Goal: Transaction & Acquisition: Purchase product/service

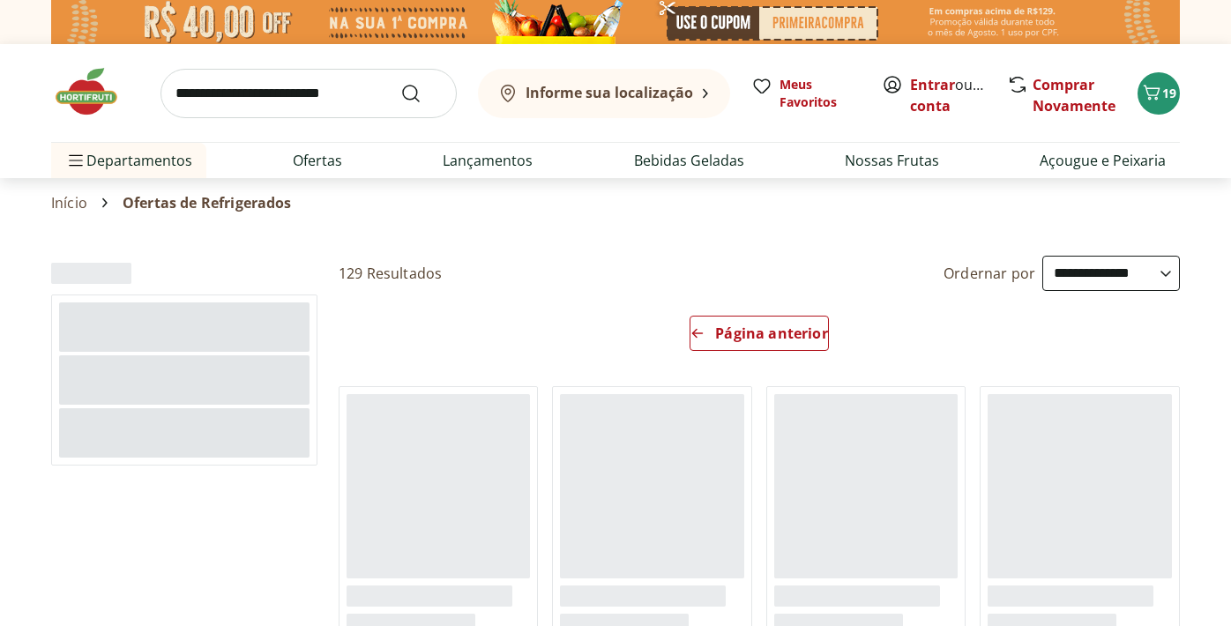
select select "*********"
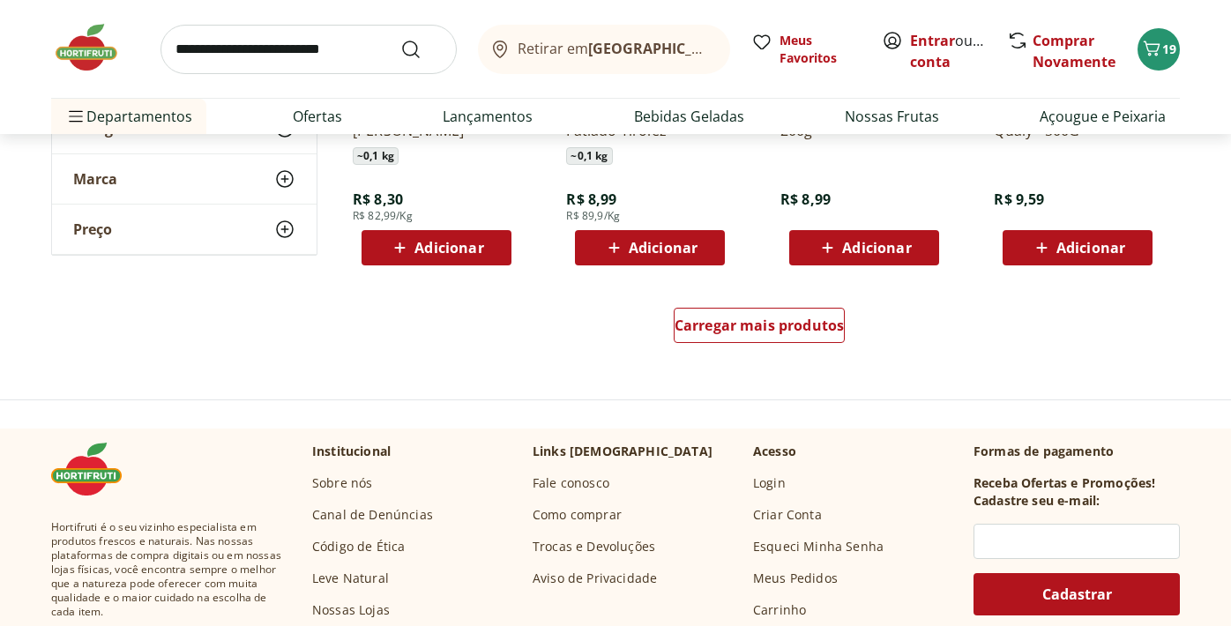
scroll to position [1260, 0]
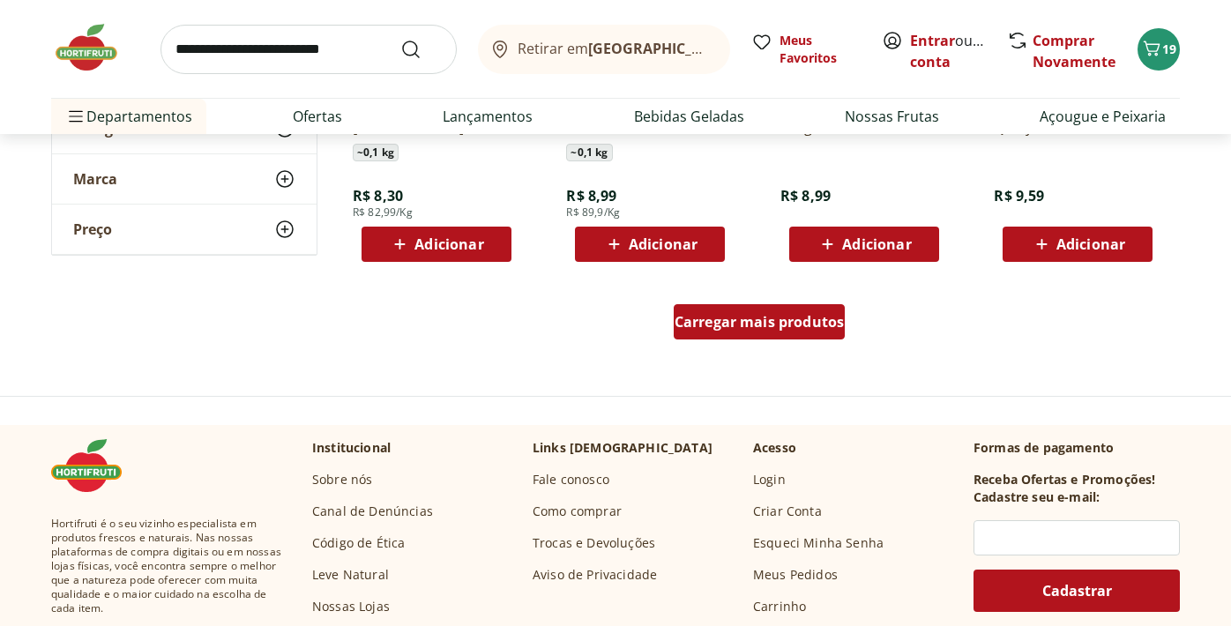
click at [756, 319] on span "Carregar mais produtos" at bounding box center [760, 322] width 170 height 14
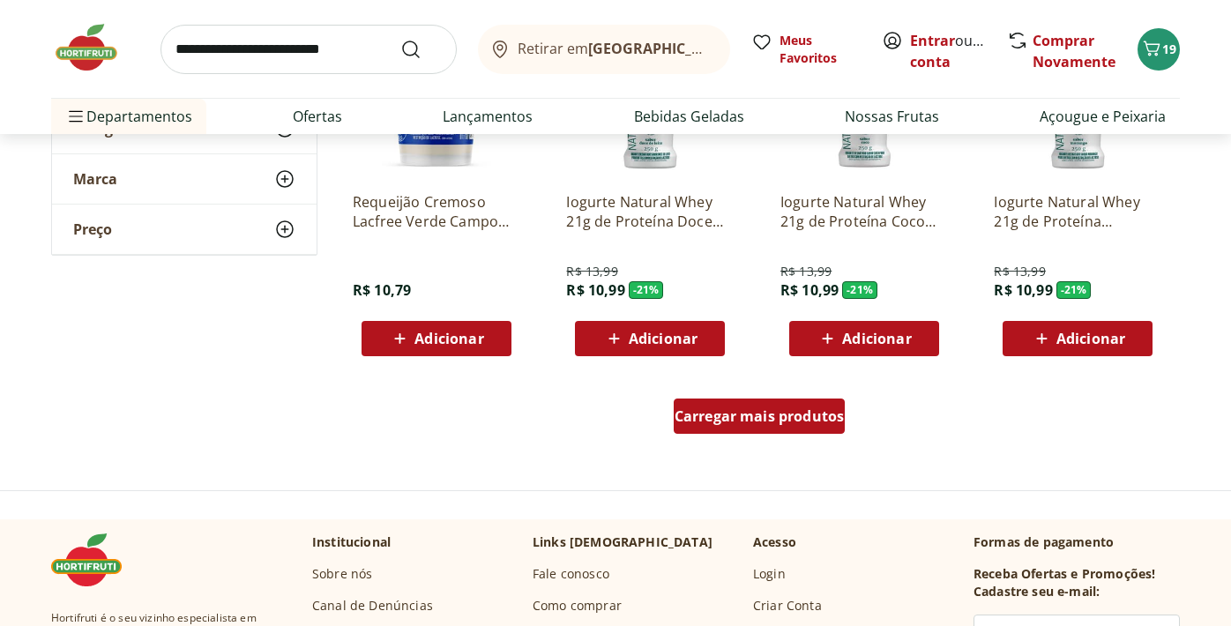
scroll to position [2316, 0]
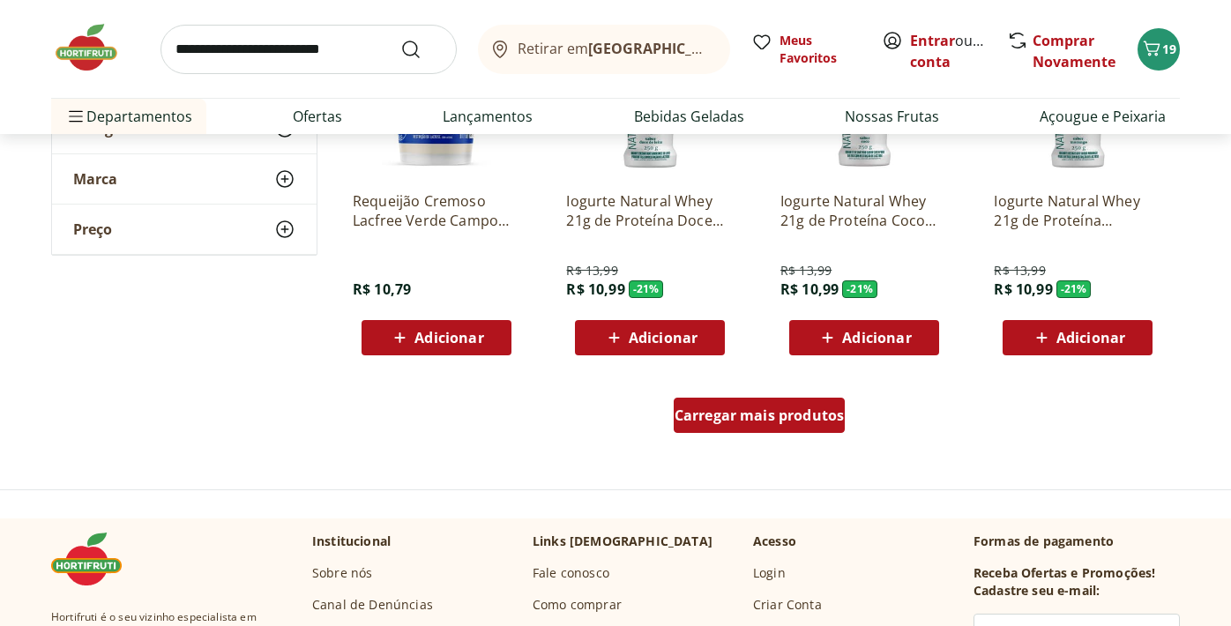
click at [758, 413] on span "Carregar mais produtos" at bounding box center [760, 415] width 170 height 14
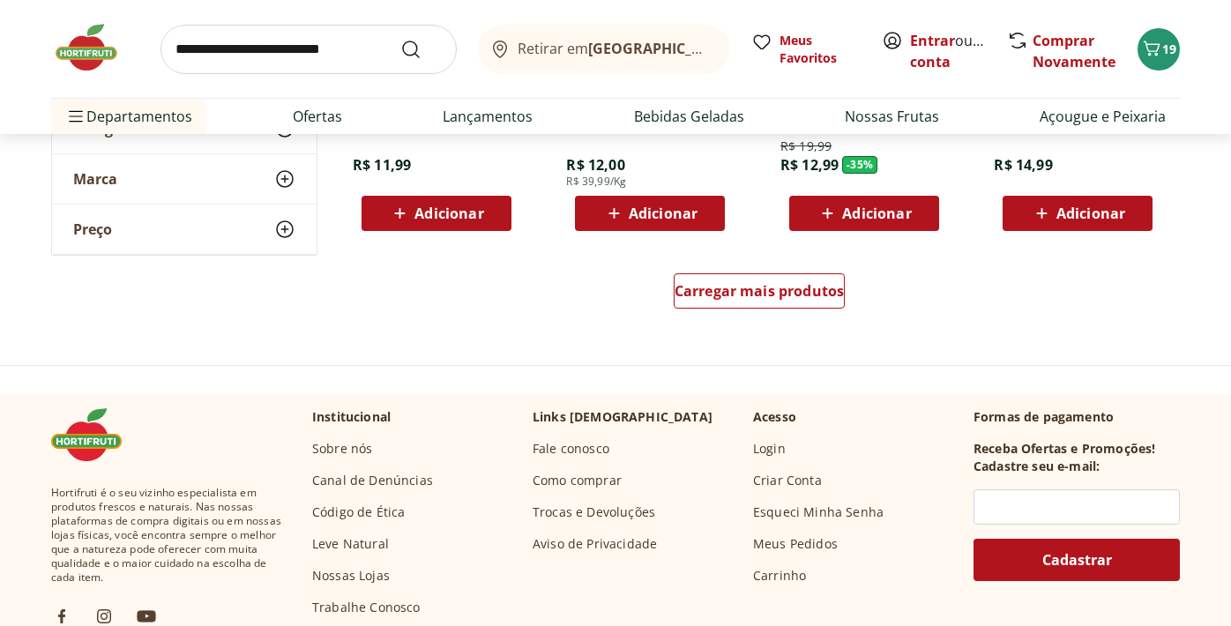
scroll to position [3593, 0]
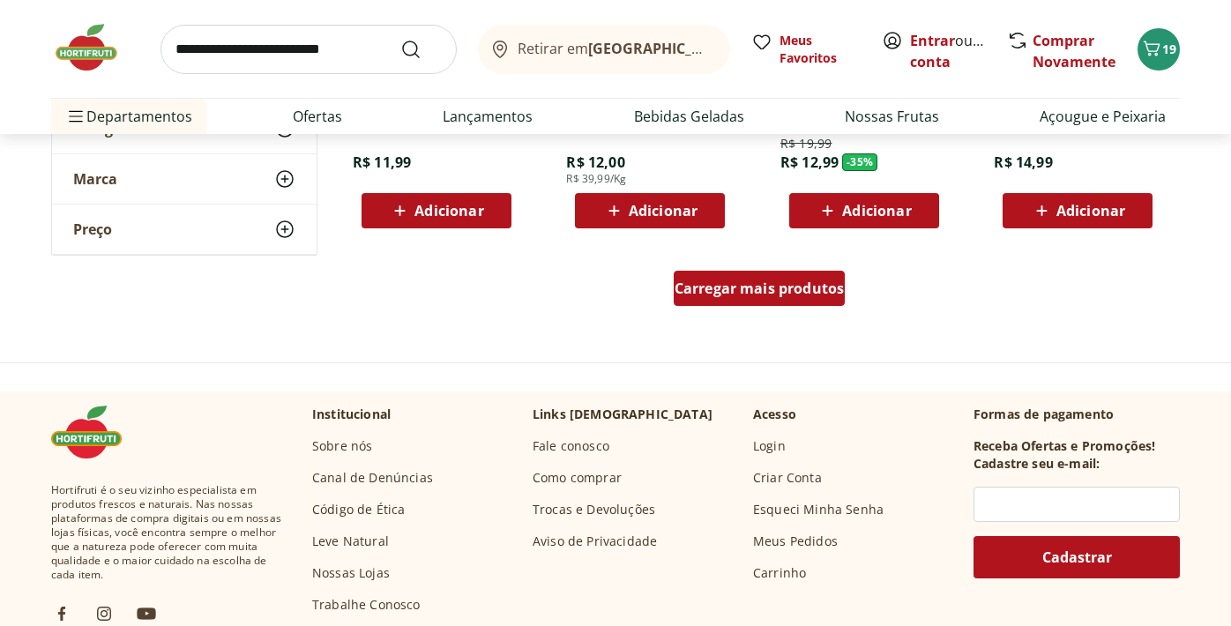
click at [781, 291] on span "Carregar mais produtos" at bounding box center [760, 288] width 170 height 14
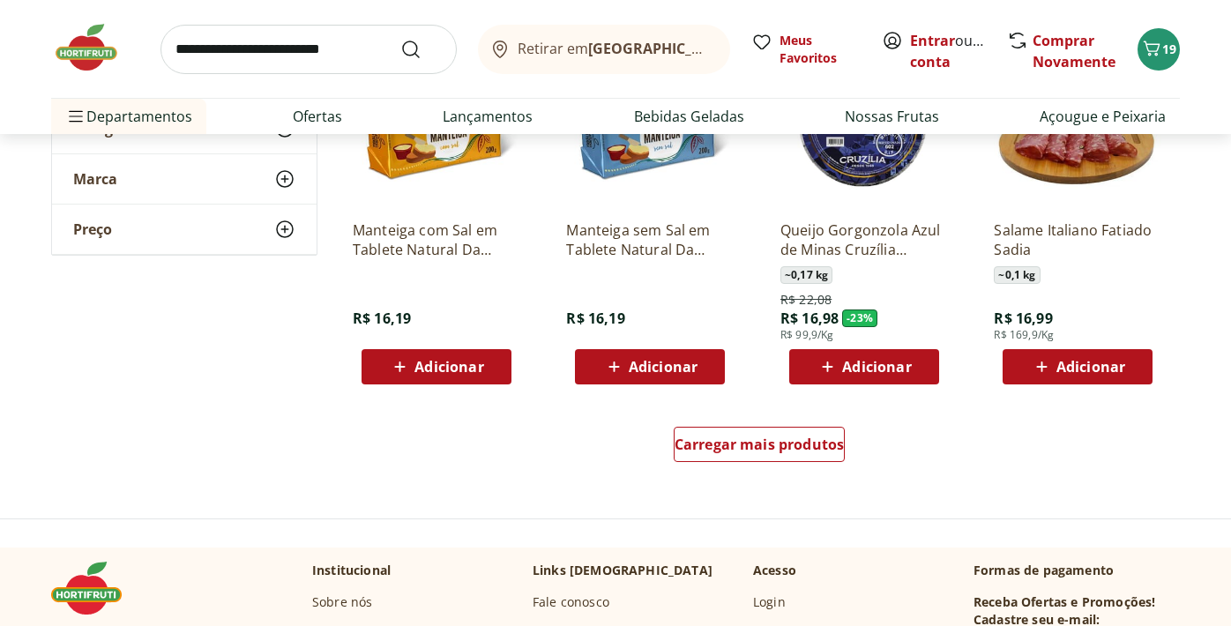
scroll to position [4601, 0]
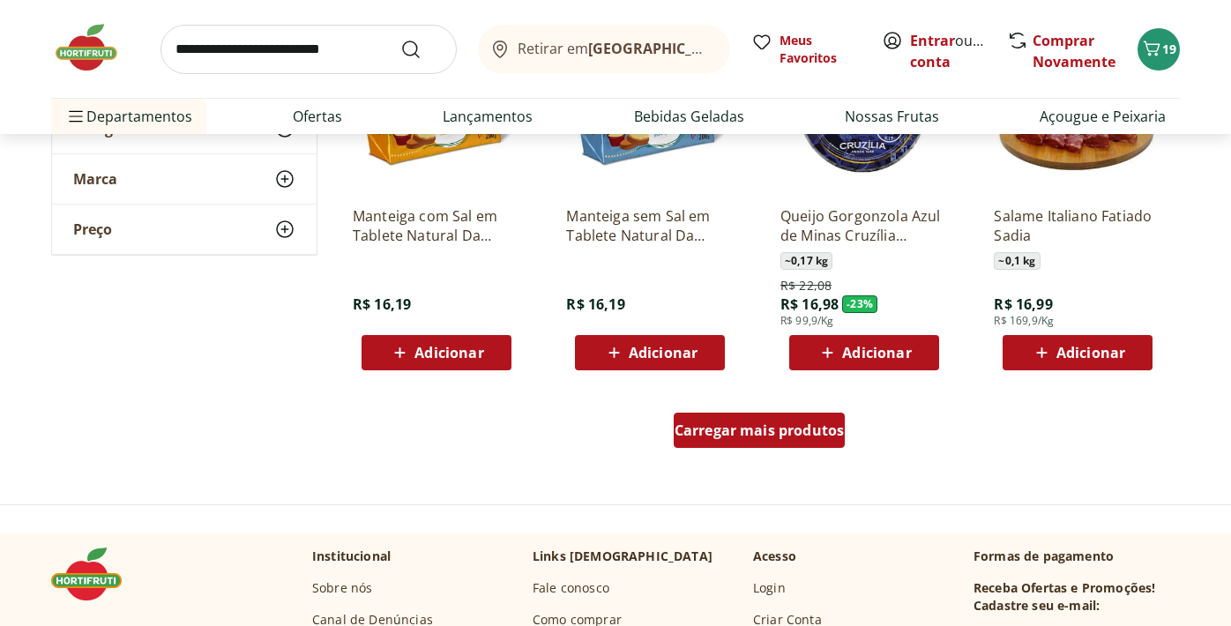
click at [756, 443] on div "Carregar mais produtos" at bounding box center [760, 430] width 172 height 35
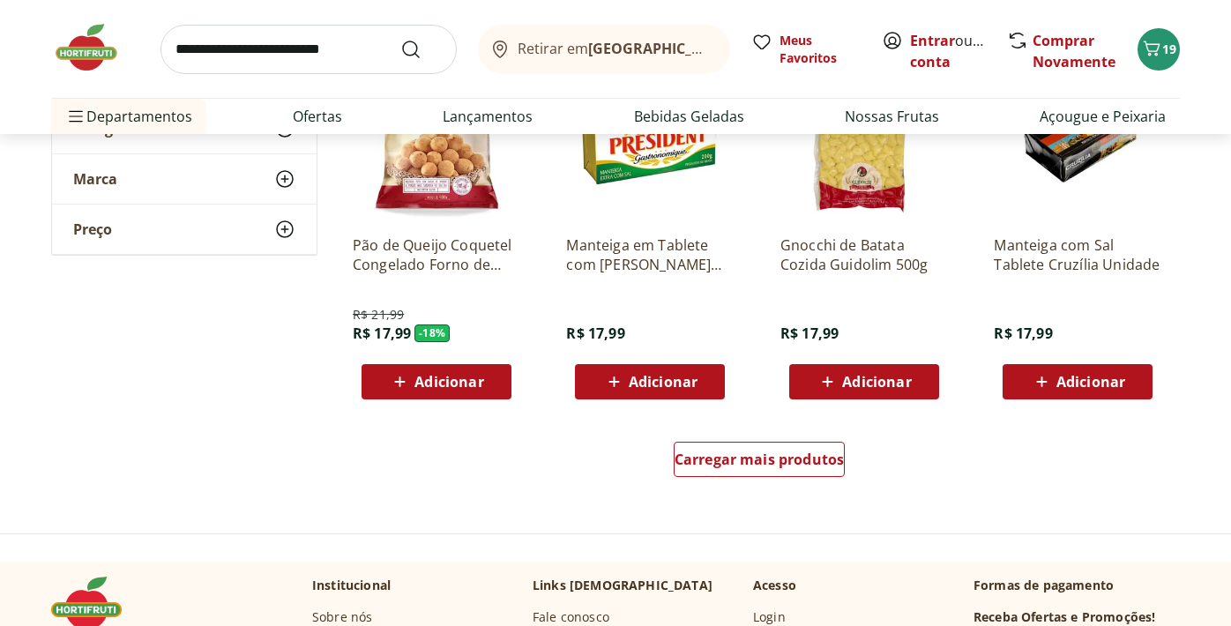
scroll to position [5723, 0]
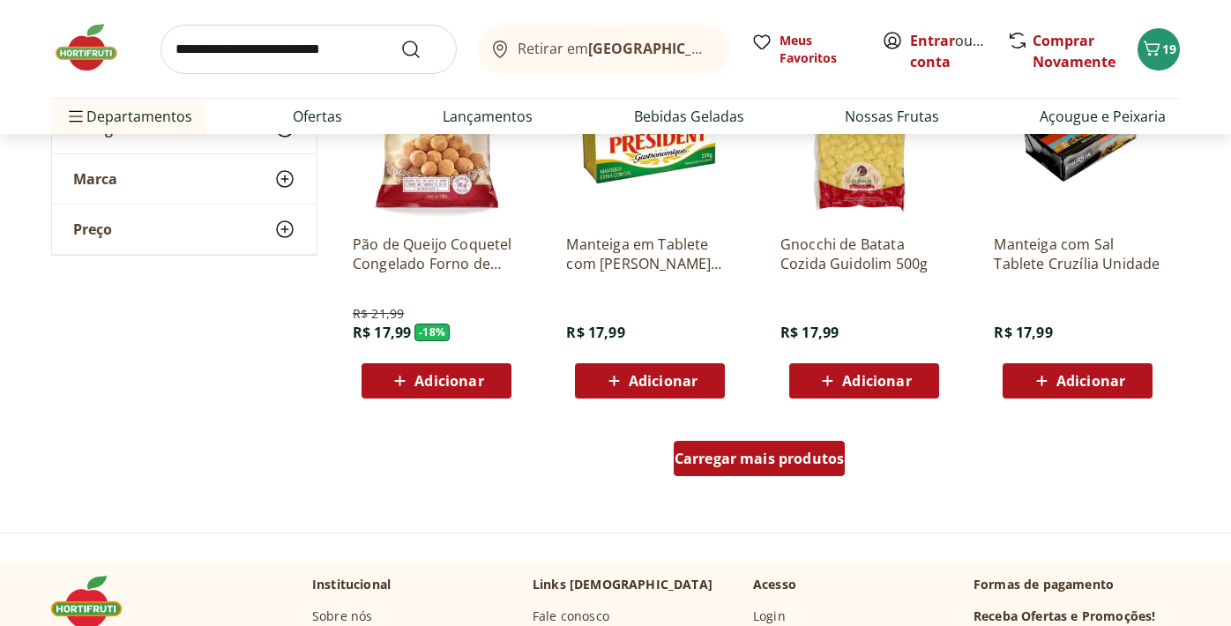
click at [749, 459] on span "Carregar mais produtos" at bounding box center [760, 458] width 170 height 14
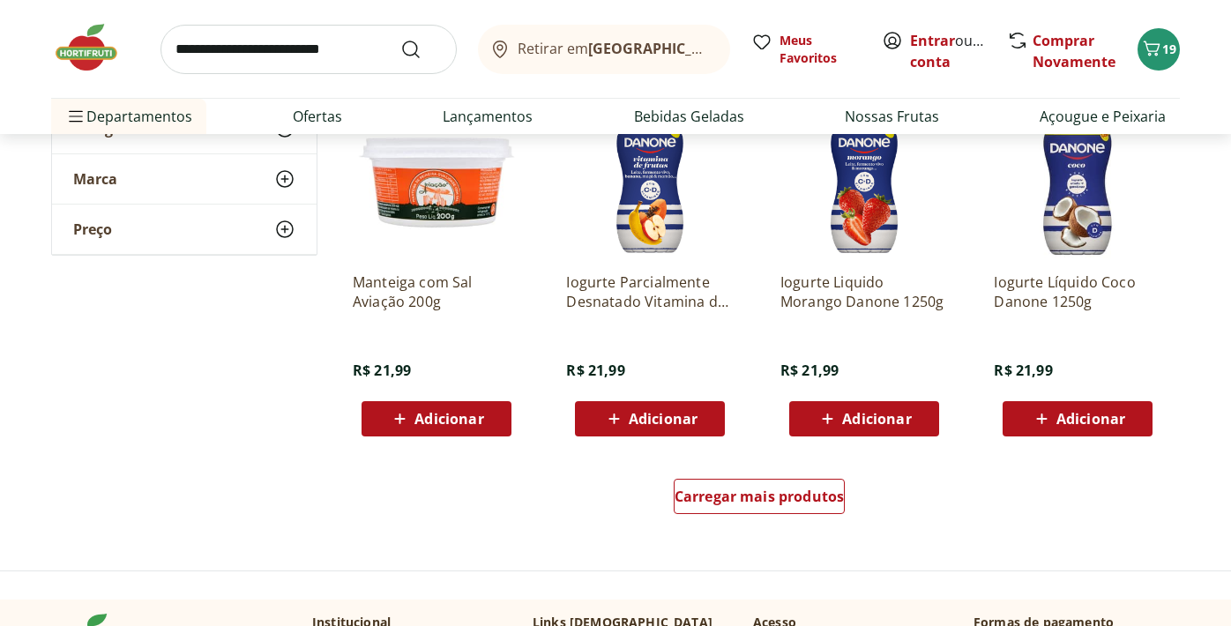
scroll to position [6838, 0]
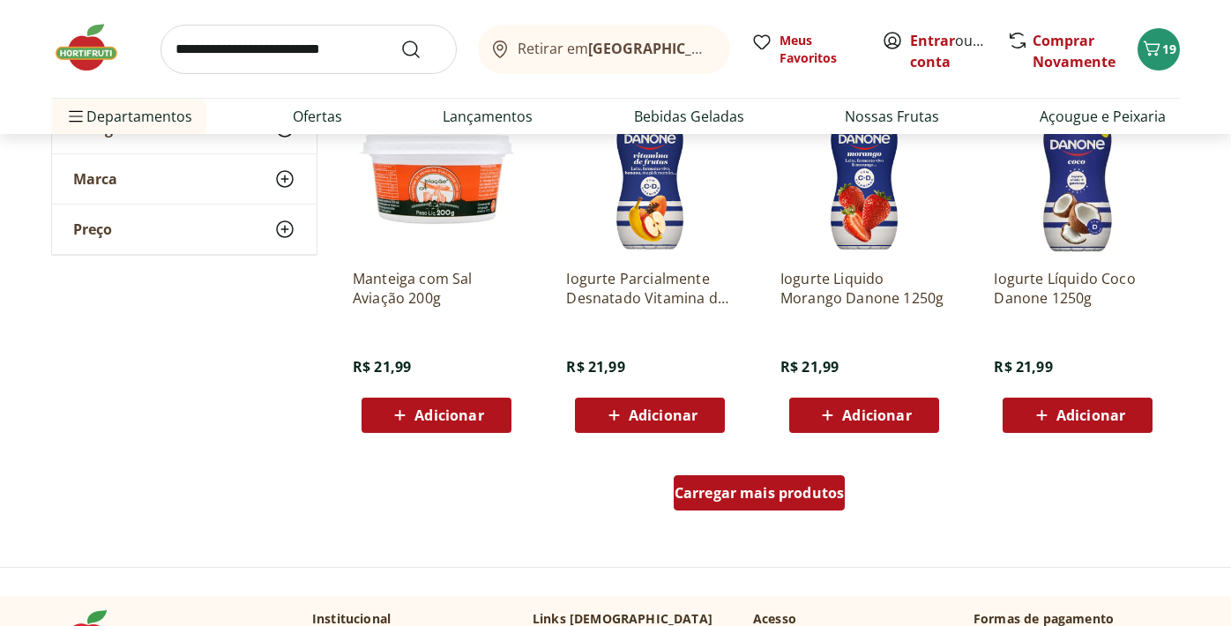
click at [748, 499] on span "Carregar mais produtos" at bounding box center [760, 493] width 170 height 14
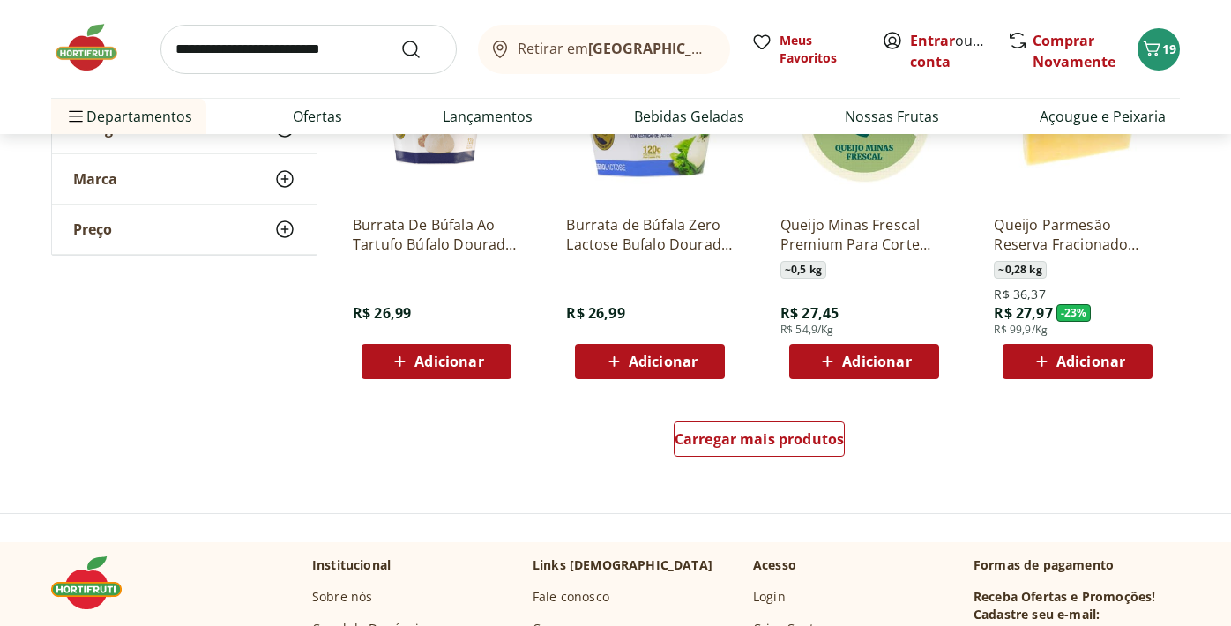
scroll to position [8046, 0]
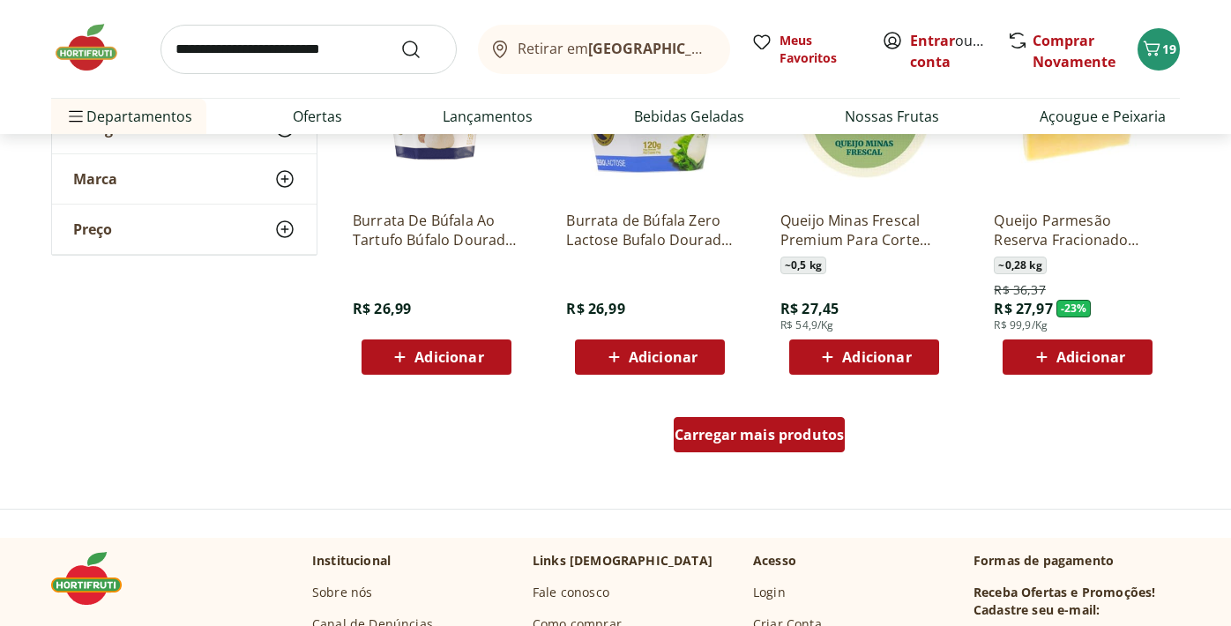
click at [742, 435] on span "Carregar mais produtos" at bounding box center [760, 435] width 170 height 14
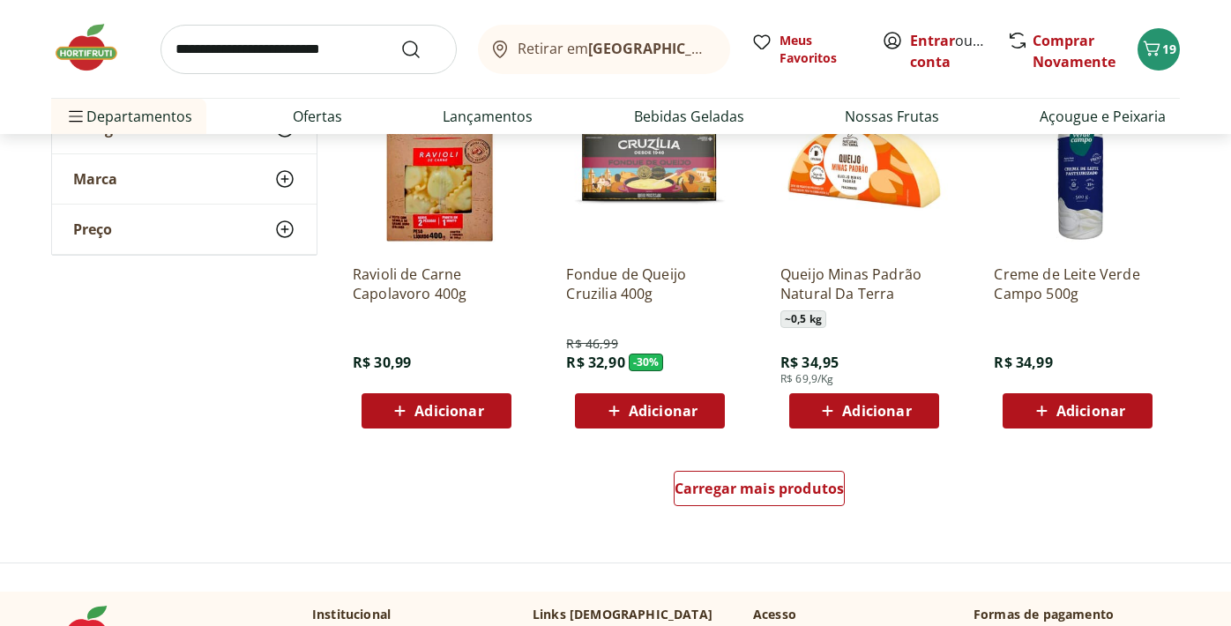
scroll to position [9143, 0]
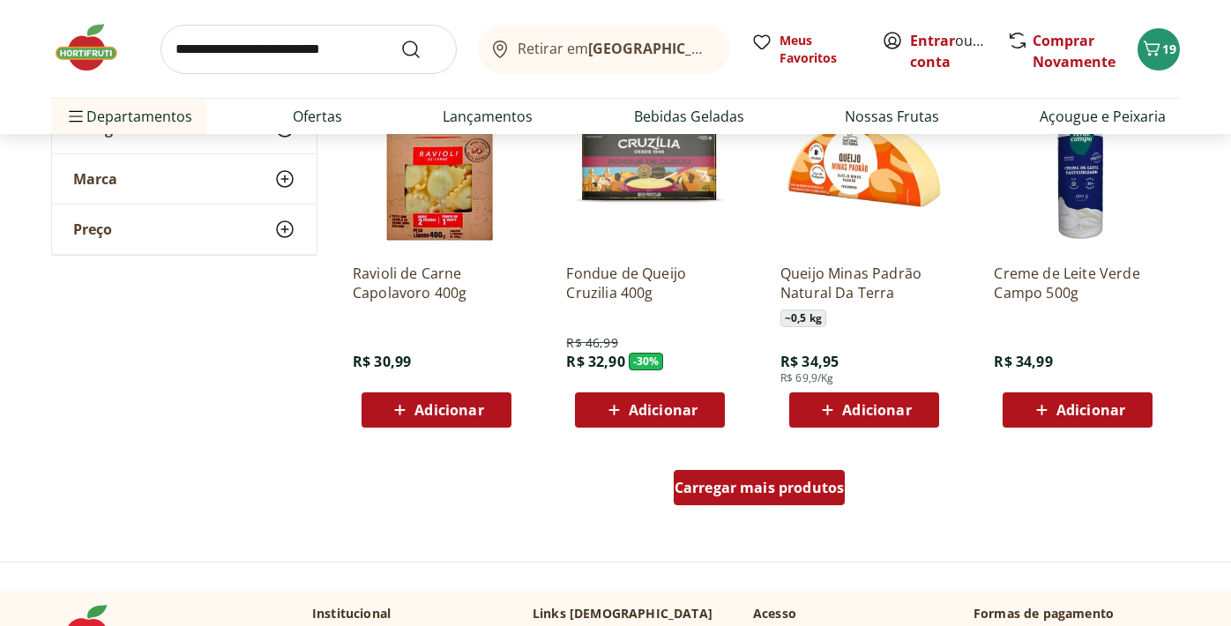
click at [750, 488] on span "Carregar mais produtos" at bounding box center [760, 488] width 170 height 14
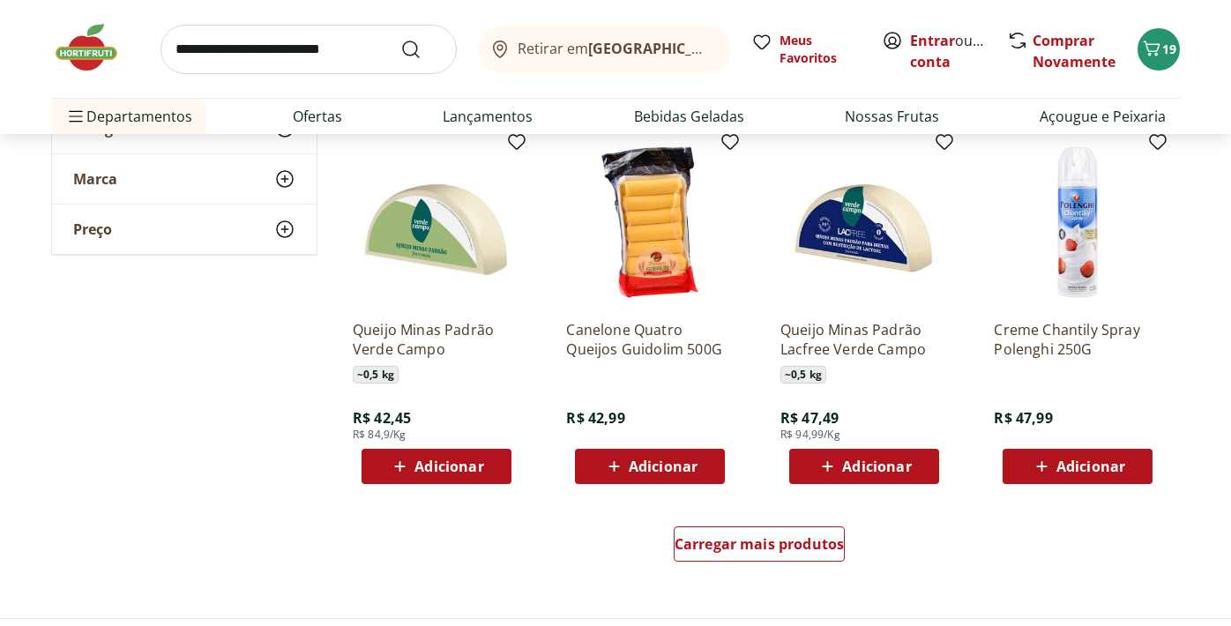
scroll to position [10244, 0]
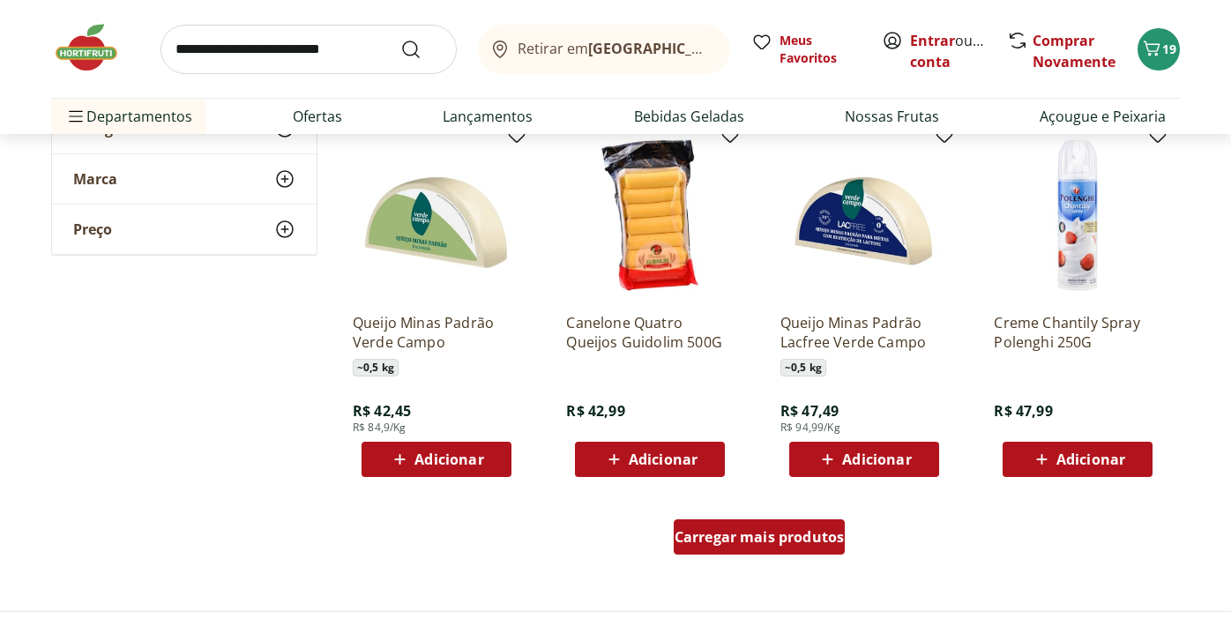
click at [768, 544] on span "Carregar mais produtos" at bounding box center [760, 537] width 170 height 14
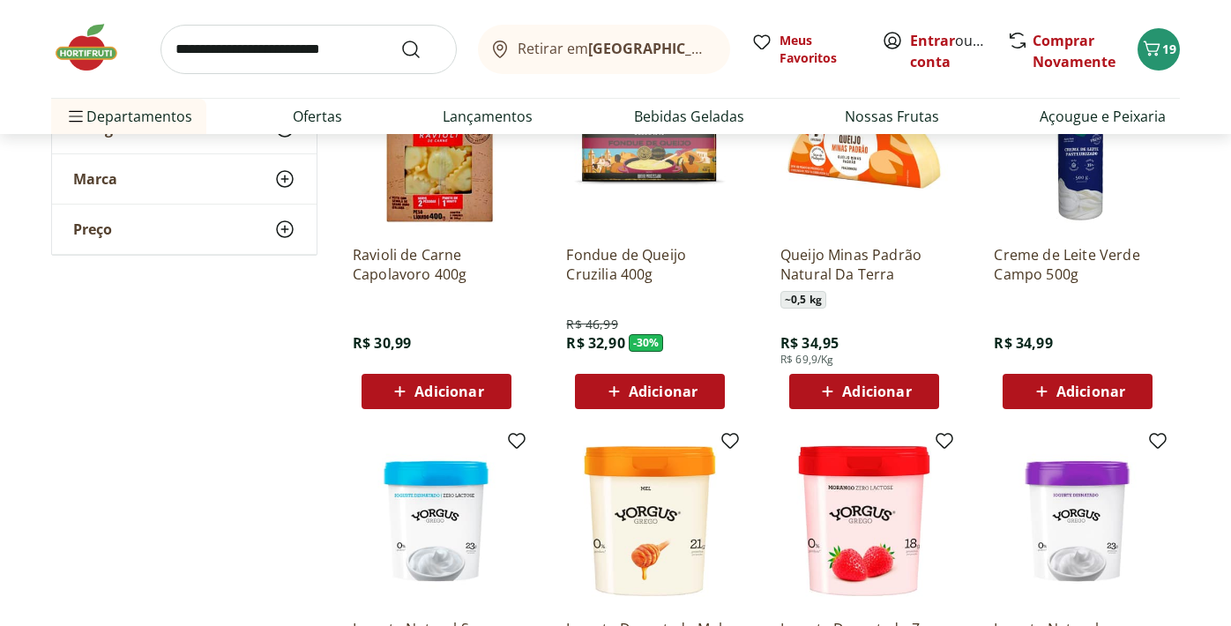
scroll to position [9160, 0]
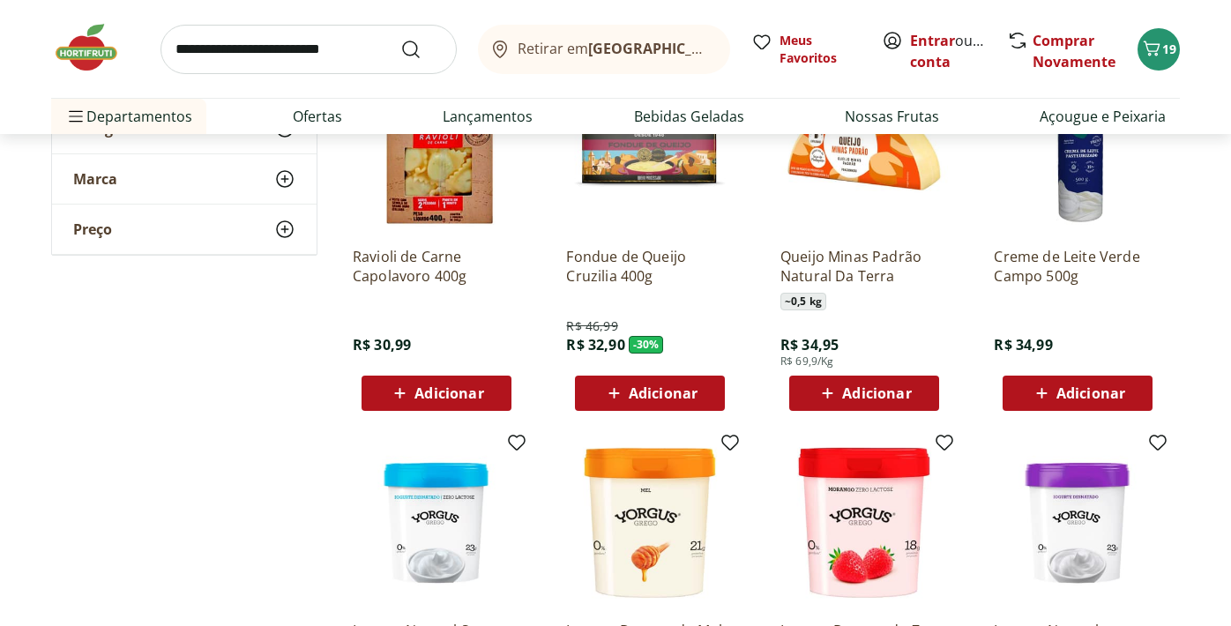
click at [856, 386] on span "Adicionar" at bounding box center [876, 393] width 69 height 14
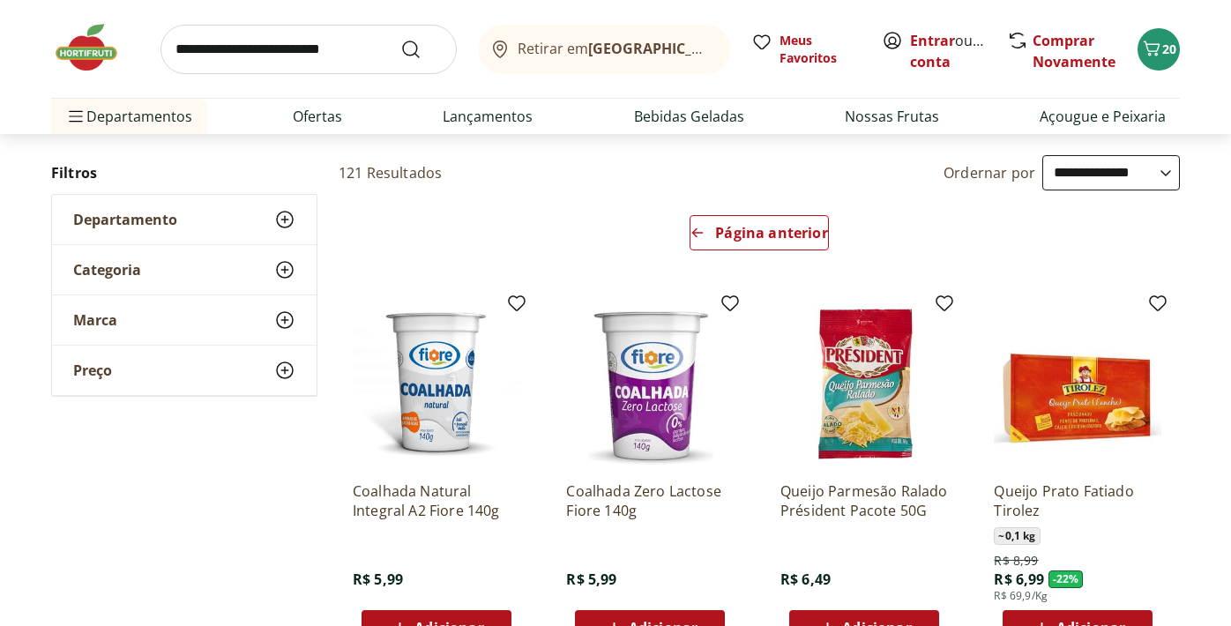
scroll to position [0, 0]
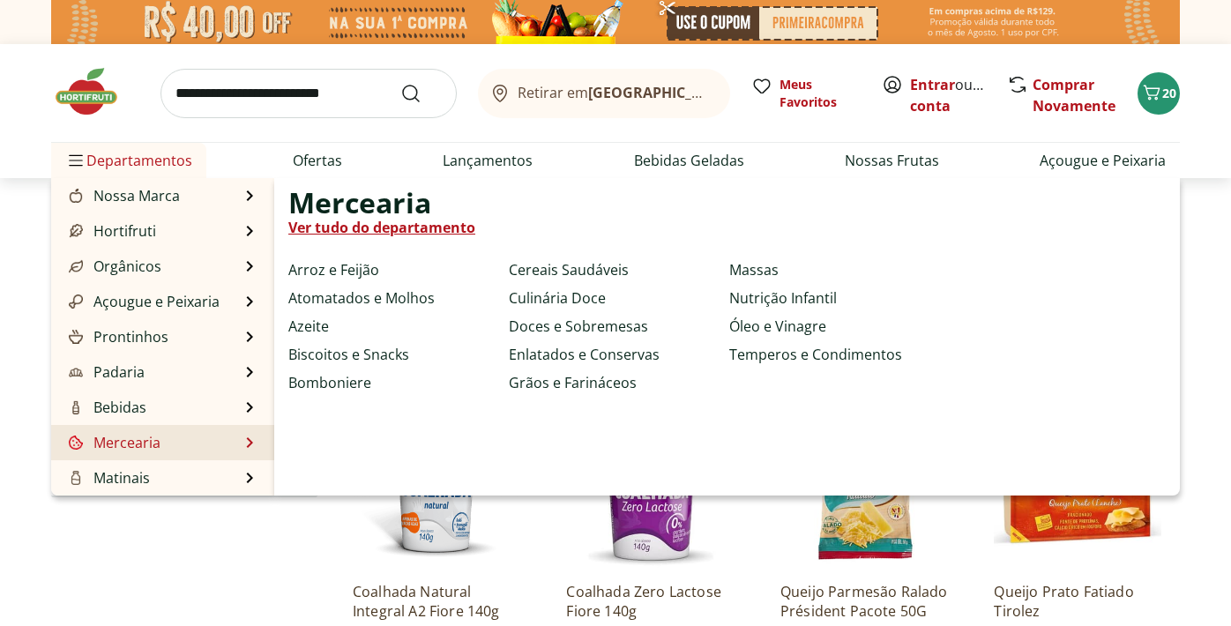
click at [153, 448] on link "Mercearia" at bounding box center [112, 442] width 95 height 21
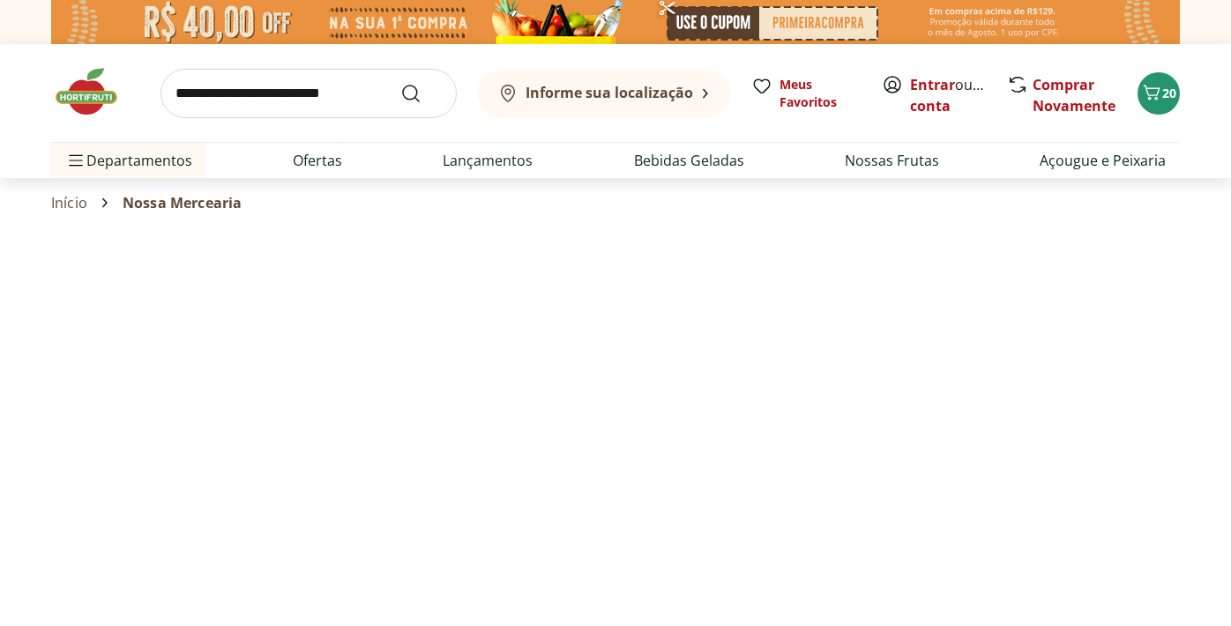
select select "**********"
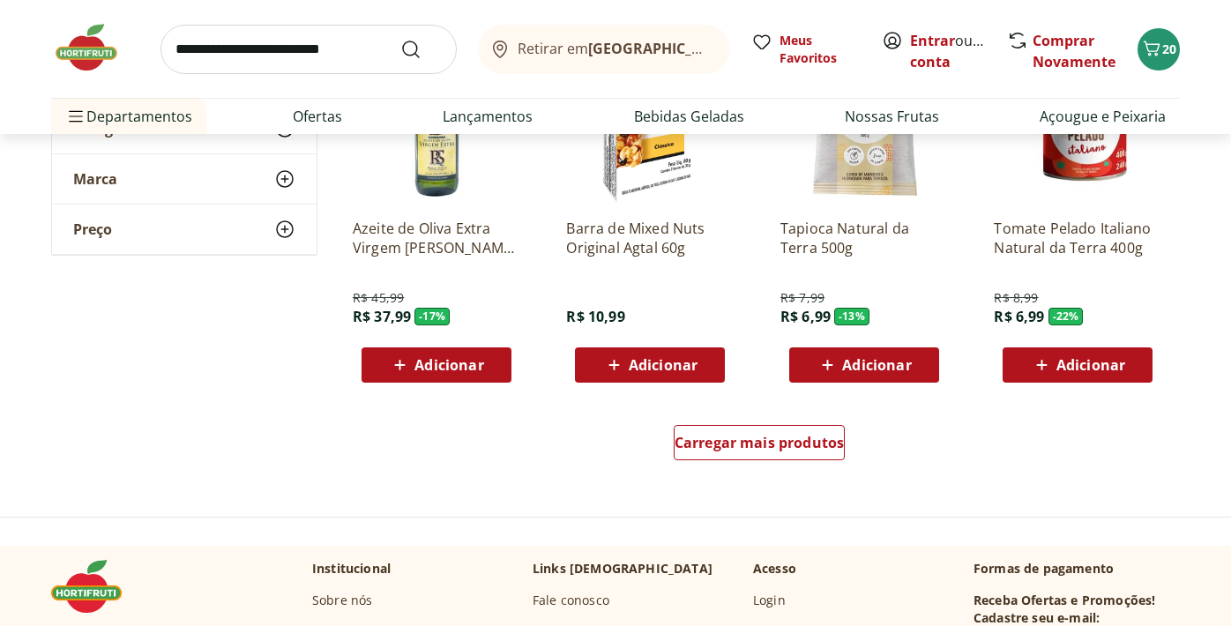
scroll to position [1063, 0]
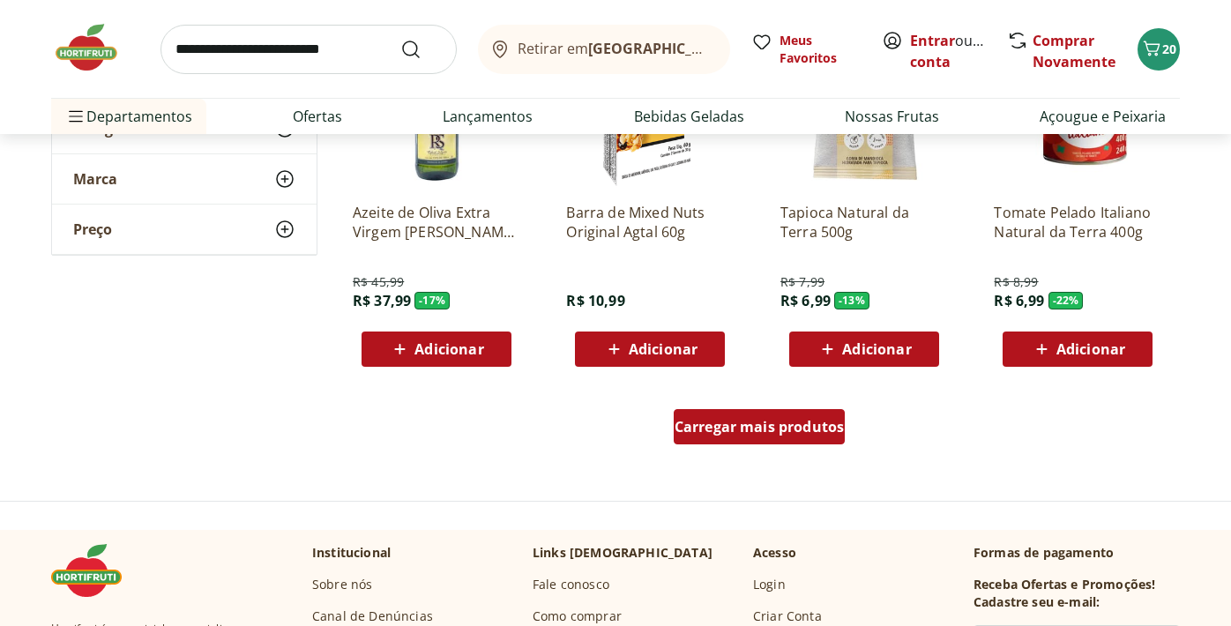
click at [766, 426] on span "Carregar mais produtos" at bounding box center [760, 427] width 170 height 14
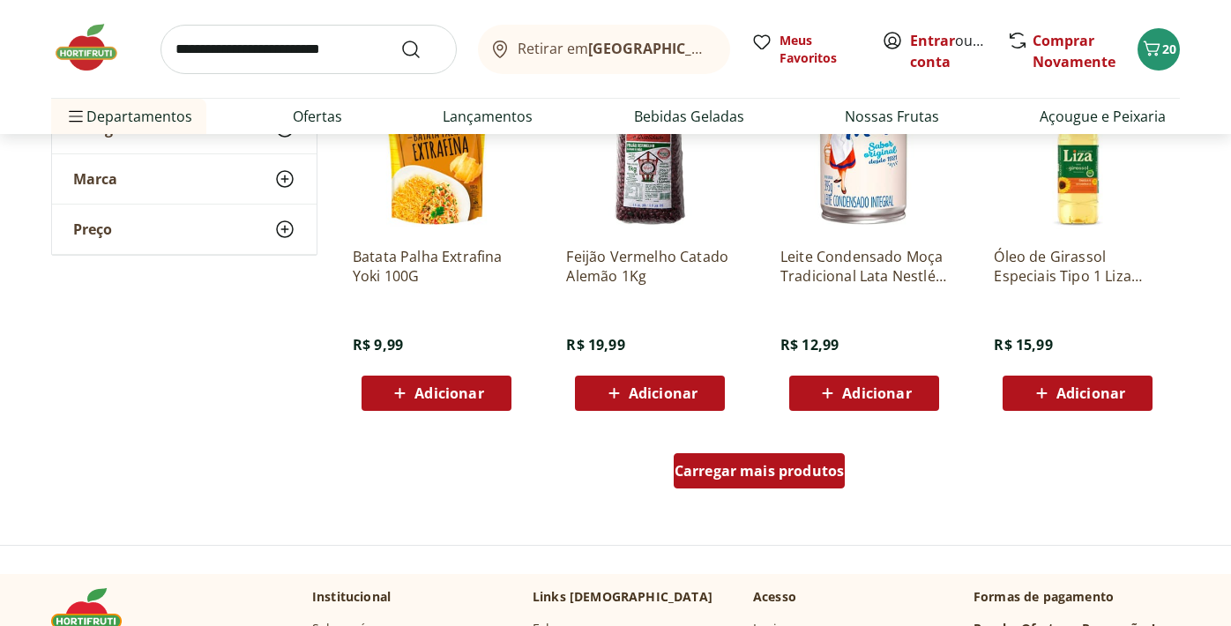
scroll to position [2172, 0]
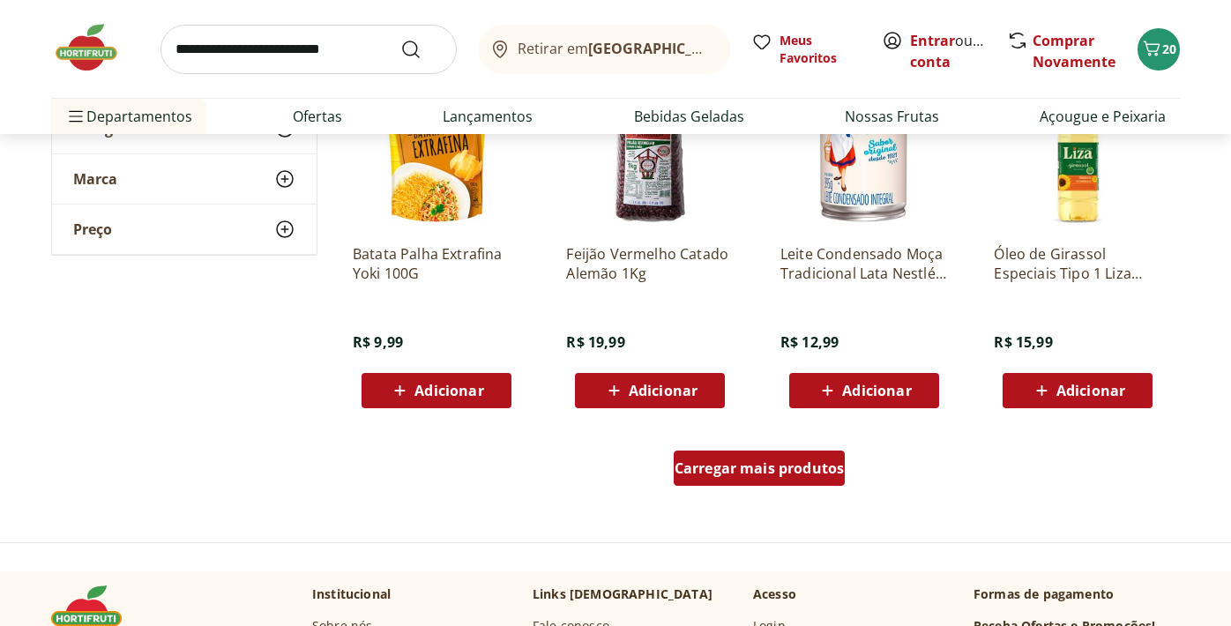
click at [757, 478] on div "Carregar mais produtos" at bounding box center [760, 468] width 172 height 35
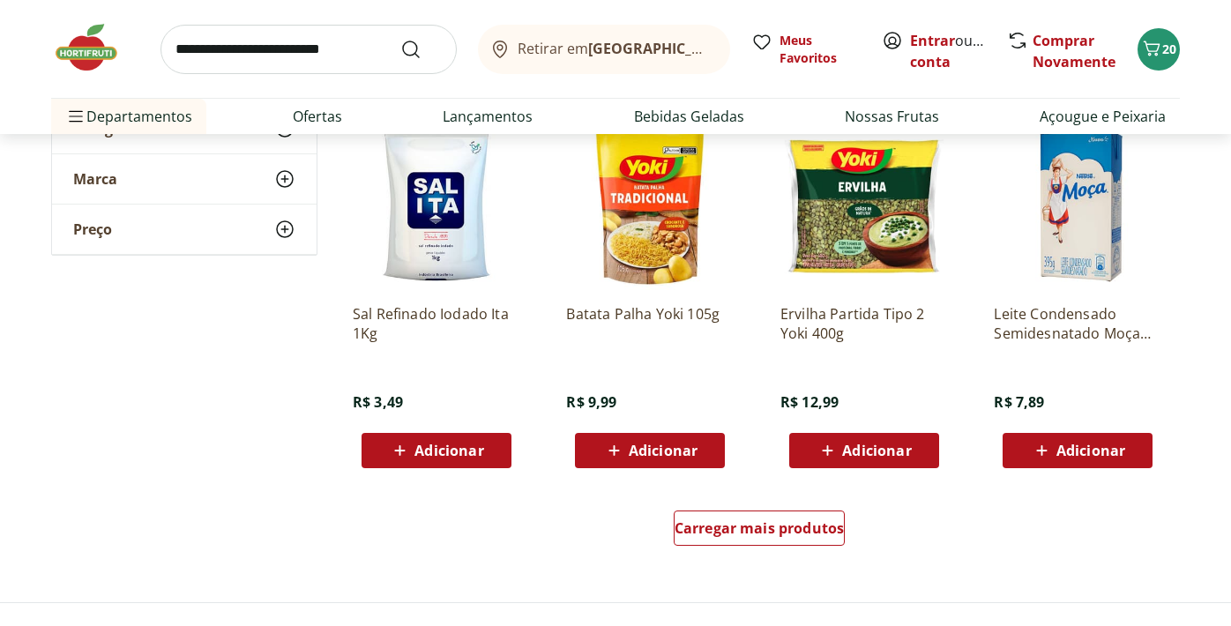
scroll to position [3264, 0]
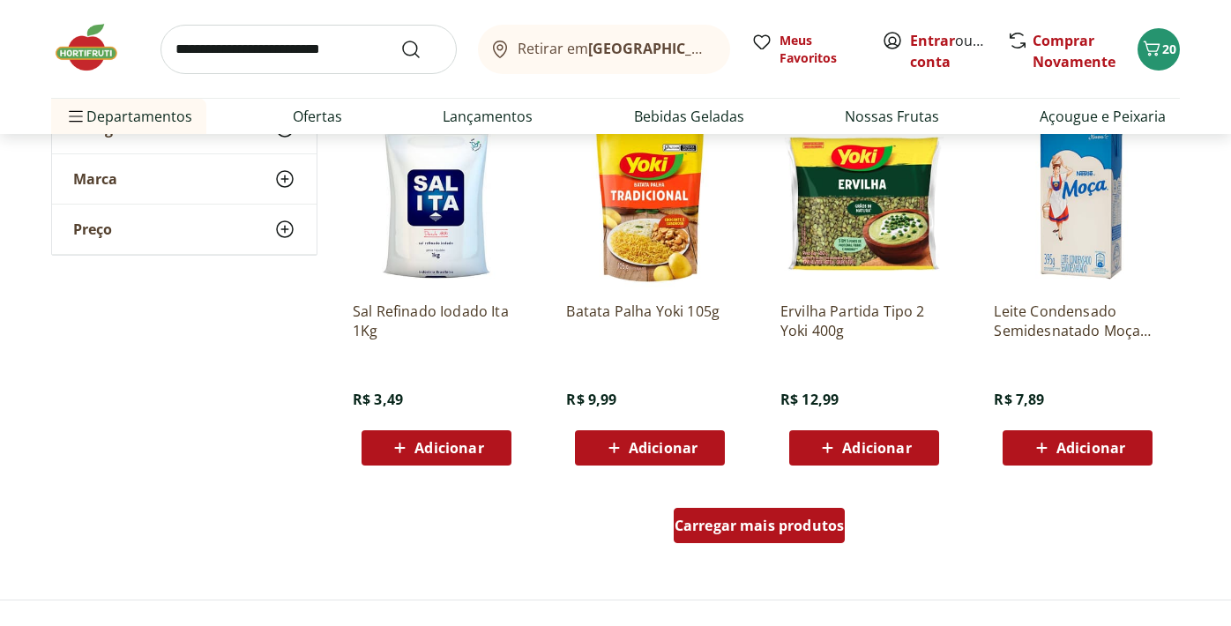
click at [756, 520] on span "Carregar mais produtos" at bounding box center [760, 525] width 170 height 14
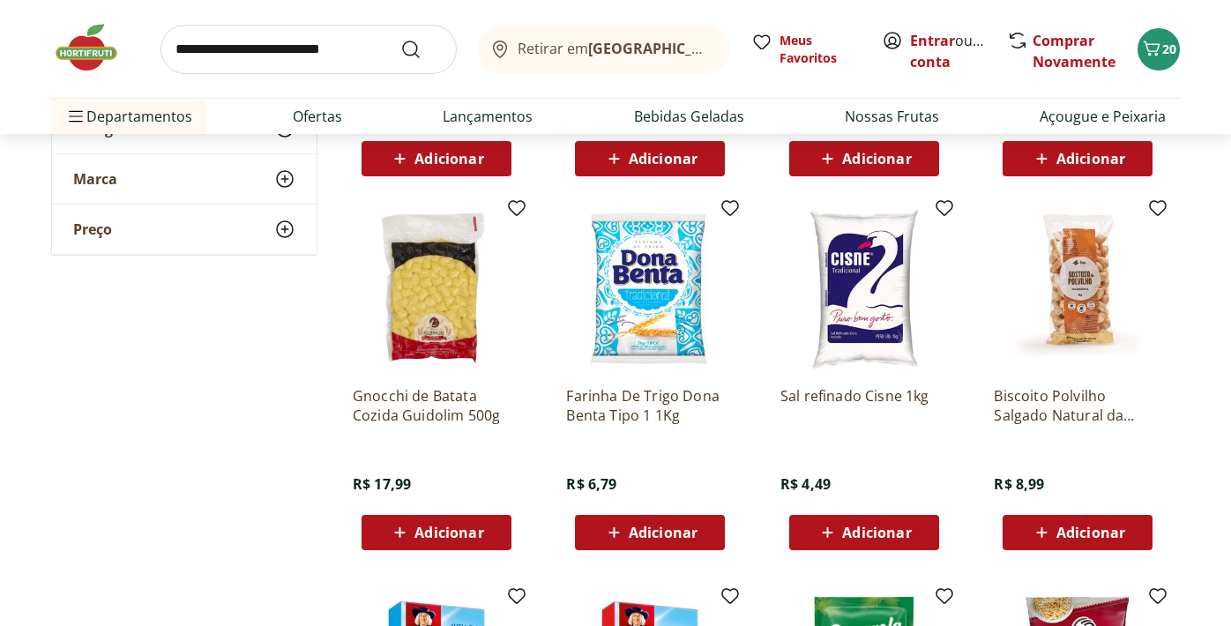
scroll to position [3593, 0]
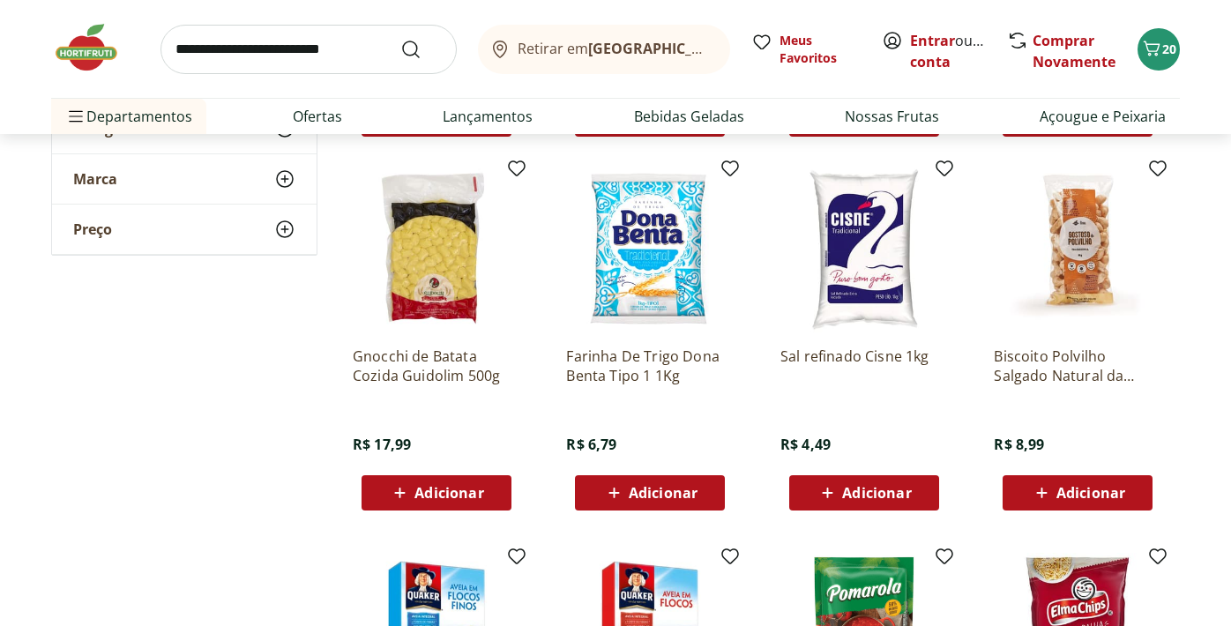
click at [656, 498] on span "Adicionar" at bounding box center [663, 493] width 69 height 14
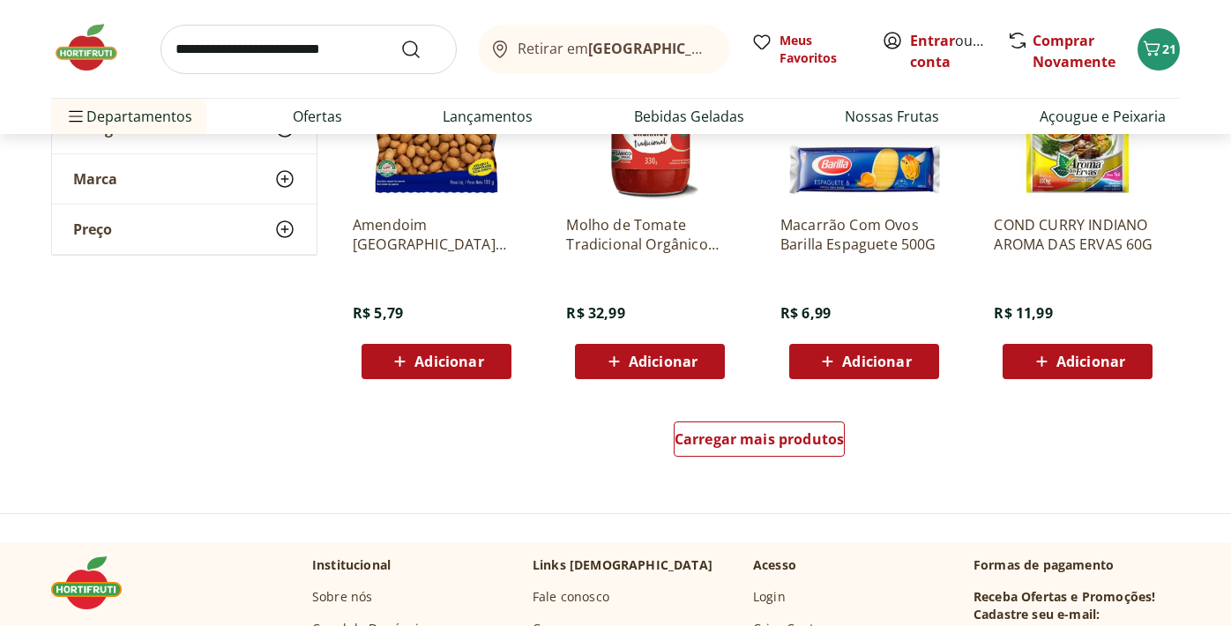
scroll to position [4560, 0]
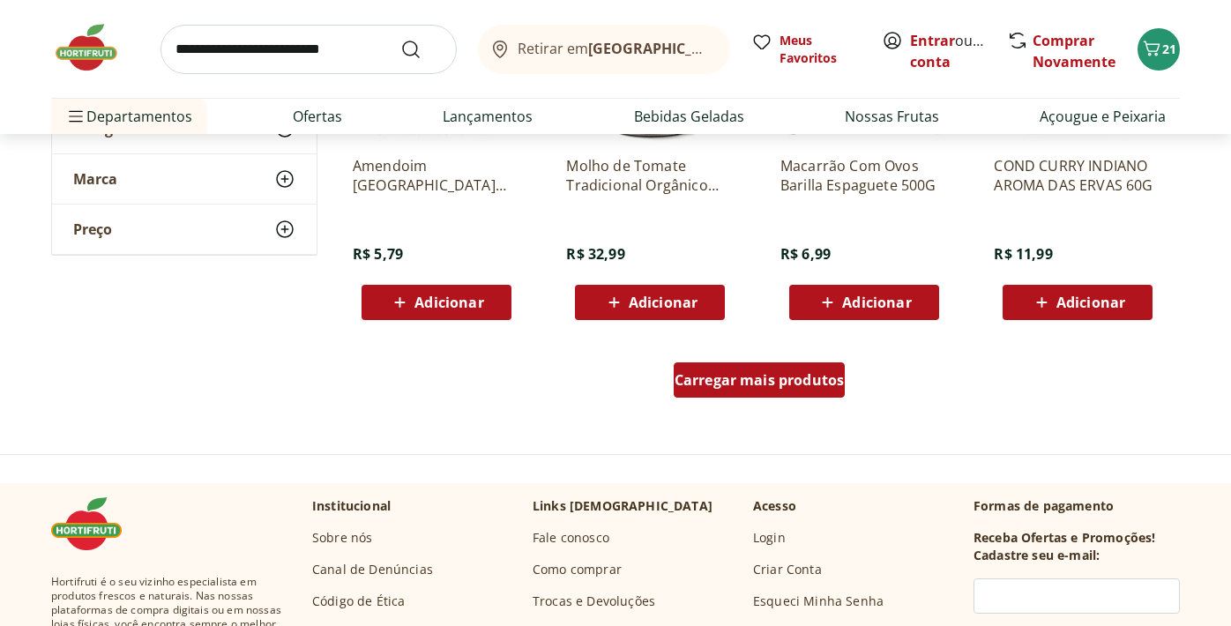
click at [720, 387] on span "Carregar mais produtos" at bounding box center [760, 380] width 170 height 14
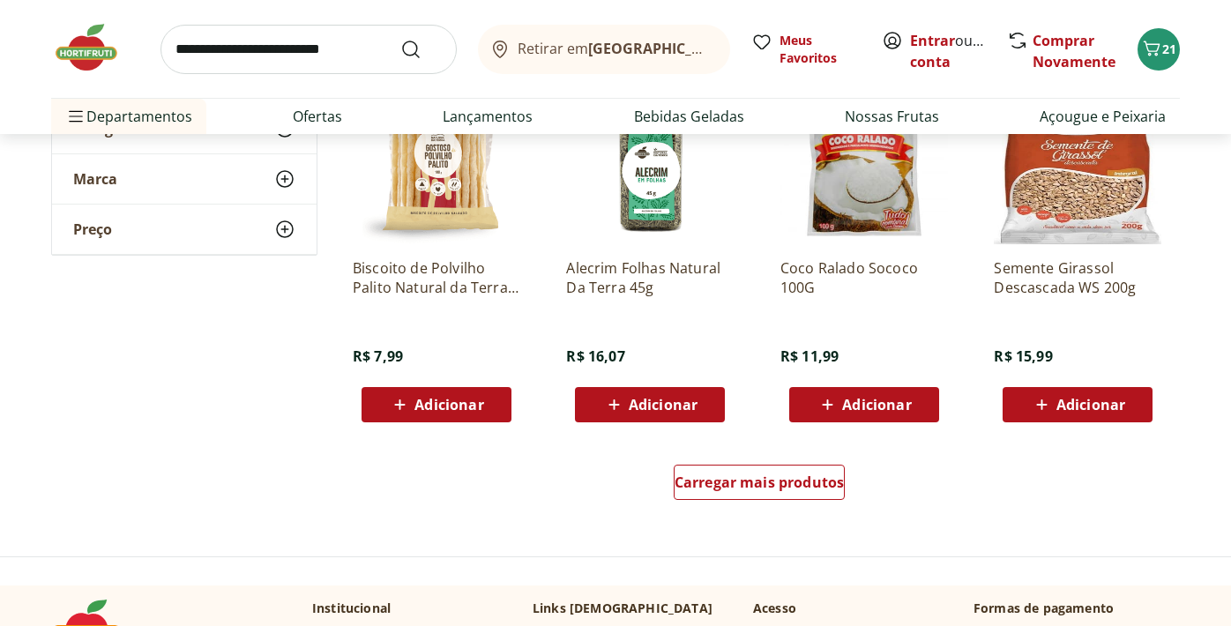
scroll to position [5612, 0]
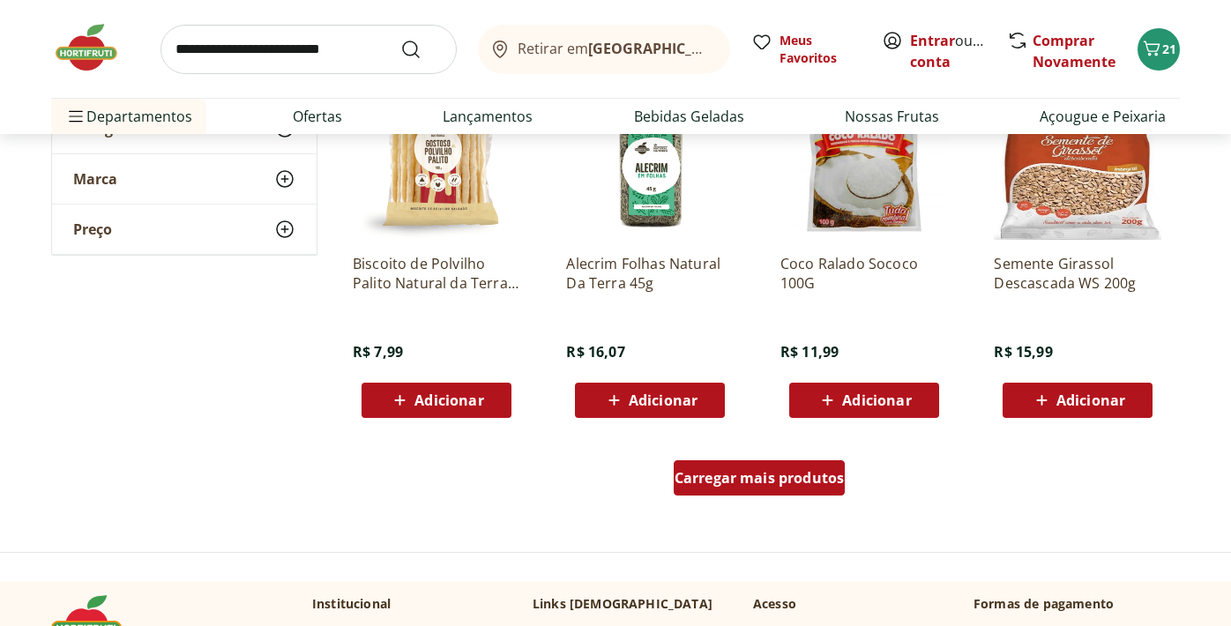
click at [758, 485] on span "Carregar mais produtos" at bounding box center [760, 478] width 170 height 14
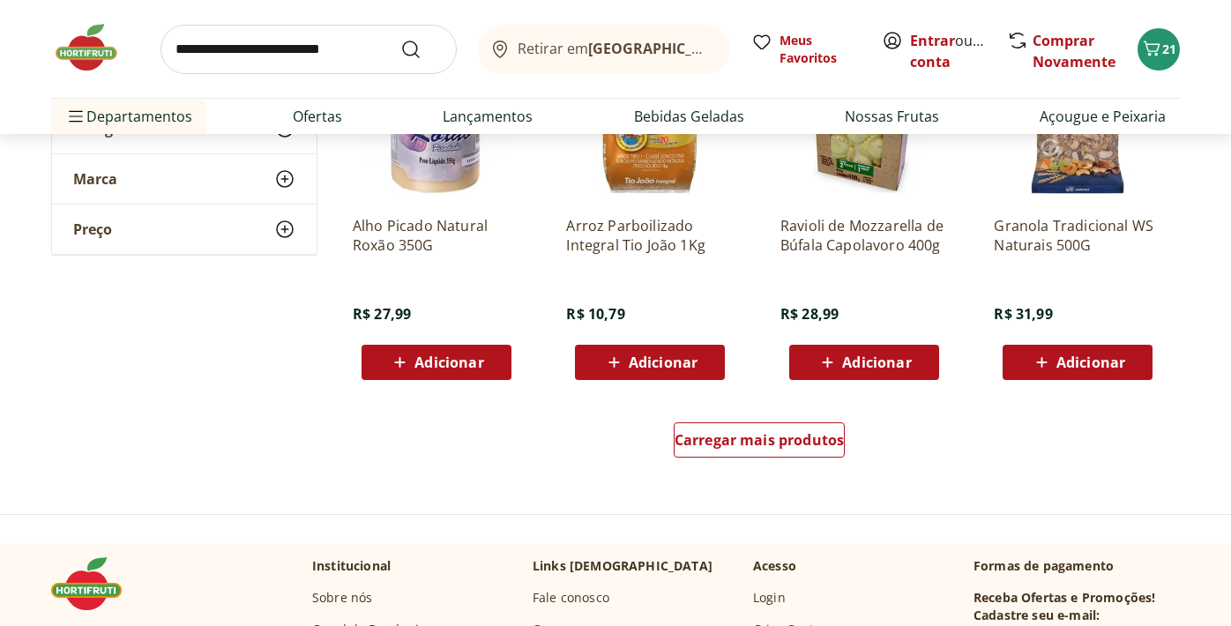
scroll to position [6835, 0]
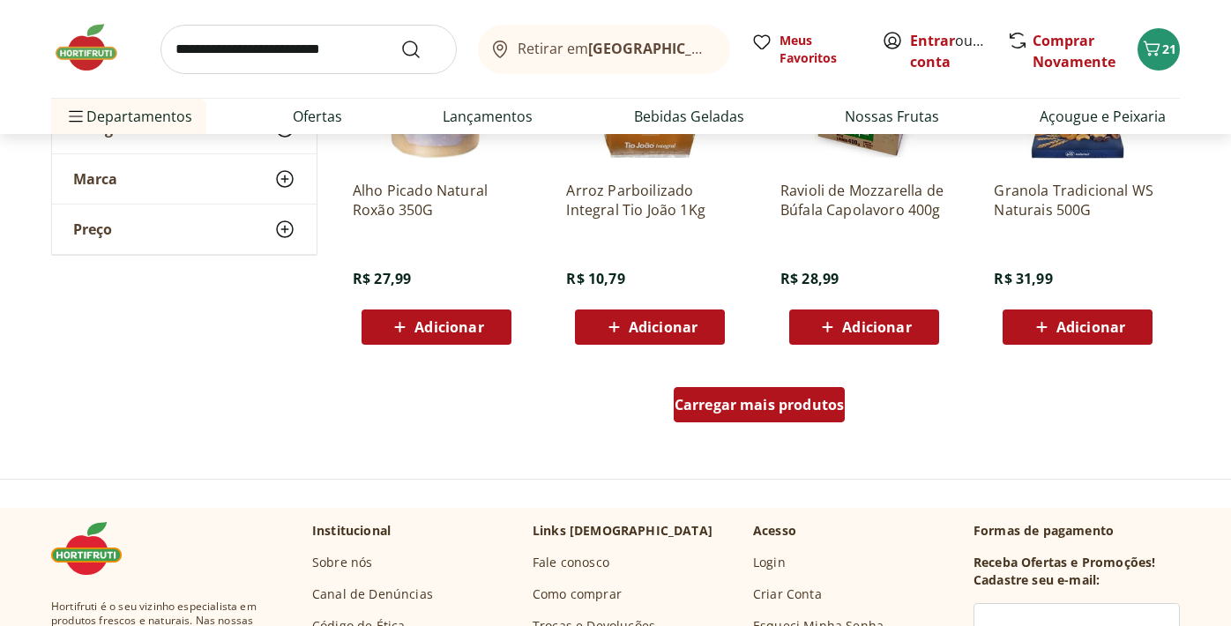
click at [753, 411] on span "Carregar mais produtos" at bounding box center [760, 405] width 170 height 14
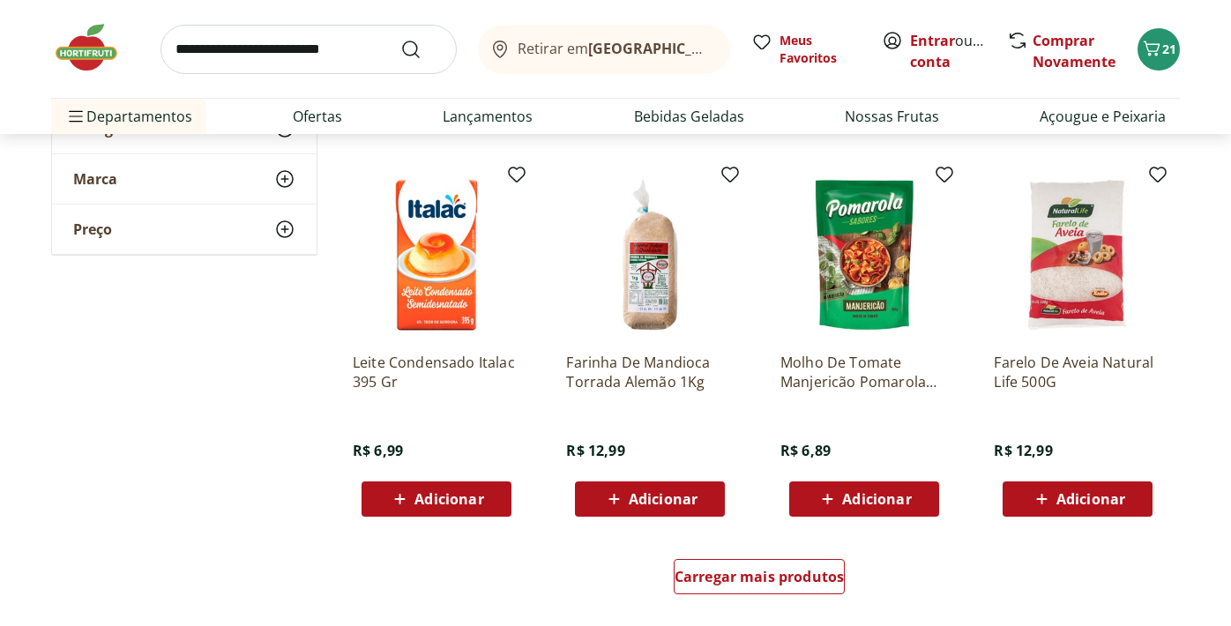
scroll to position [7815, 0]
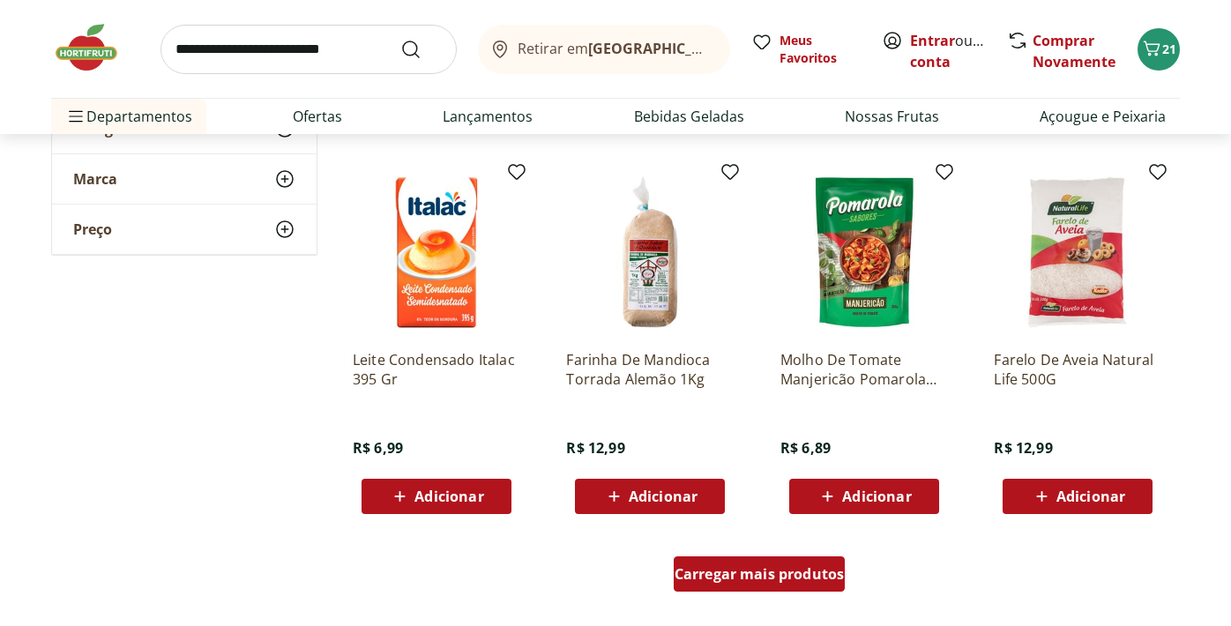
click at [773, 591] on div "Carregar mais produtos" at bounding box center [760, 573] width 172 height 35
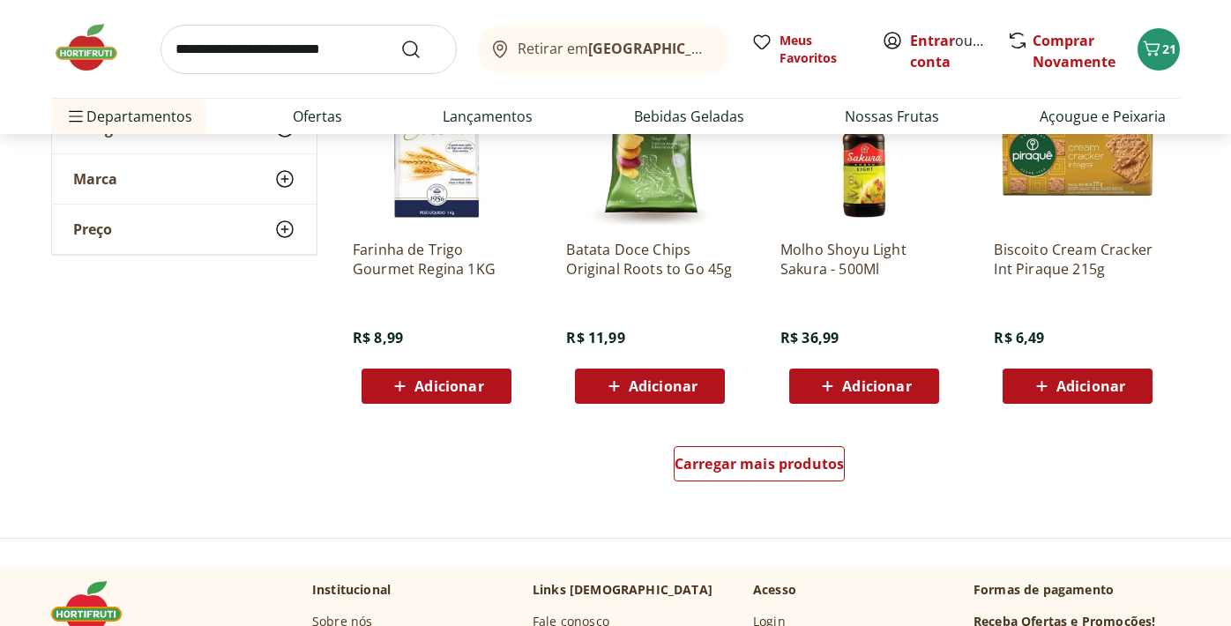
scroll to position [9090, 0]
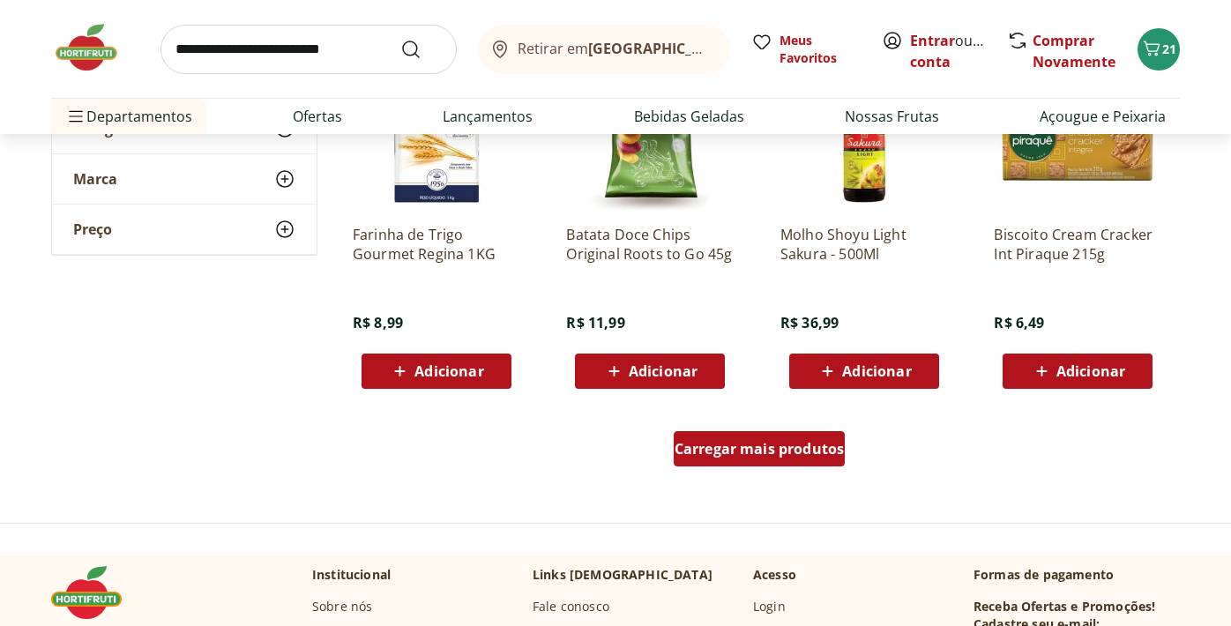
click at [750, 435] on div "Carregar mais produtos" at bounding box center [760, 448] width 172 height 35
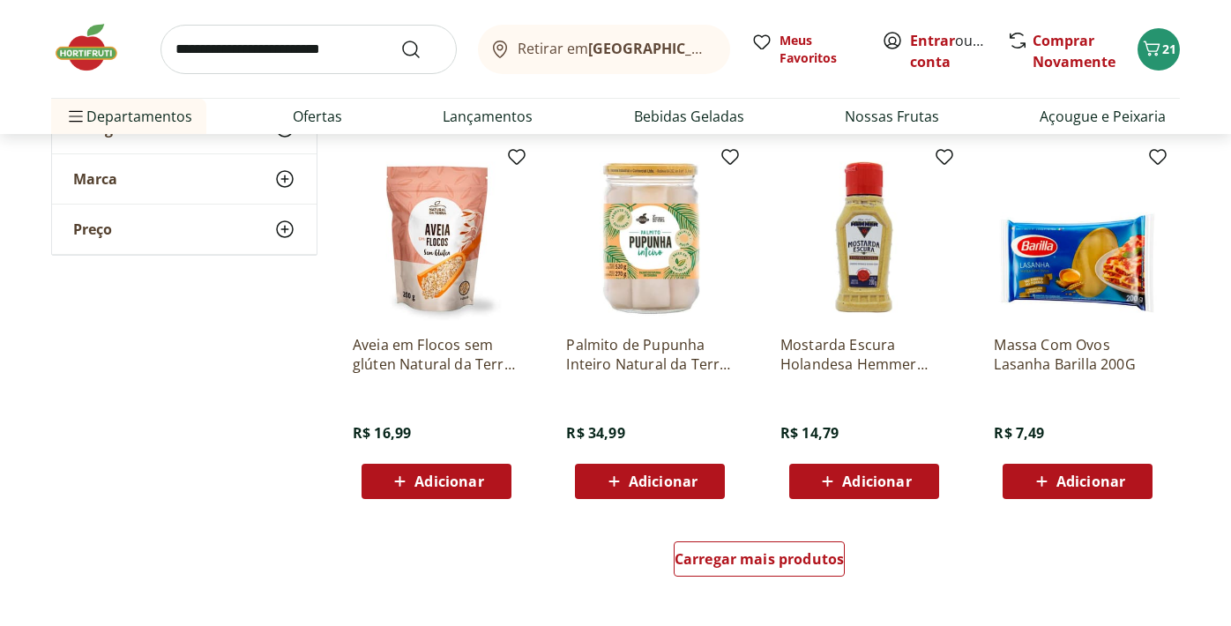
scroll to position [10155, 0]
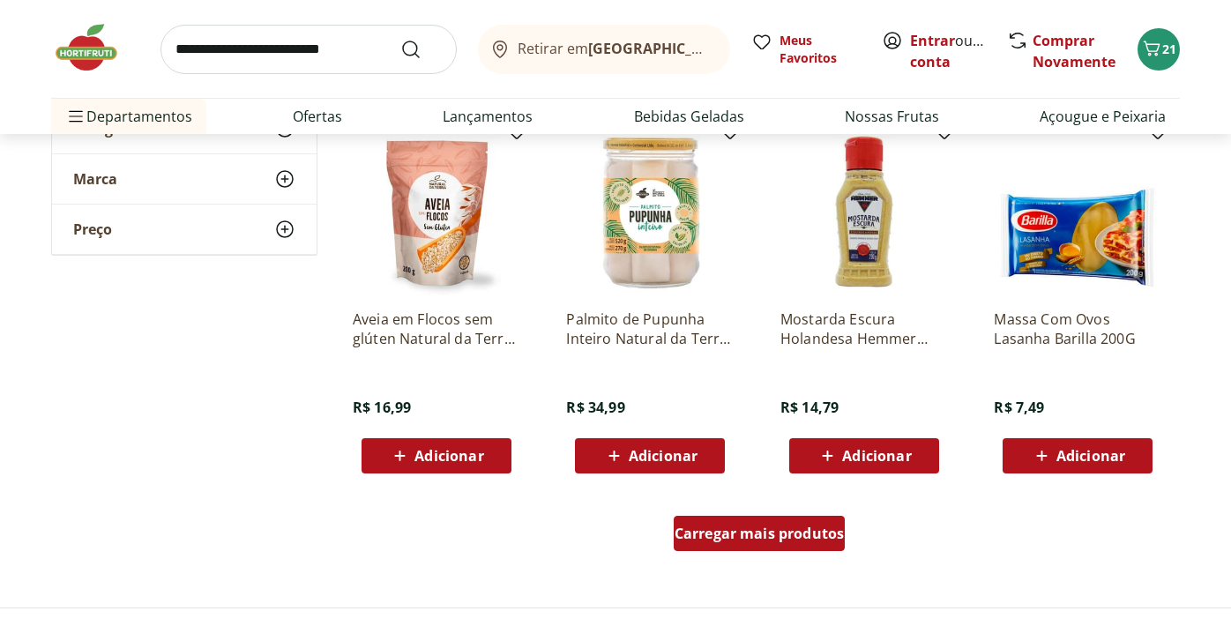
click at [761, 531] on span "Carregar mais produtos" at bounding box center [760, 533] width 170 height 14
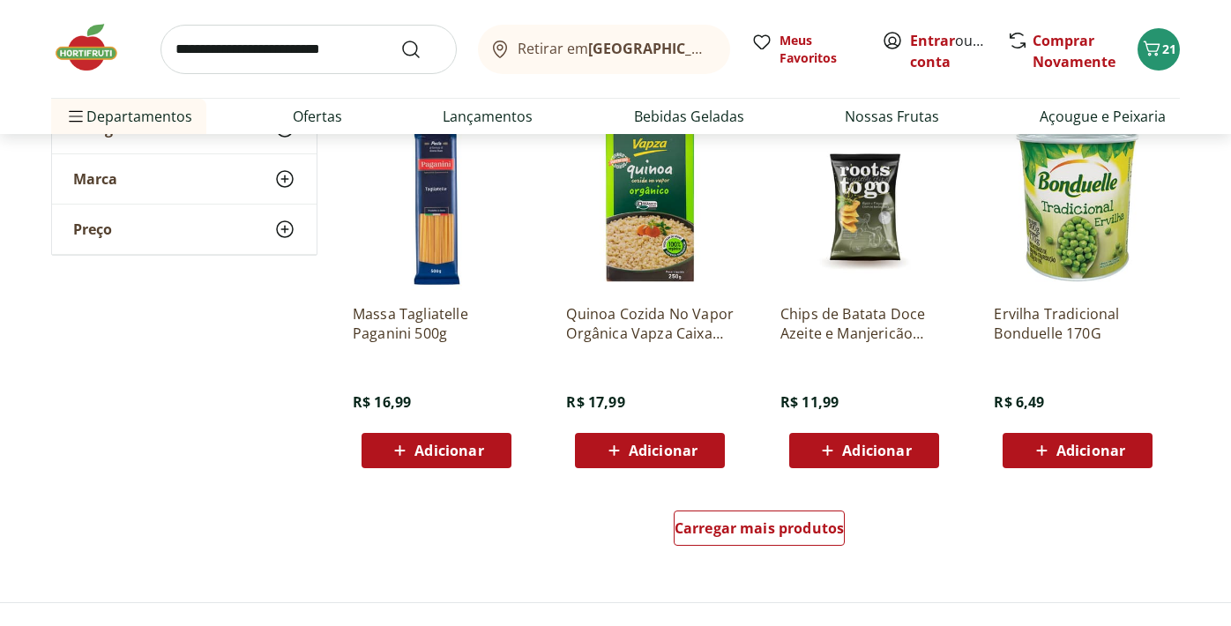
scroll to position [11300, 0]
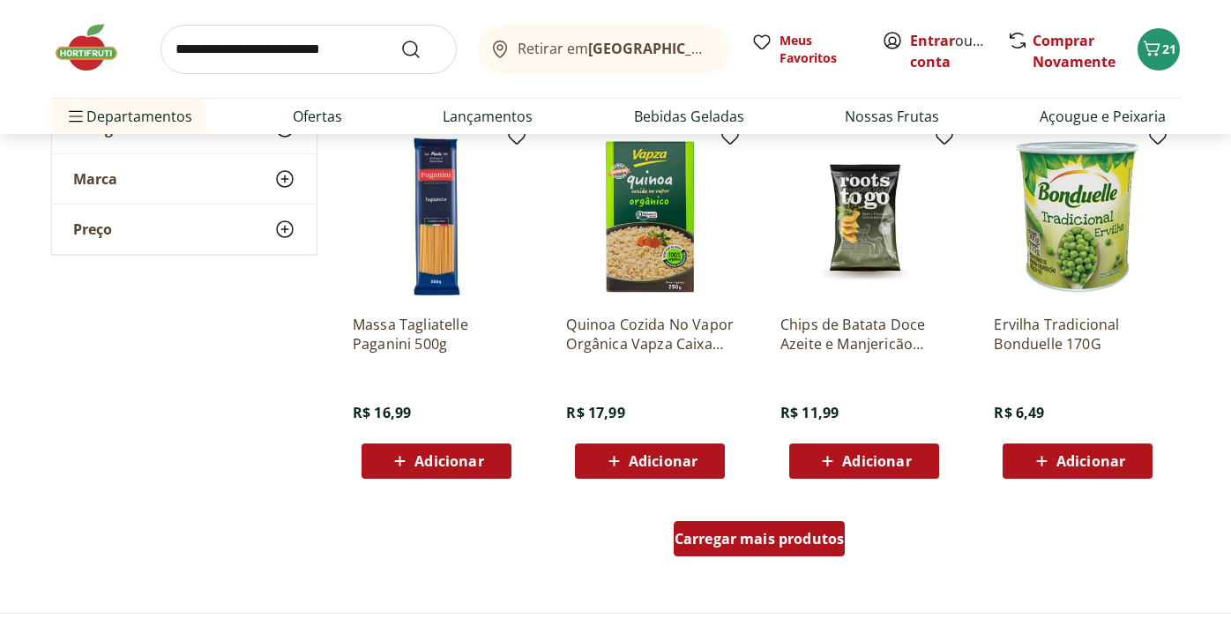
click at [768, 524] on div "Carregar mais produtos" at bounding box center [760, 538] width 172 height 35
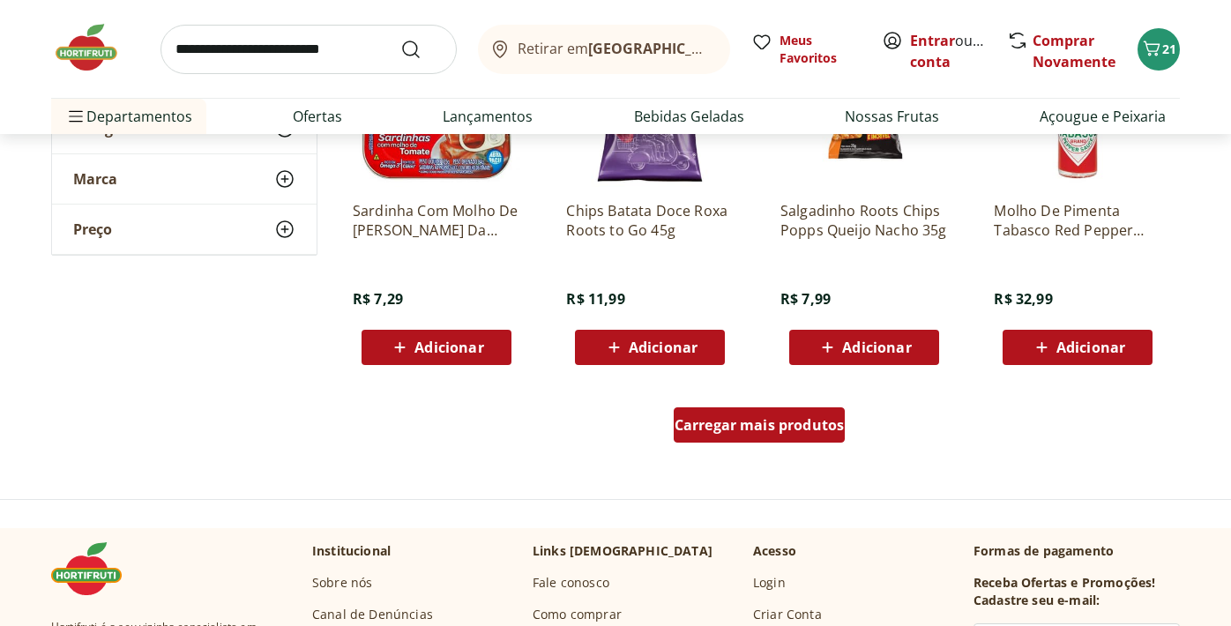
scroll to position [12567, 0]
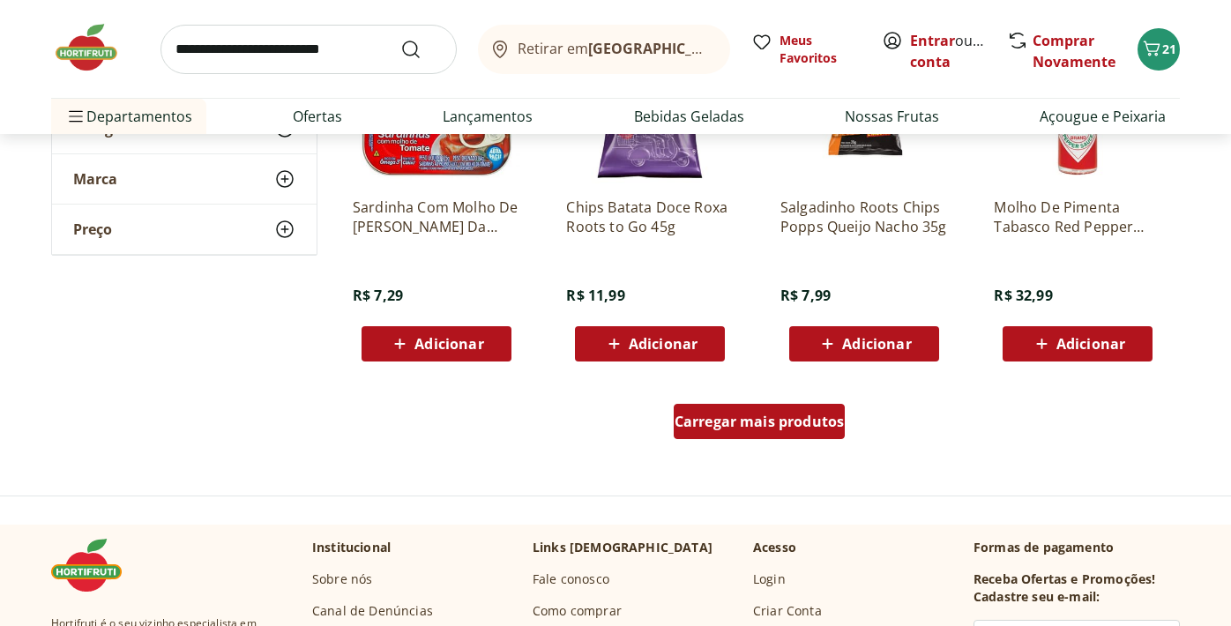
click at [756, 426] on span "Carregar mais produtos" at bounding box center [760, 421] width 170 height 14
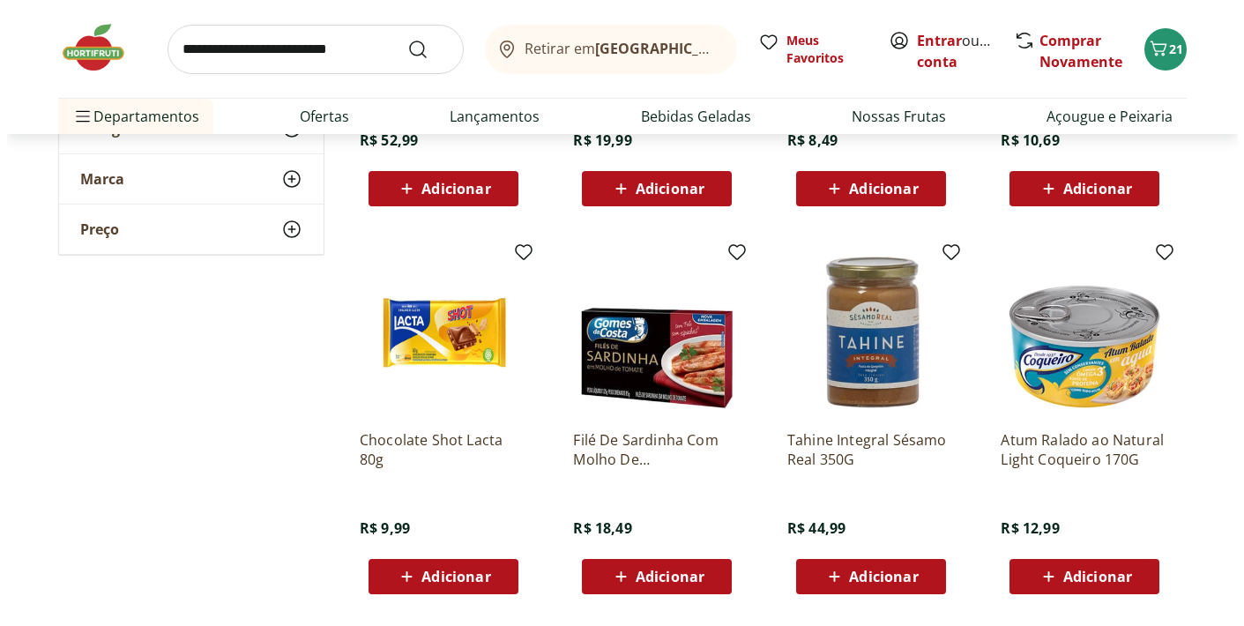
scroll to position [13488, 0]
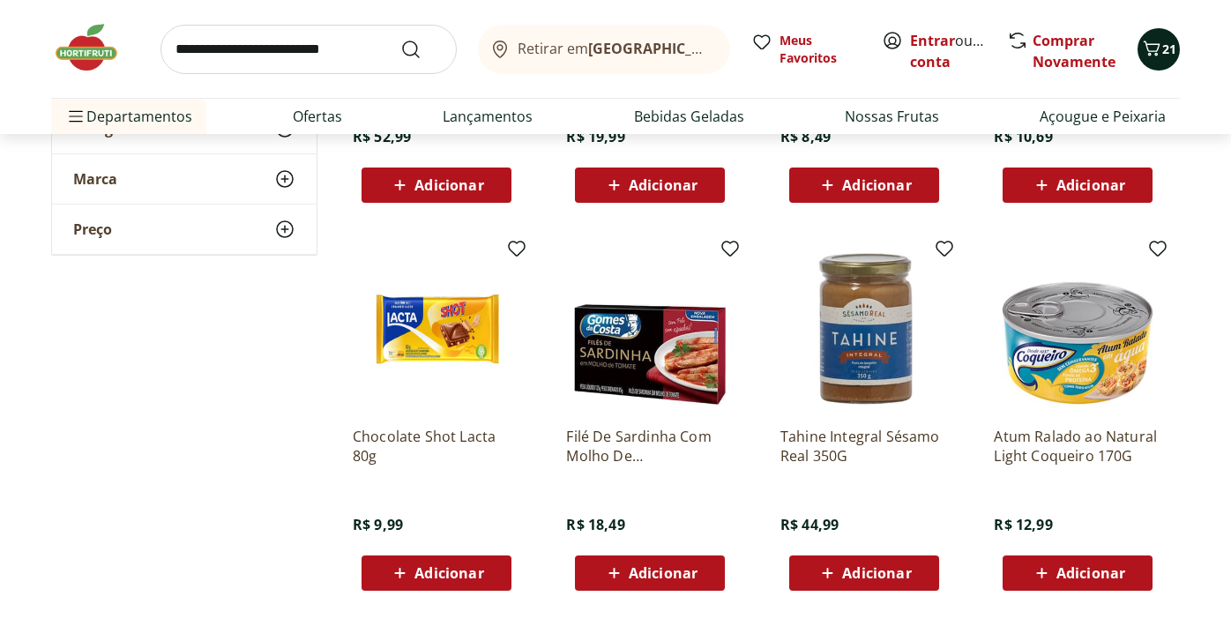
click at [1156, 43] on icon "Carrinho" at bounding box center [1151, 48] width 21 height 21
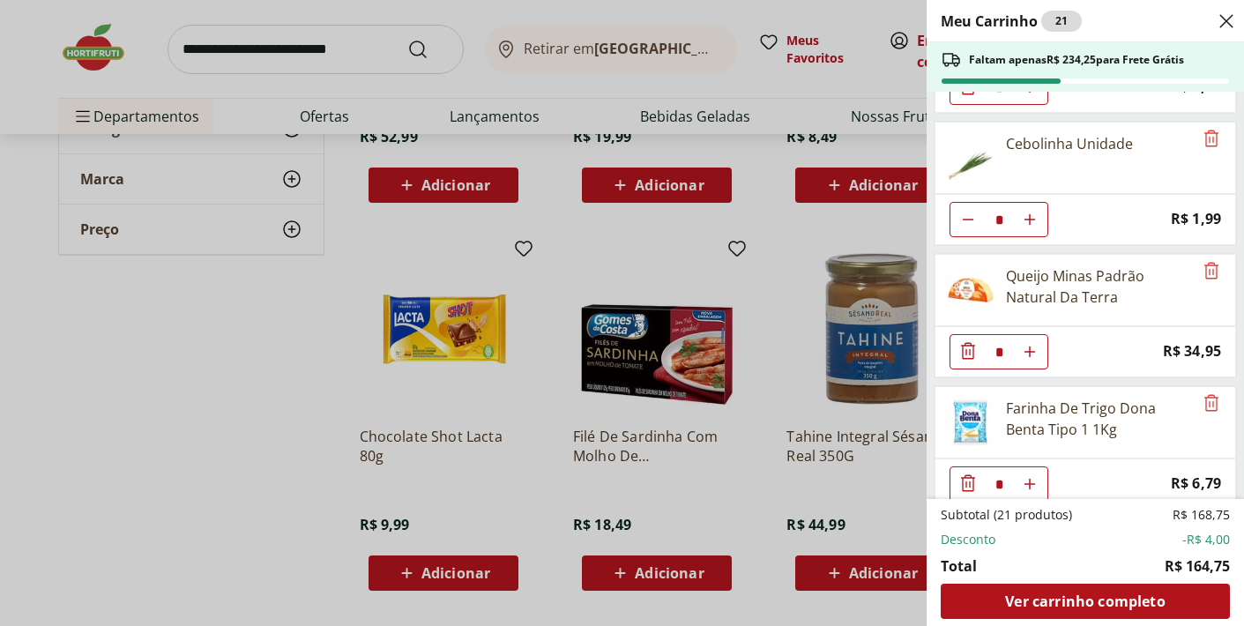
scroll to position [1187, 0]
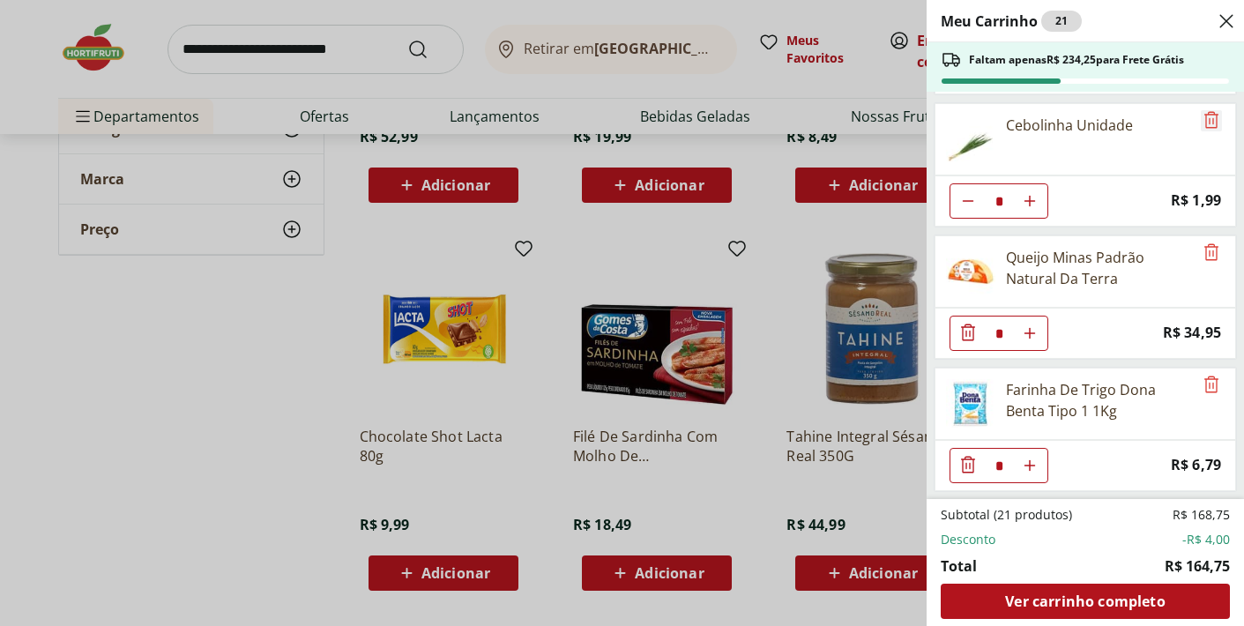
click at [1201, 116] on icon "Remove" at bounding box center [1211, 119] width 21 height 21
type input "*"
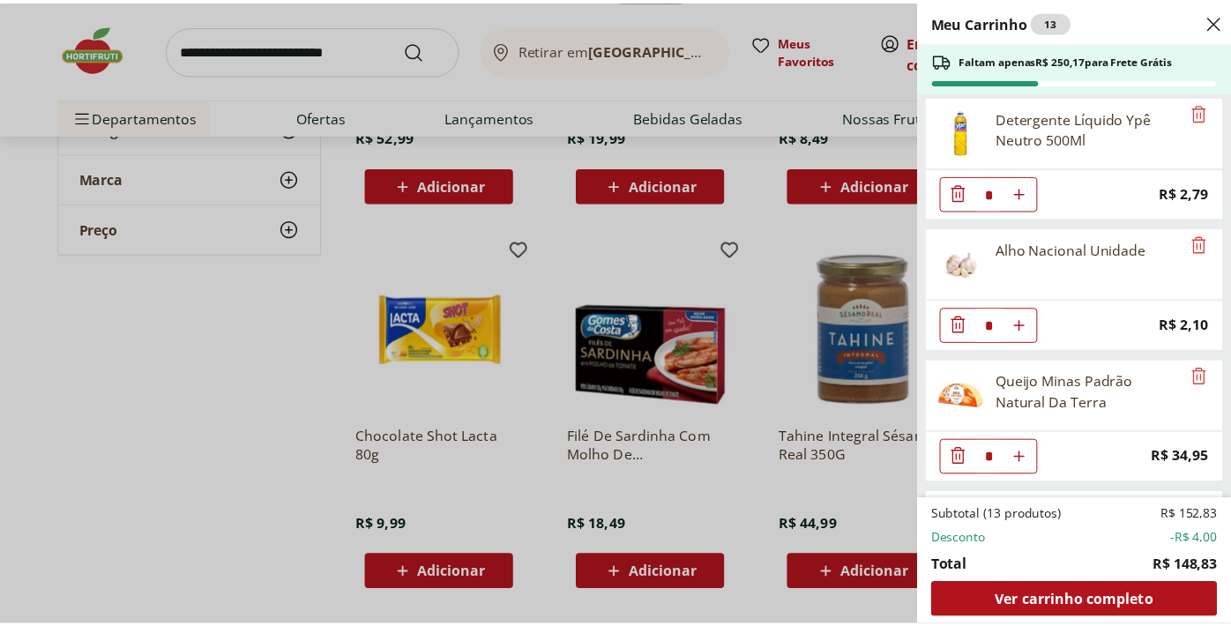
scroll to position [1055, 0]
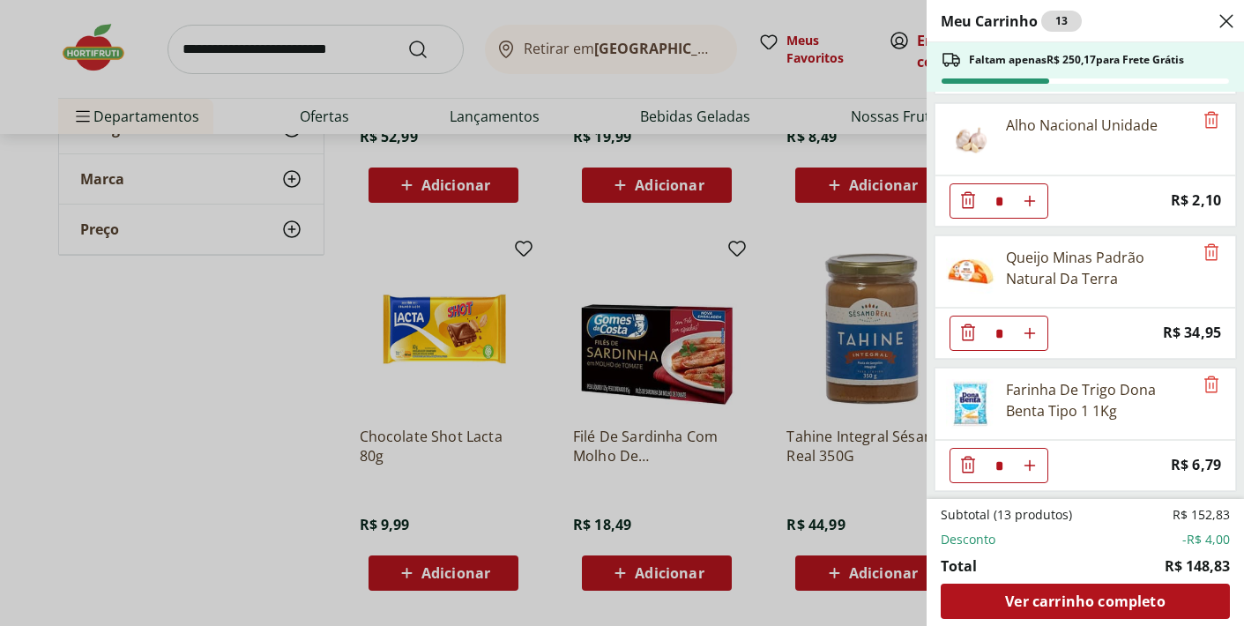
click at [563, 326] on div "Meu Carrinho 13 Faltam apenas R$ 250,17 para Frete Grátis Café Premium Torrado …" at bounding box center [622, 313] width 1244 height 626
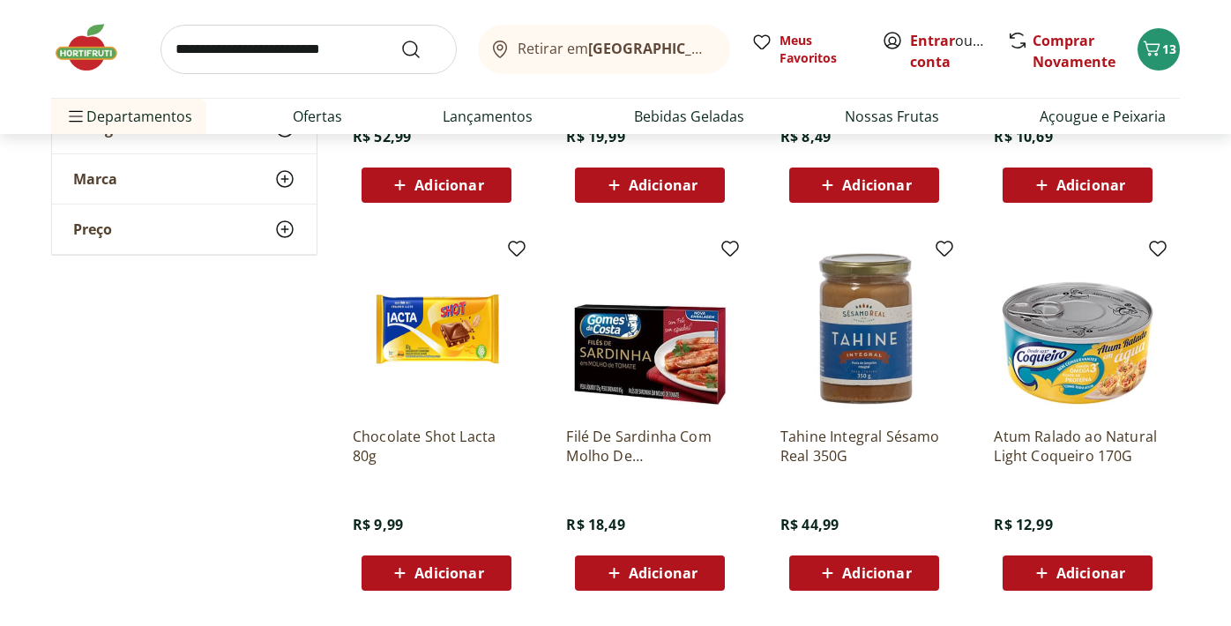
click at [357, 48] on input "search" at bounding box center [308, 49] width 296 height 49
type input "******"
click at [400, 39] on button "Submit Search" at bounding box center [421, 49] width 42 height 21
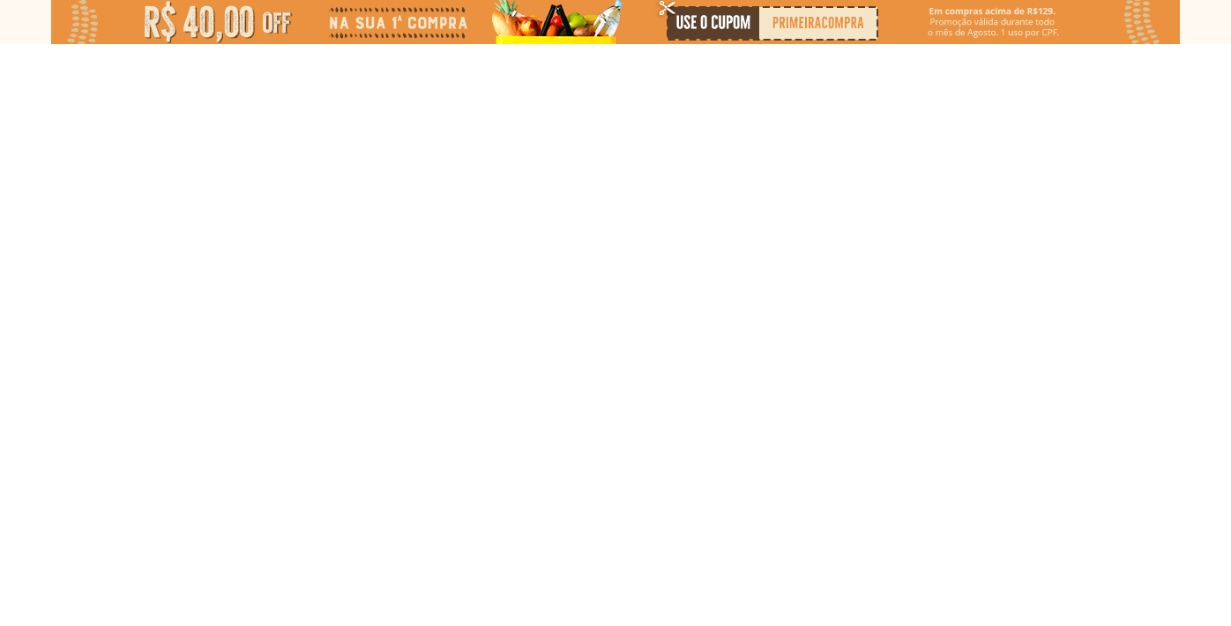
select select "**********"
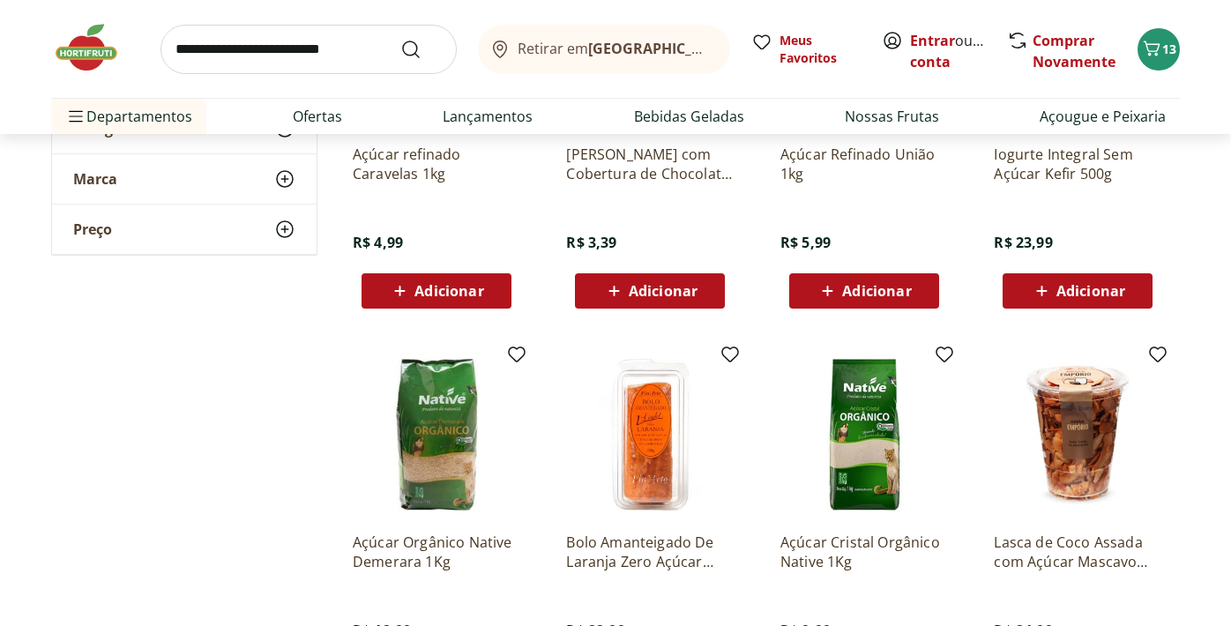
scroll to position [814, 0]
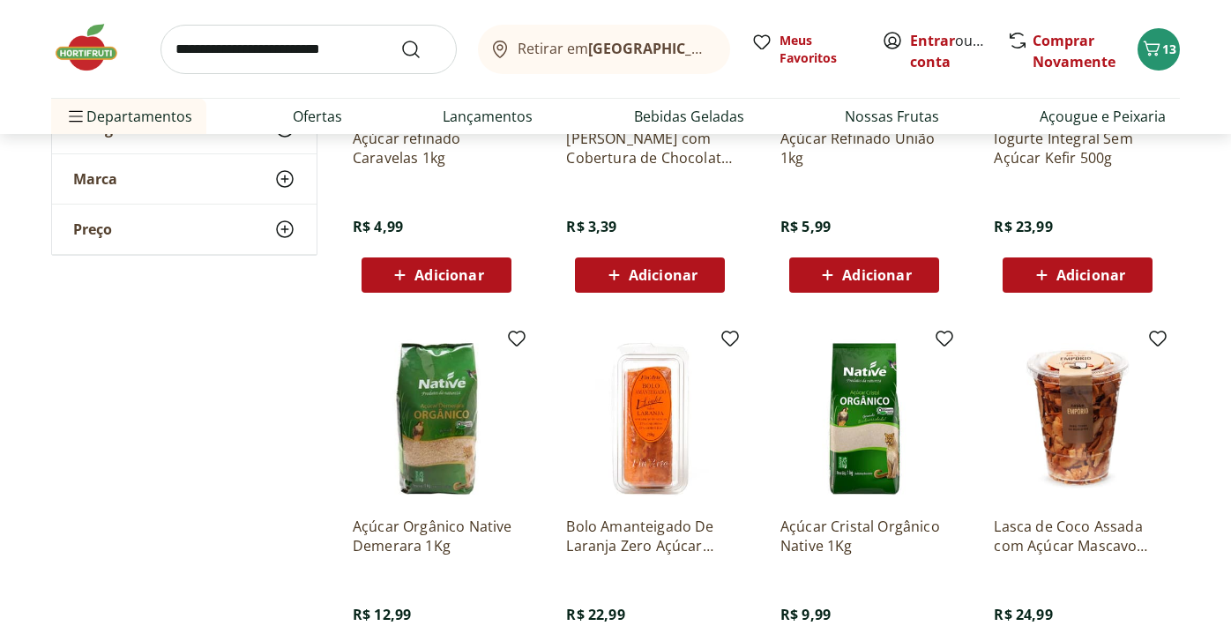
click at [897, 271] on span "Adicionar" at bounding box center [876, 275] width 69 height 14
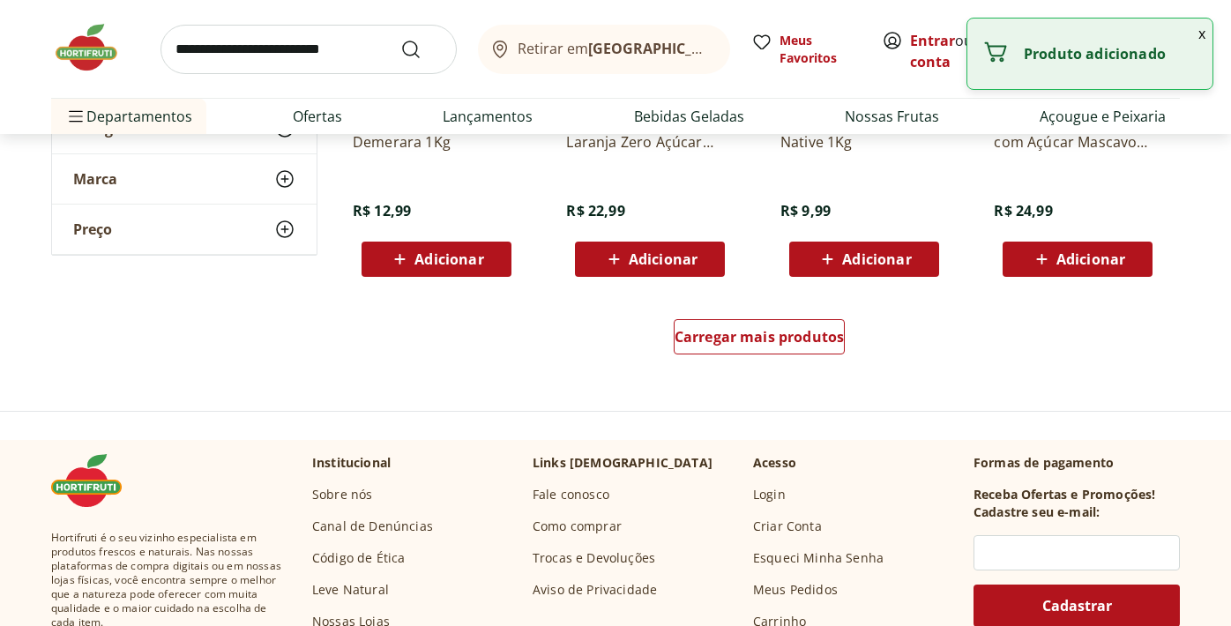
scroll to position [1179, 0]
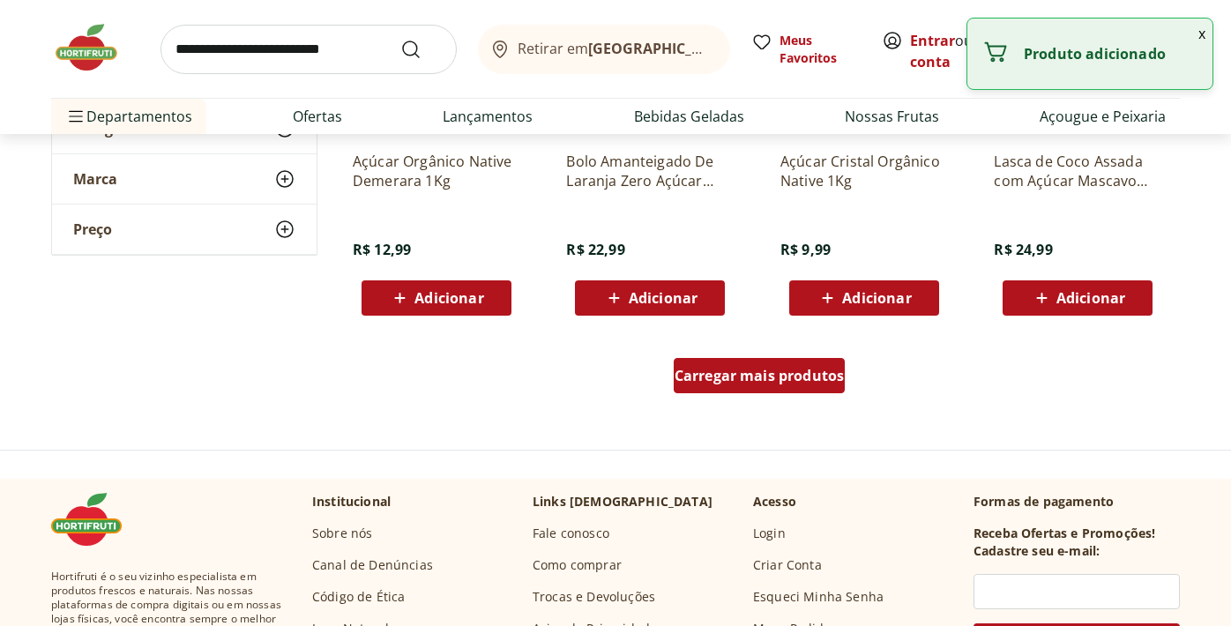
click at [770, 371] on span "Carregar mais produtos" at bounding box center [760, 376] width 170 height 14
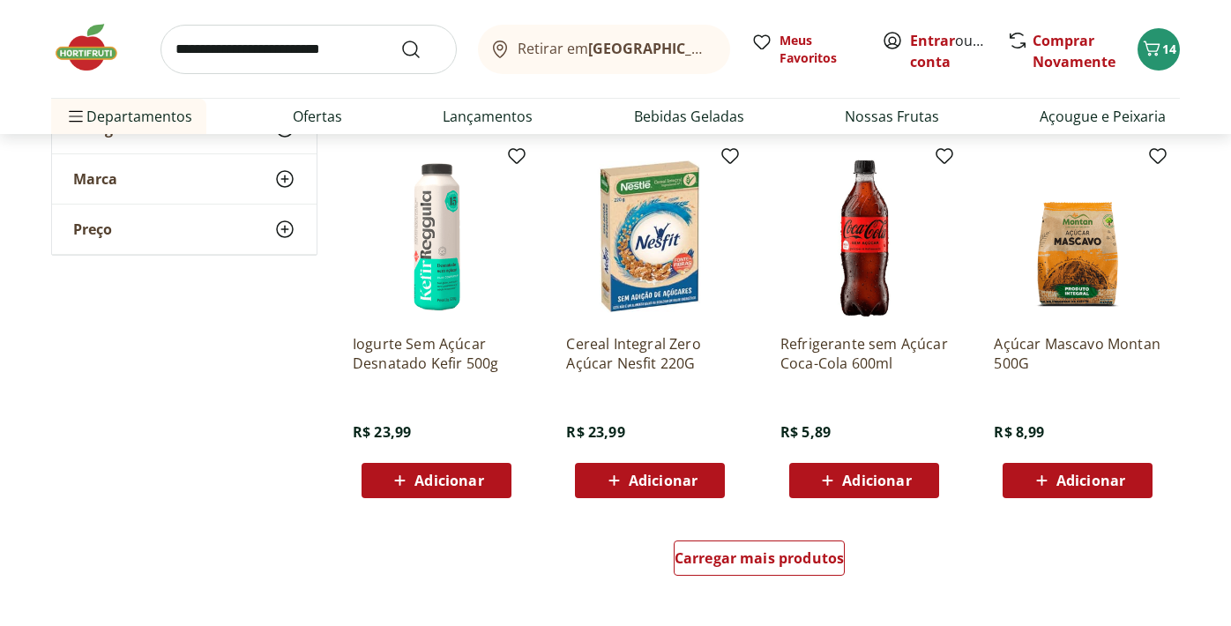
scroll to position [2173, 0]
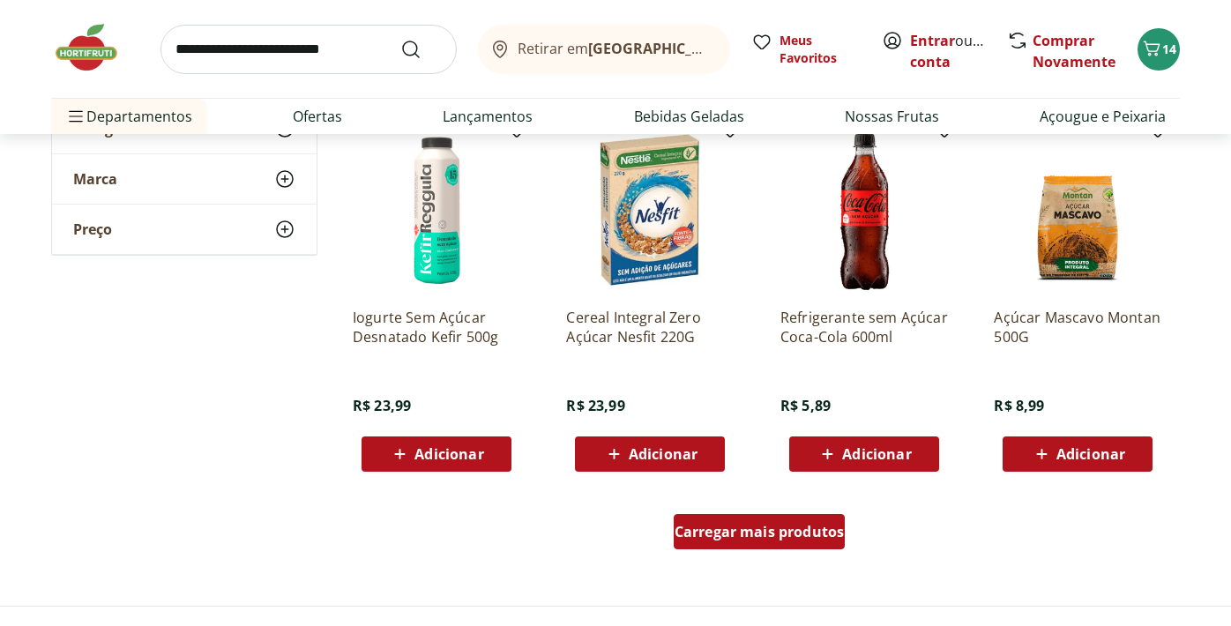
click at [789, 549] on link "Carregar mais produtos" at bounding box center [760, 535] width 172 height 42
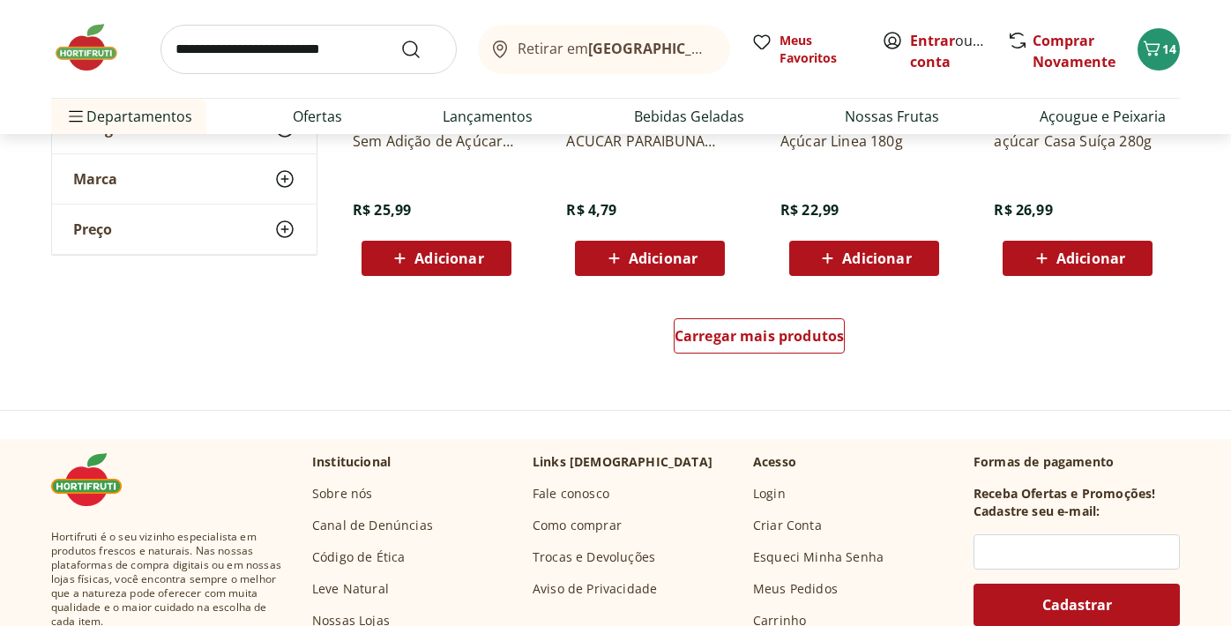
scroll to position [3472, 0]
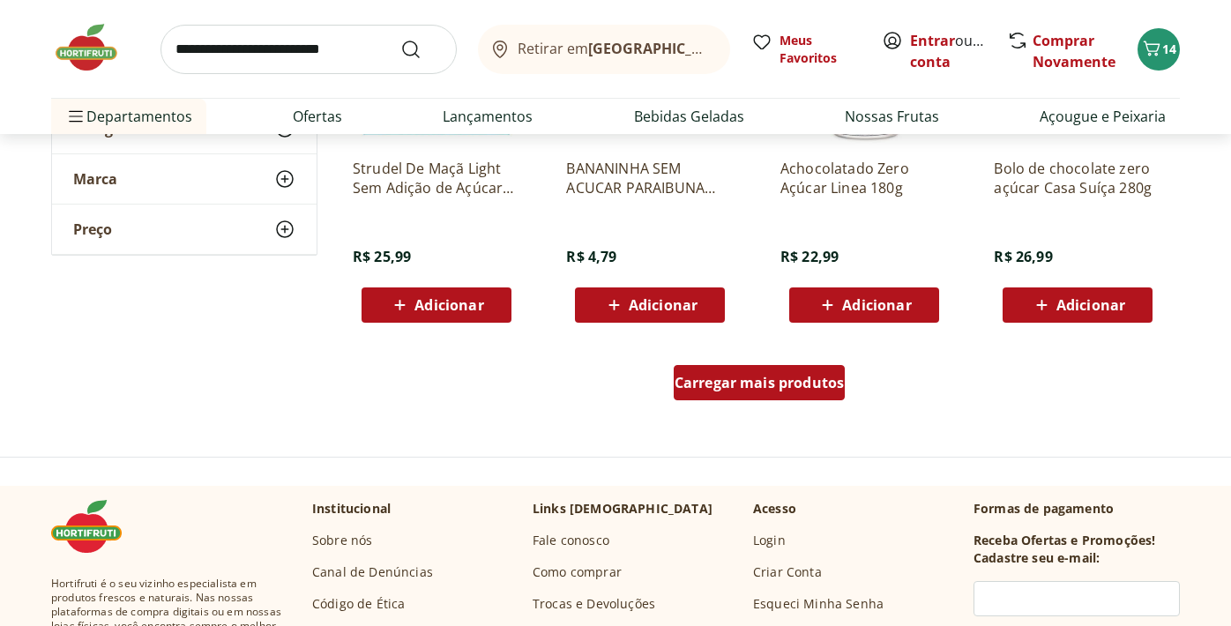
click at [750, 377] on span "Carregar mais produtos" at bounding box center [760, 383] width 170 height 14
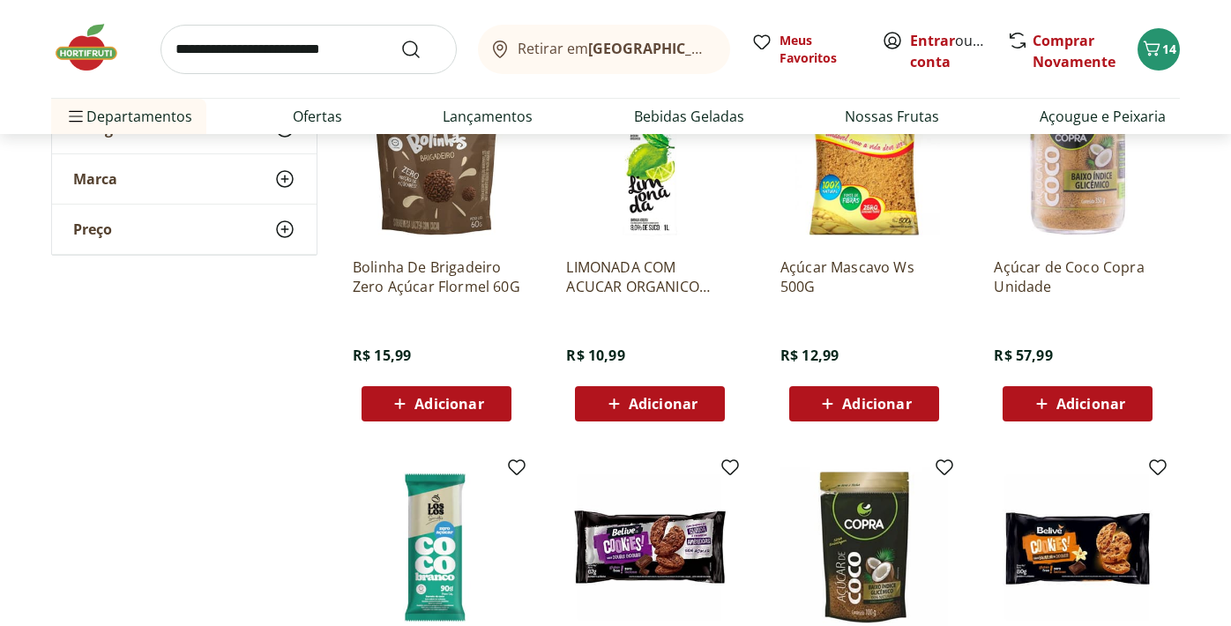
scroll to position [3691, 0]
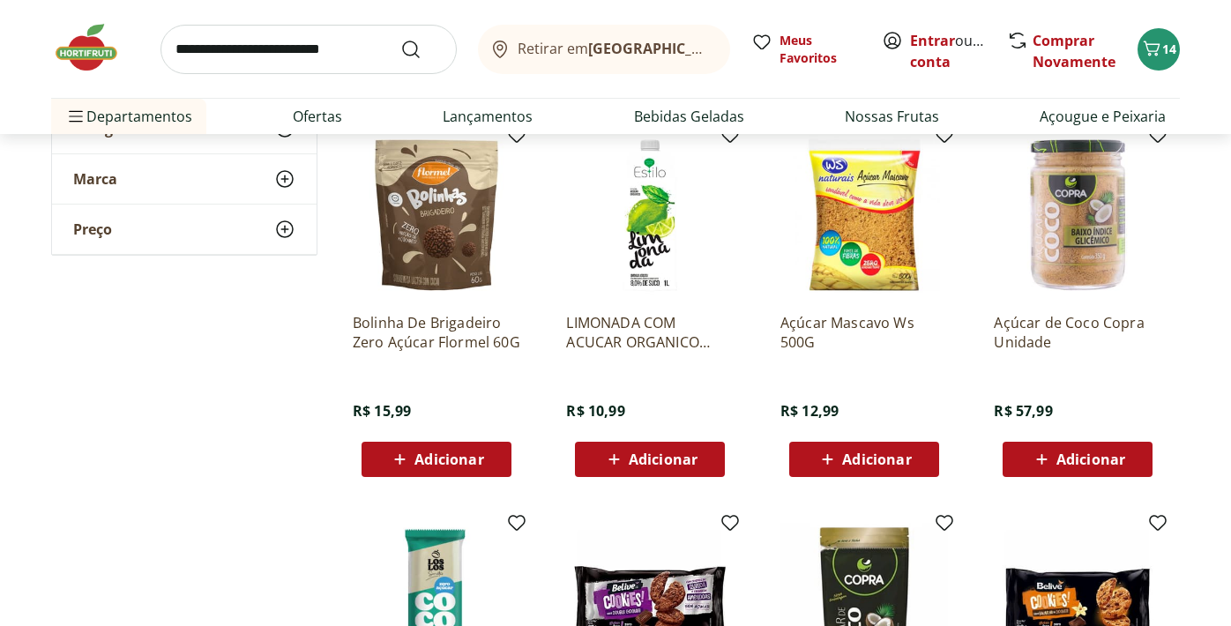
click at [369, 59] on input "search" at bounding box center [308, 49] width 296 height 49
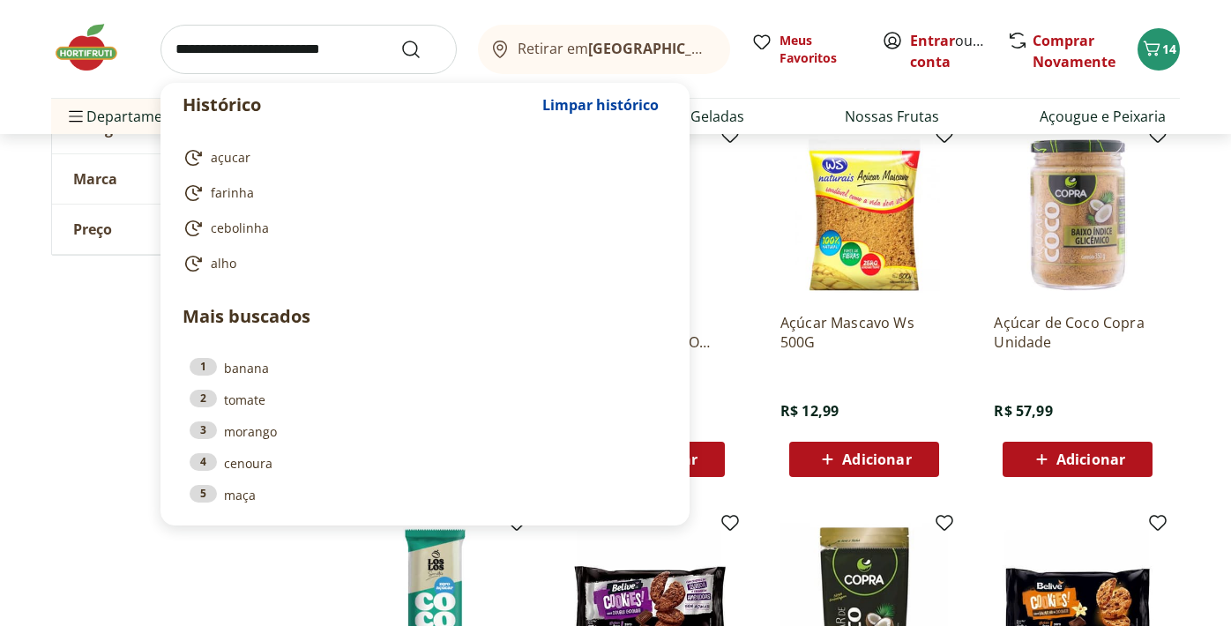
type input "*"
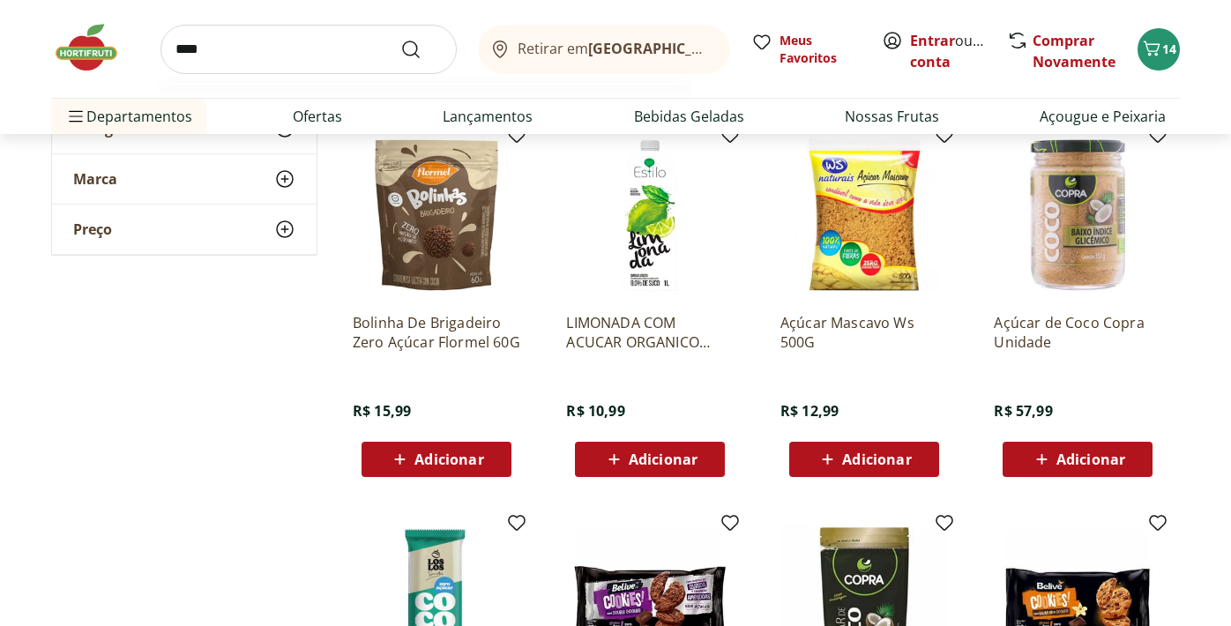
type input "****"
click at [400, 39] on button "Submit Search" at bounding box center [421, 49] width 42 height 21
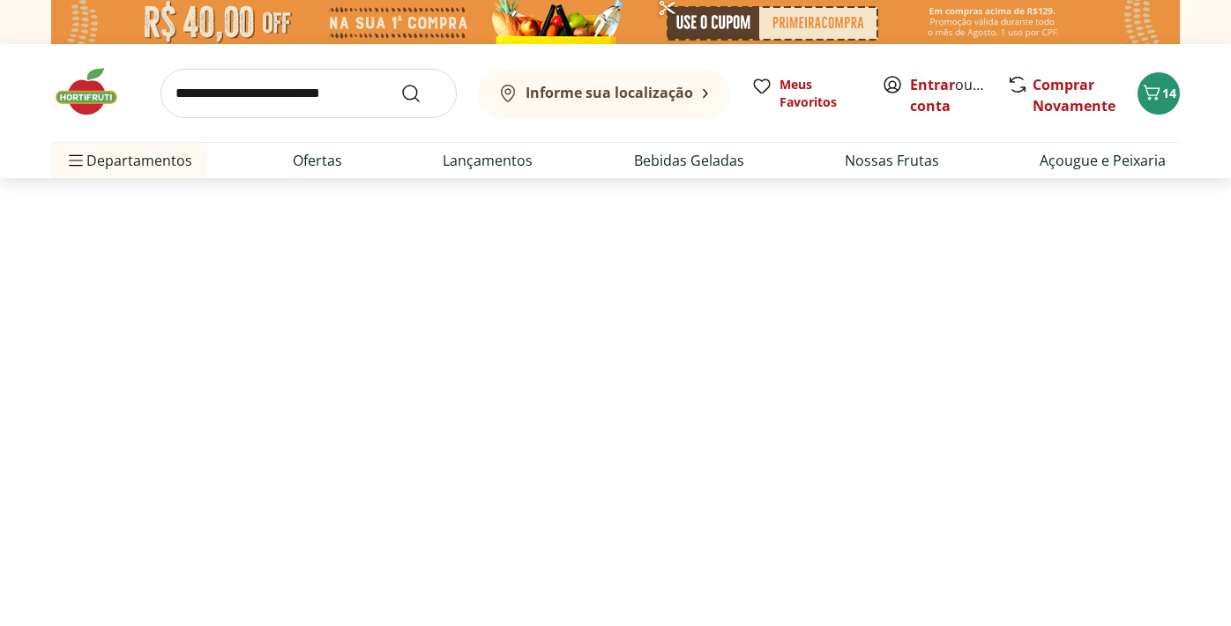
select select "**********"
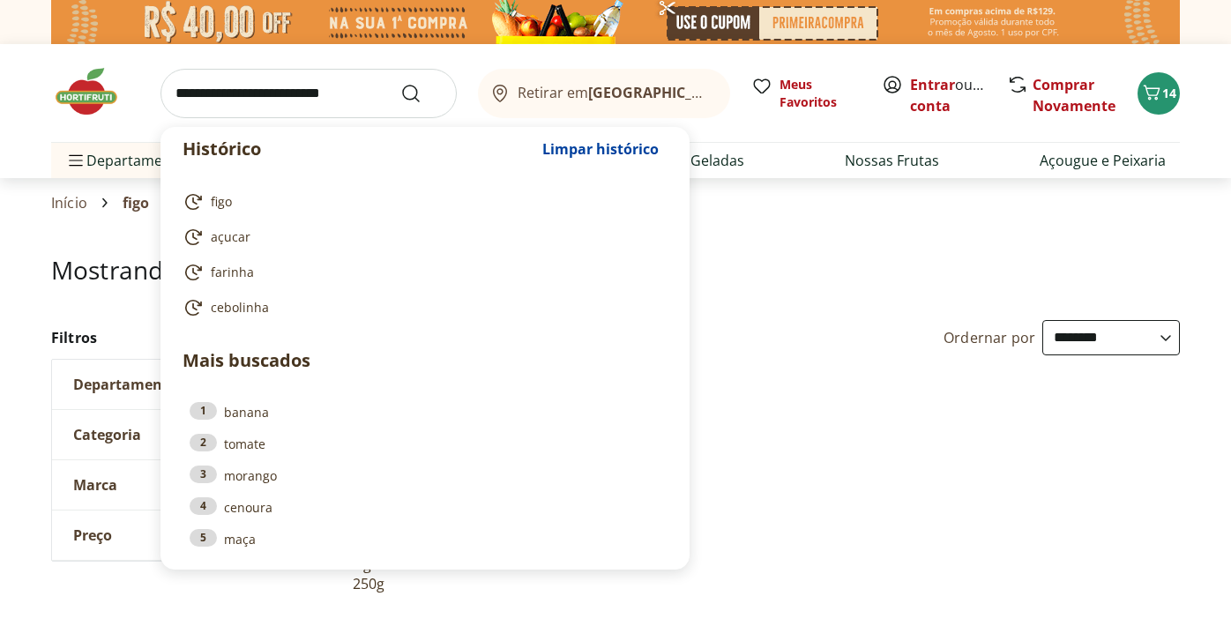
click at [382, 99] on input "search" at bounding box center [308, 93] width 296 height 49
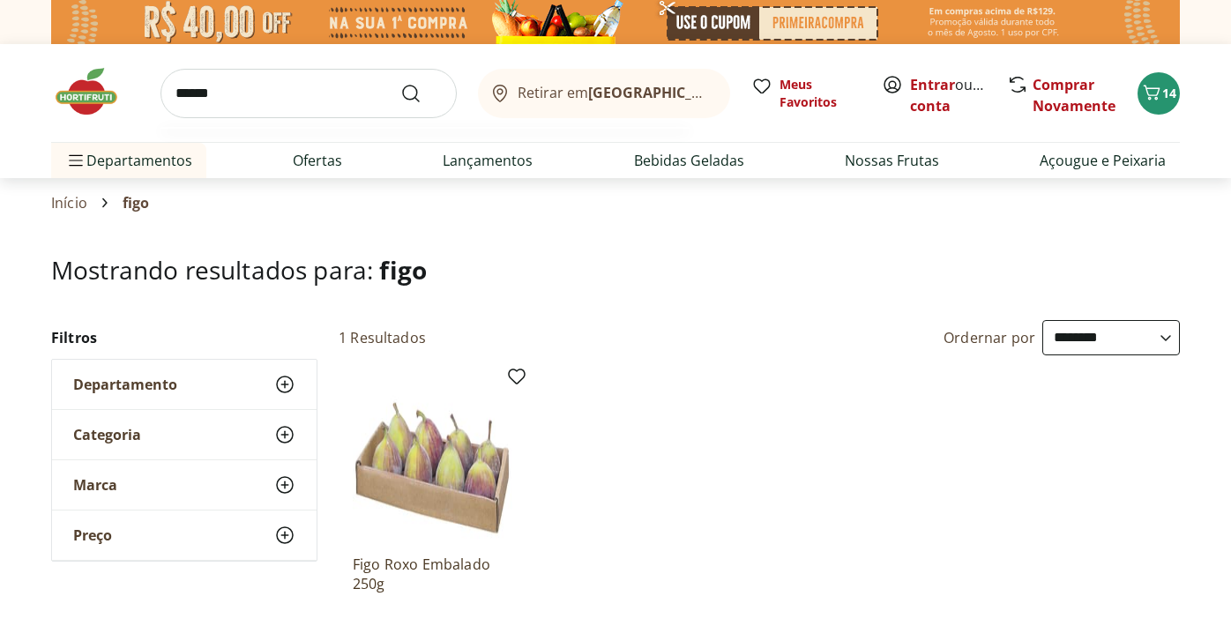
type input "******"
click at [400, 83] on button "Submit Search" at bounding box center [421, 93] width 42 height 21
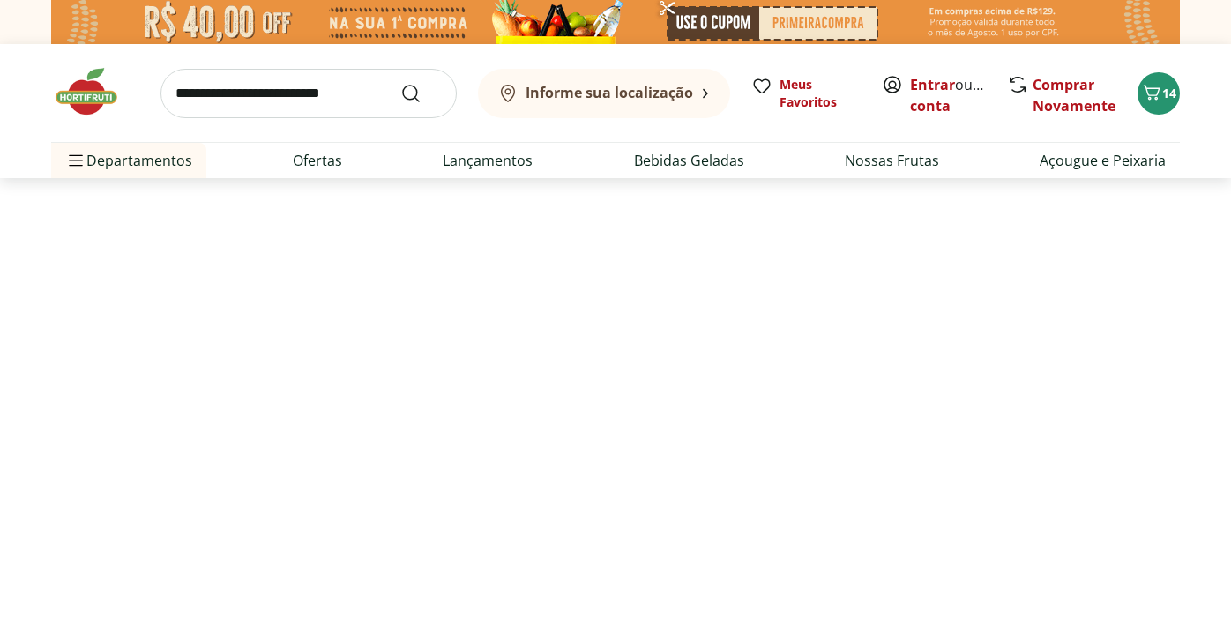
select select "**********"
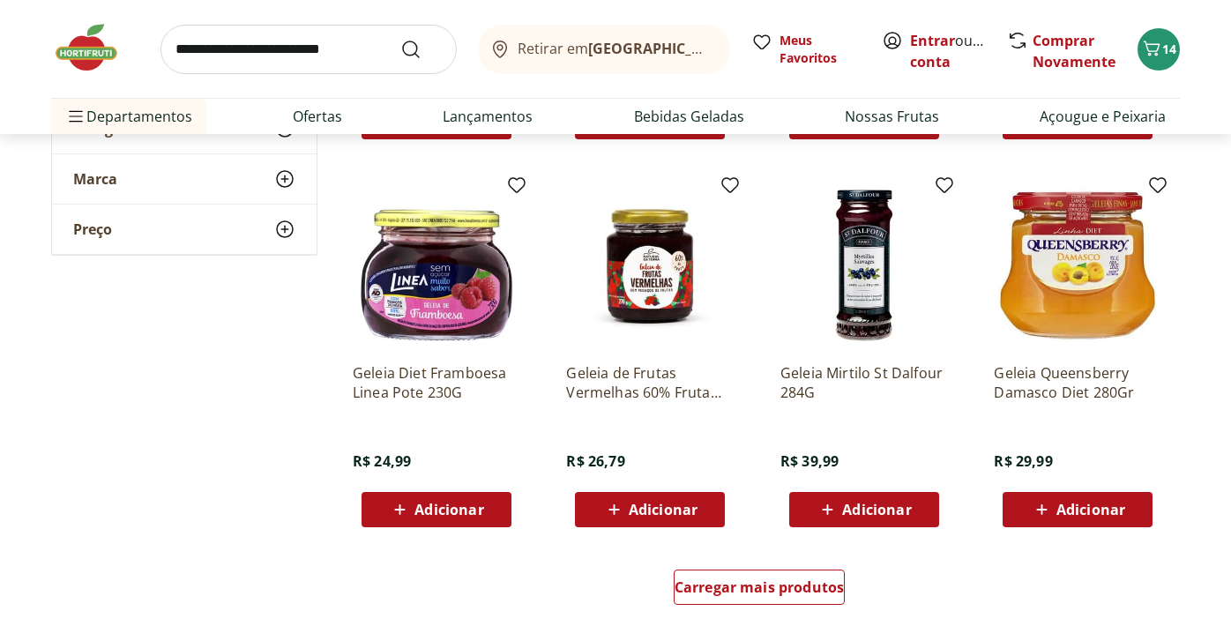
scroll to position [969, 0]
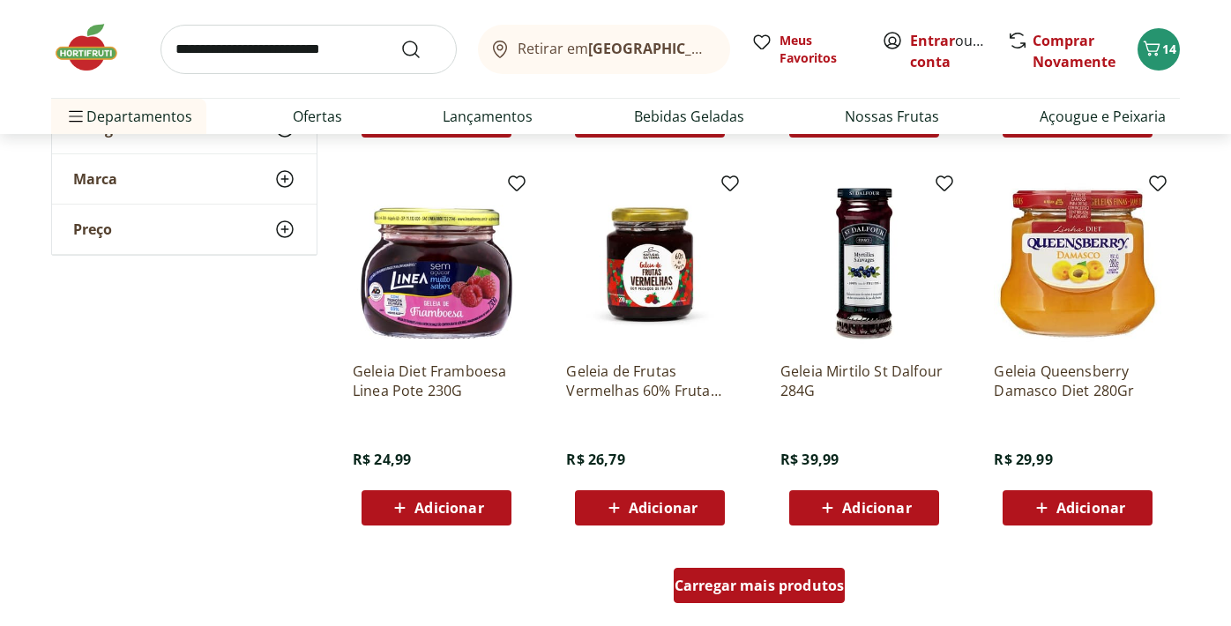
click at [746, 590] on span "Carregar mais produtos" at bounding box center [760, 585] width 170 height 14
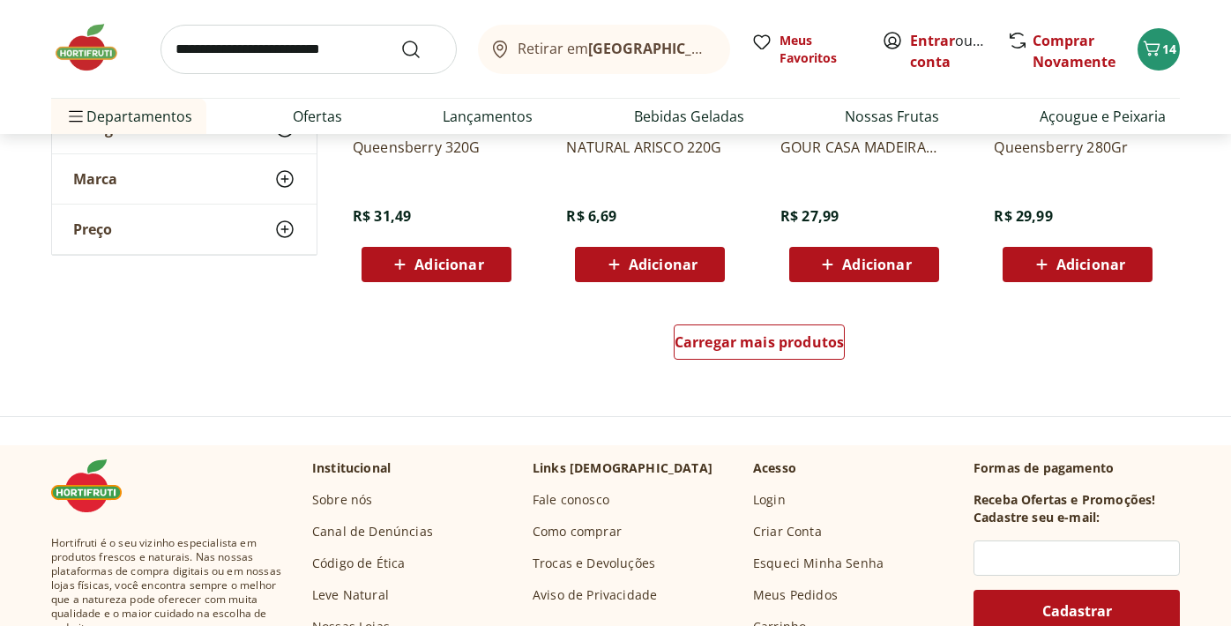
scroll to position [2365, 0]
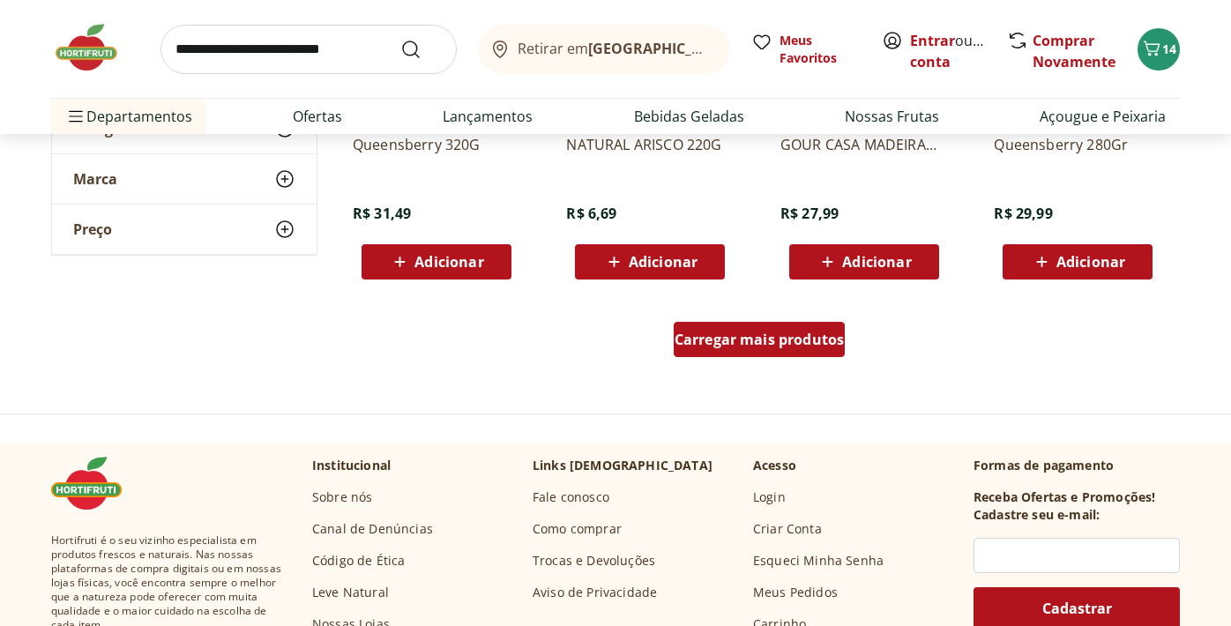
click at [758, 335] on span "Carregar mais produtos" at bounding box center [760, 339] width 170 height 14
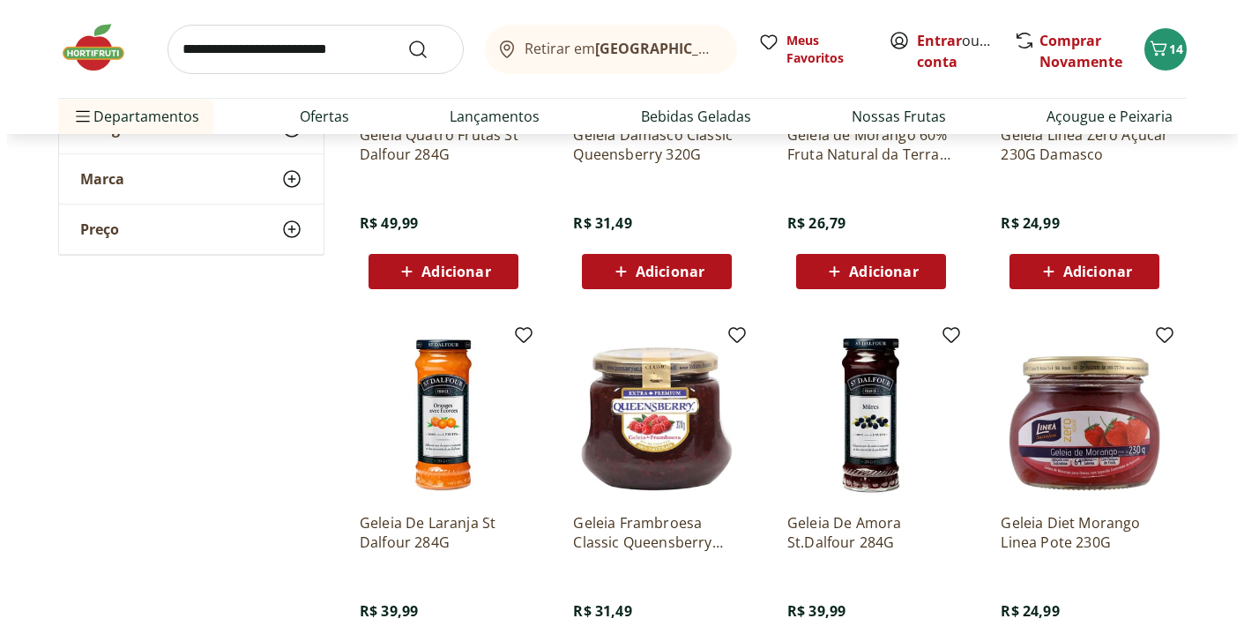
scroll to position [1582, 0]
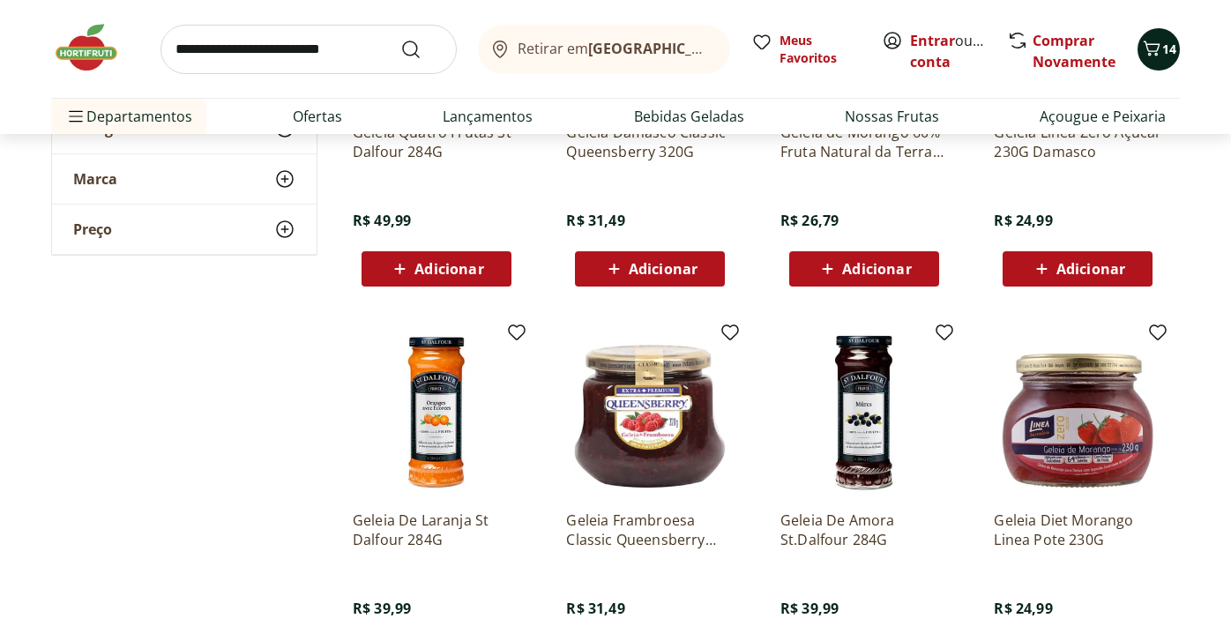
click at [1164, 51] on span "14" at bounding box center [1169, 49] width 14 height 17
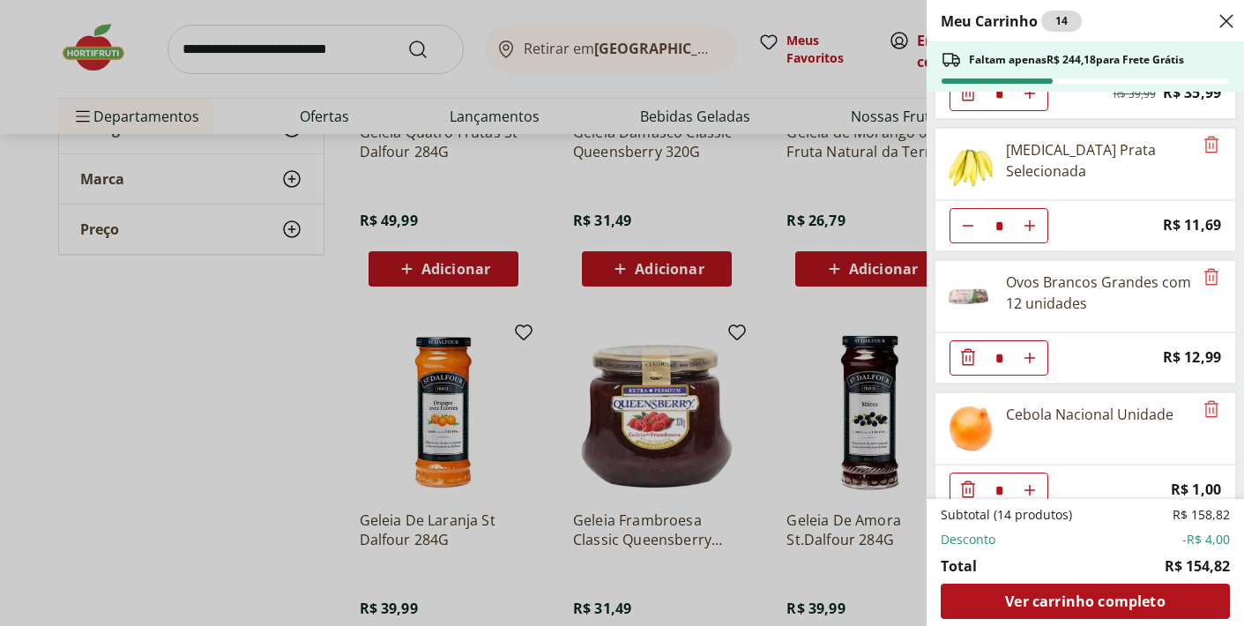
scroll to position [107, 0]
click at [961, 224] on icon "Diminuir Quantidade" at bounding box center [968, 223] width 14 height 14
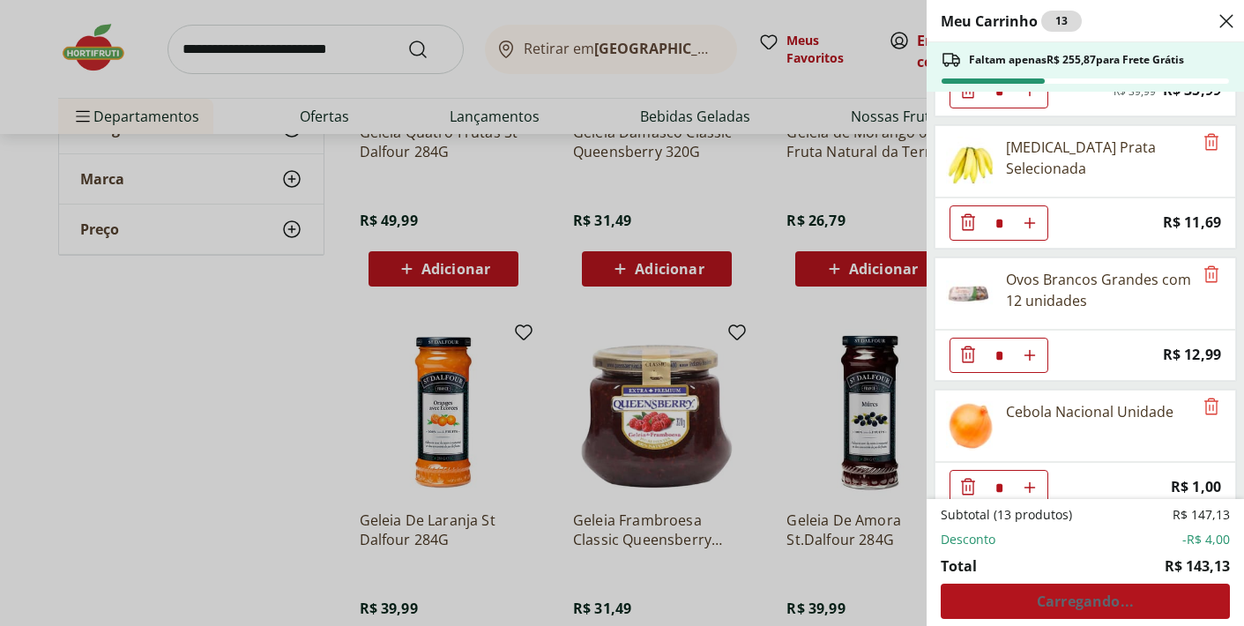
click at [1031, 98] on icon "Aumentar Quantidade" at bounding box center [1030, 91] width 14 height 14
type input "*"
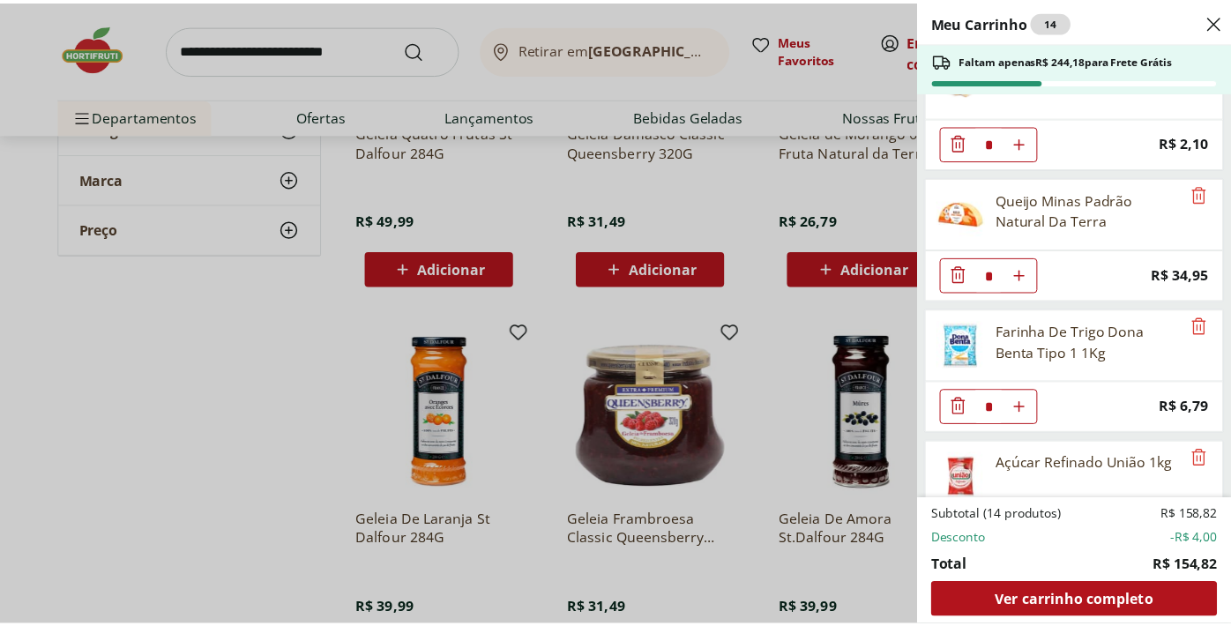
scroll to position [1187, 0]
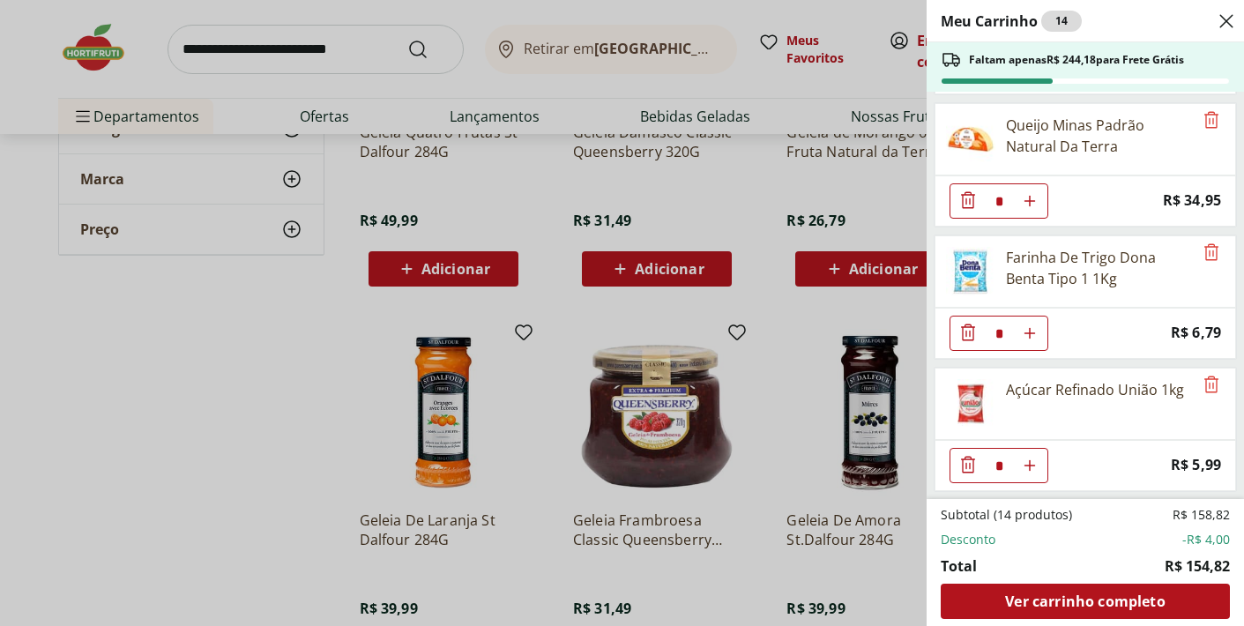
click at [768, 187] on div "Meu Carrinho 14 Faltam apenas R$ 244,18 para Frete Grátis Café Premium Torrado …" at bounding box center [622, 313] width 1244 height 626
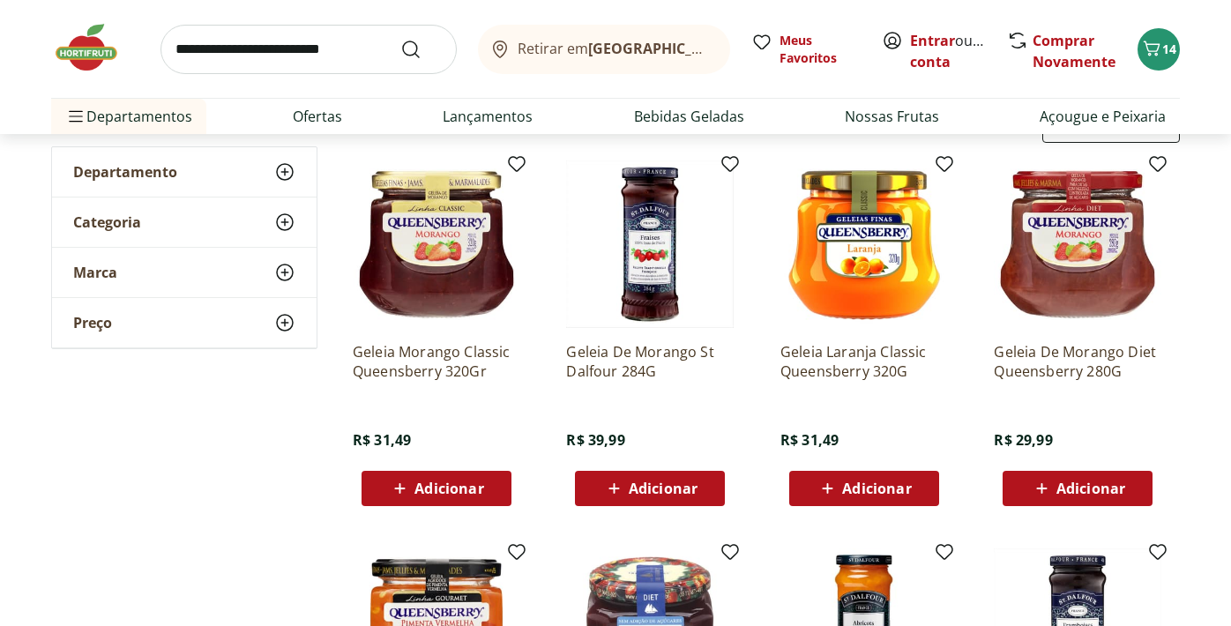
scroll to position [0, 0]
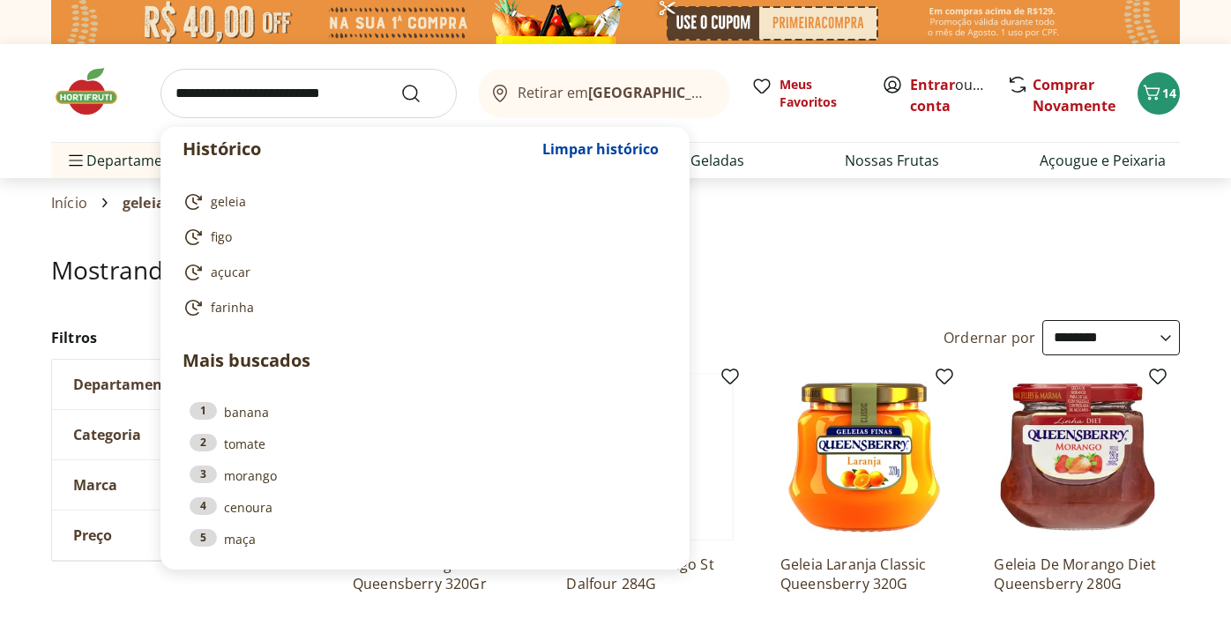
click at [354, 94] on input "search" at bounding box center [308, 93] width 296 height 49
click at [795, 210] on div "Início geleia" at bounding box center [615, 202] width 1129 height 21
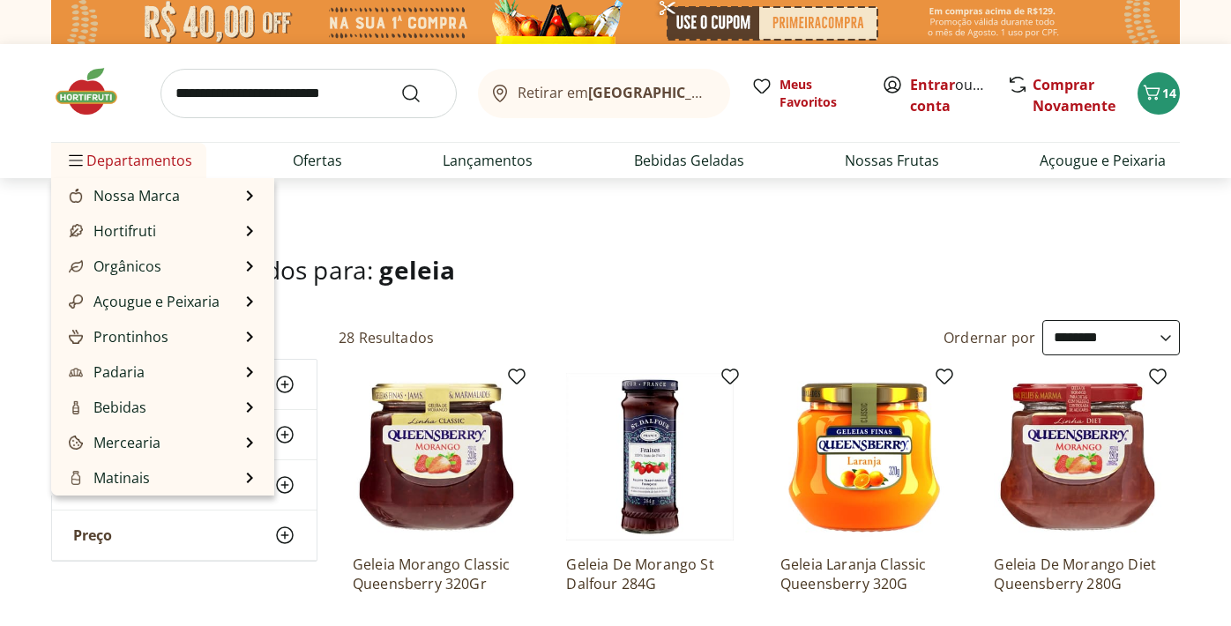
click at [154, 173] on span "Departamentos" at bounding box center [128, 160] width 127 height 42
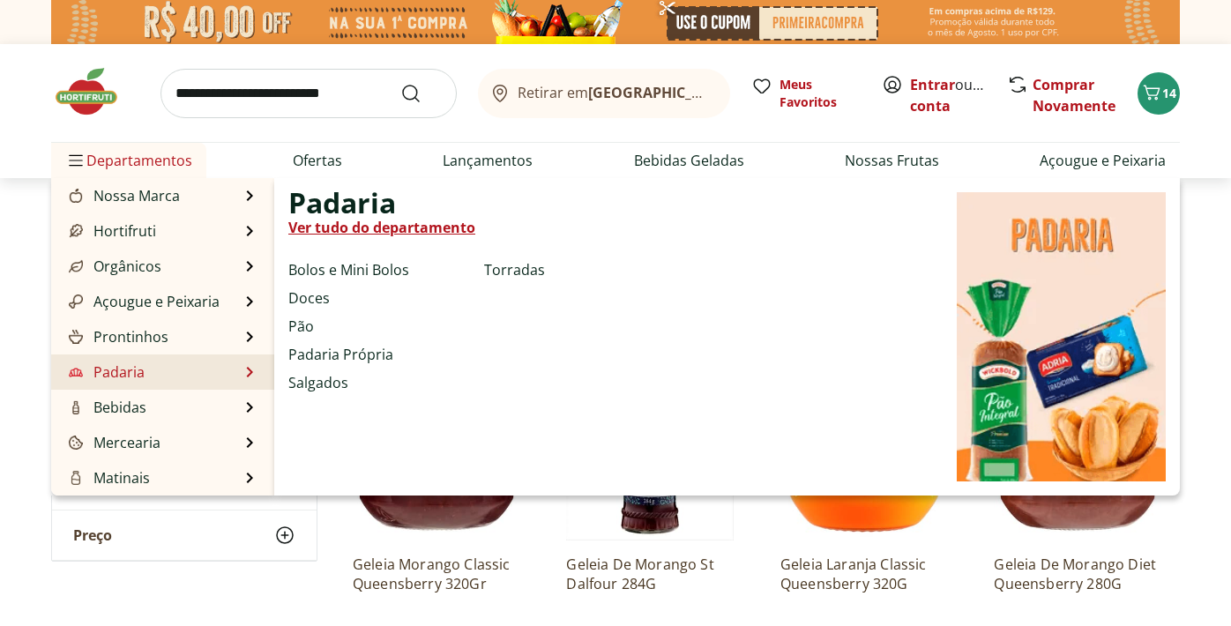
click at [246, 362] on li "Padaria Padaria Ver tudo do departamento Bolos e Mini Bolos Doces Pão Padaria P…" at bounding box center [162, 371] width 223 height 35
click at [353, 226] on link "Ver tudo do departamento" at bounding box center [381, 227] width 187 height 21
select select "**********"
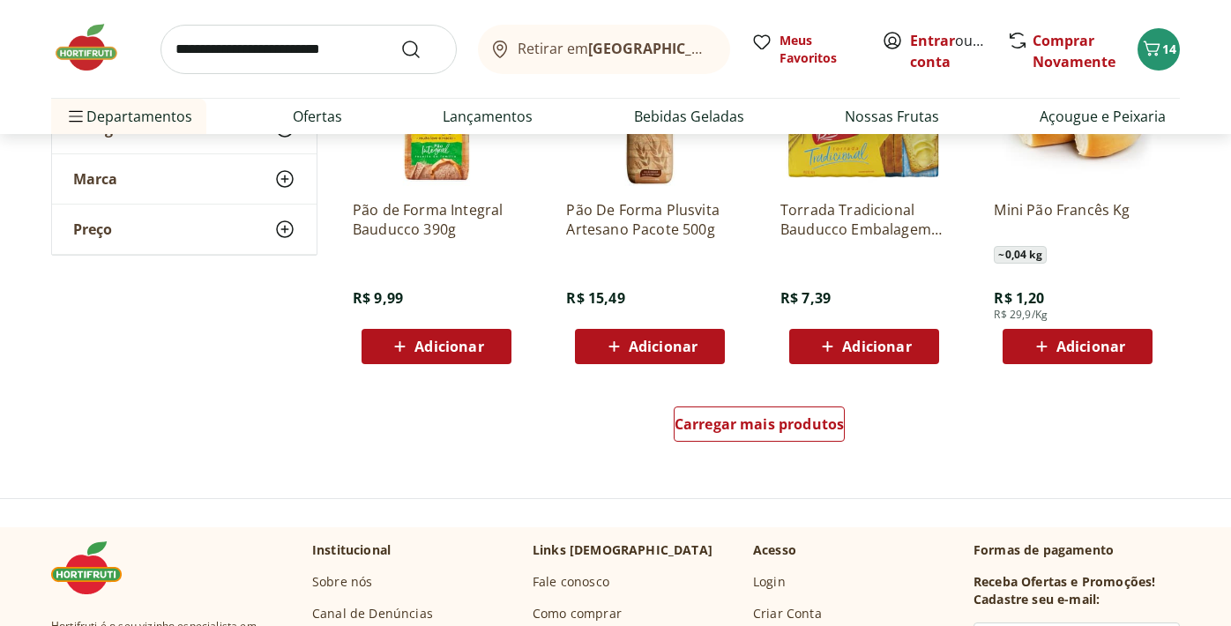
scroll to position [1067, 0]
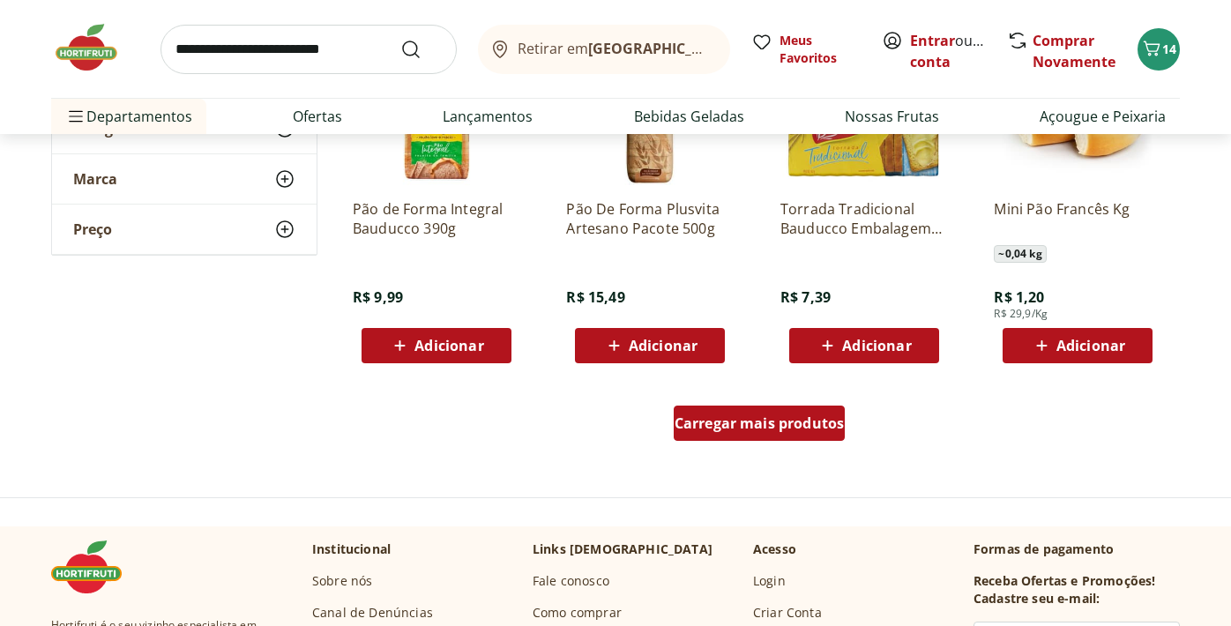
click at [727, 426] on span "Carregar mais produtos" at bounding box center [760, 423] width 170 height 14
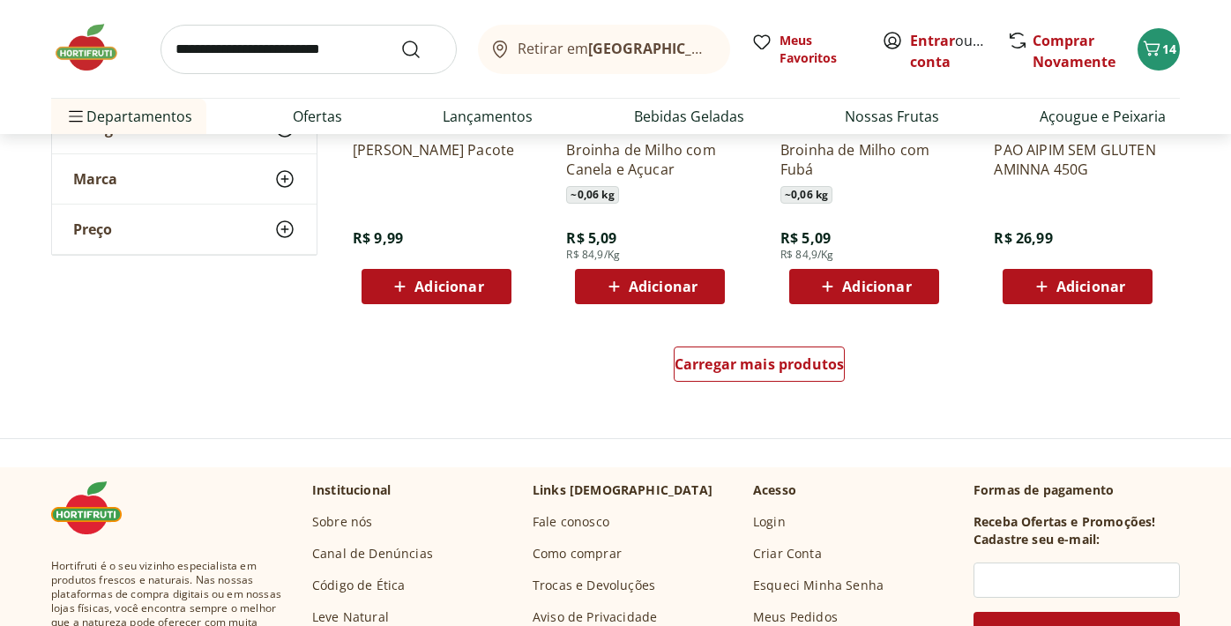
scroll to position [2304, 0]
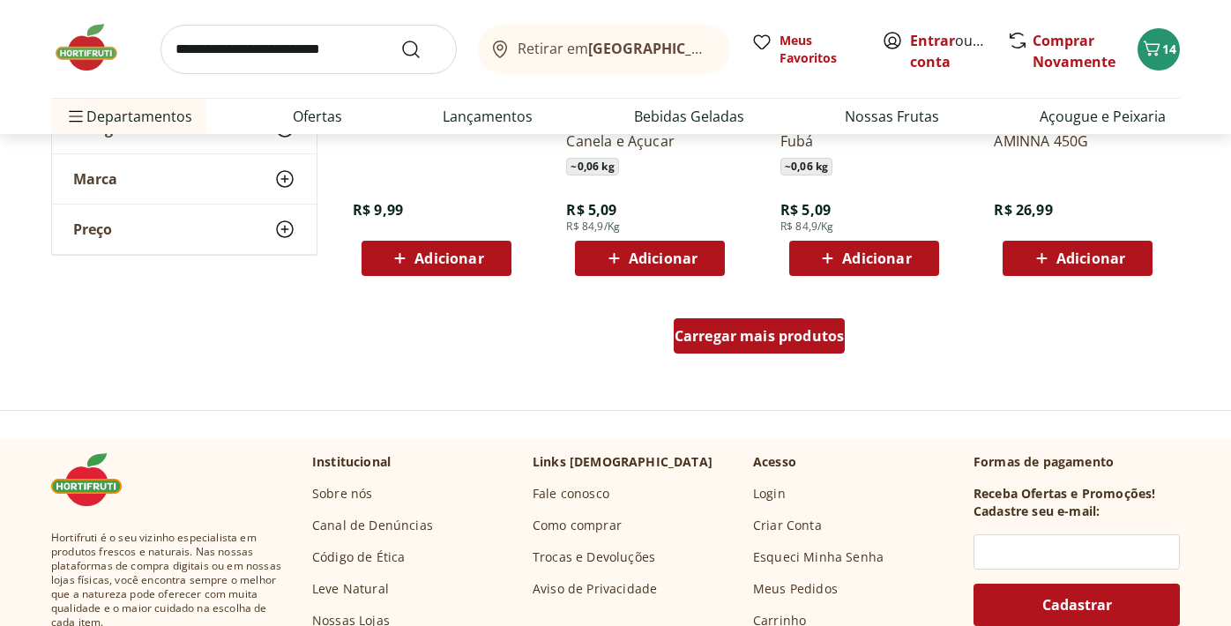
click at [747, 339] on span "Carregar mais produtos" at bounding box center [760, 336] width 170 height 14
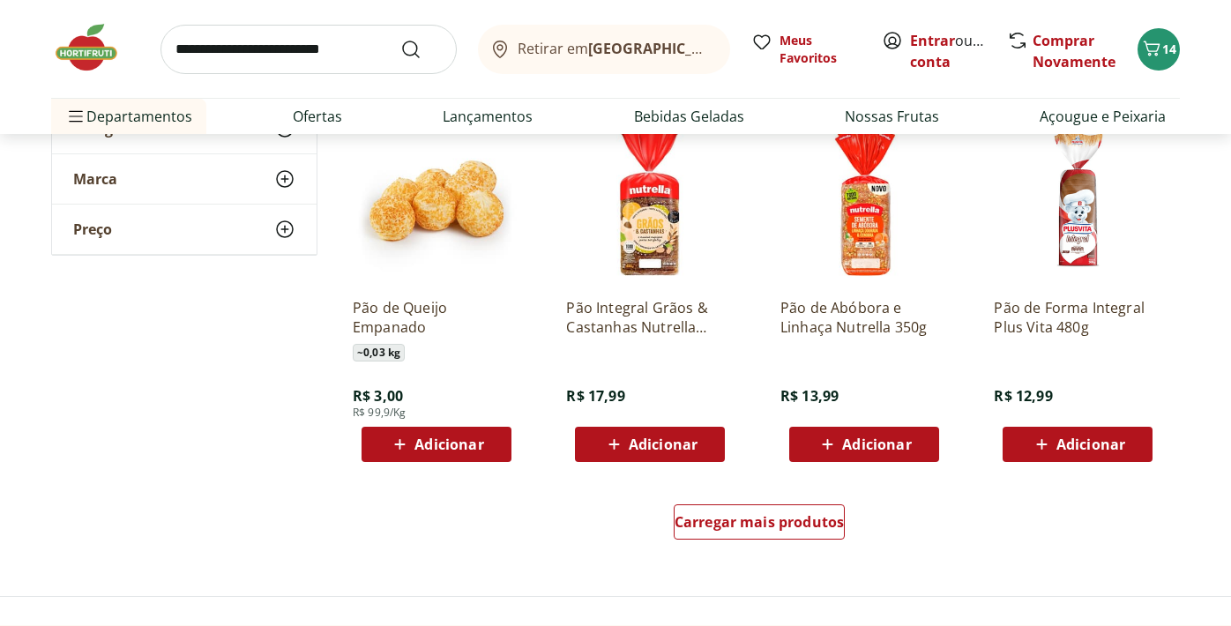
scroll to position [3307, 0]
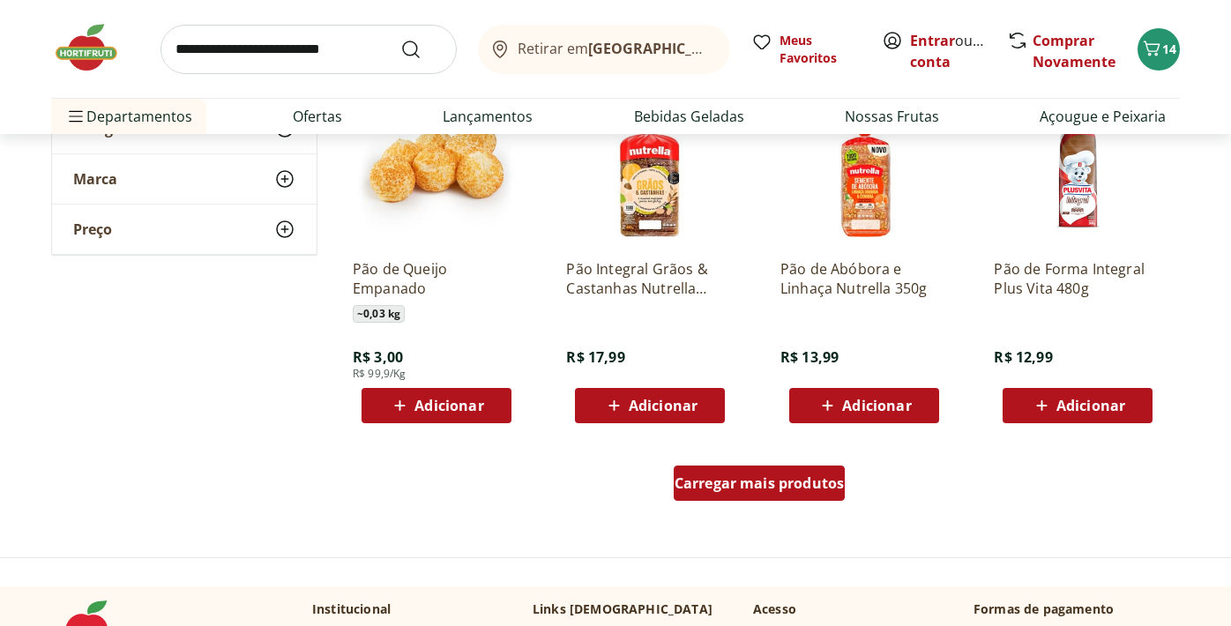
click at [777, 487] on span "Carregar mais produtos" at bounding box center [760, 483] width 170 height 14
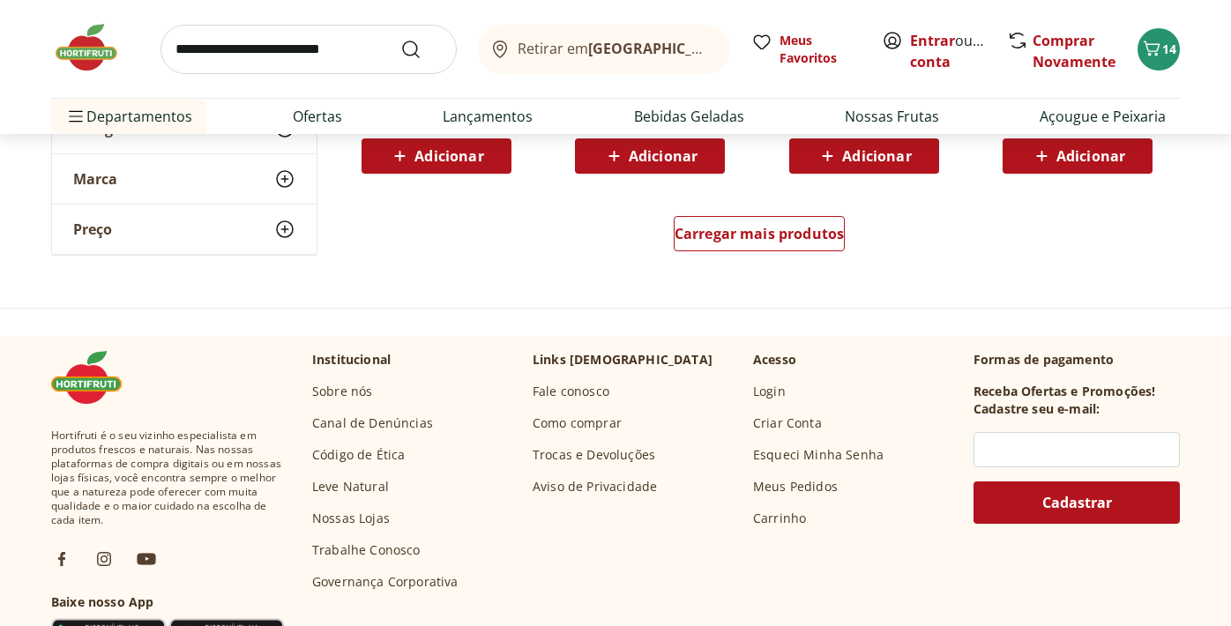
scroll to position [4711, 0]
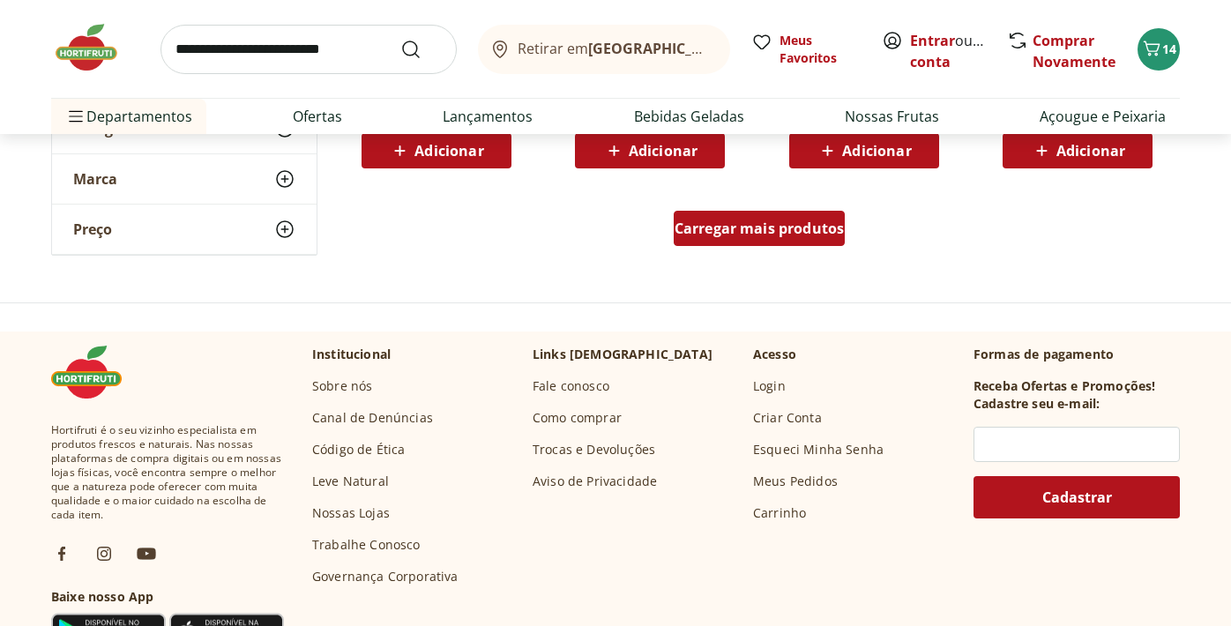
click at [749, 221] on span "Carregar mais produtos" at bounding box center [760, 228] width 170 height 14
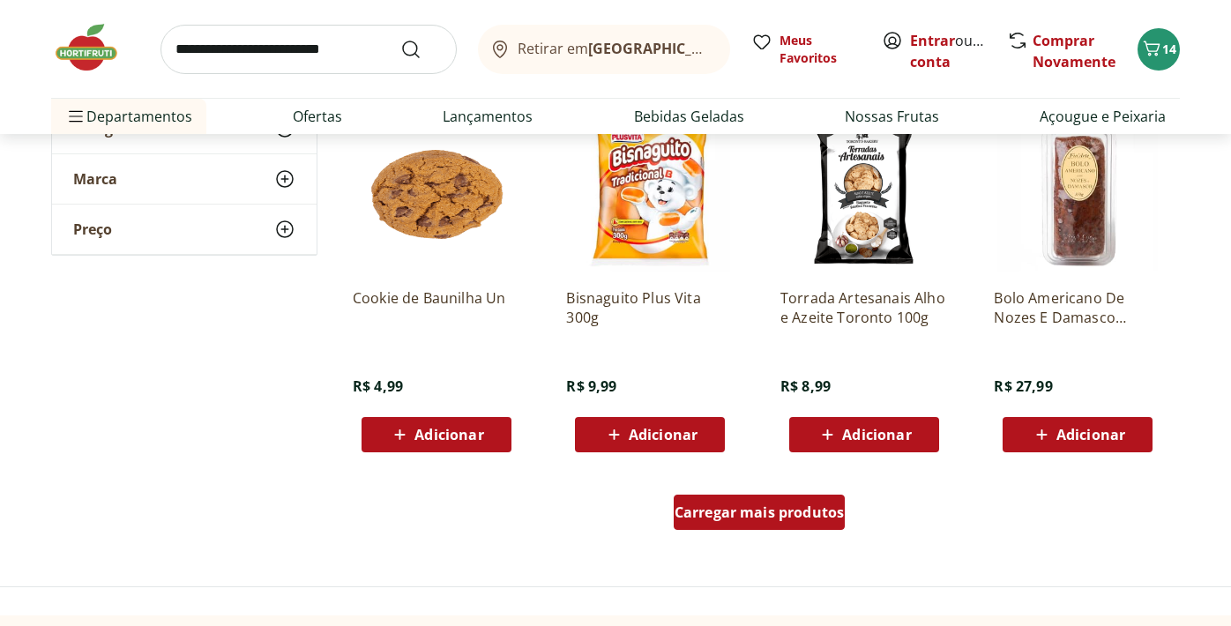
scroll to position [5581, 0]
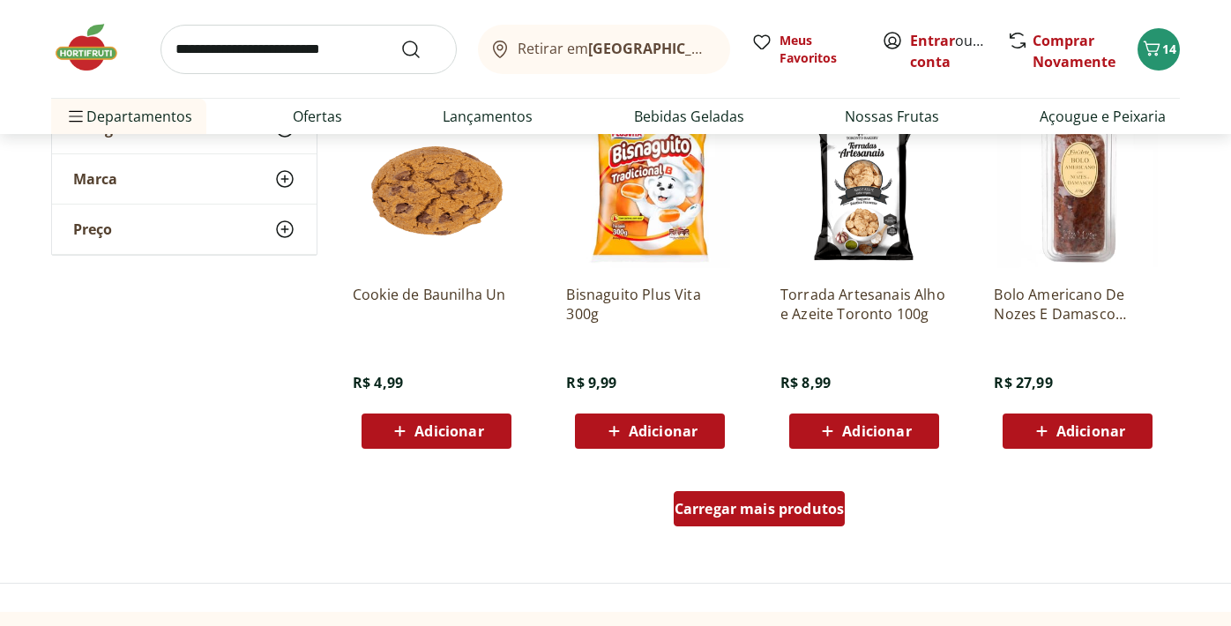
click at [762, 495] on div "Carregar mais produtos" at bounding box center [760, 508] width 172 height 35
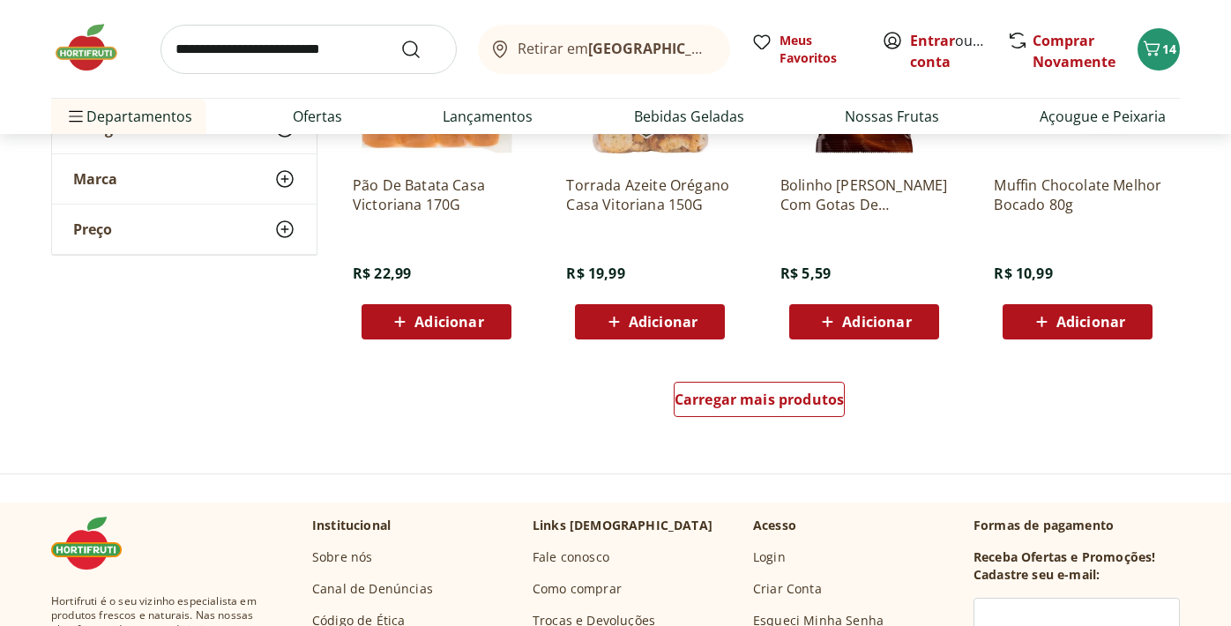
scroll to position [6838, 0]
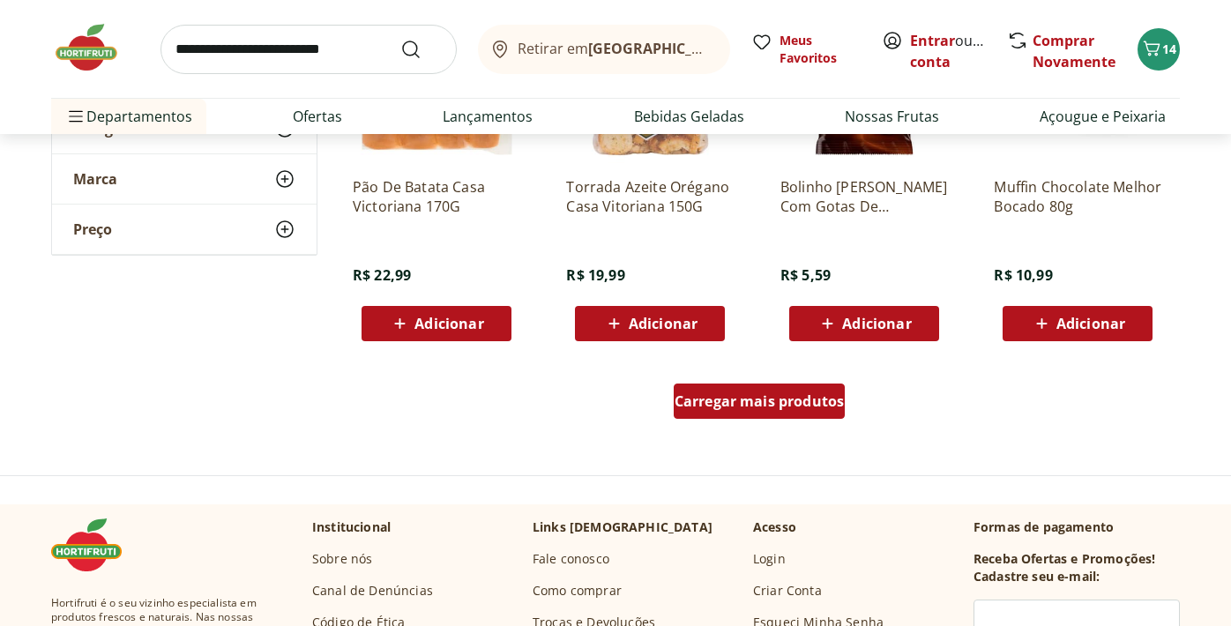
click at [750, 407] on span "Carregar mais produtos" at bounding box center [760, 401] width 170 height 14
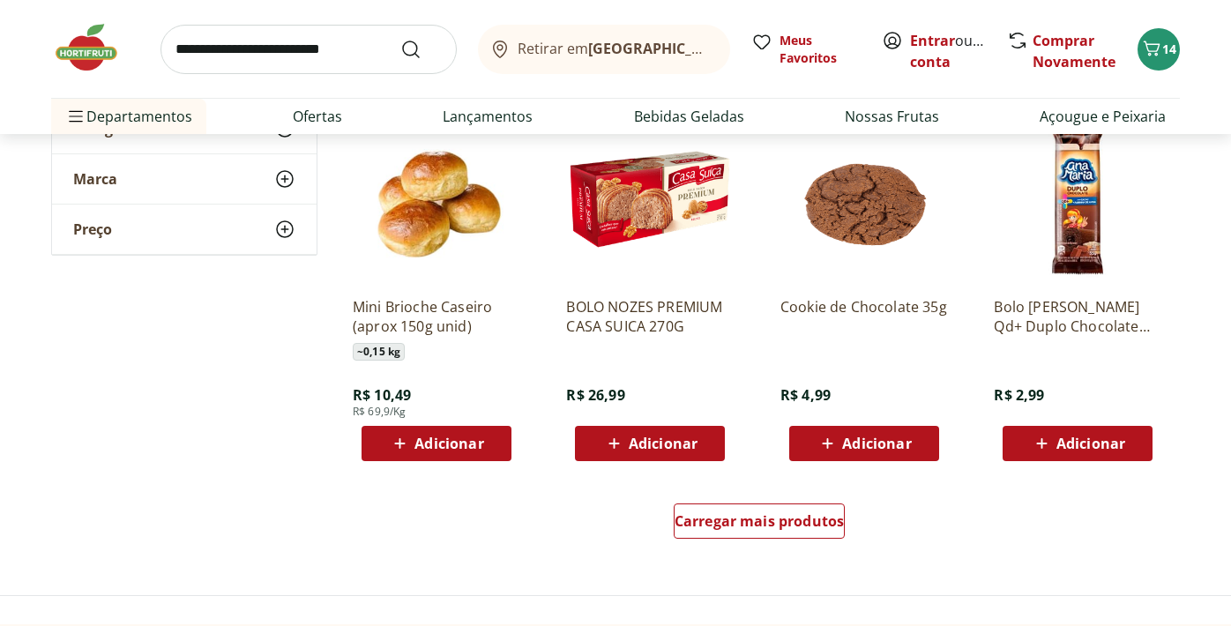
scroll to position [7910, 0]
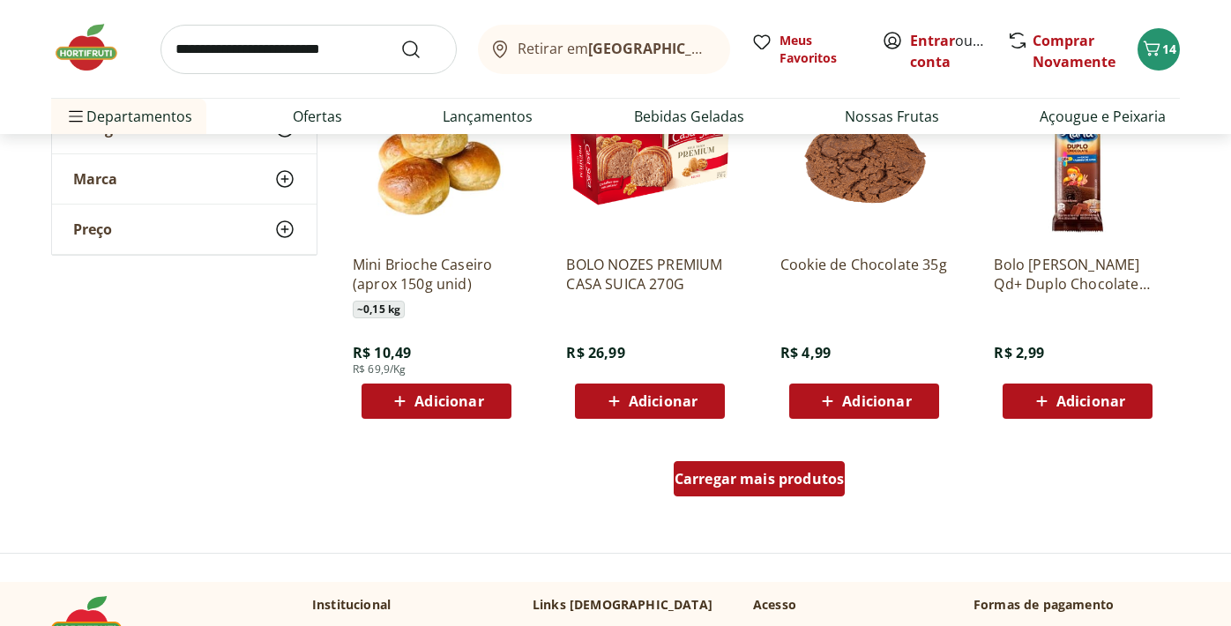
click at [756, 489] on div "Carregar mais produtos" at bounding box center [760, 478] width 172 height 35
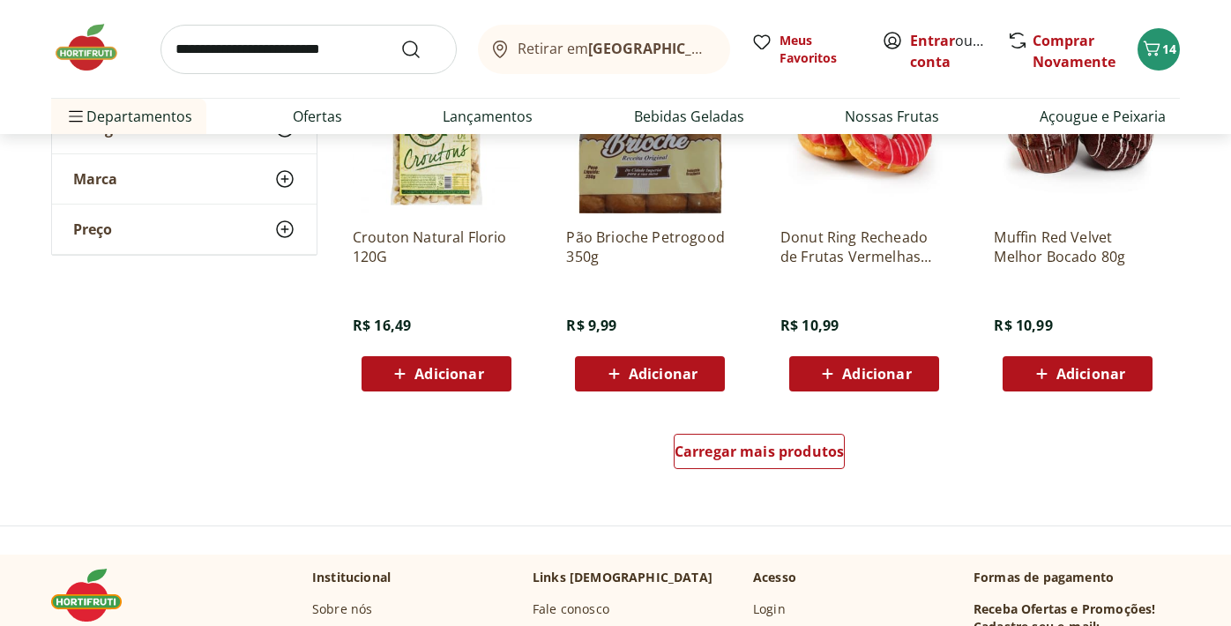
scroll to position [9090, 0]
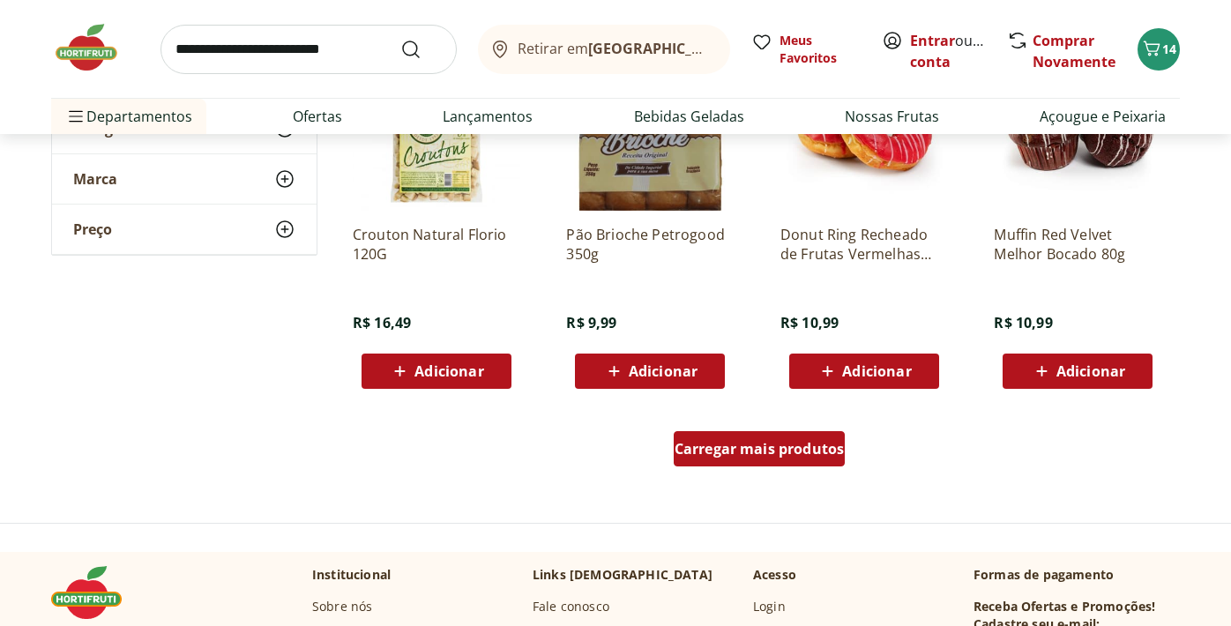
click at [753, 431] on div "Carregar mais produtos" at bounding box center [760, 448] width 172 height 35
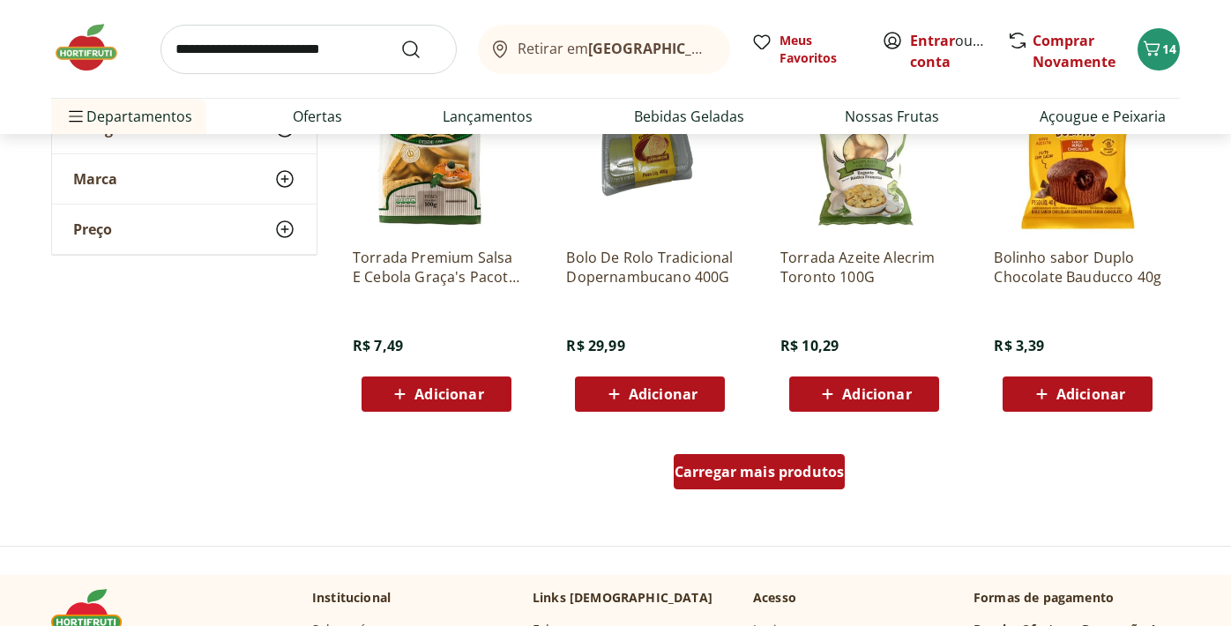
scroll to position [10225, 0]
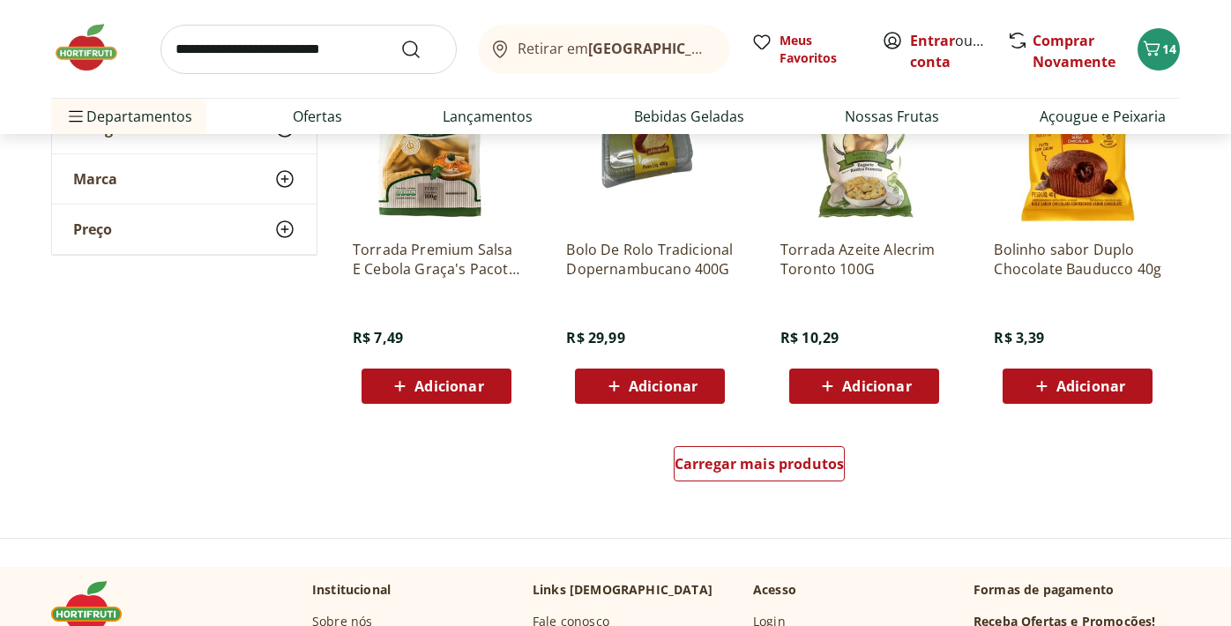
click at [745, 497] on div "Carregar mais produtos" at bounding box center [759, 467] width 855 height 85
click at [741, 442] on div "Carregar mais produtos" at bounding box center [759, 467] width 855 height 85
click at [750, 465] on span "Carregar mais produtos" at bounding box center [760, 464] width 170 height 14
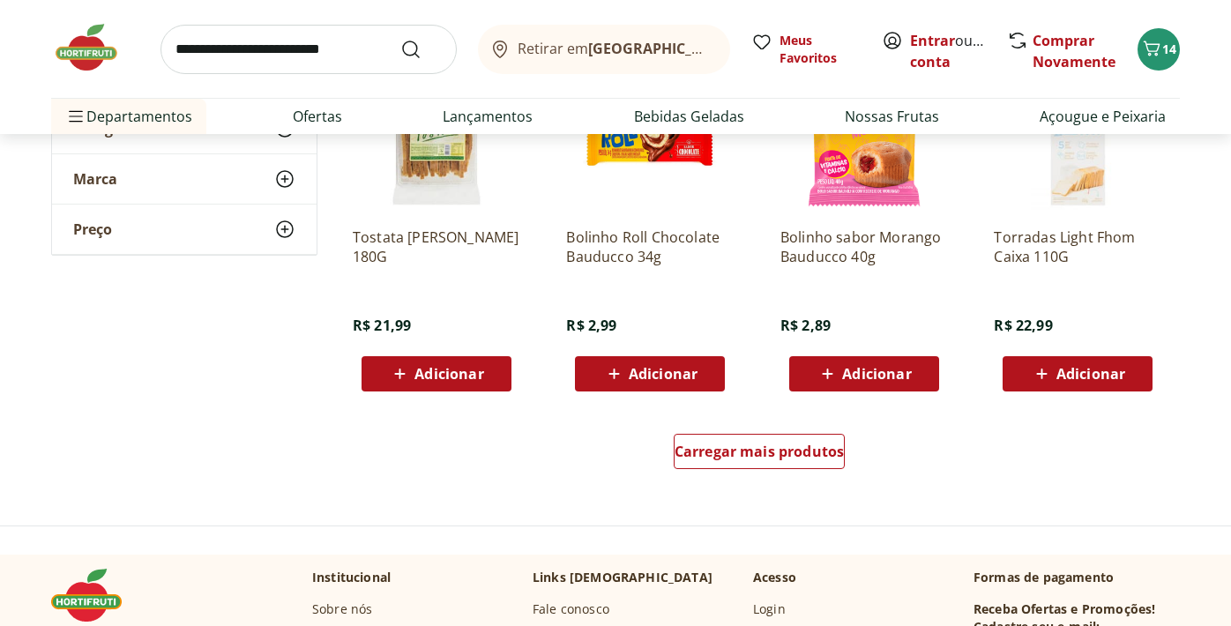
scroll to position [11453, 0]
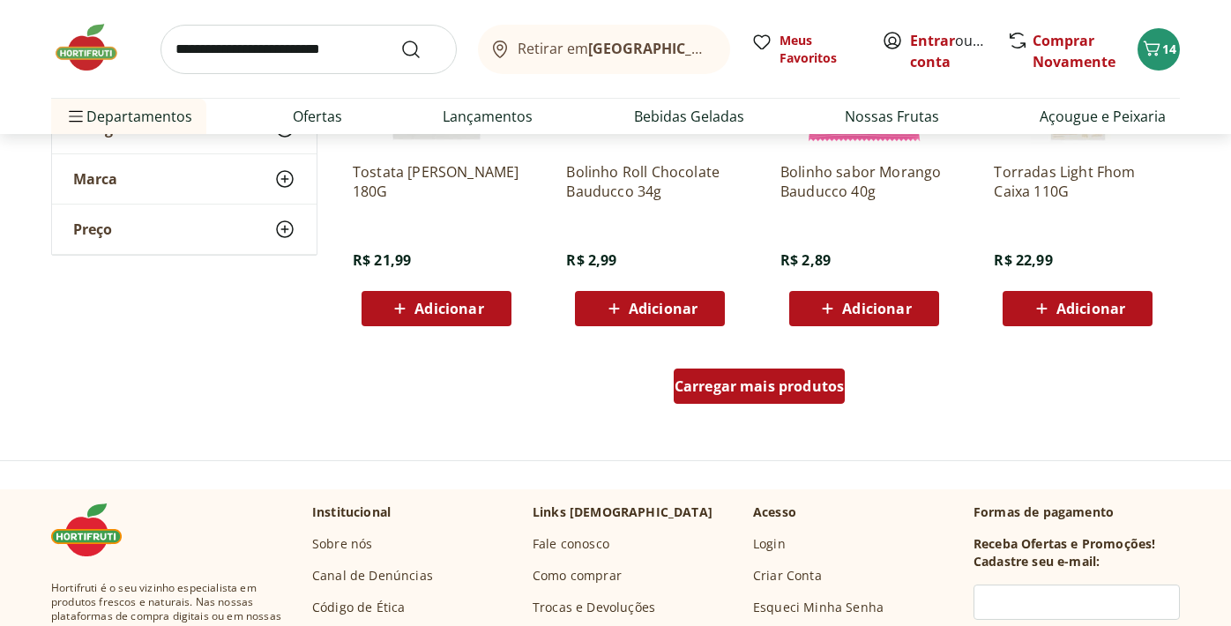
click at [742, 400] on div "Carregar mais produtos" at bounding box center [760, 386] width 172 height 35
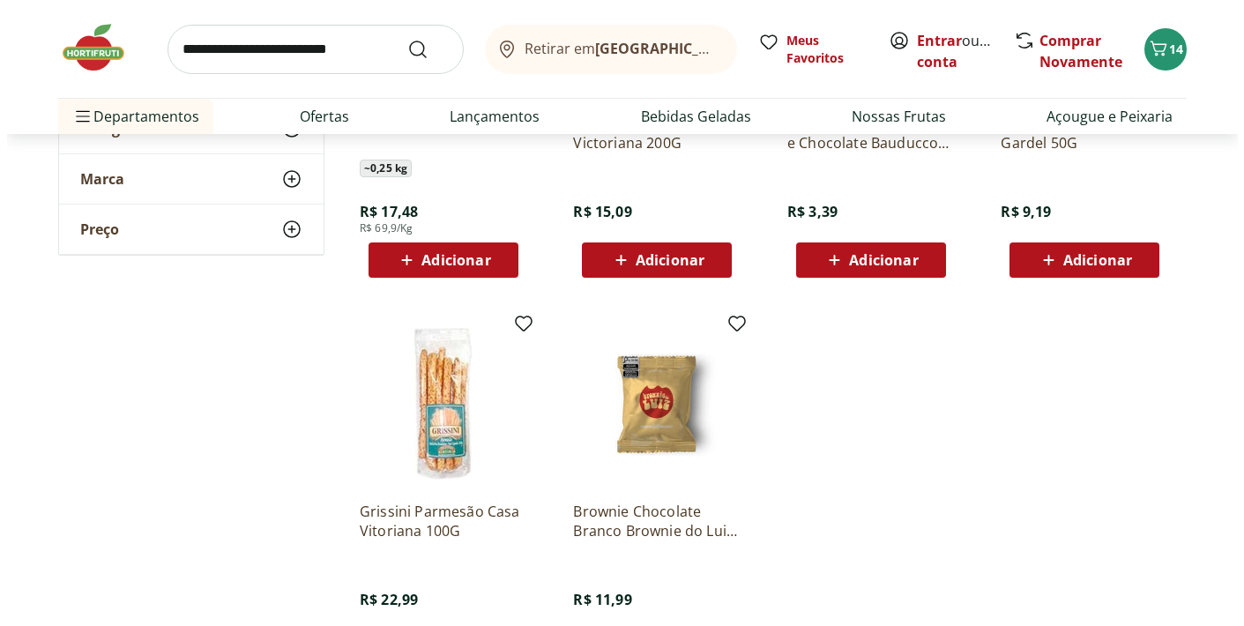
scroll to position [12264, 0]
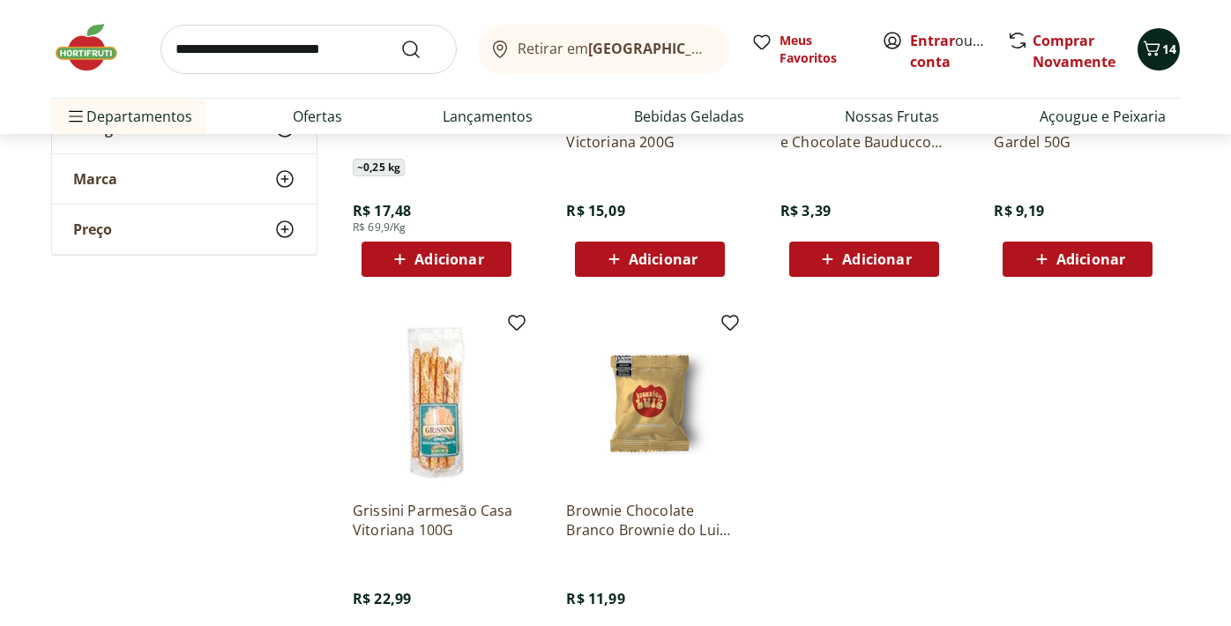
click at [1148, 31] on button "14" at bounding box center [1158, 49] width 42 height 42
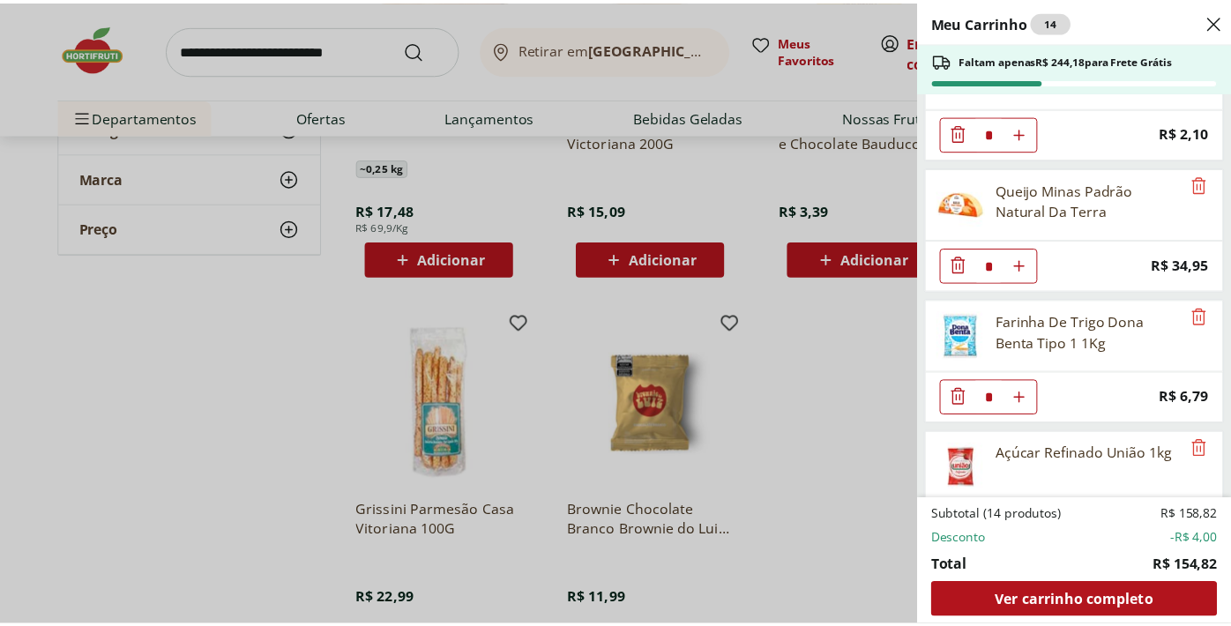
scroll to position [1187, 0]
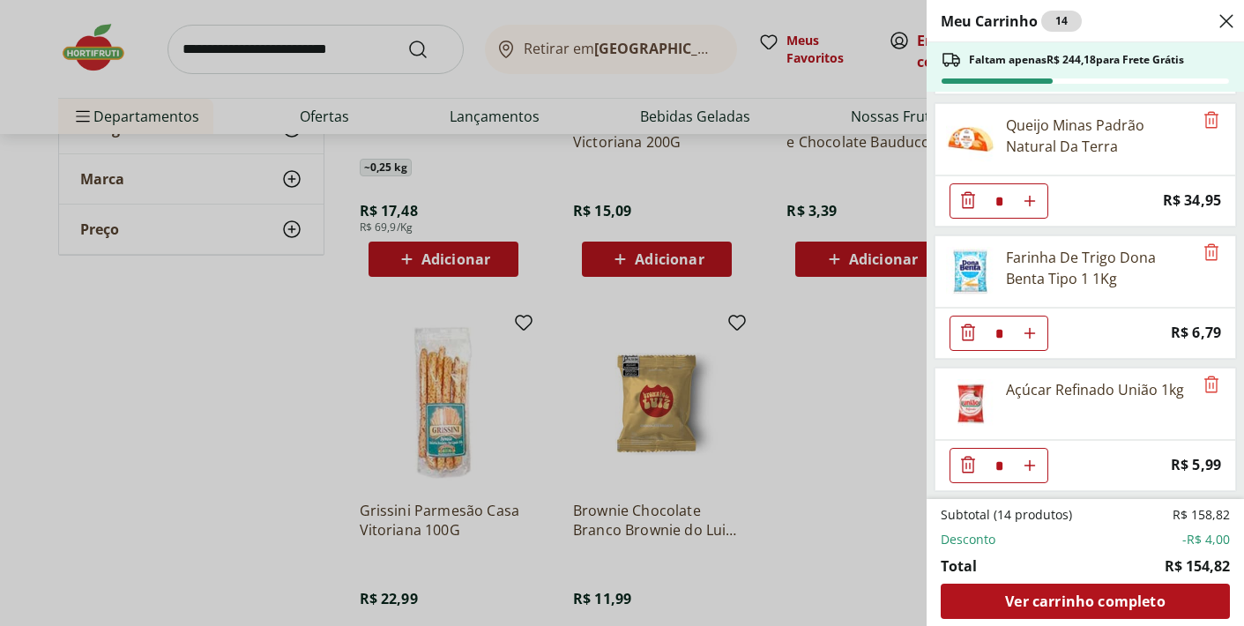
click at [369, 58] on div "Meu Carrinho 14 Faltam apenas R$ 244,18 para Frete Grátis Café Premium Torrado …" at bounding box center [622, 313] width 1244 height 626
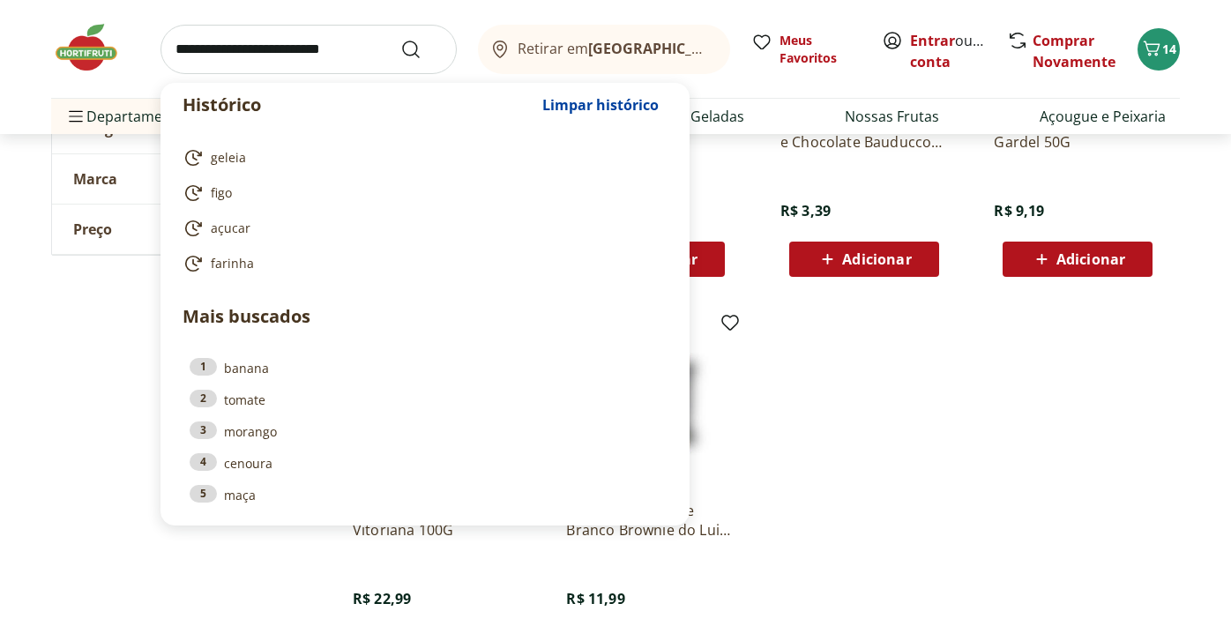
click at [369, 54] on input "search" at bounding box center [308, 49] width 296 height 49
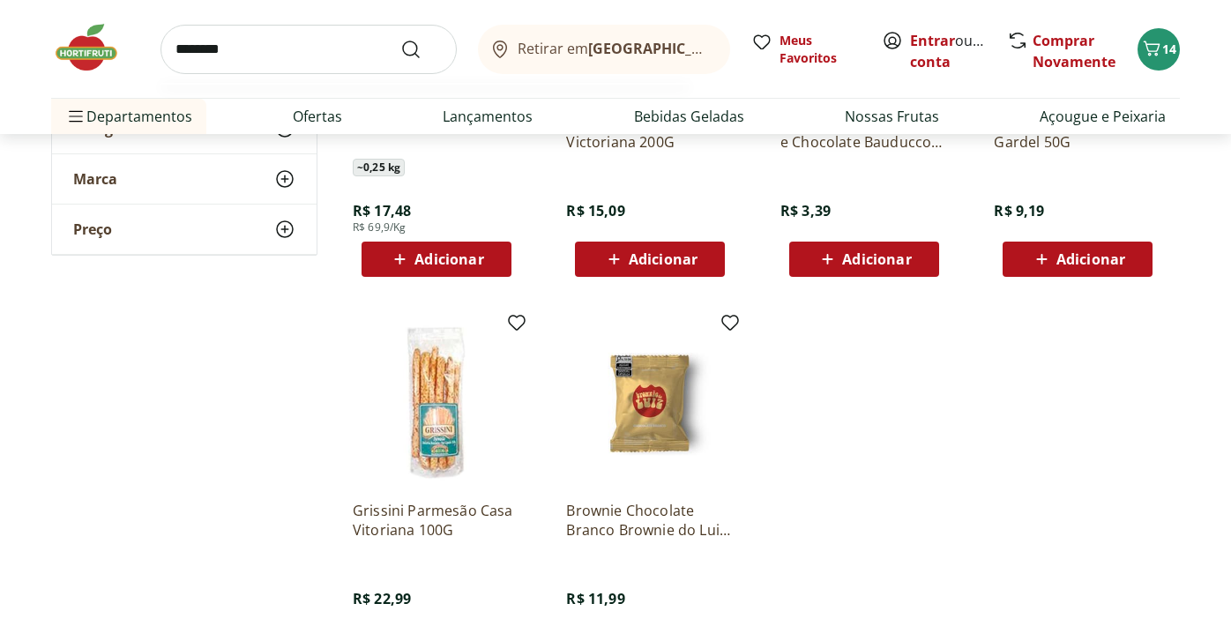
type input "********"
click at [400, 39] on button "Submit Search" at bounding box center [421, 49] width 42 height 21
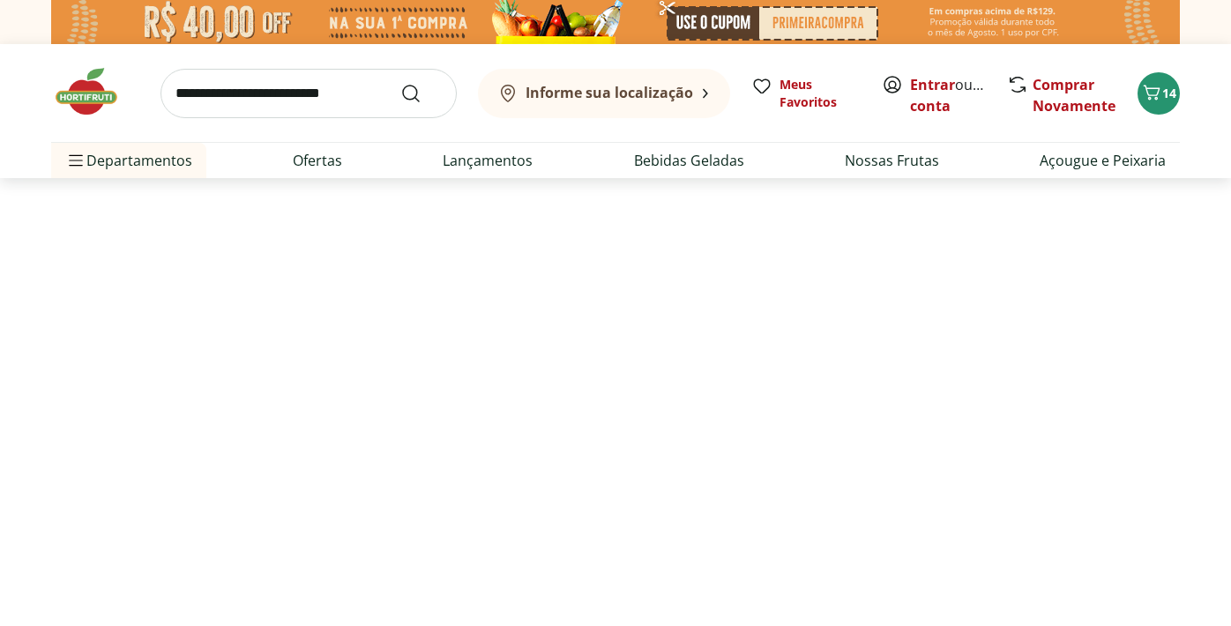
select select "**********"
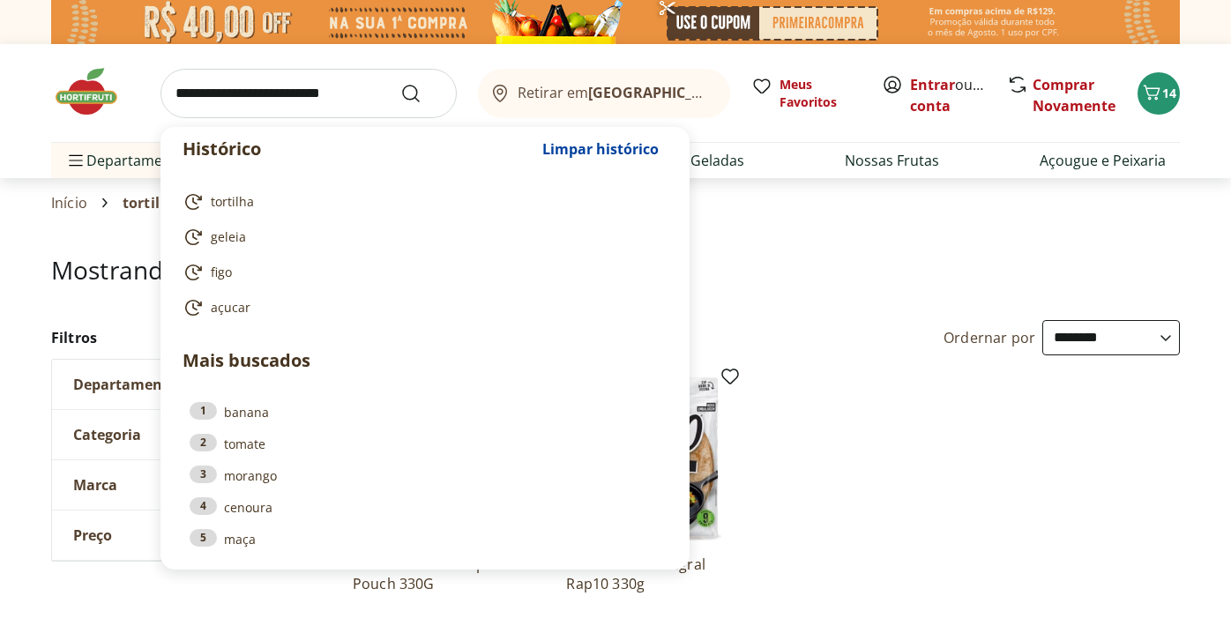
click at [341, 104] on input "search" at bounding box center [308, 93] width 296 height 49
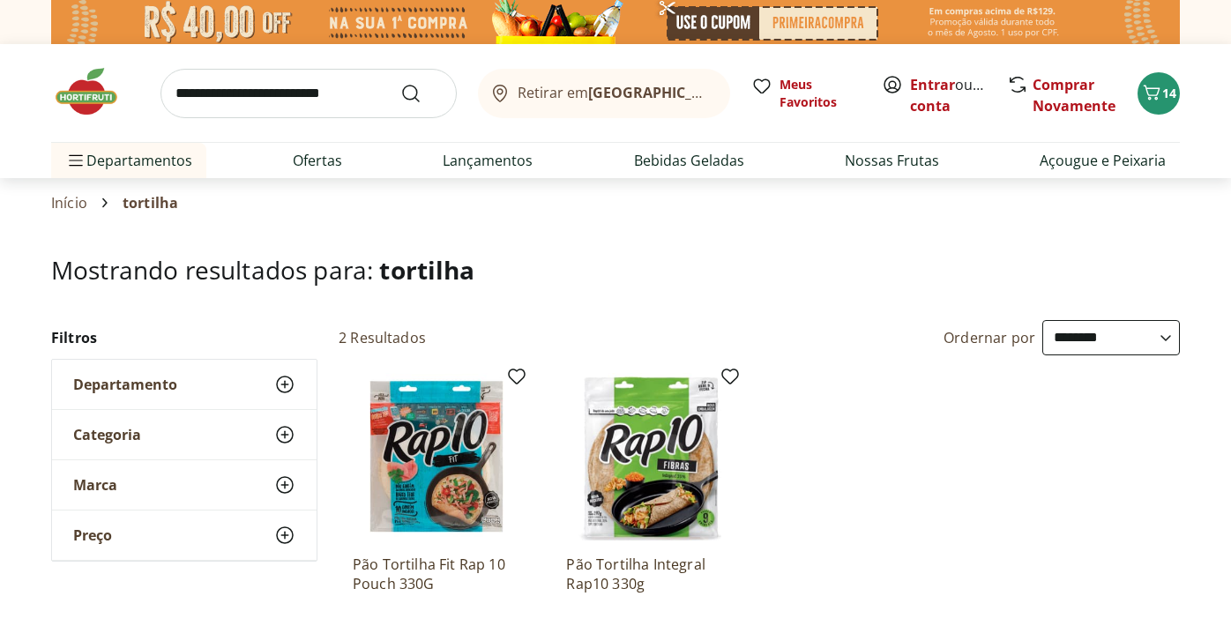
click at [518, 28] on img at bounding box center [615, 22] width 1129 height 44
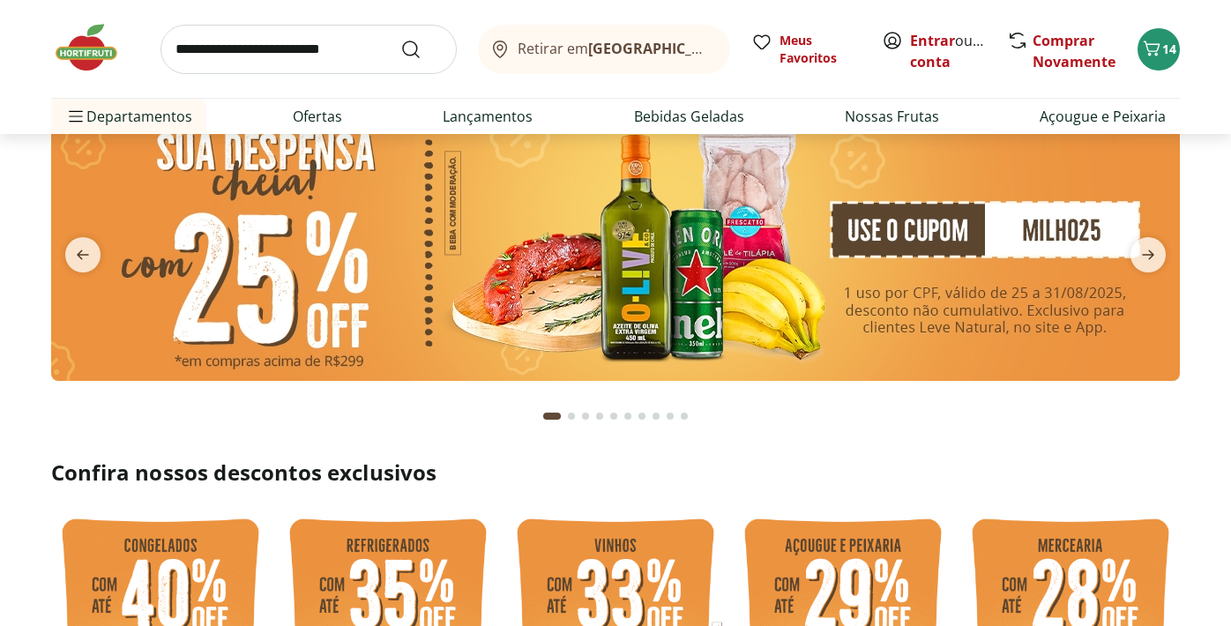
scroll to position [2, 0]
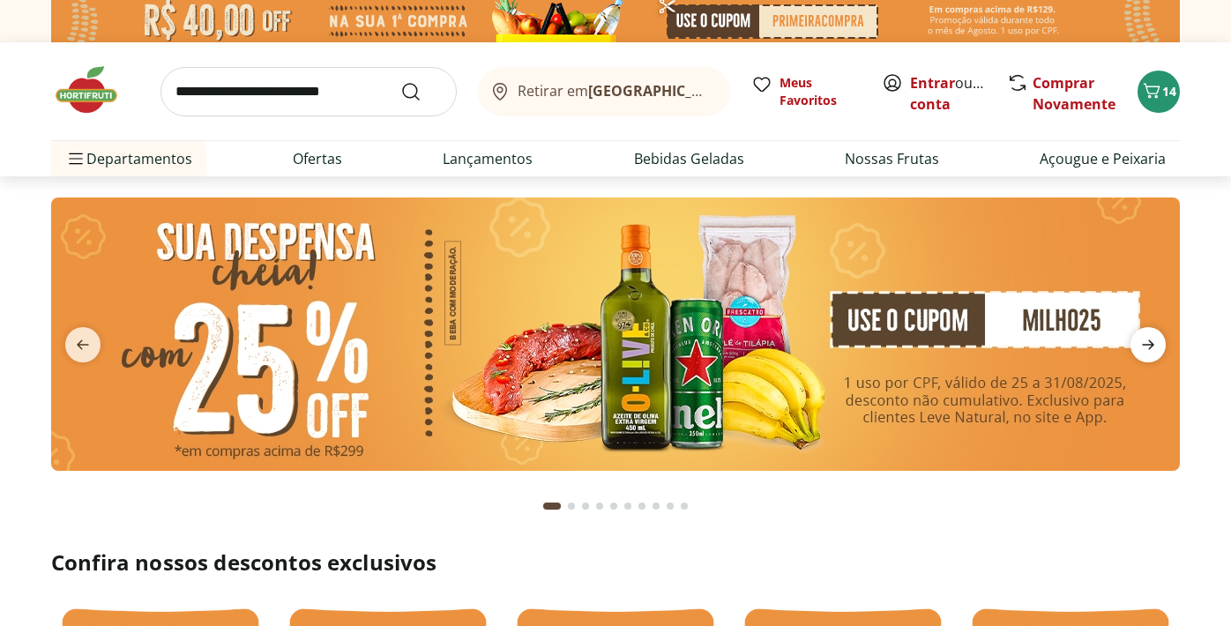
click at [1145, 350] on icon "next" at bounding box center [1147, 344] width 21 height 21
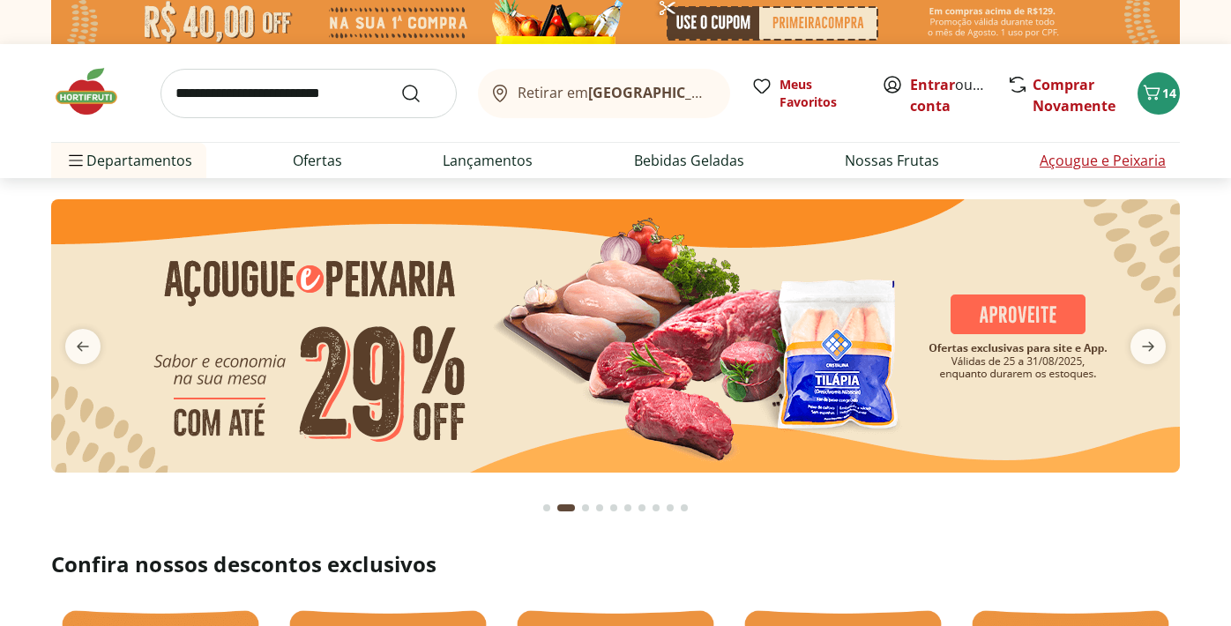
click at [1105, 160] on link "Açougue e Peixaria" at bounding box center [1103, 160] width 126 height 21
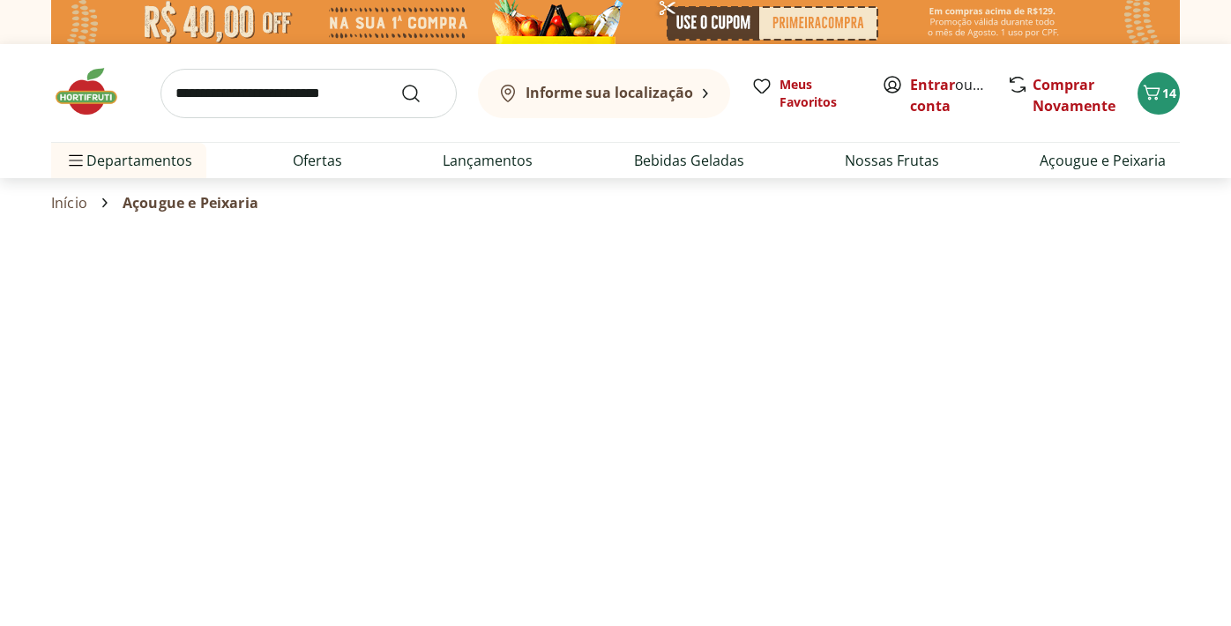
select select "**********"
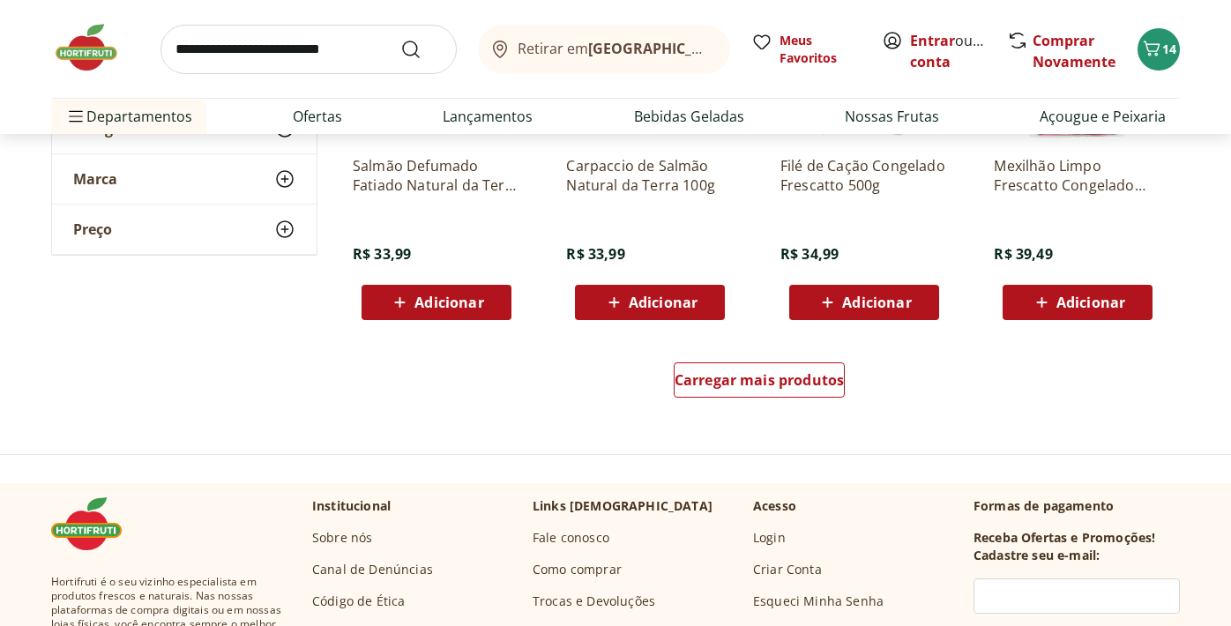
scroll to position [1244, 0]
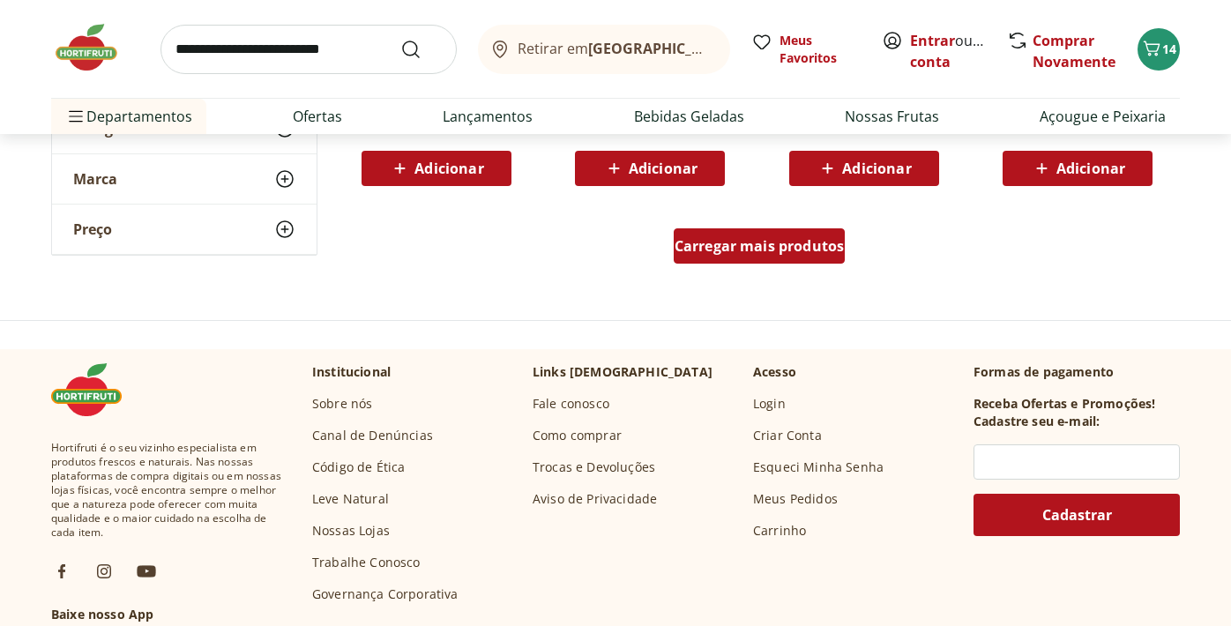
click at [750, 239] on span "Carregar mais produtos" at bounding box center [760, 246] width 170 height 14
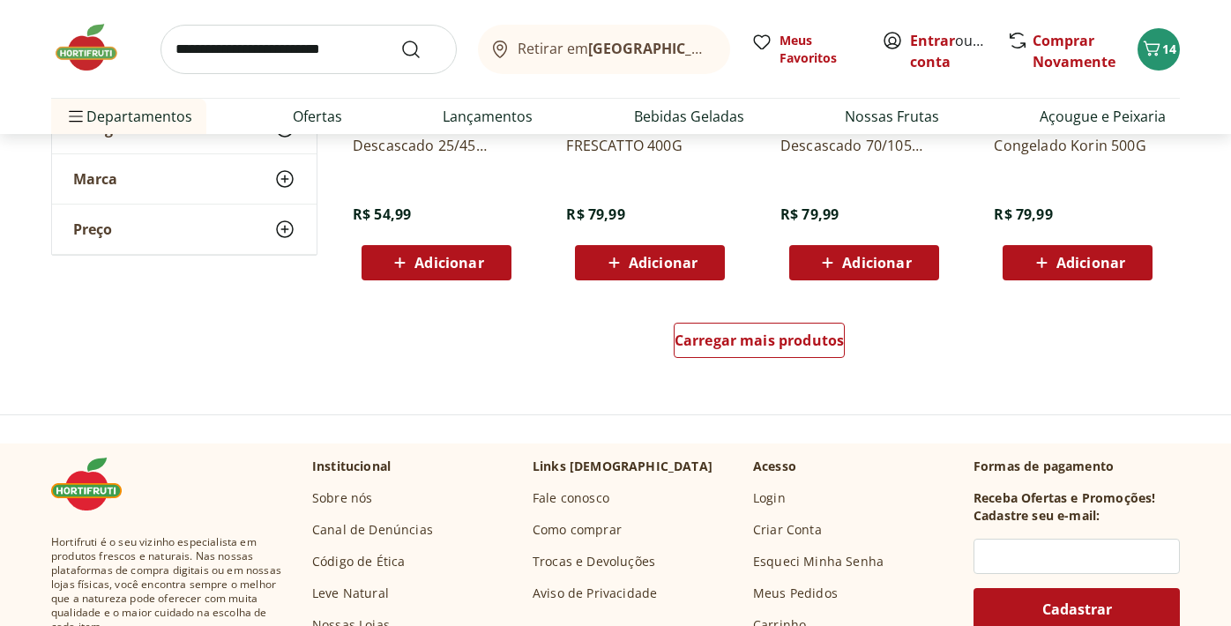
scroll to position [2307, 0]
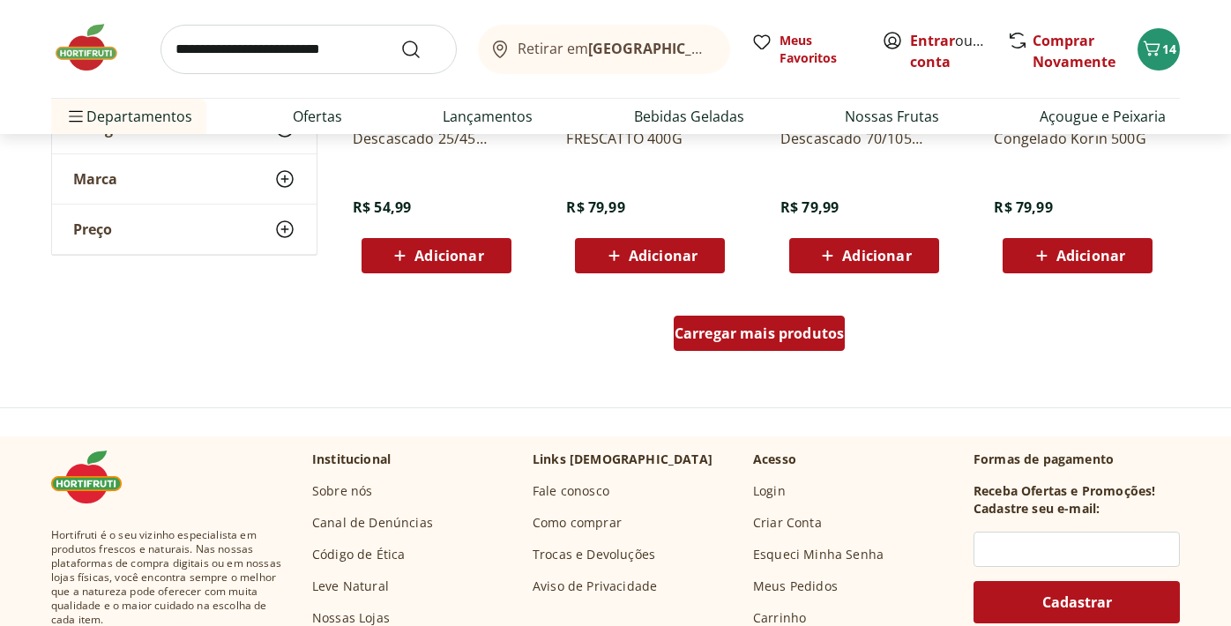
click at [785, 336] on span "Carregar mais produtos" at bounding box center [760, 333] width 170 height 14
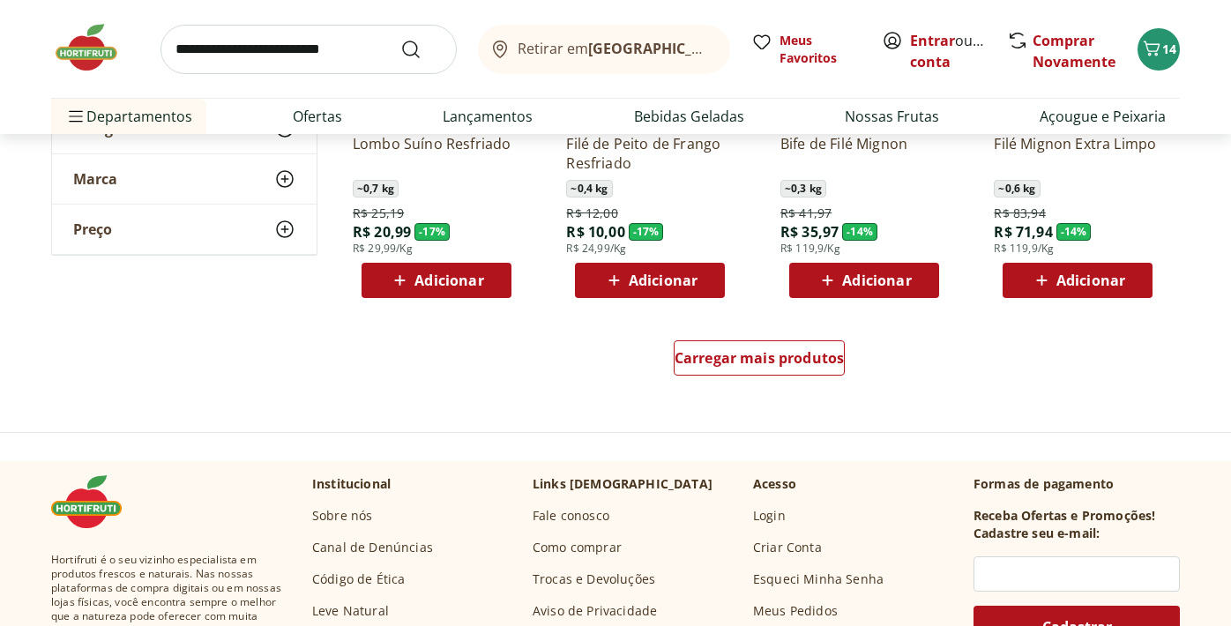
scroll to position [3440, 0]
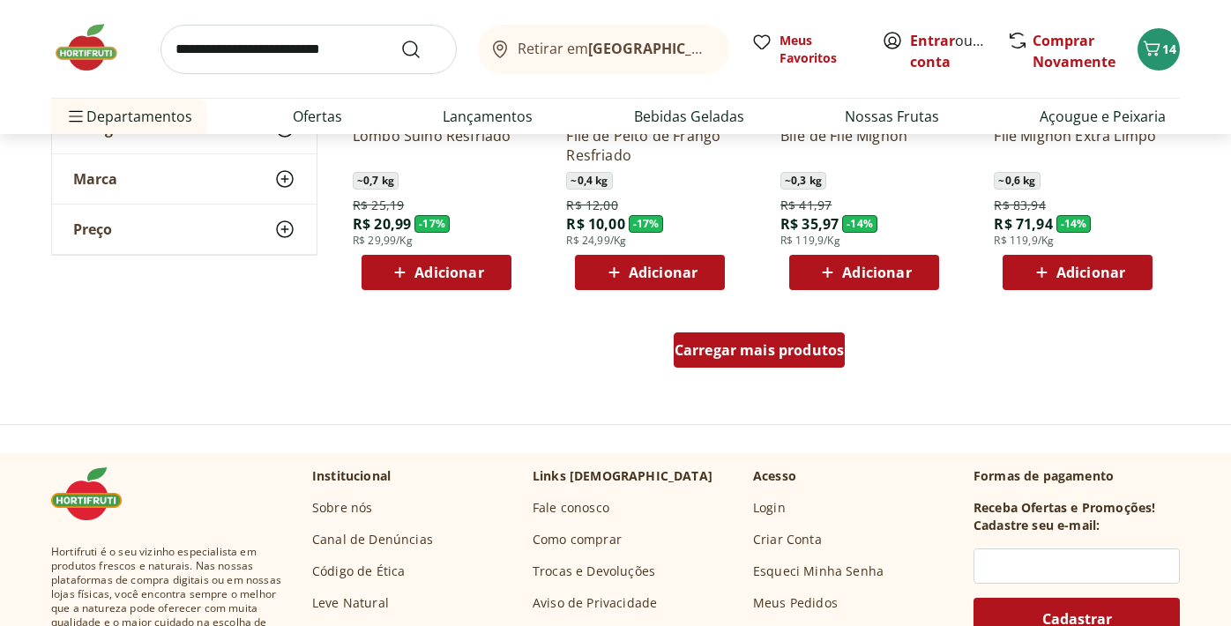
click at [776, 345] on span "Carregar mais produtos" at bounding box center [760, 350] width 170 height 14
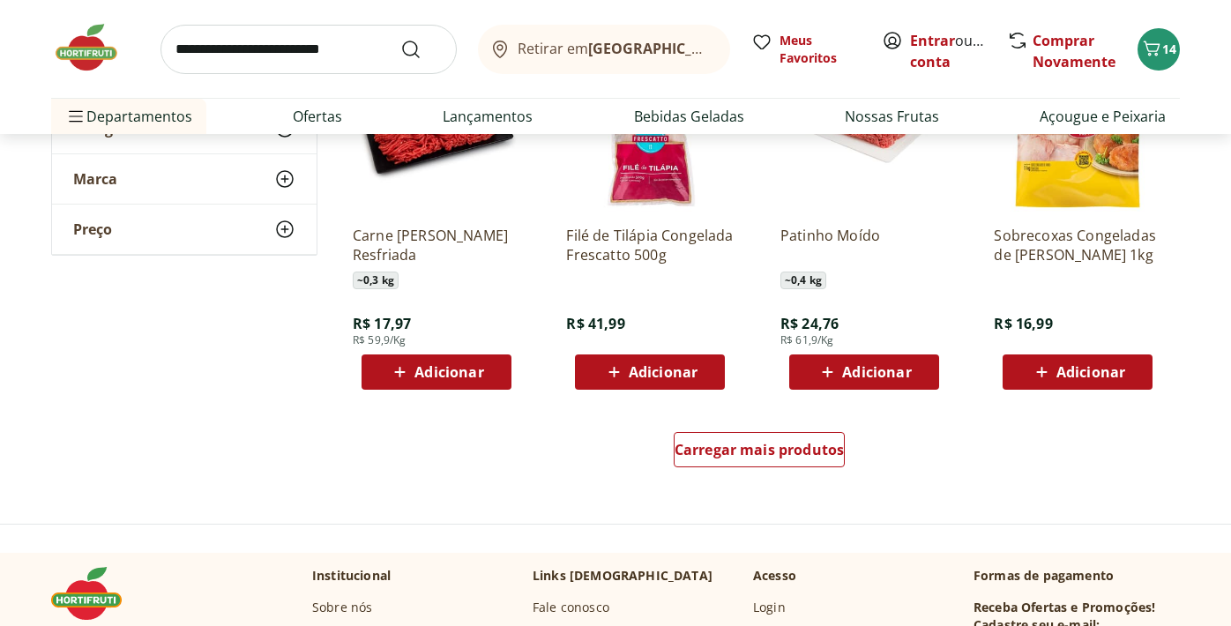
scroll to position [4497, 0]
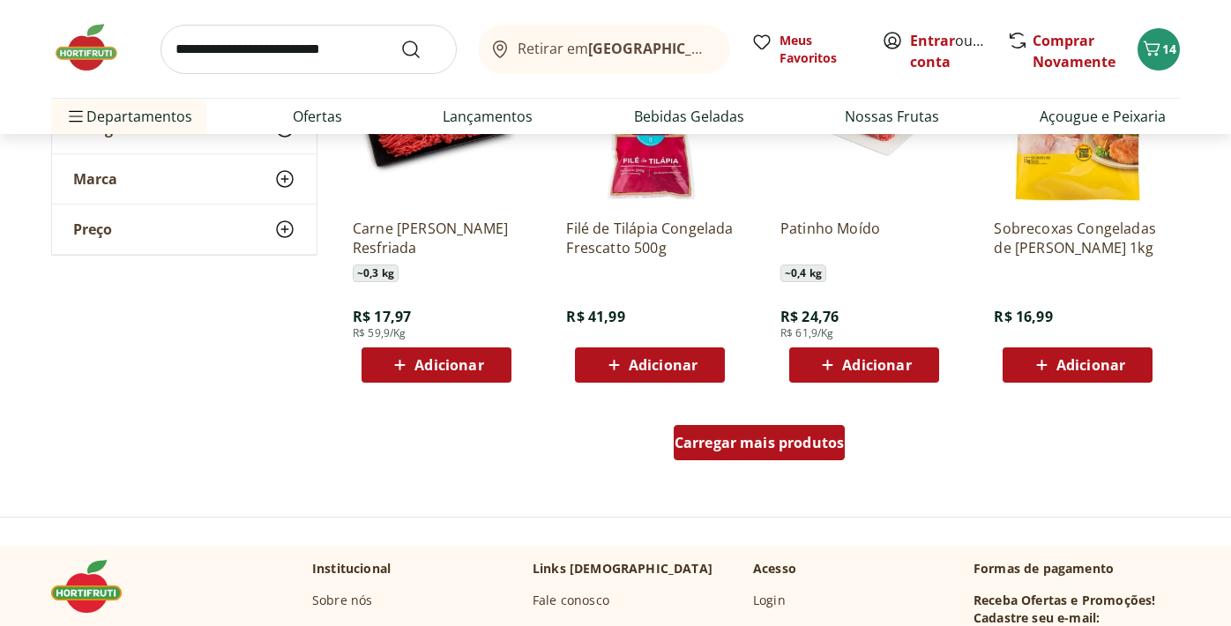
click at [767, 444] on span "Carregar mais produtos" at bounding box center [760, 443] width 170 height 14
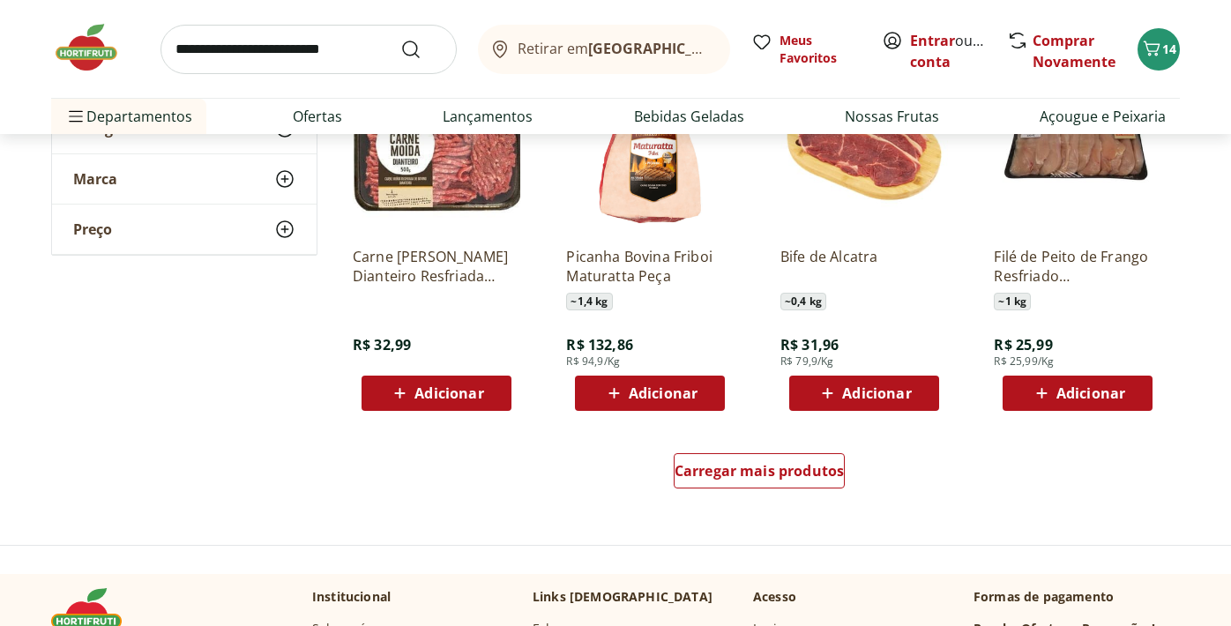
scroll to position [5634, 0]
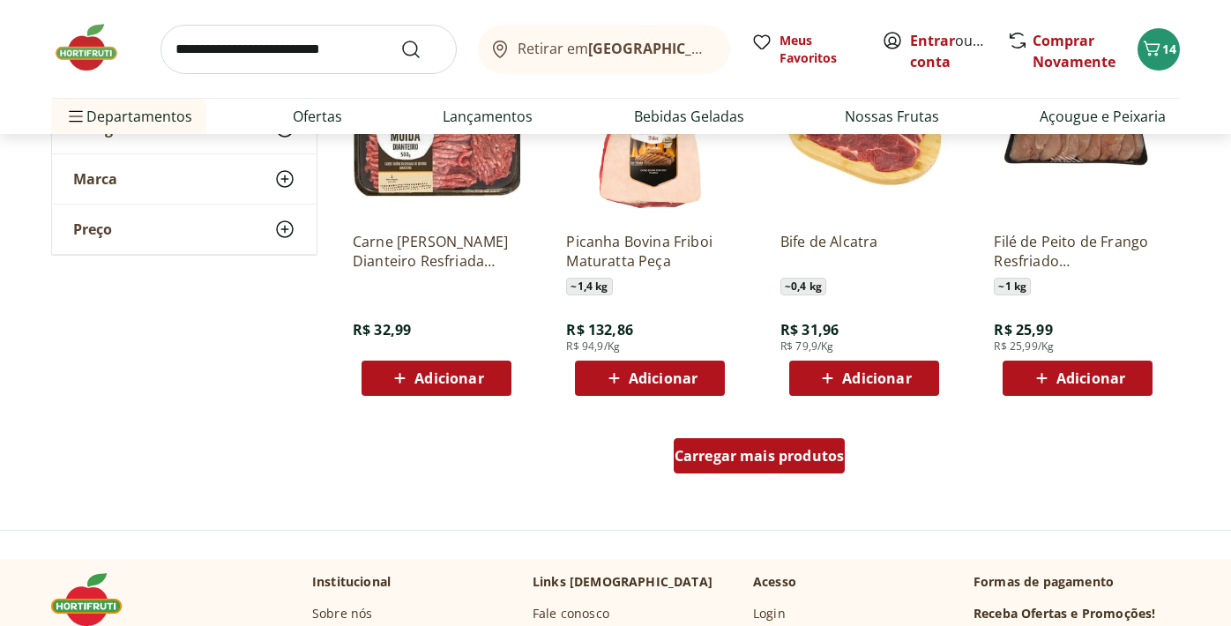
click at [760, 463] on span "Carregar mais produtos" at bounding box center [760, 456] width 170 height 14
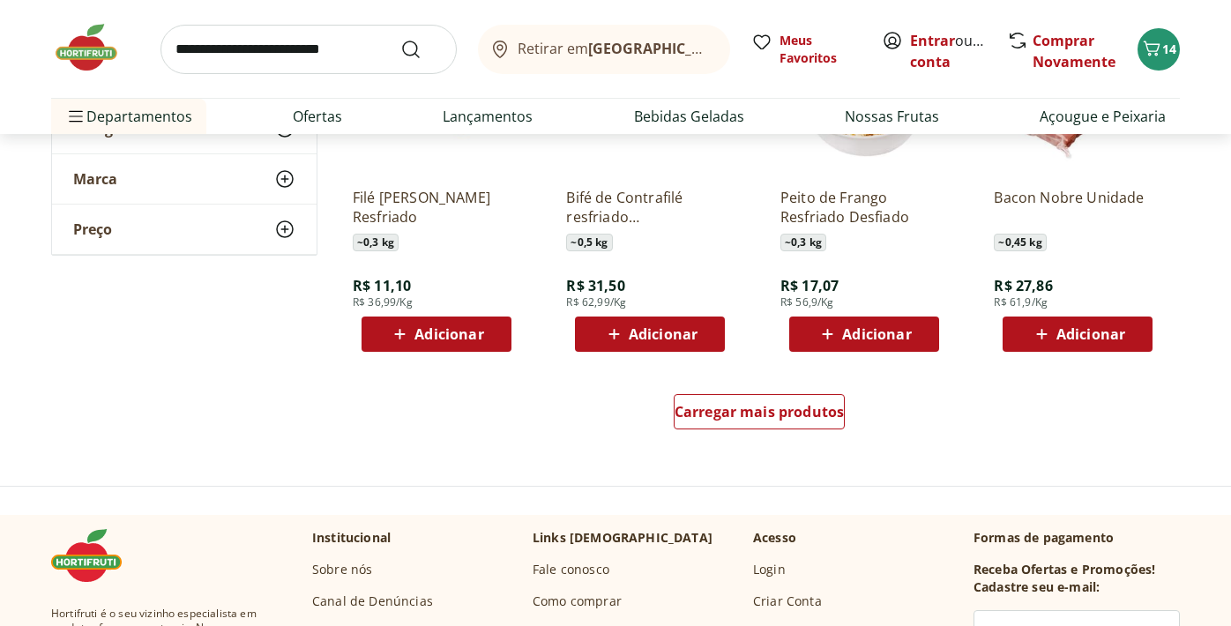
scroll to position [6848, 0]
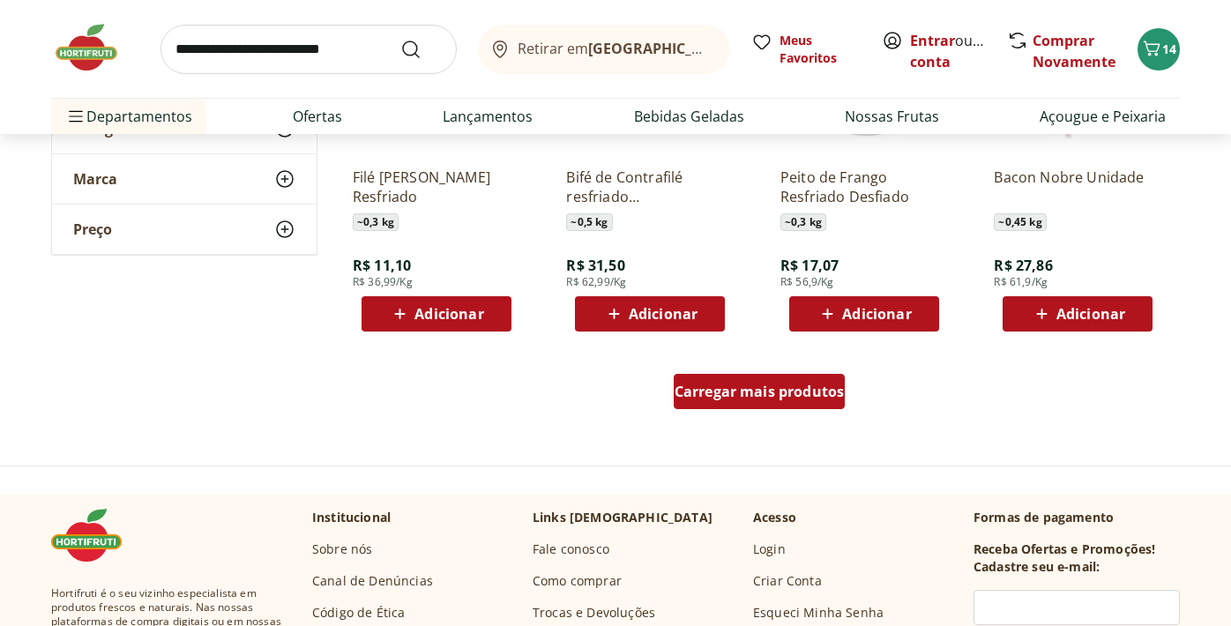
click at [758, 392] on span "Carregar mais produtos" at bounding box center [760, 391] width 170 height 14
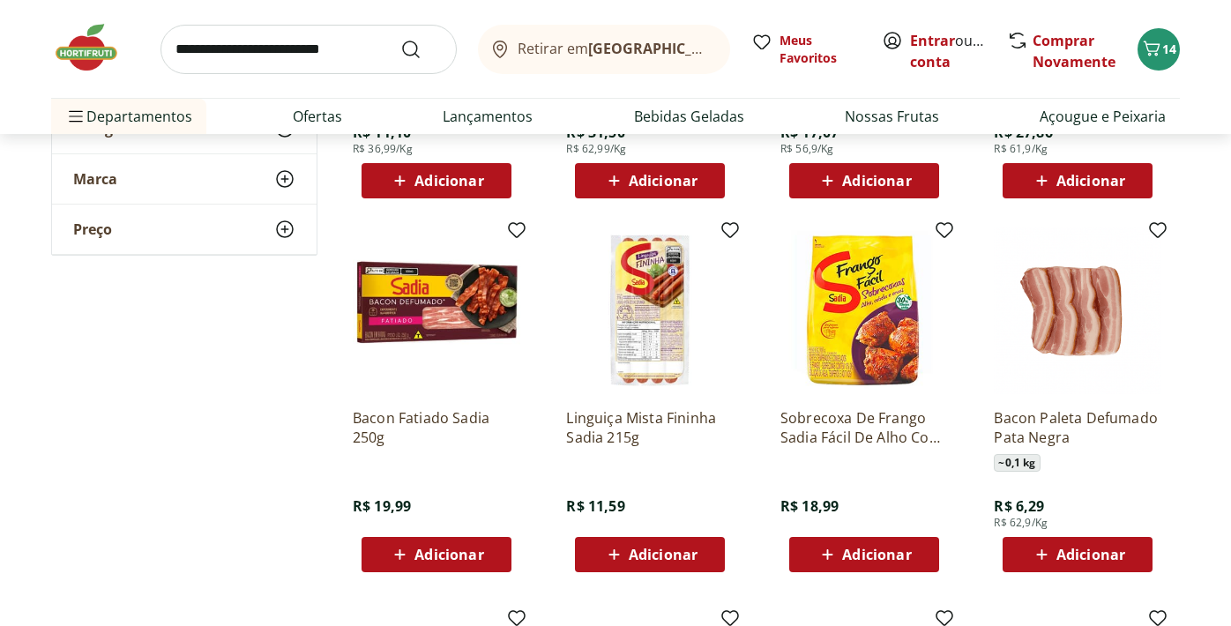
scroll to position [6985, 0]
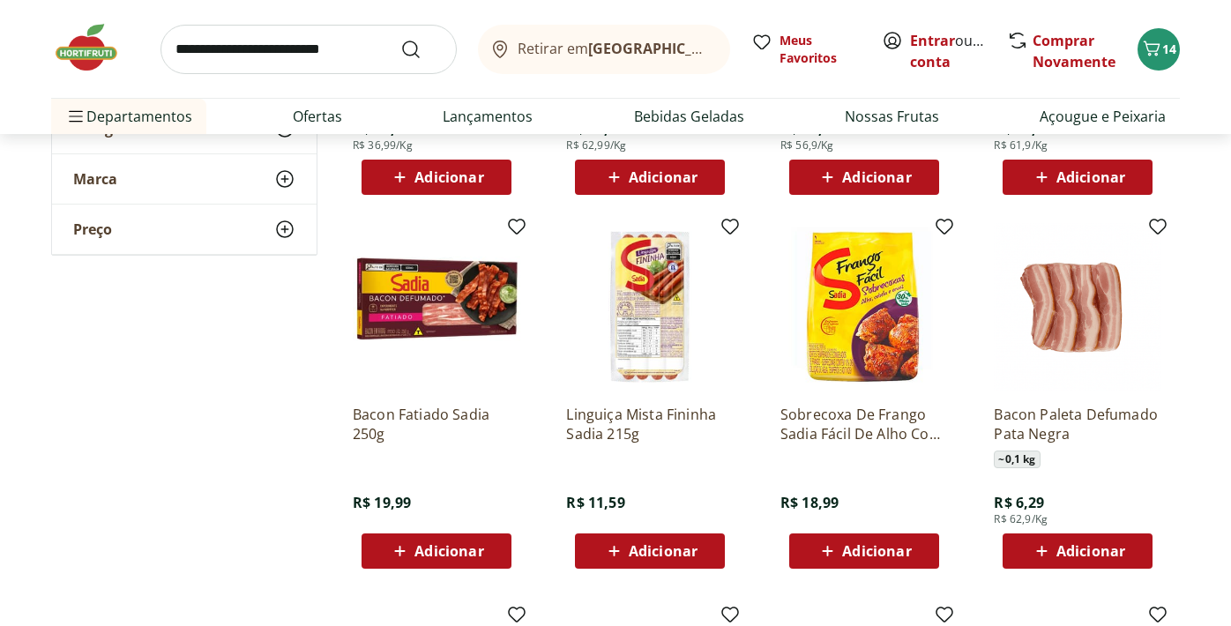
click at [664, 546] on span "Adicionar" at bounding box center [663, 551] width 69 height 14
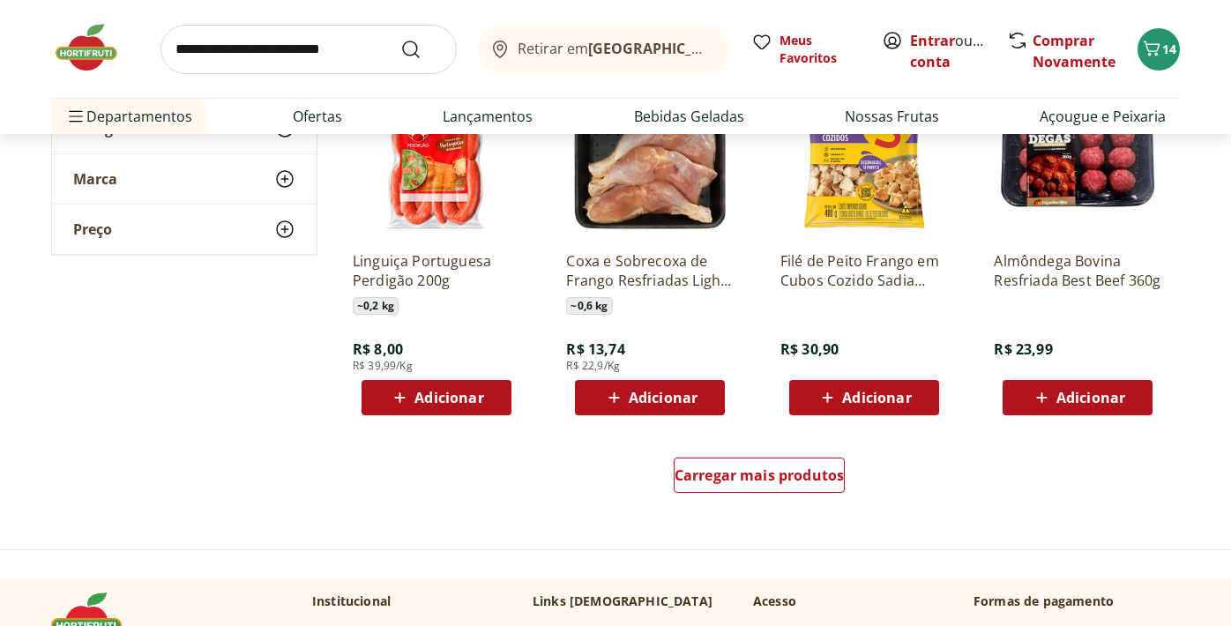
scroll to position [7918, 0]
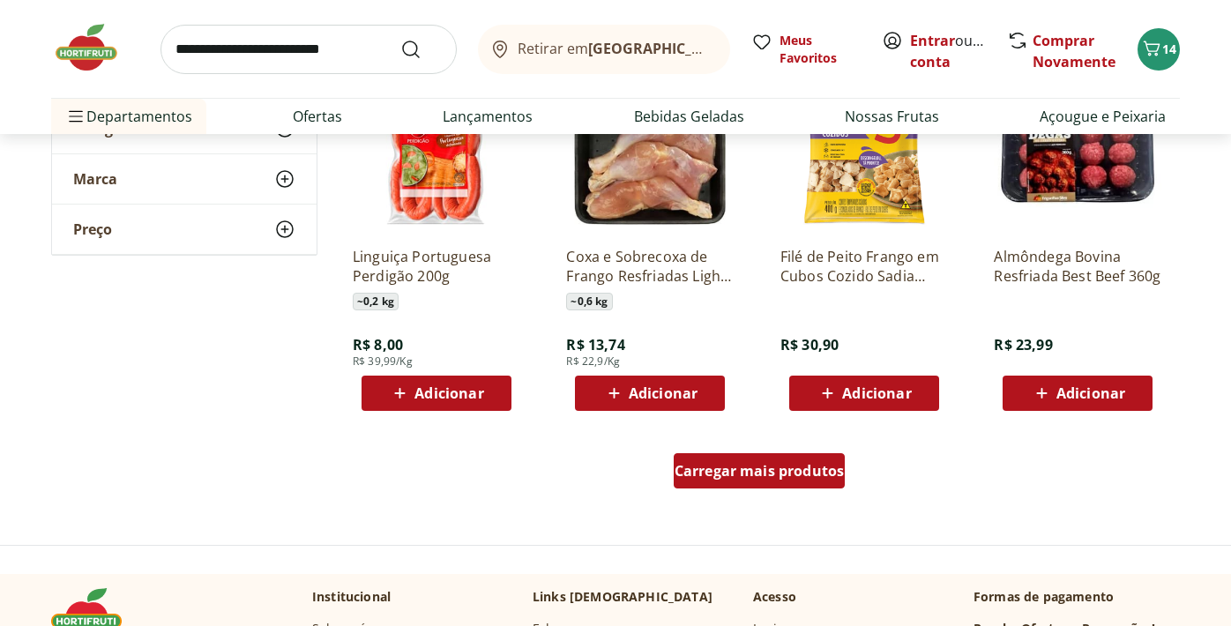
click at [708, 483] on div "Carregar mais produtos" at bounding box center [760, 470] width 172 height 35
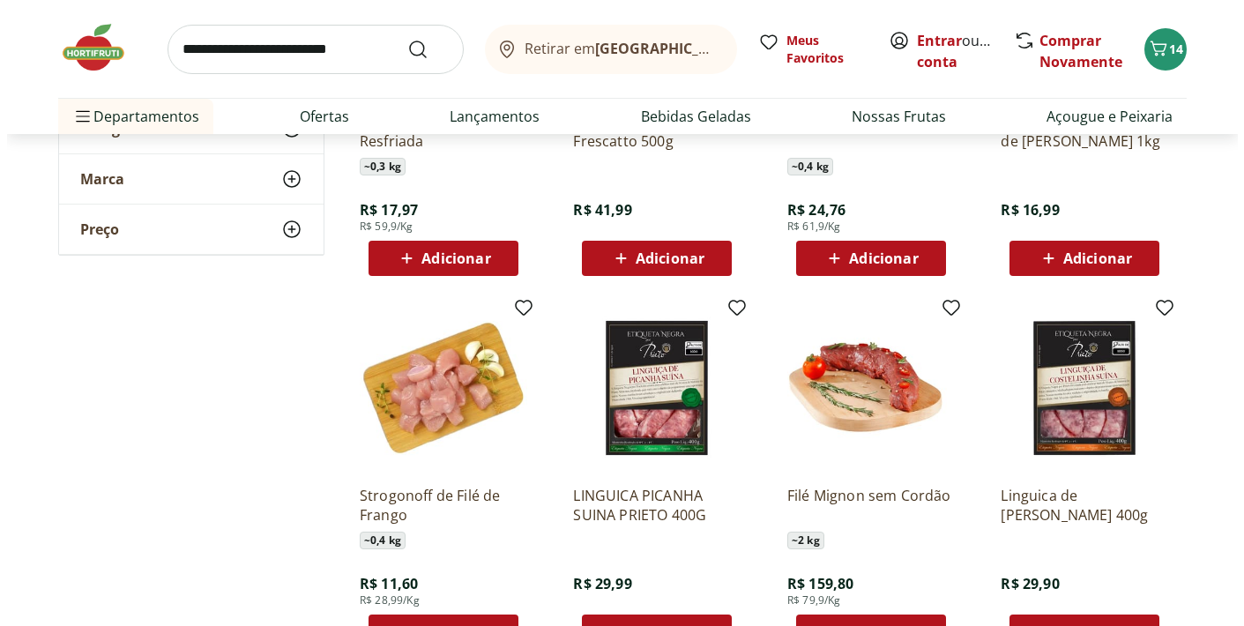
scroll to position [4227, 0]
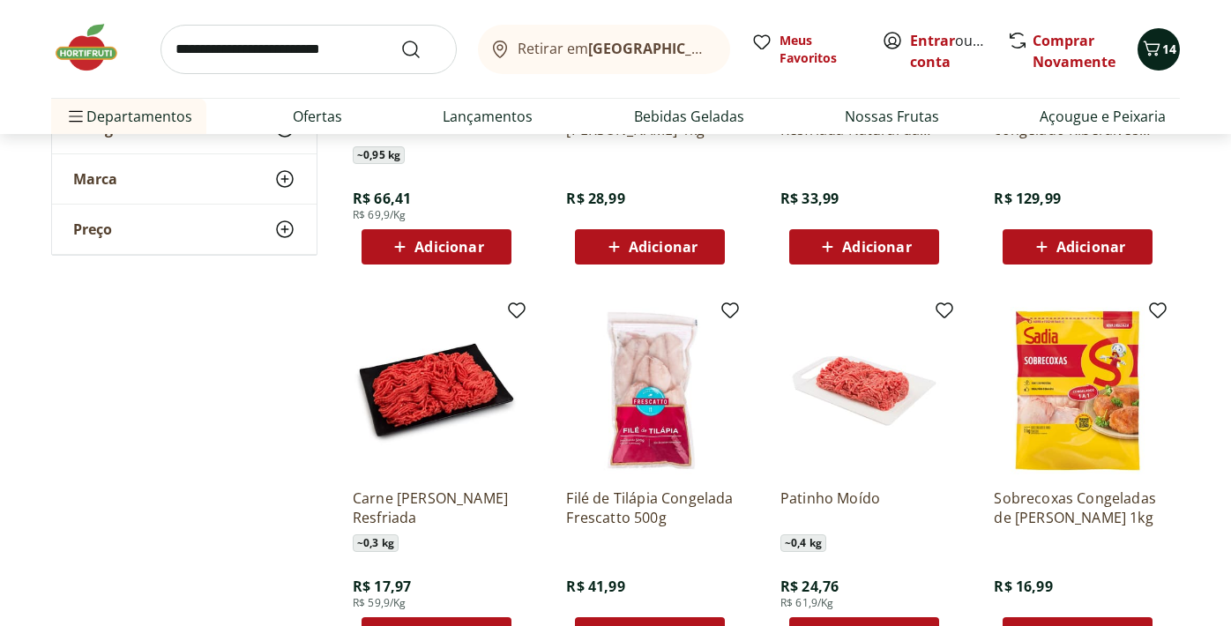
click at [1162, 67] on button "14" at bounding box center [1158, 49] width 42 height 42
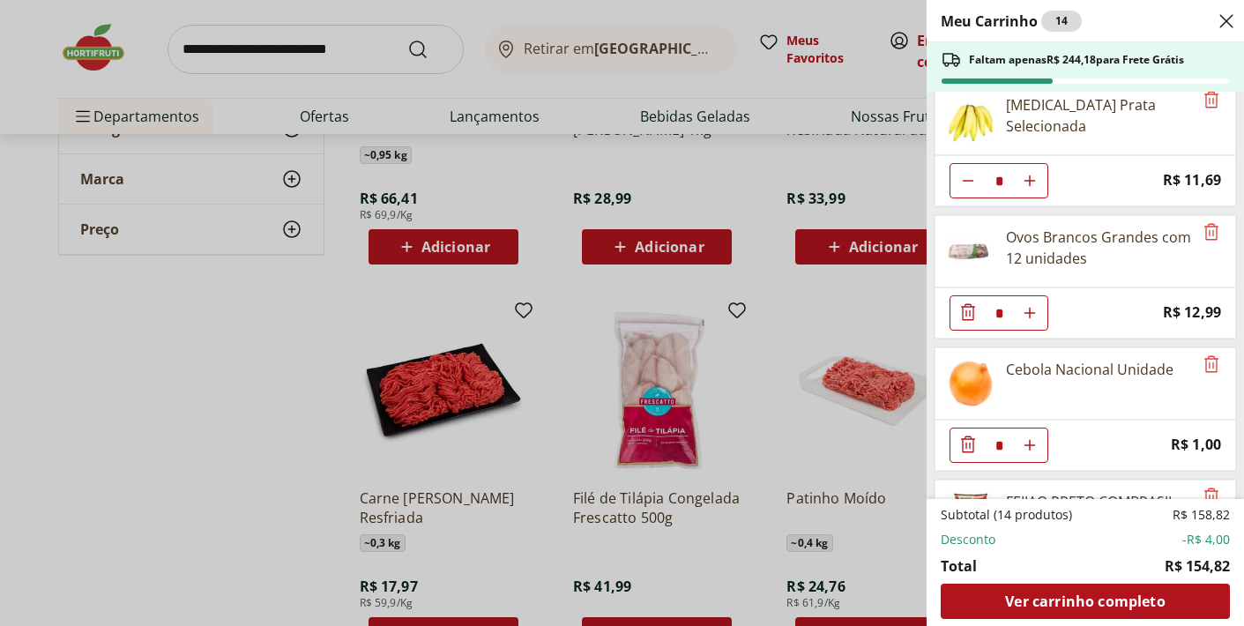
scroll to position [0, 0]
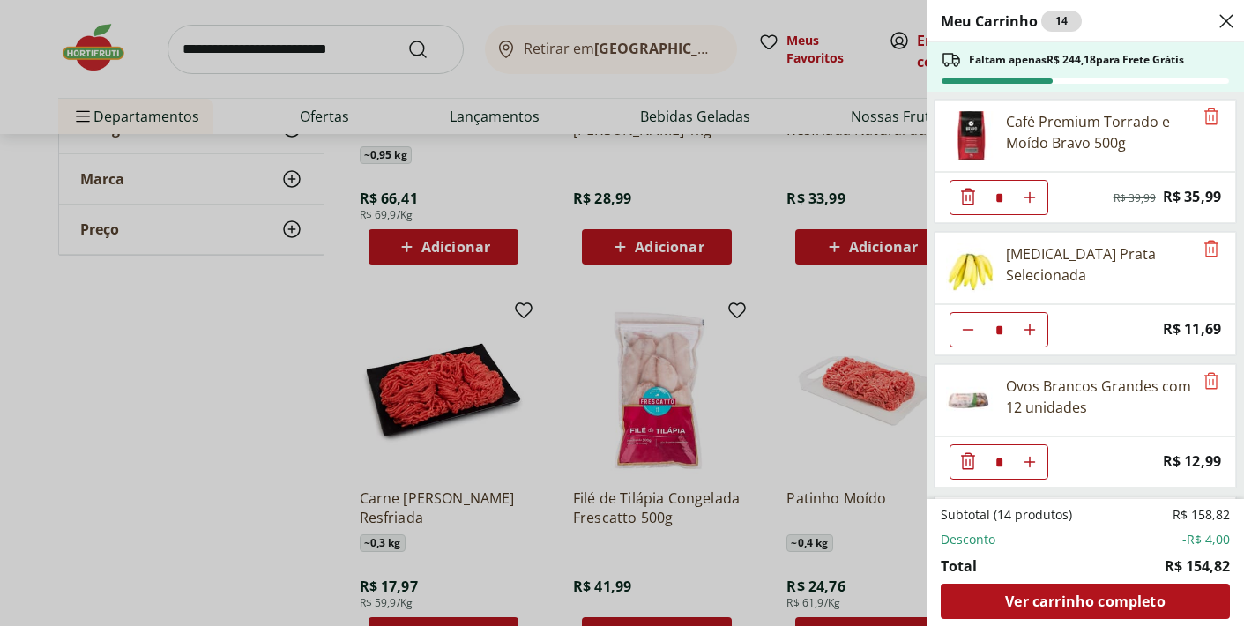
click at [760, 233] on div "Meu Carrinho 14 Faltam apenas R$ 244,18 para Frete Grátis Café Premium Torrado …" at bounding box center [622, 313] width 1244 height 626
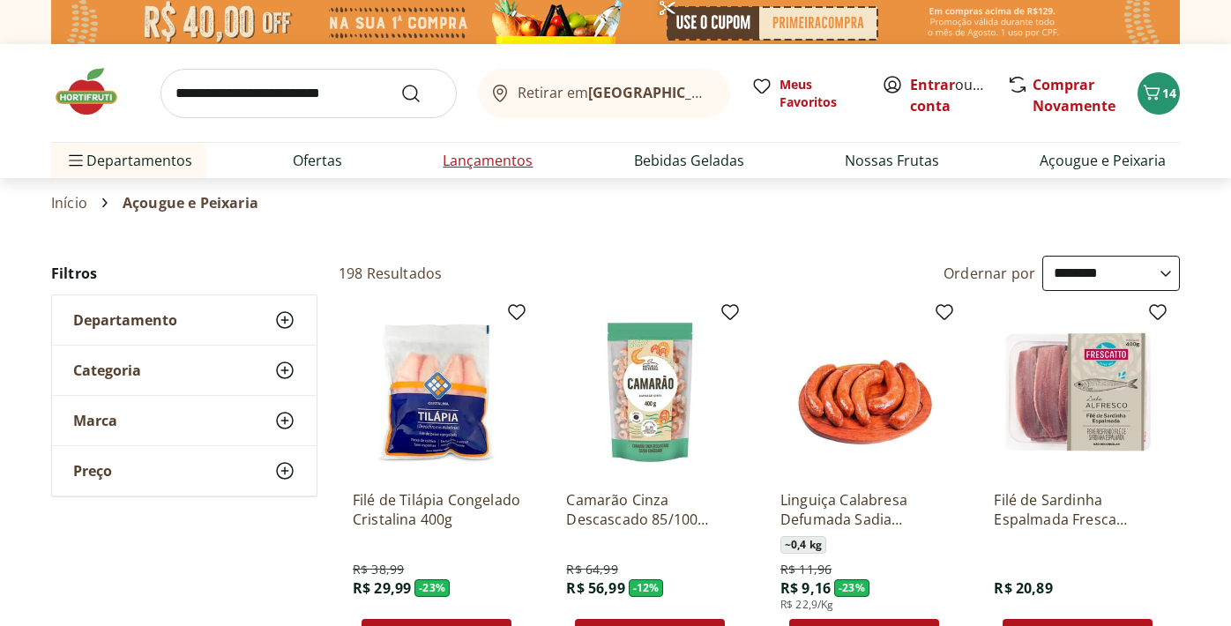
click at [467, 163] on link "Lançamentos" at bounding box center [488, 160] width 90 height 21
select select "**********"
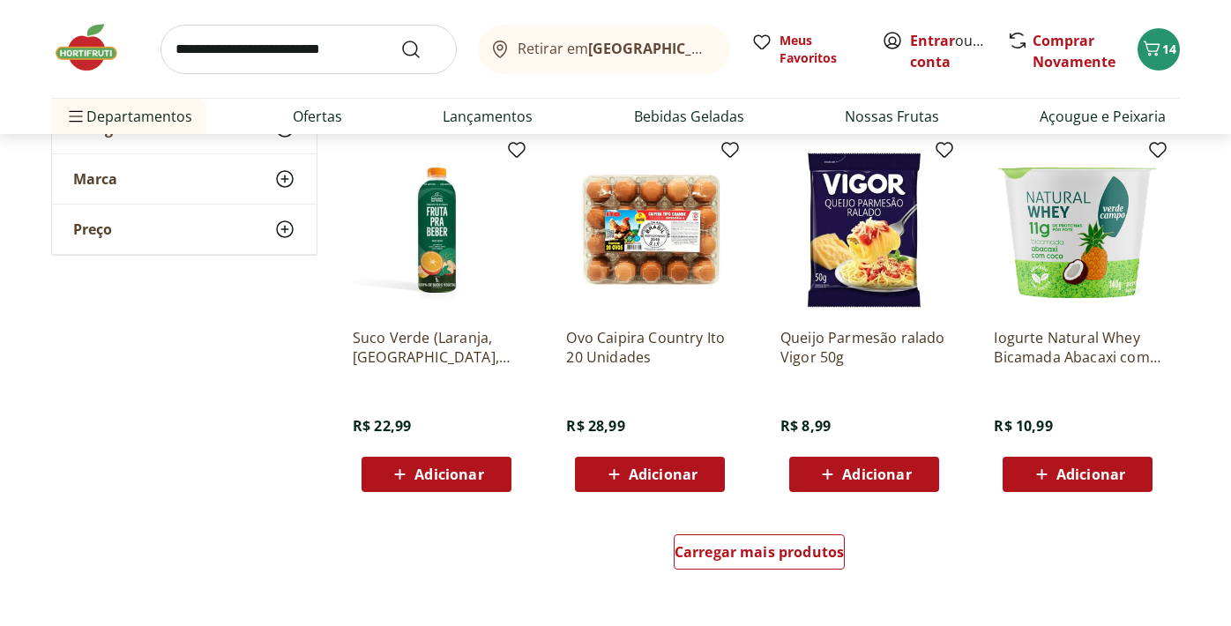
scroll to position [962, 0]
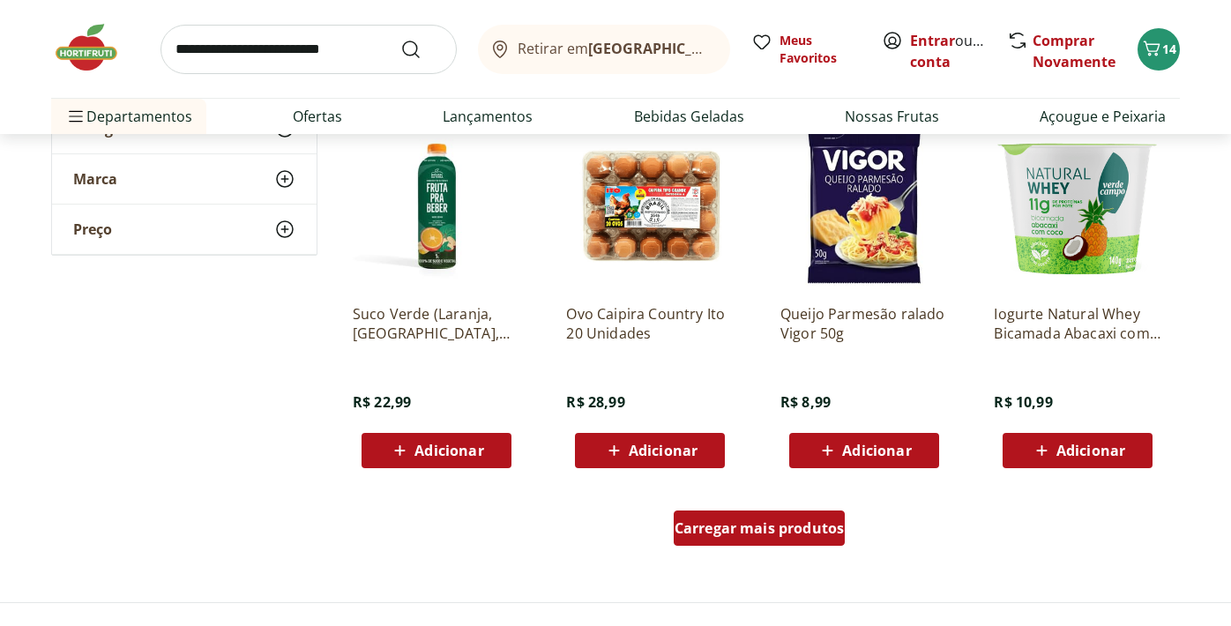
click at [716, 531] on span "Carregar mais produtos" at bounding box center [760, 528] width 170 height 14
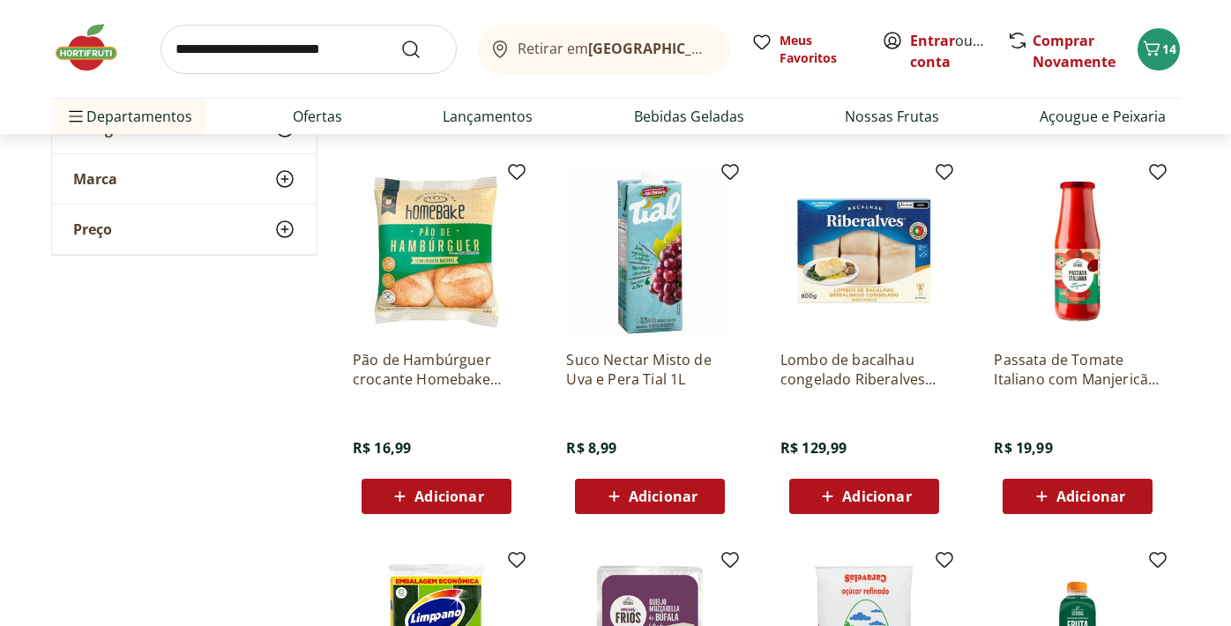
scroll to position [1681, 0]
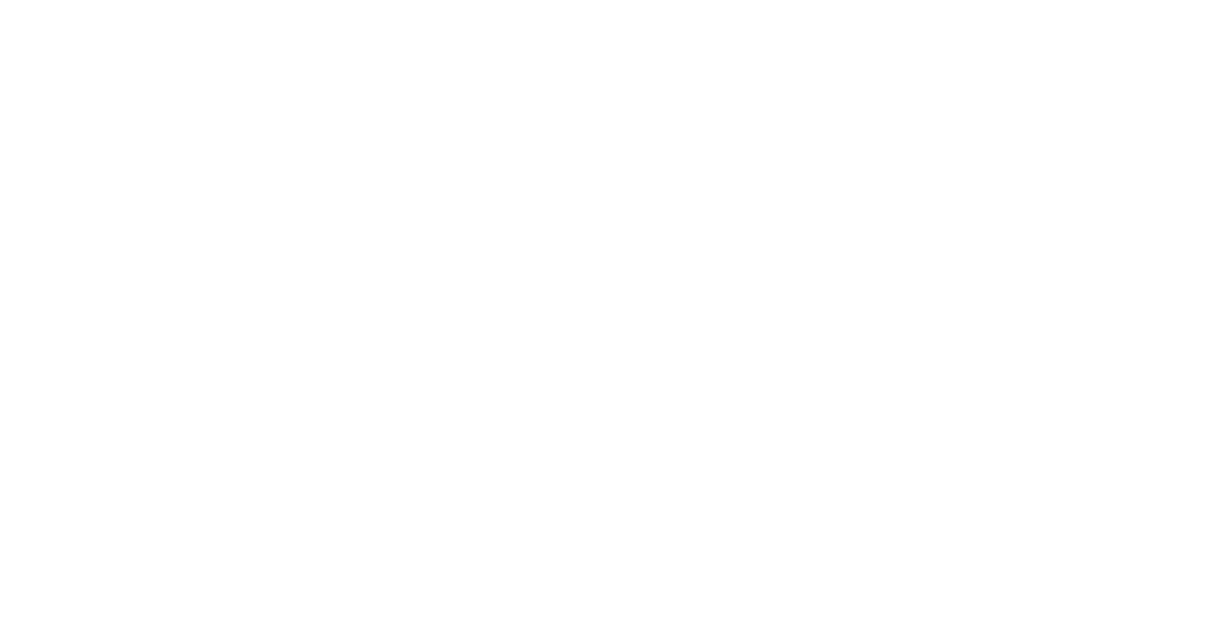
select select "**********"
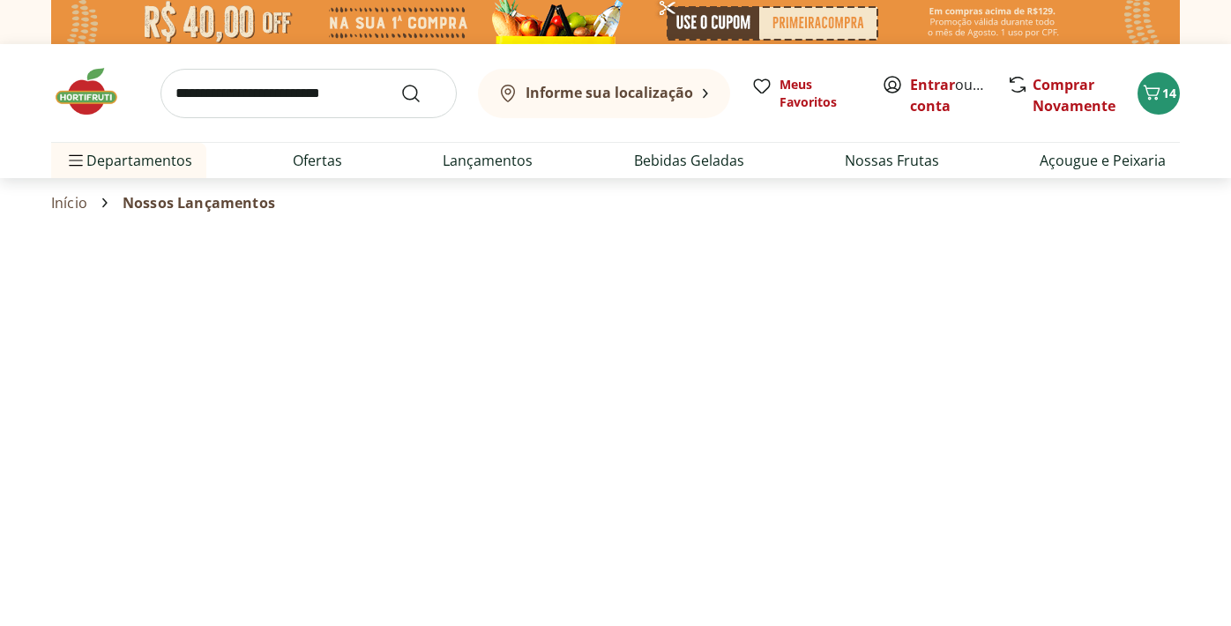
select select "**********"
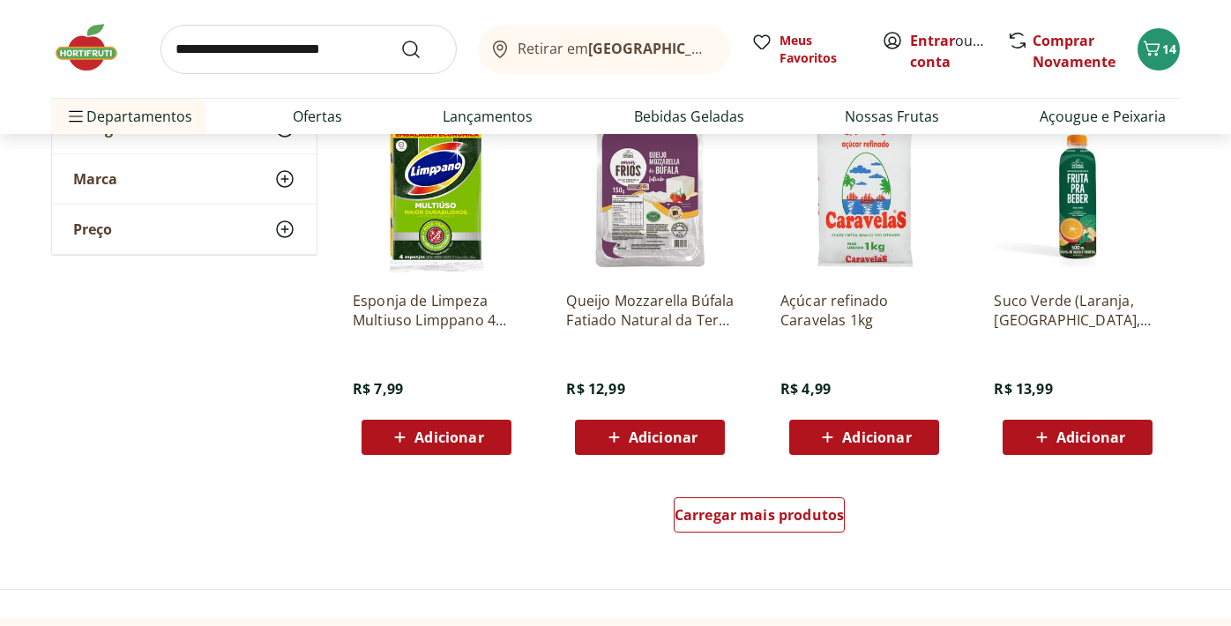
scroll to position [2128, 0]
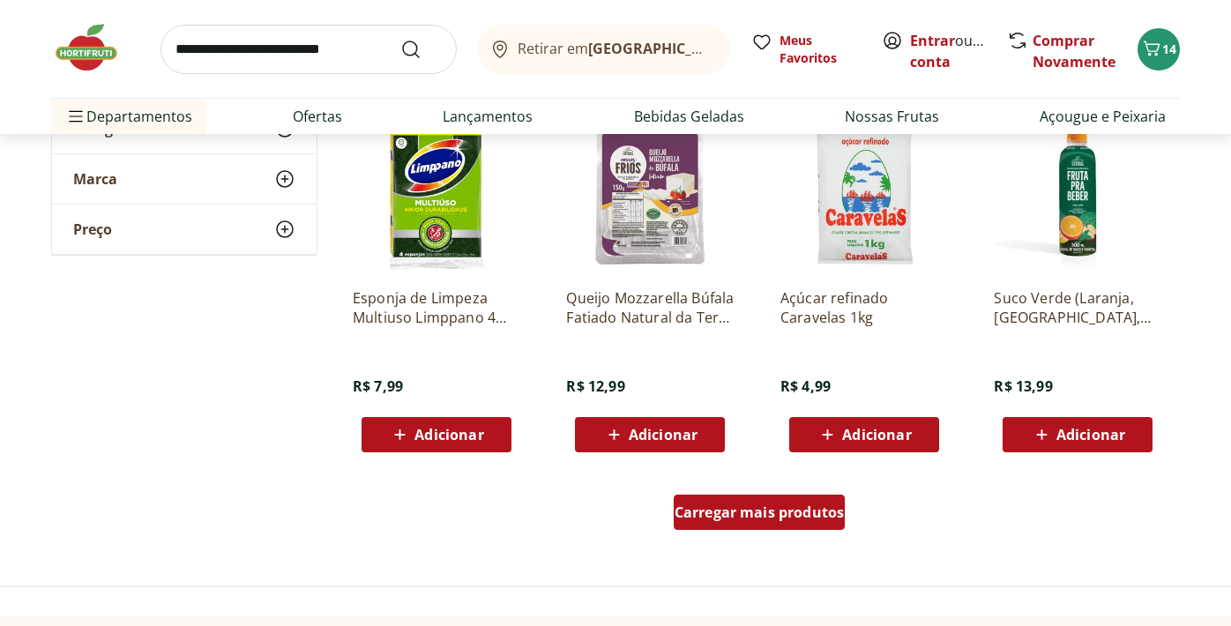
click at [742, 522] on div "Carregar mais produtos" at bounding box center [760, 512] width 172 height 35
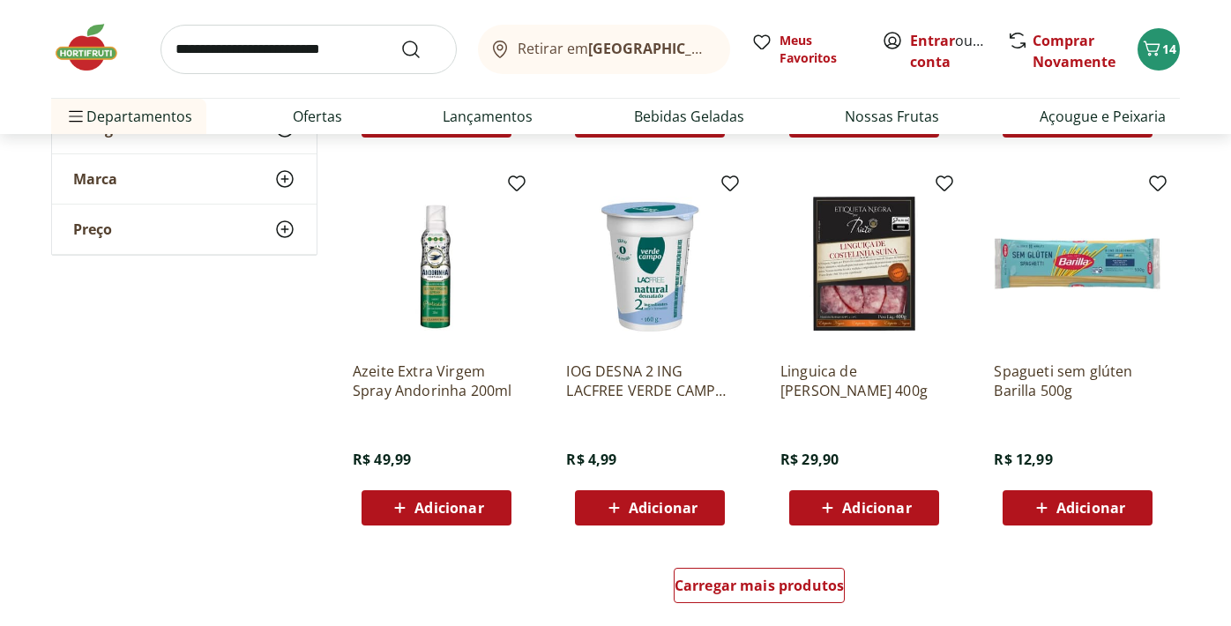
scroll to position [3207, 0]
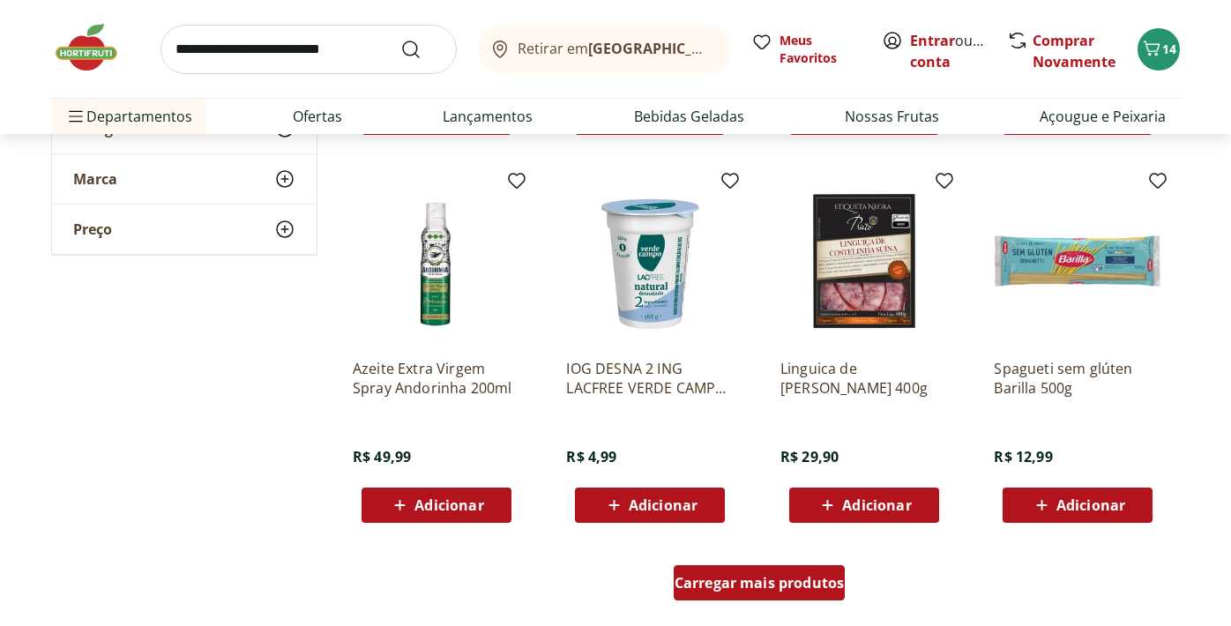
click at [756, 581] on span "Carregar mais produtos" at bounding box center [760, 583] width 170 height 14
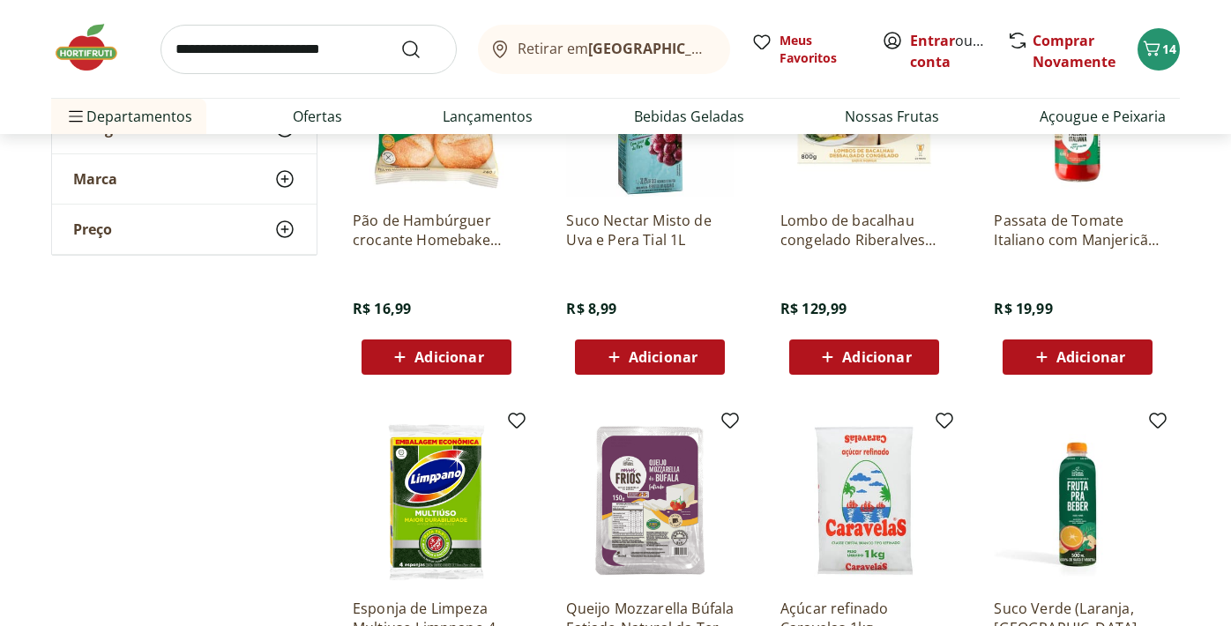
scroll to position [1810, 0]
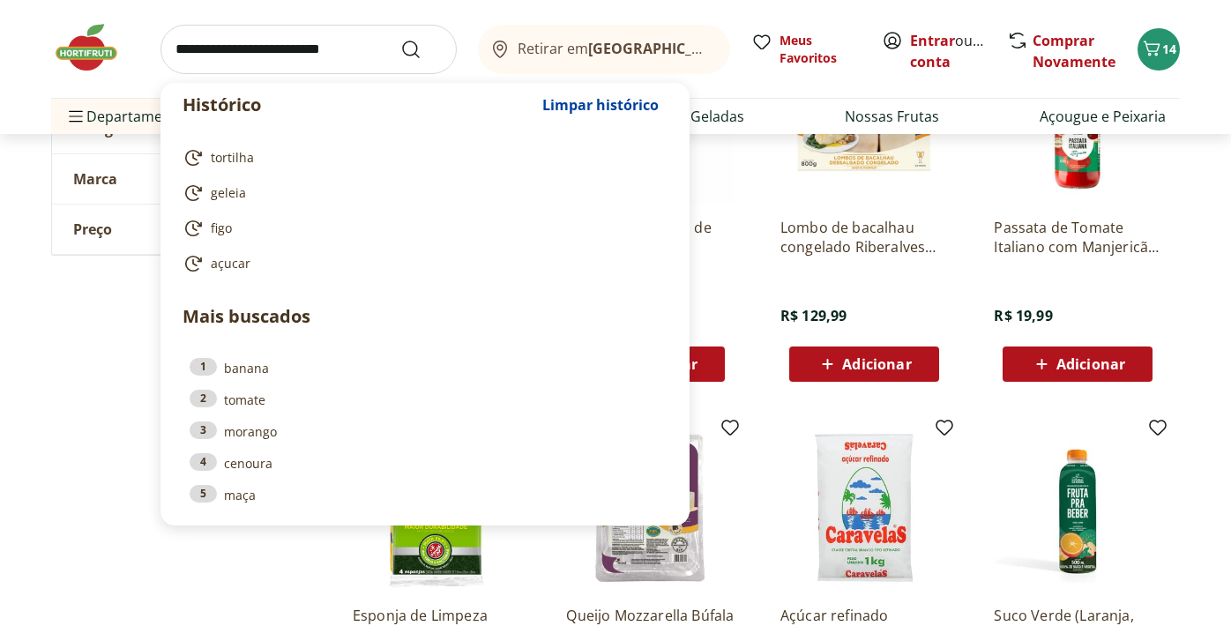
click at [387, 63] on input "search" at bounding box center [308, 49] width 296 height 49
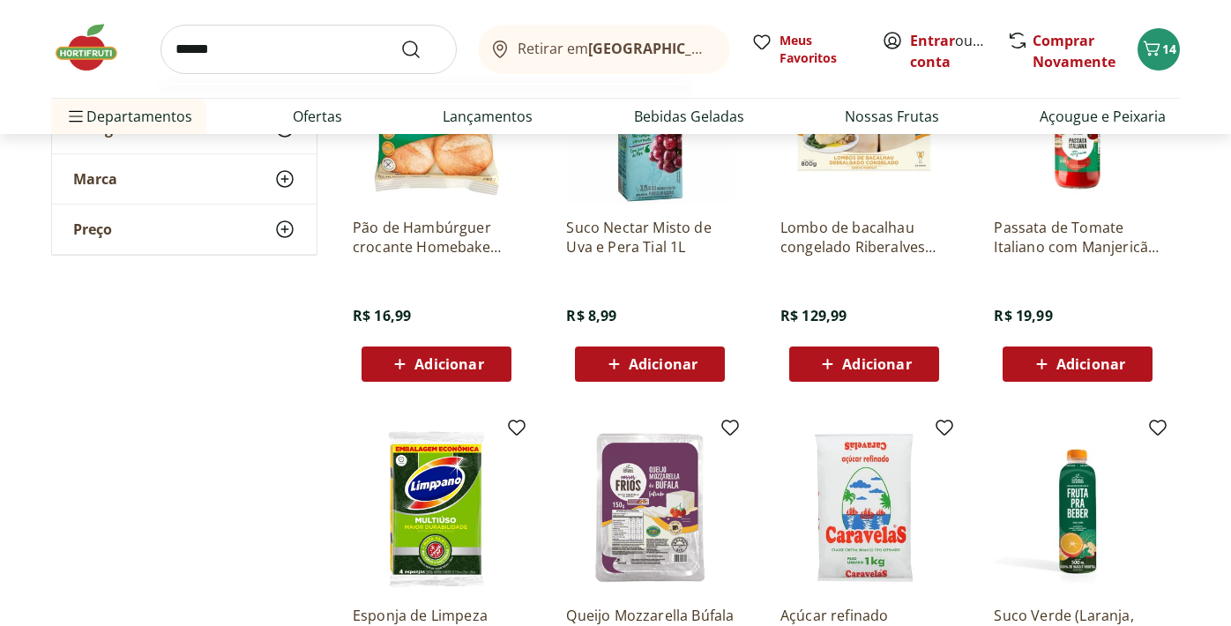
type input "******"
click at [400, 39] on button "Submit Search" at bounding box center [421, 49] width 42 height 21
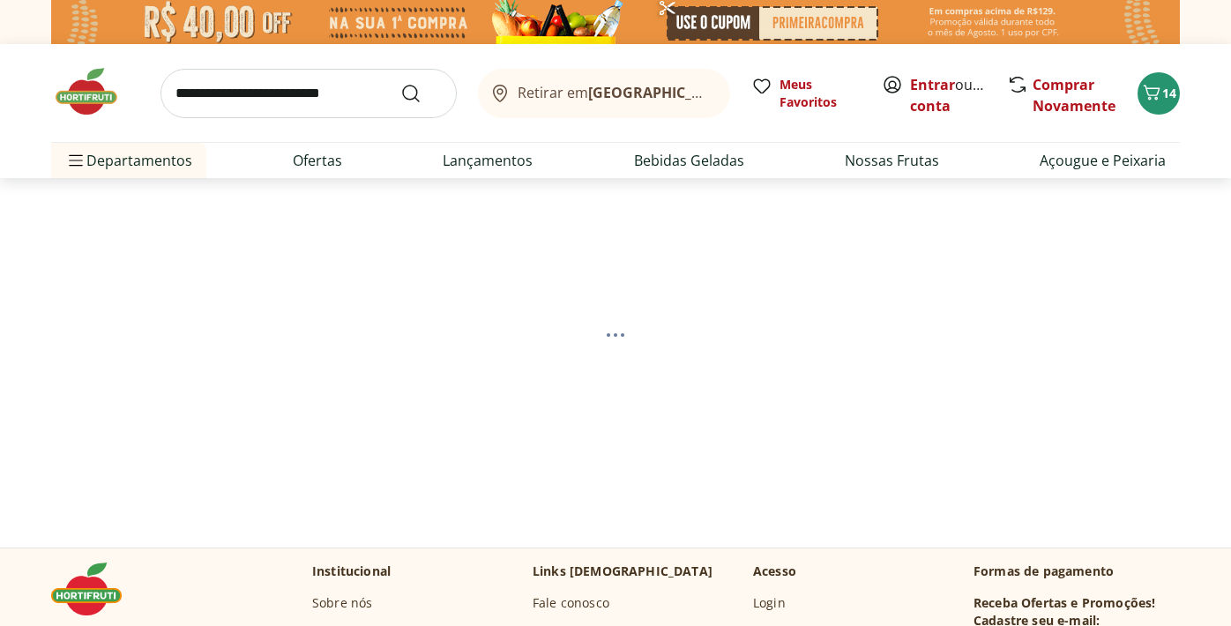
select select "**********"
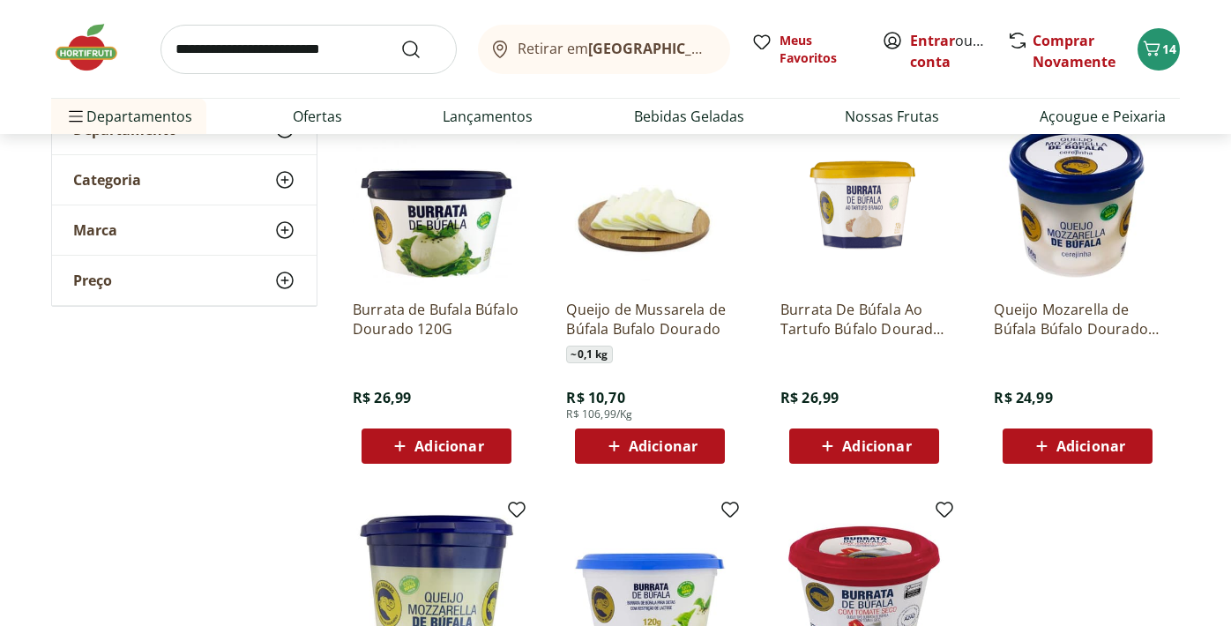
scroll to position [249, 0]
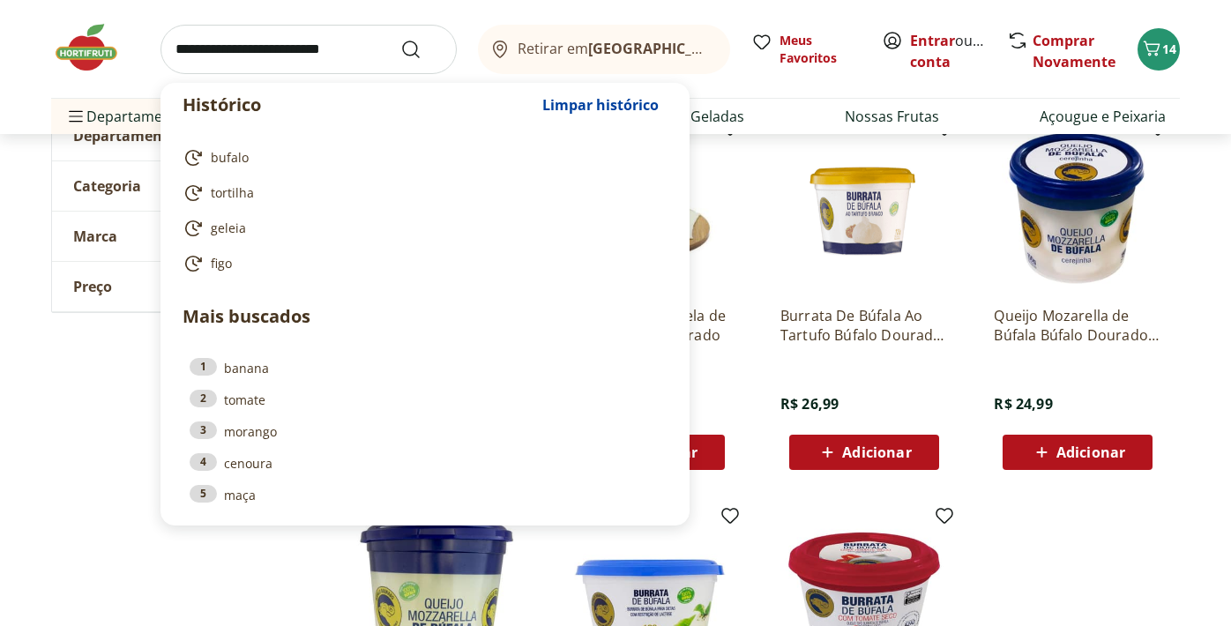
click at [314, 51] on input "search" at bounding box center [308, 49] width 296 height 49
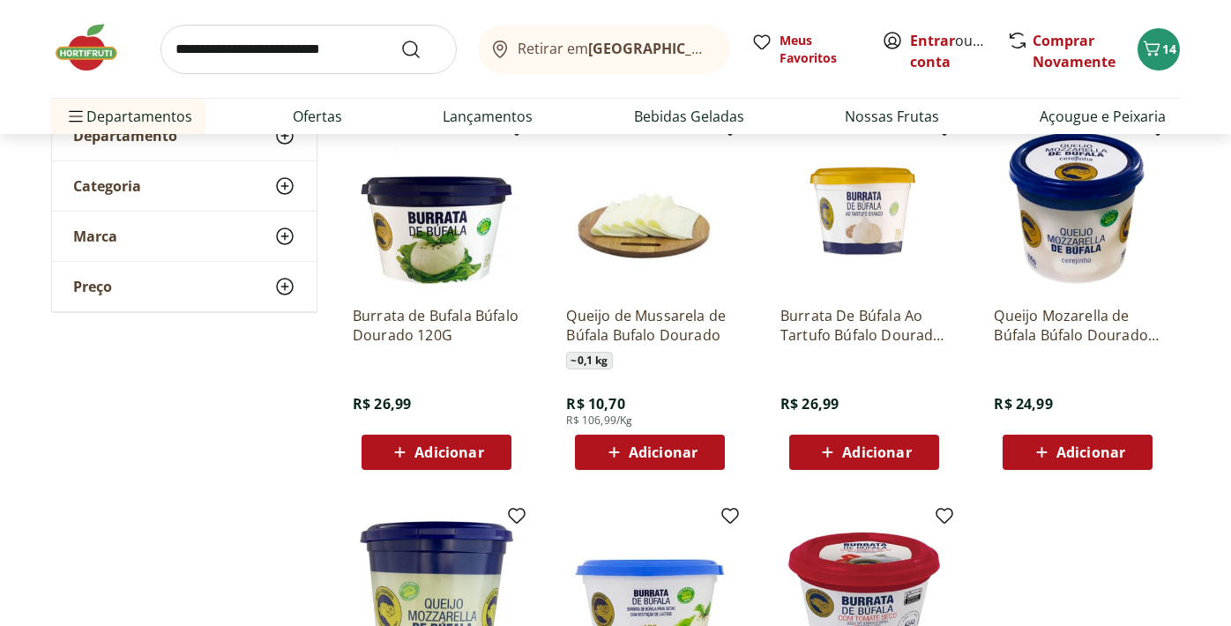
click at [812, 172] on img at bounding box center [864, 208] width 168 height 168
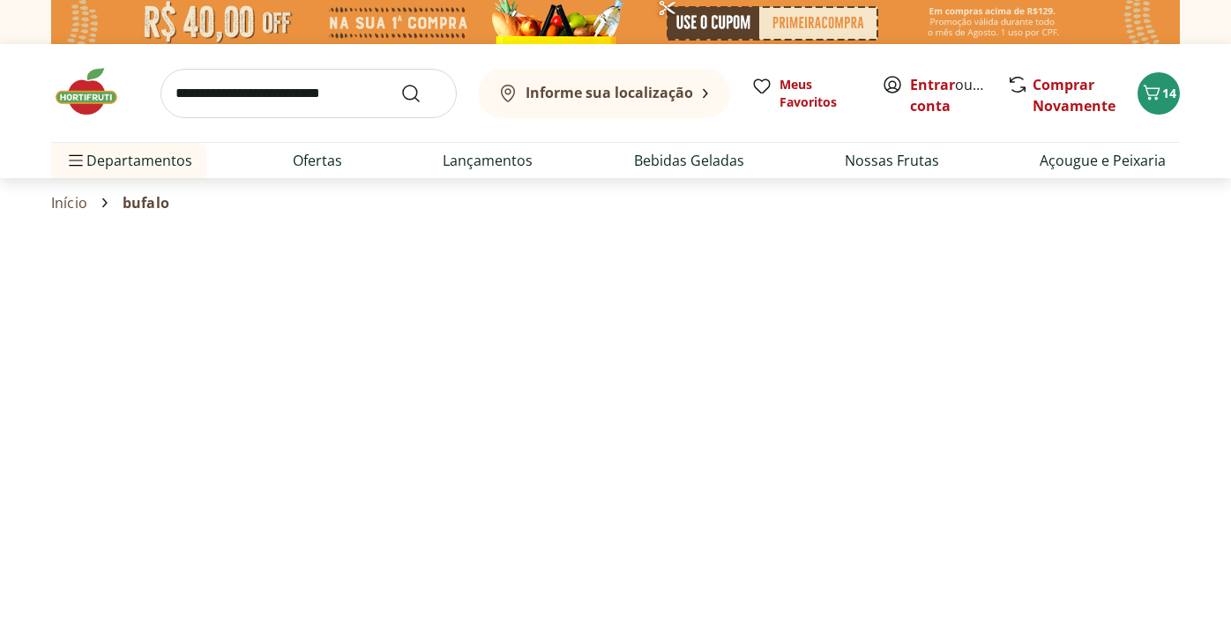
scroll to position [249, 0]
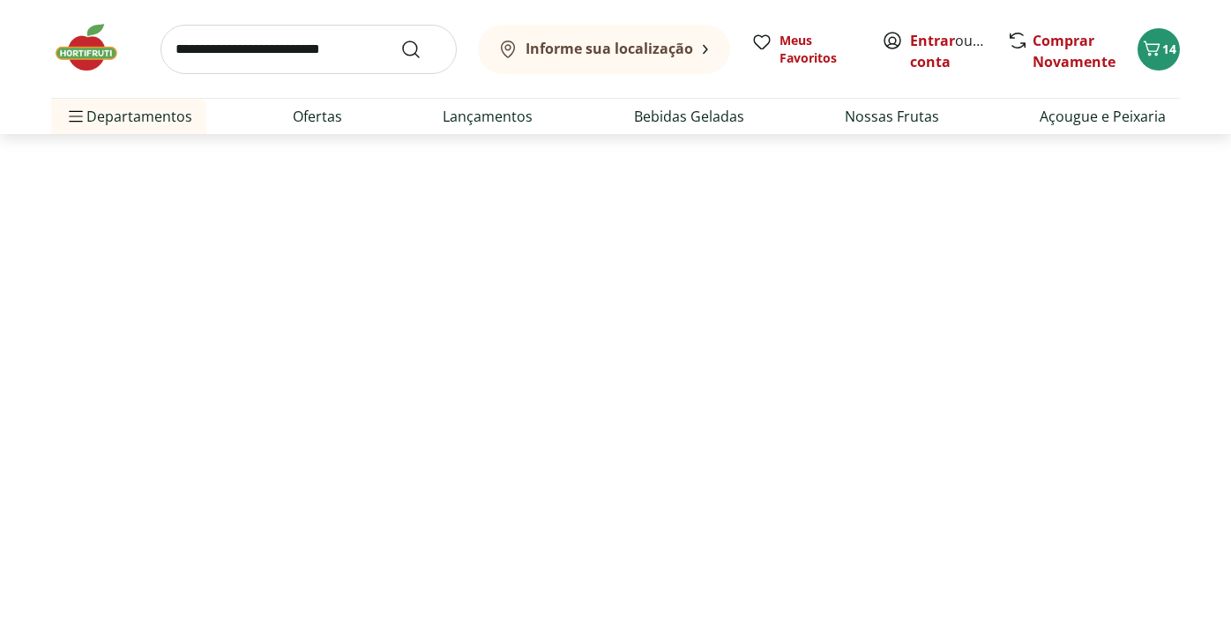
select select "**********"
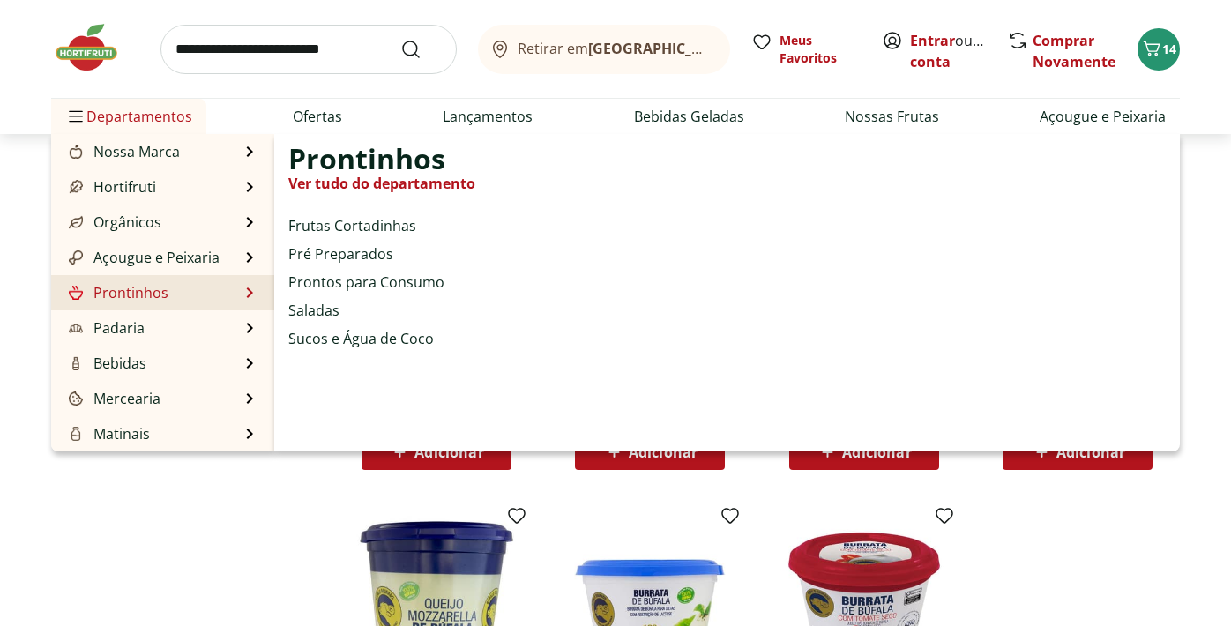
click at [325, 306] on link "Saladas" at bounding box center [313, 310] width 51 height 21
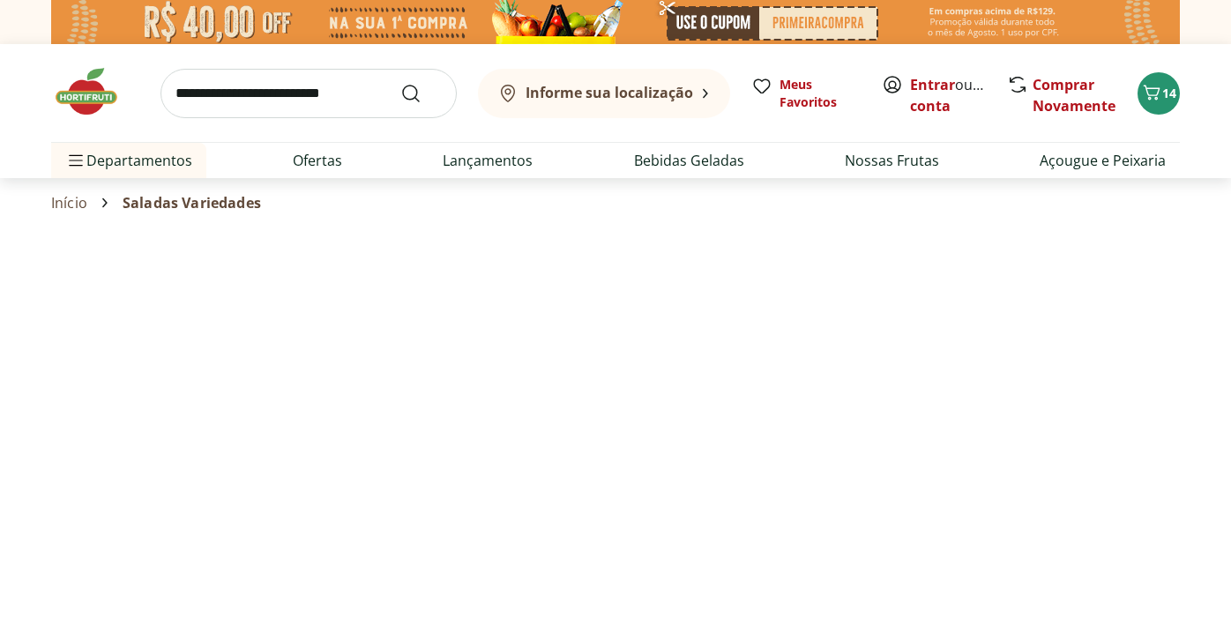
select select "**********"
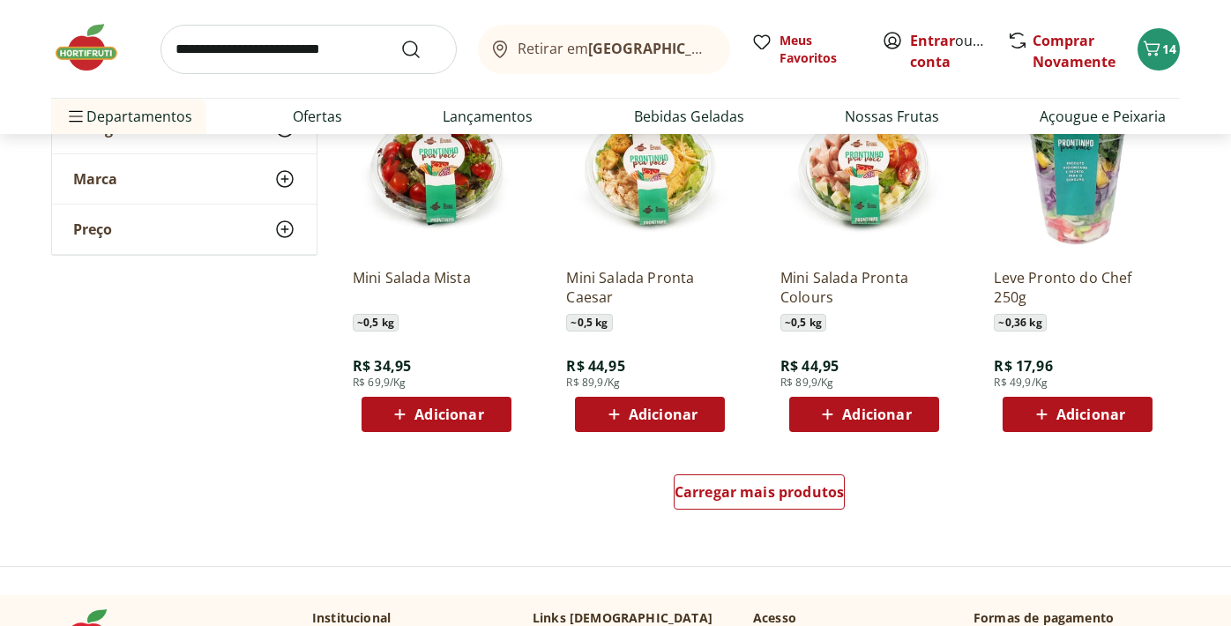
scroll to position [1081, 0]
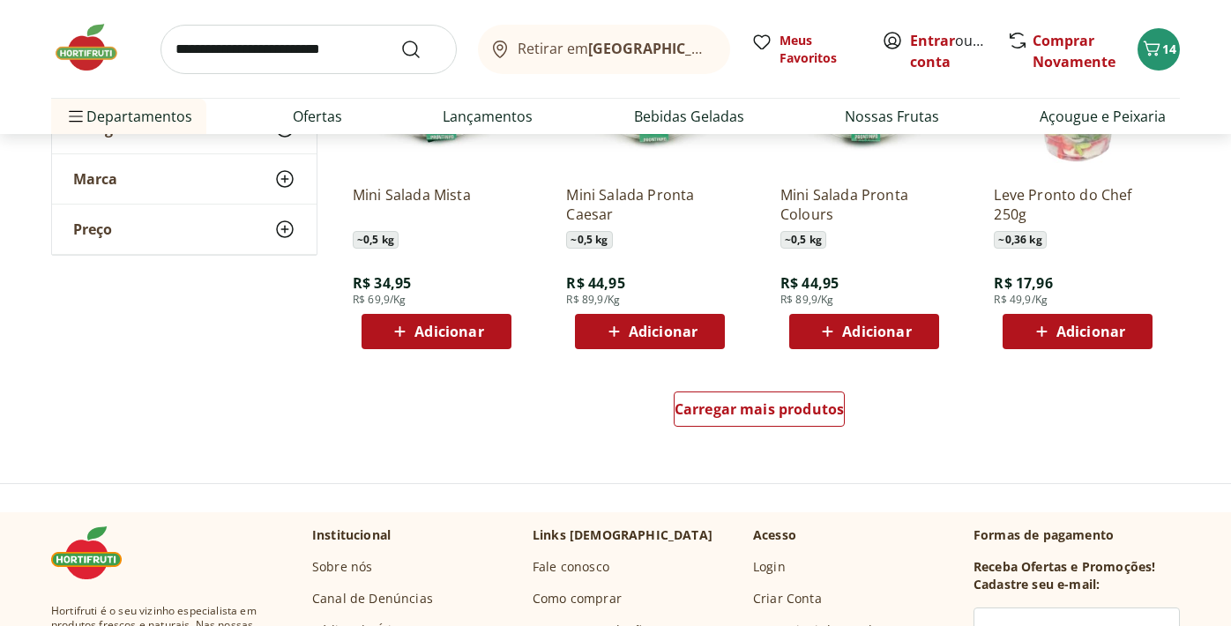
click at [772, 375] on div "Carregar mais produtos" at bounding box center [759, 412] width 855 height 85
click at [762, 420] on div "Carregar mais produtos" at bounding box center [760, 409] width 172 height 35
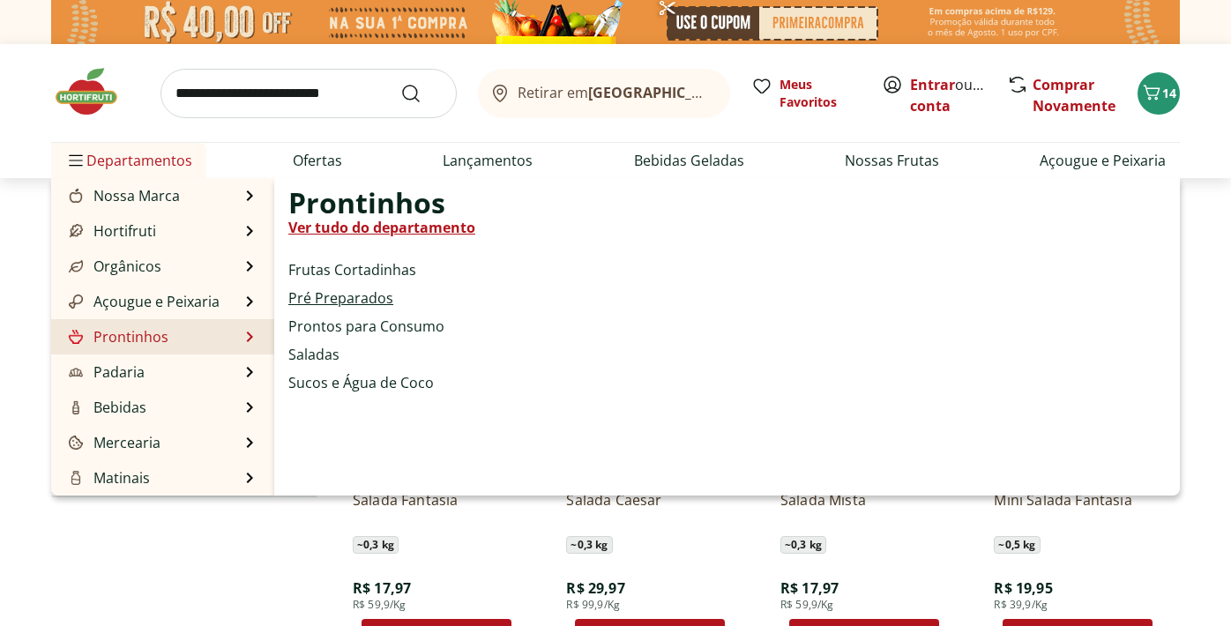
click at [320, 299] on link "Pré Preparados" at bounding box center [340, 297] width 105 height 21
select select "**********"
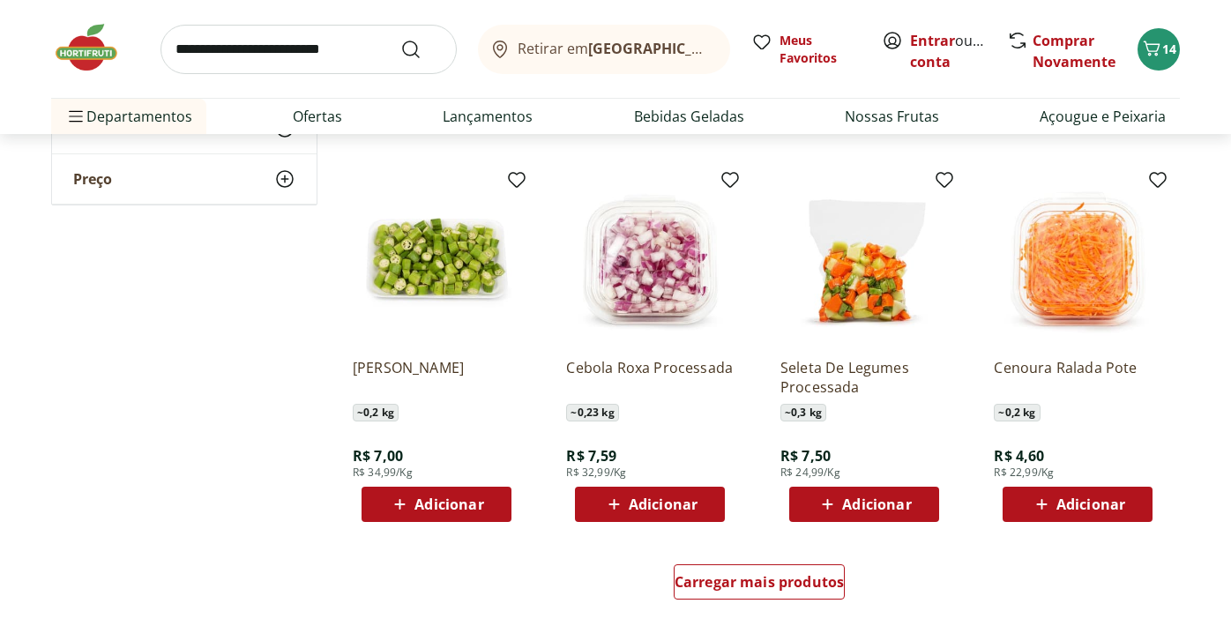
scroll to position [947, 0]
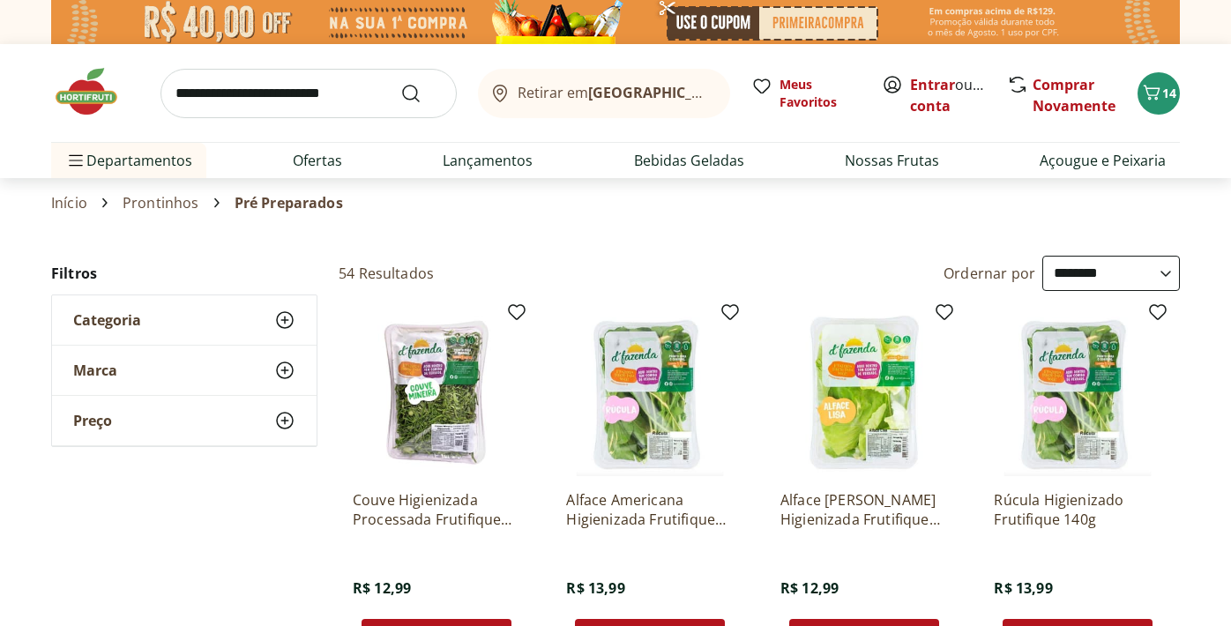
select select "**********"
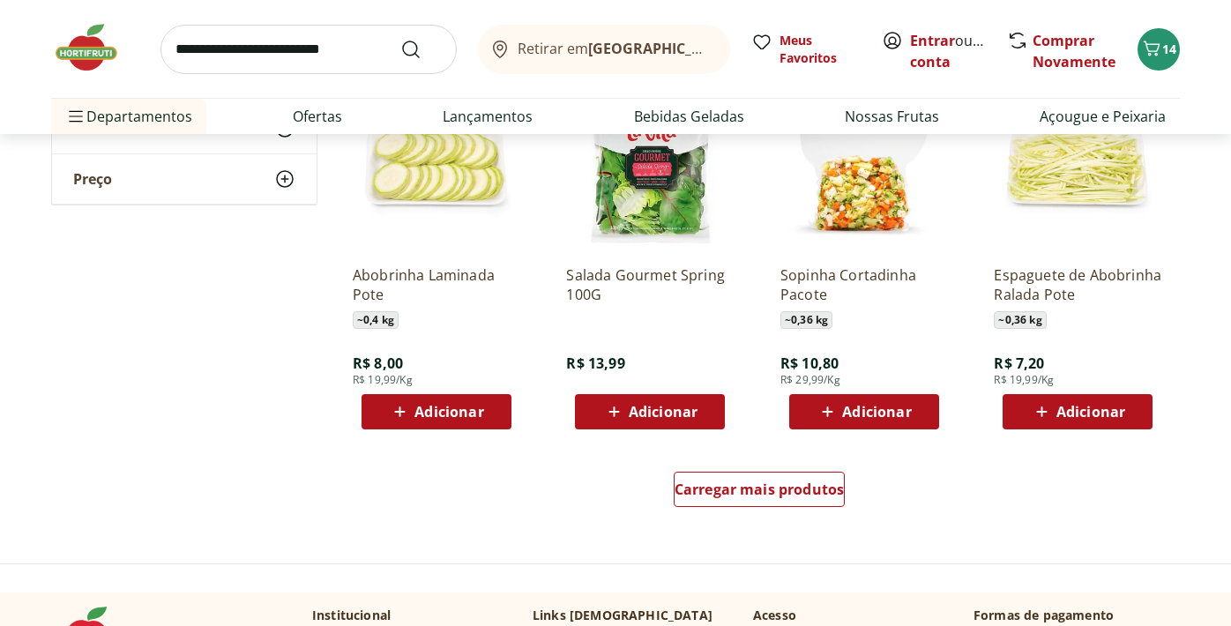
scroll to position [2152, 0]
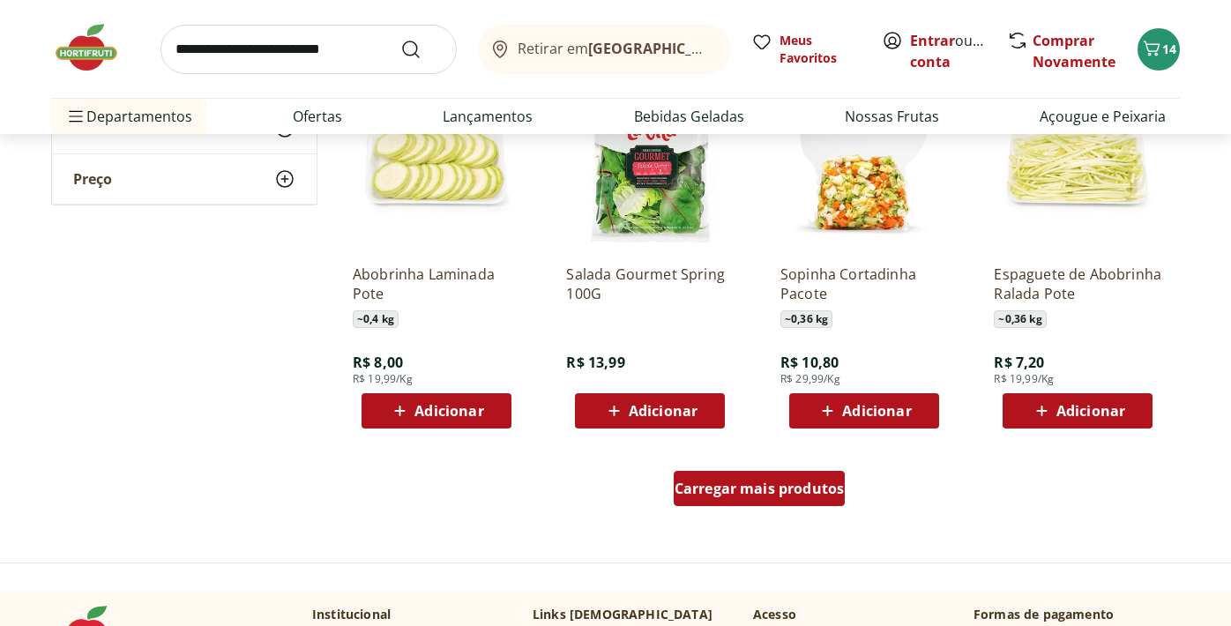
click at [729, 494] on span "Carregar mais produtos" at bounding box center [760, 488] width 170 height 14
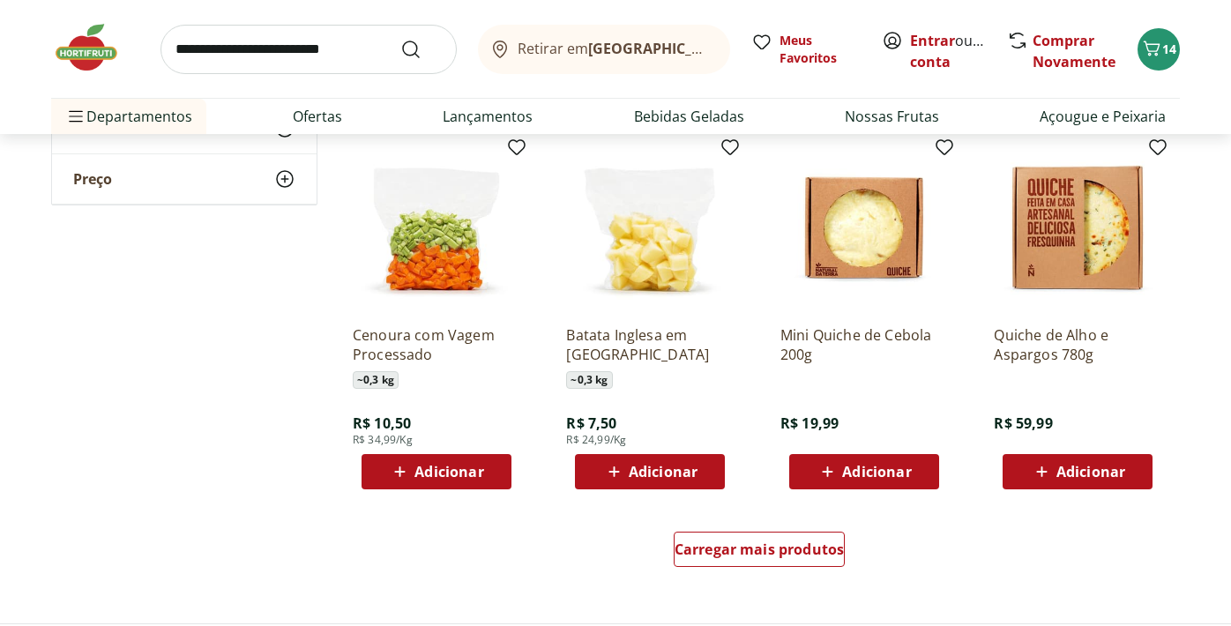
scroll to position [3243, 0]
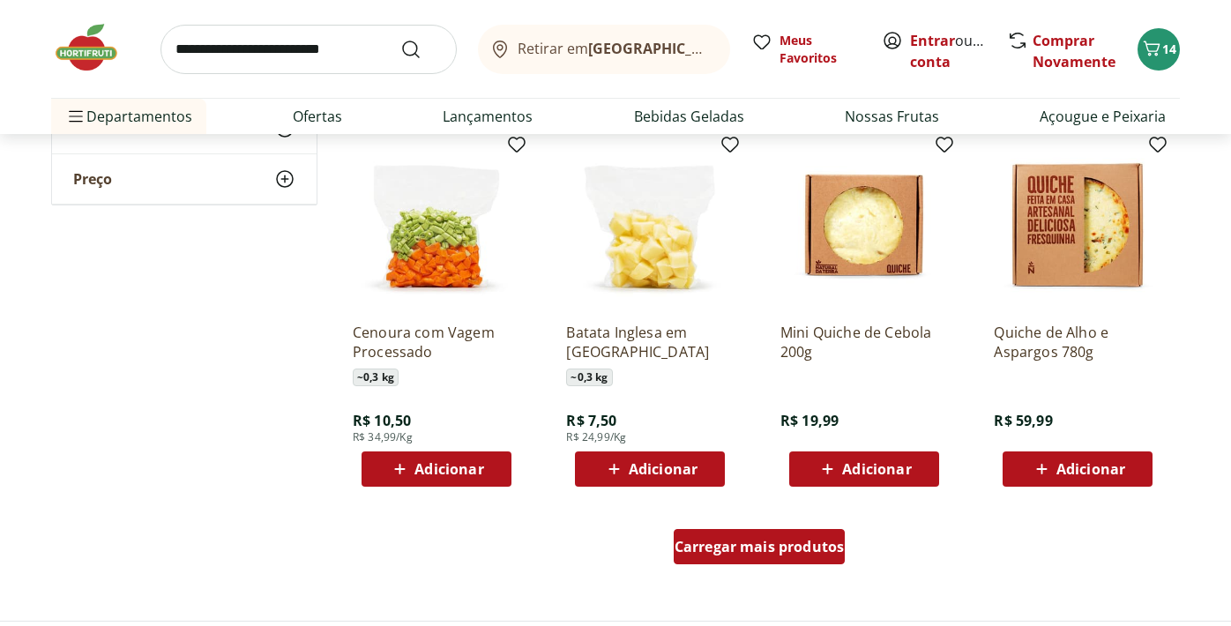
click at [746, 544] on span "Carregar mais produtos" at bounding box center [760, 547] width 170 height 14
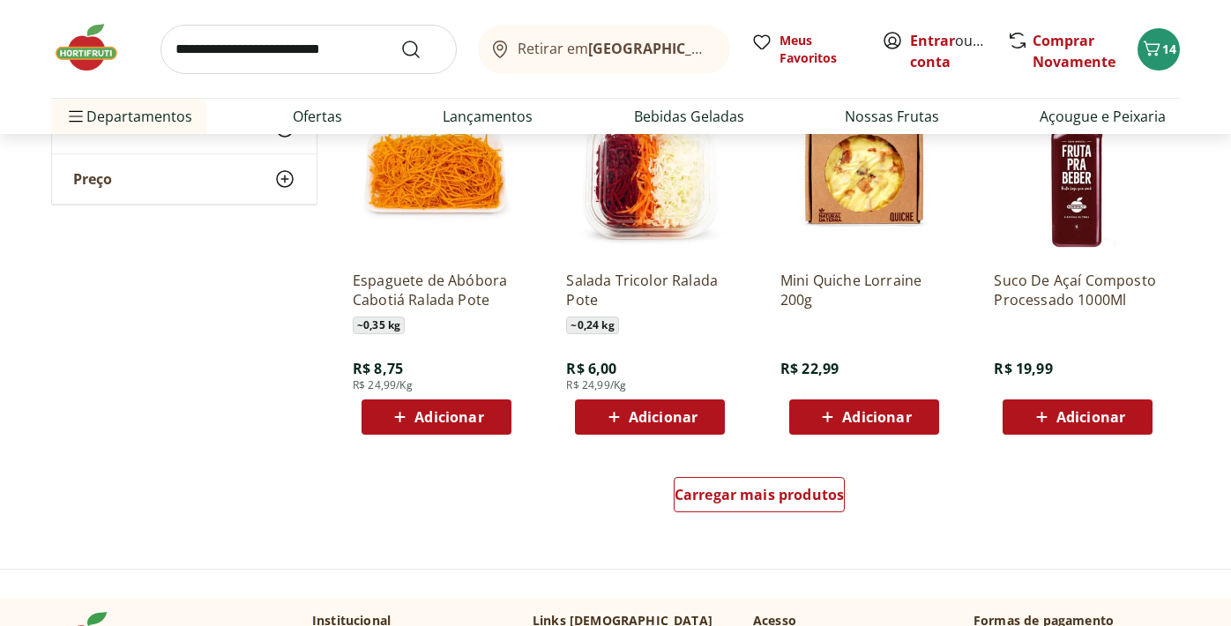
scroll to position [4462, 0]
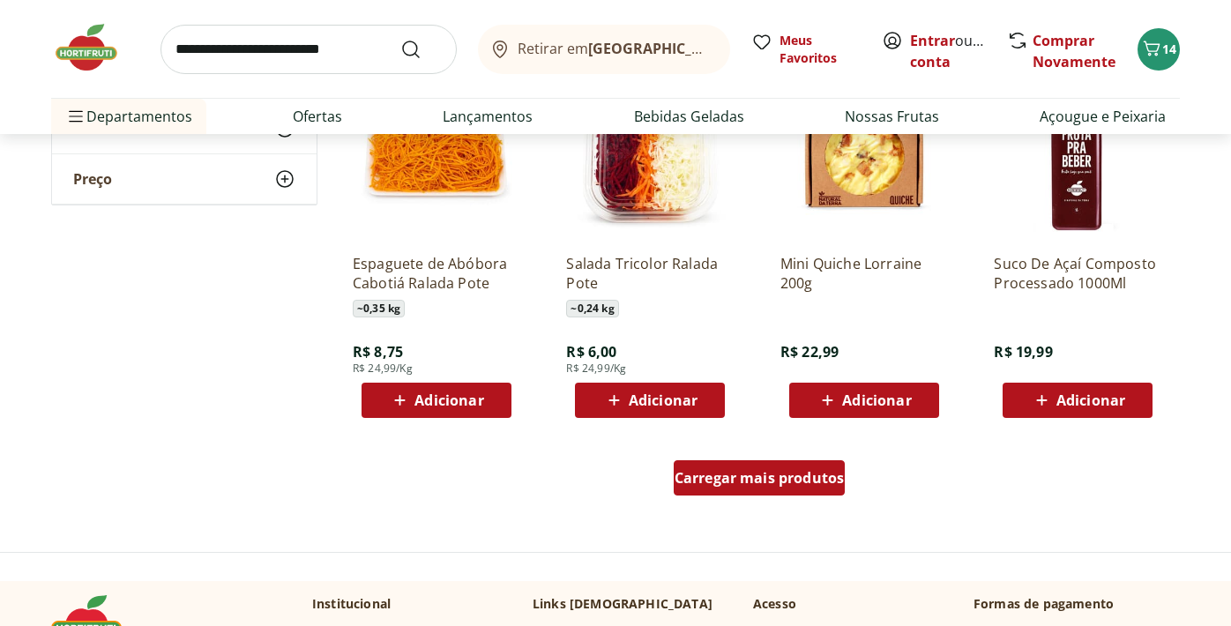
click at [748, 471] on span "Carregar mais produtos" at bounding box center [760, 478] width 170 height 14
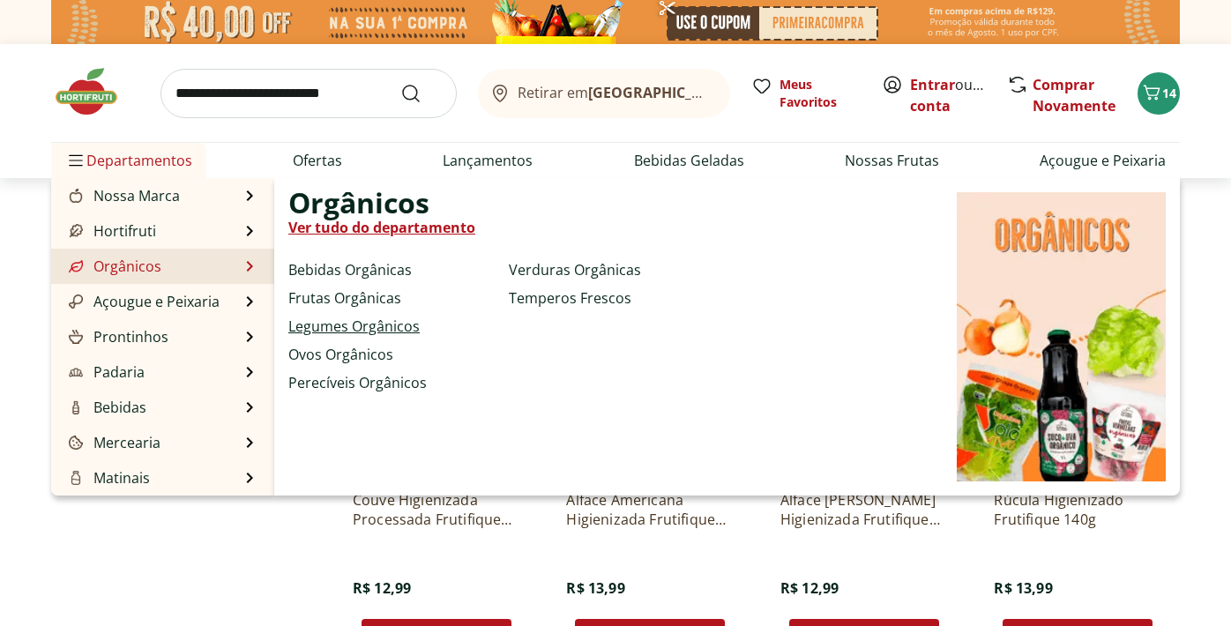
click at [353, 327] on link "Legumes Orgânicos" at bounding box center [353, 326] width 131 height 21
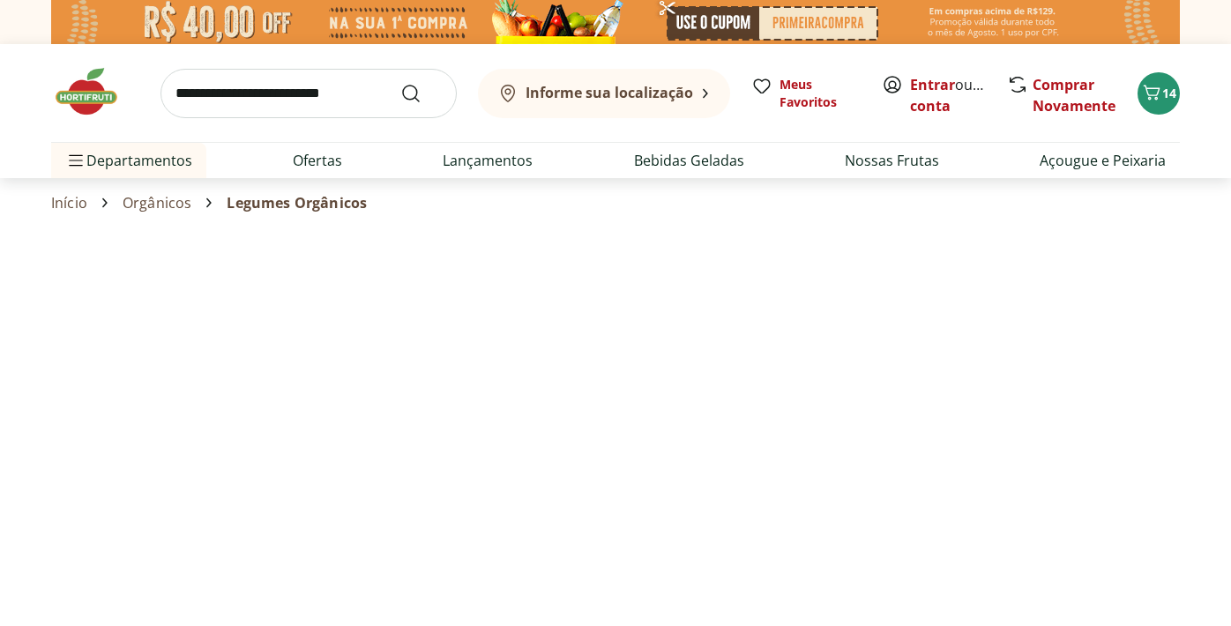
select select "**********"
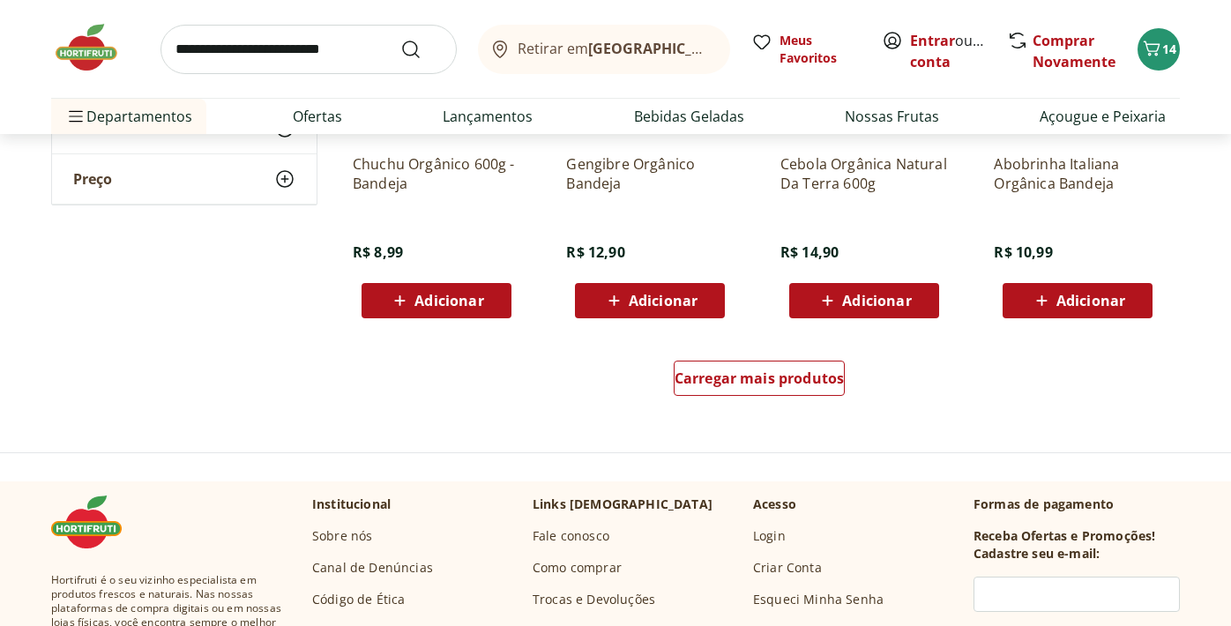
scroll to position [1119, 0]
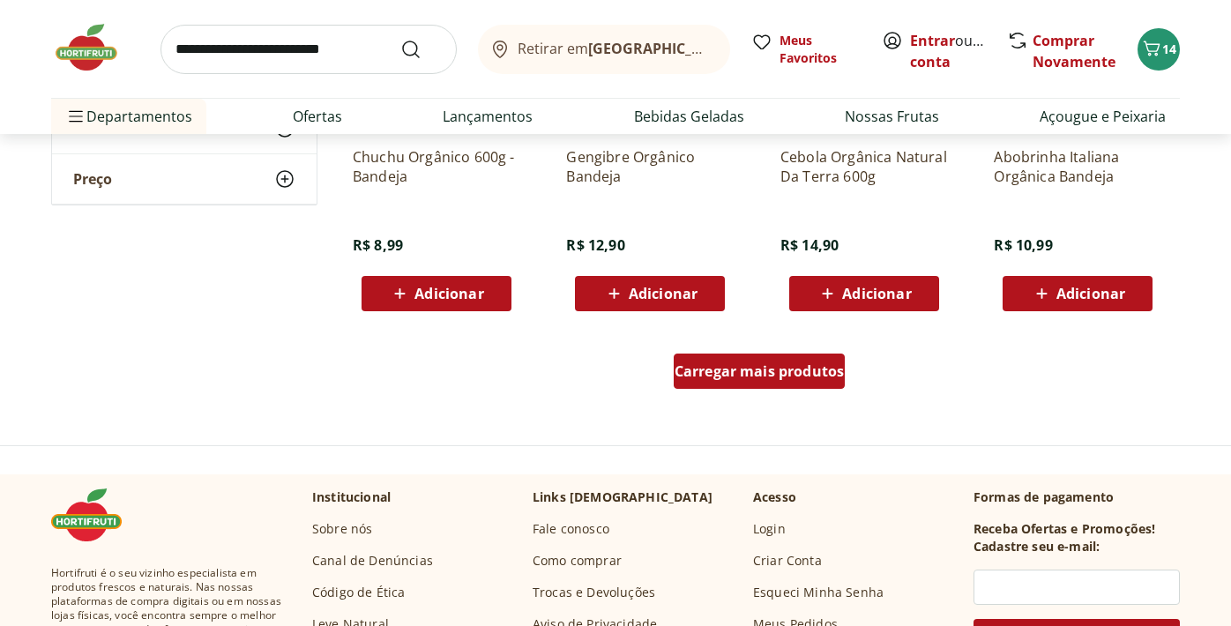
click at [777, 384] on div "Carregar mais produtos" at bounding box center [760, 371] width 172 height 35
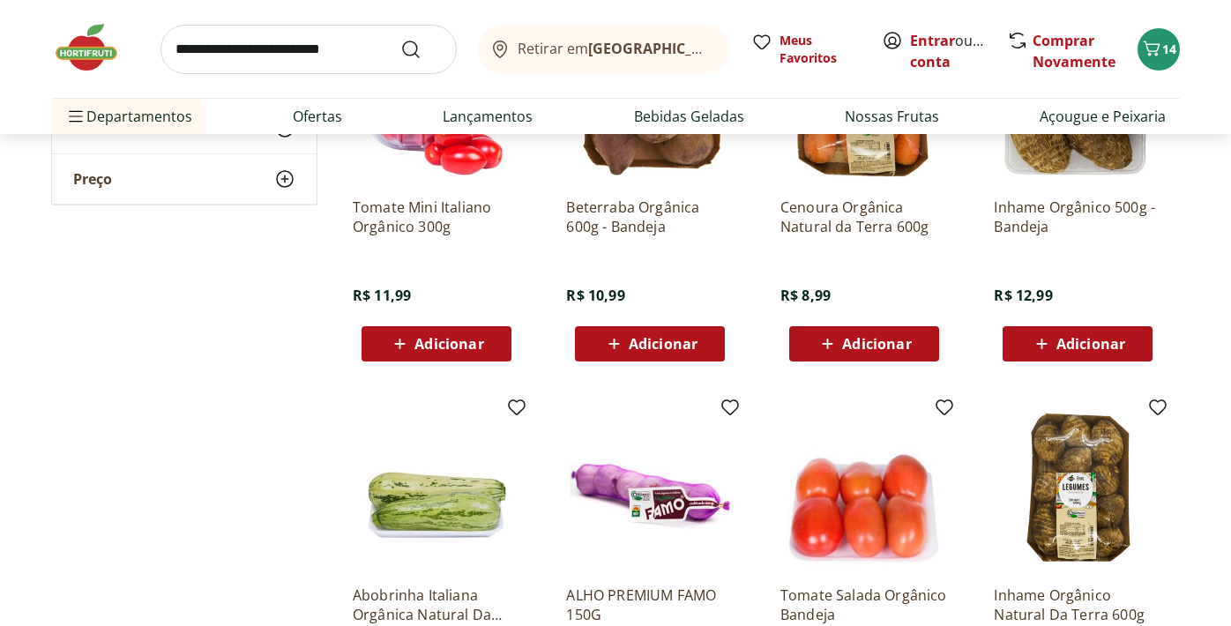
scroll to position [1430, 0]
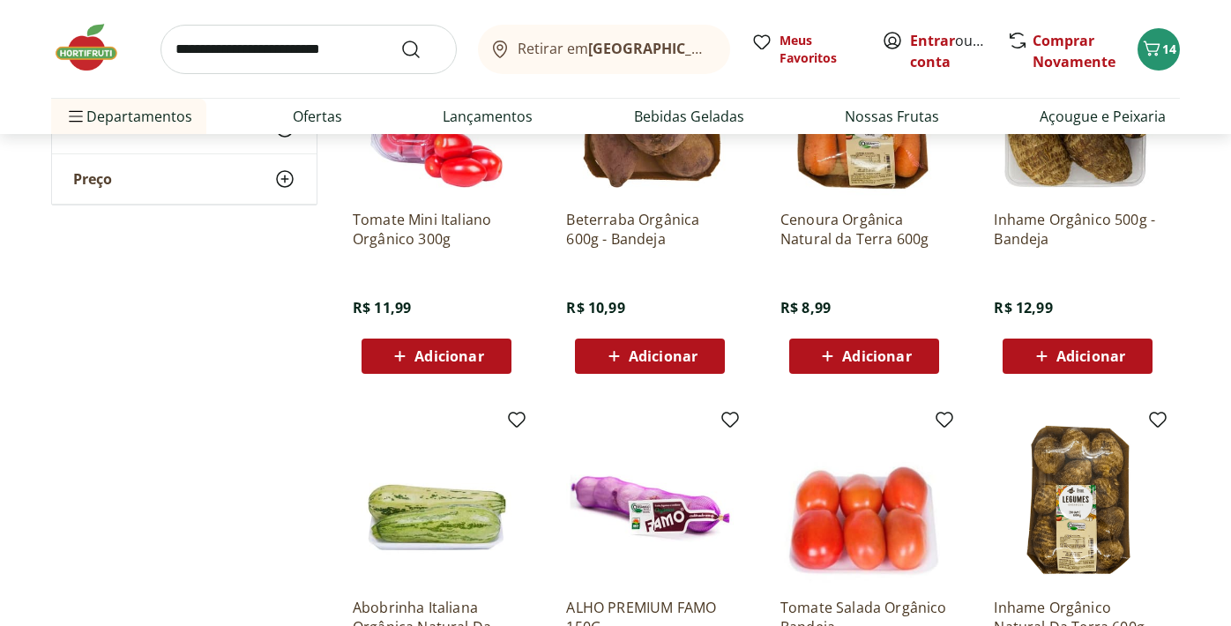
click at [665, 354] on span "Adicionar" at bounding box center [663, 356] width 69 height 14
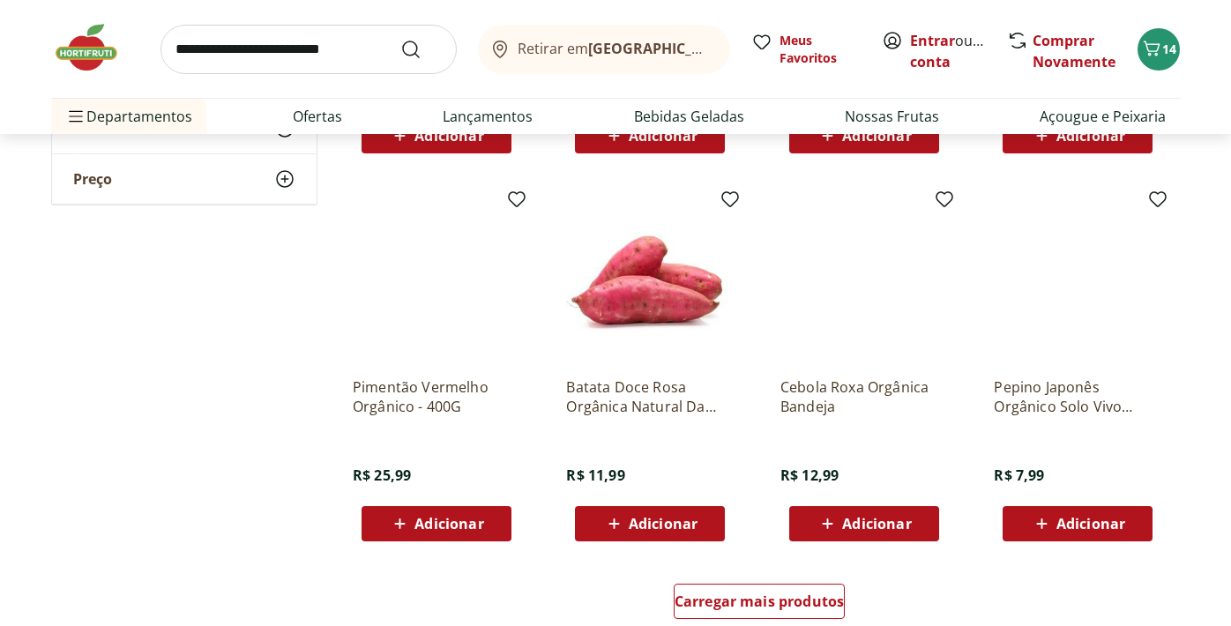
scroll to position [2054, 0]
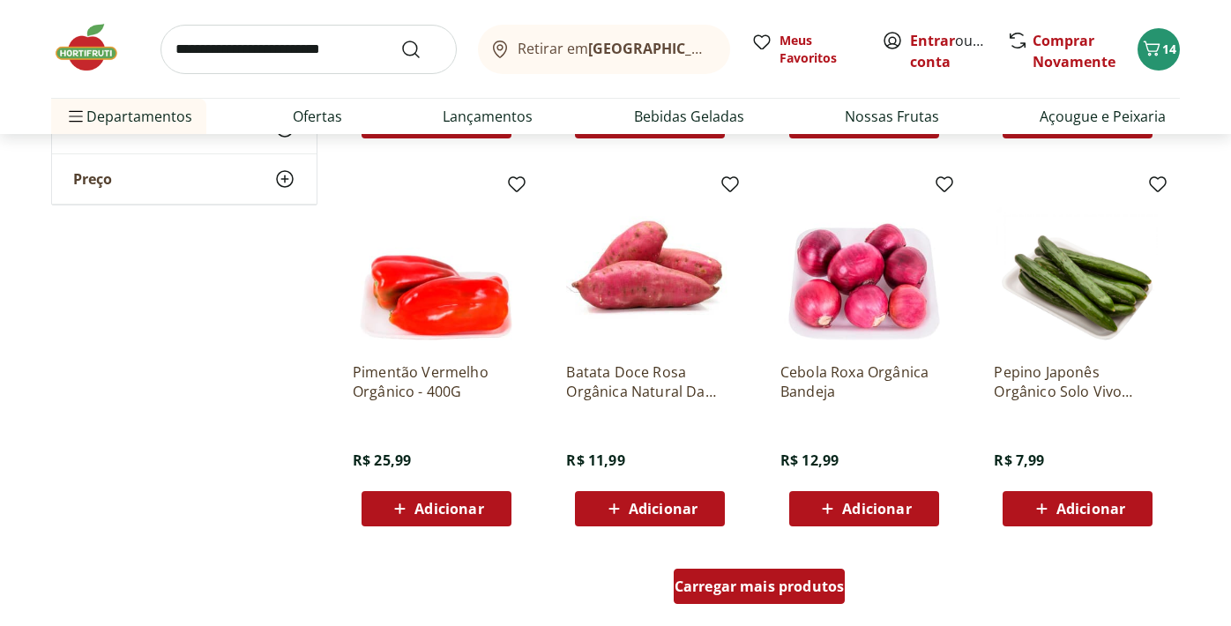
click at [747, 584] on span "Carregar mais produtos" at bounding box center [760, 586] width 170 height 14
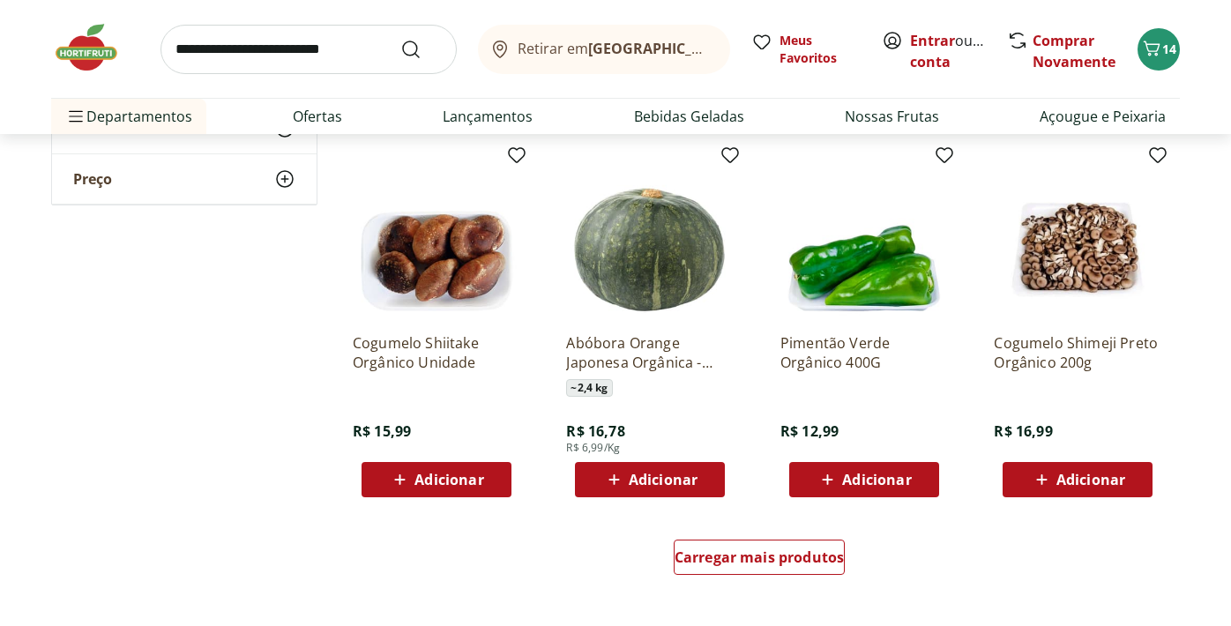
scroll to position [3251, 0]
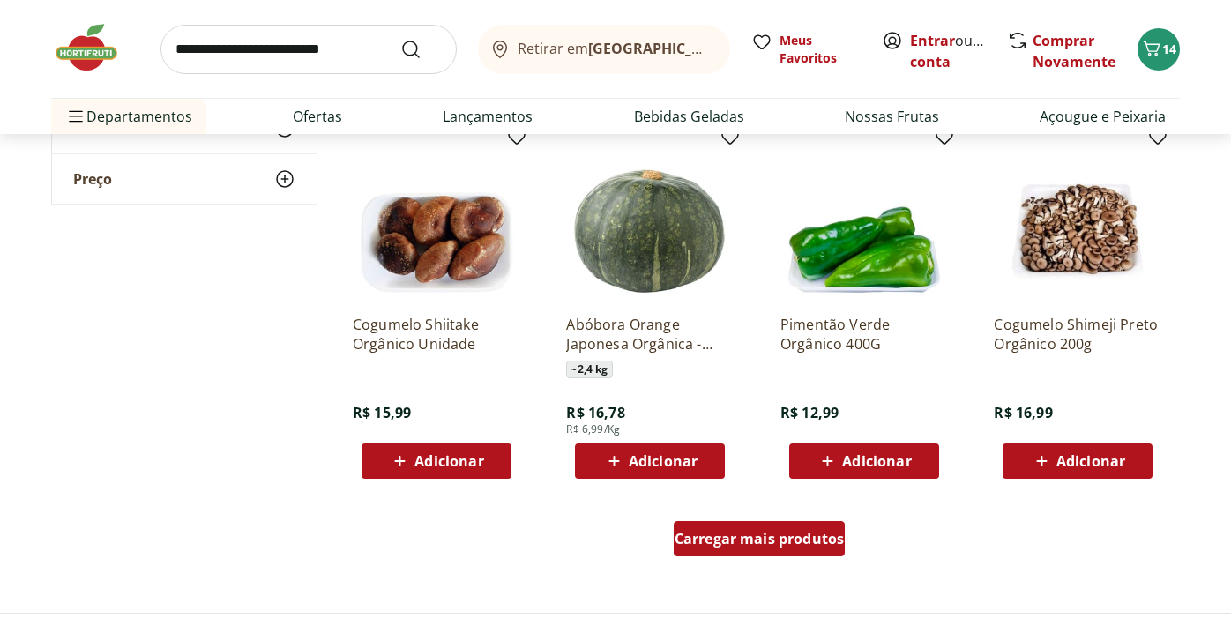
click at [746, 548] on div "Carregar mais produtos" at bounding box center [760, 538] width 172 height 35
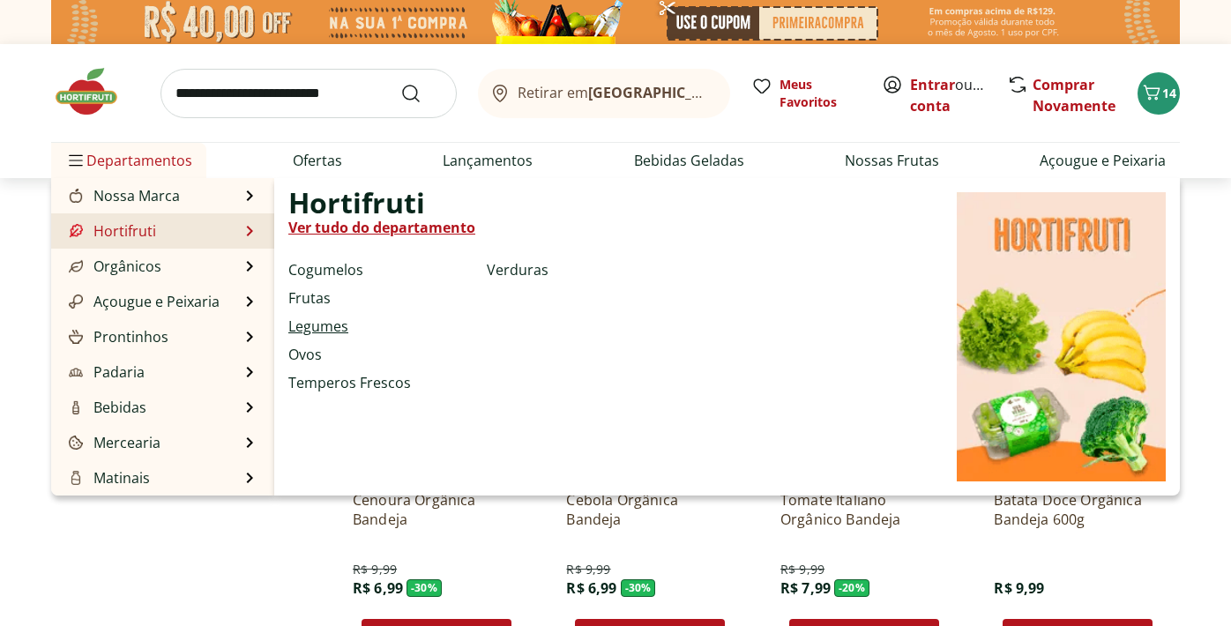
click at [310, 324] on link "Legumes" at bounding box center [318, 326] width 60 height 21
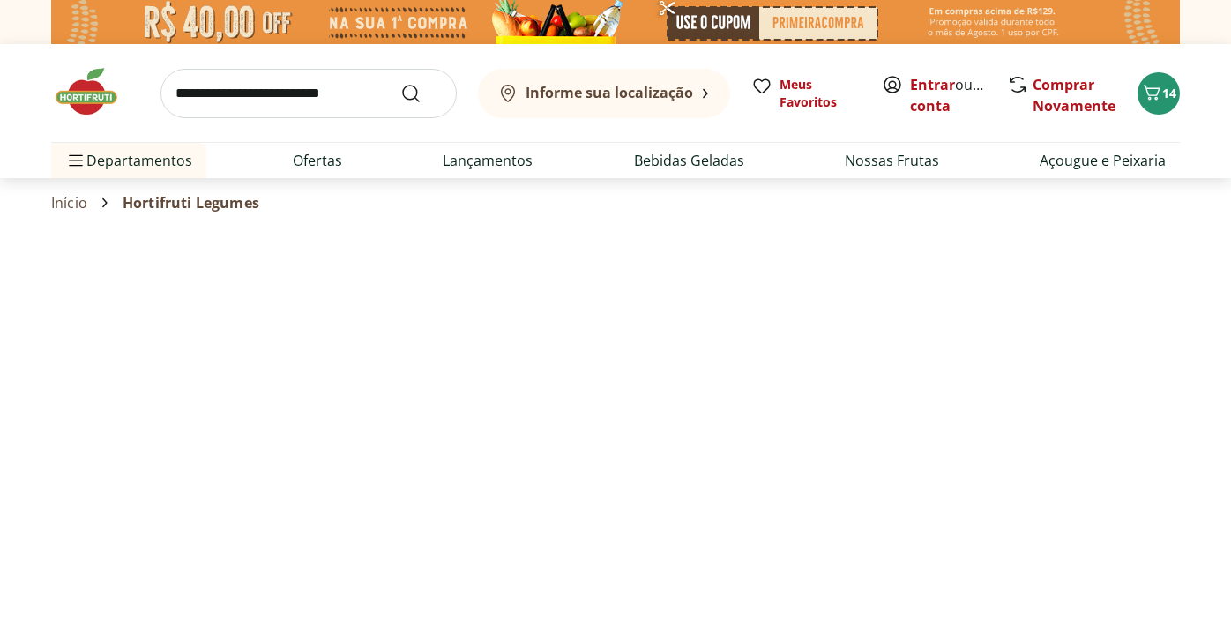
select select "**********"
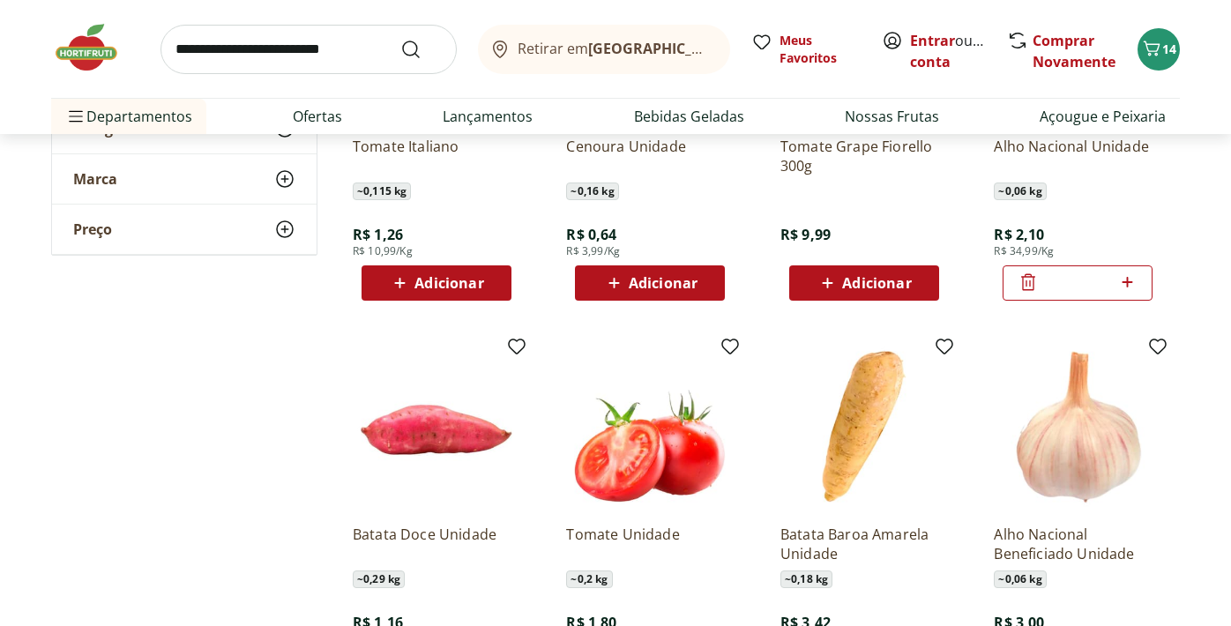
scroll to position [729, 0]
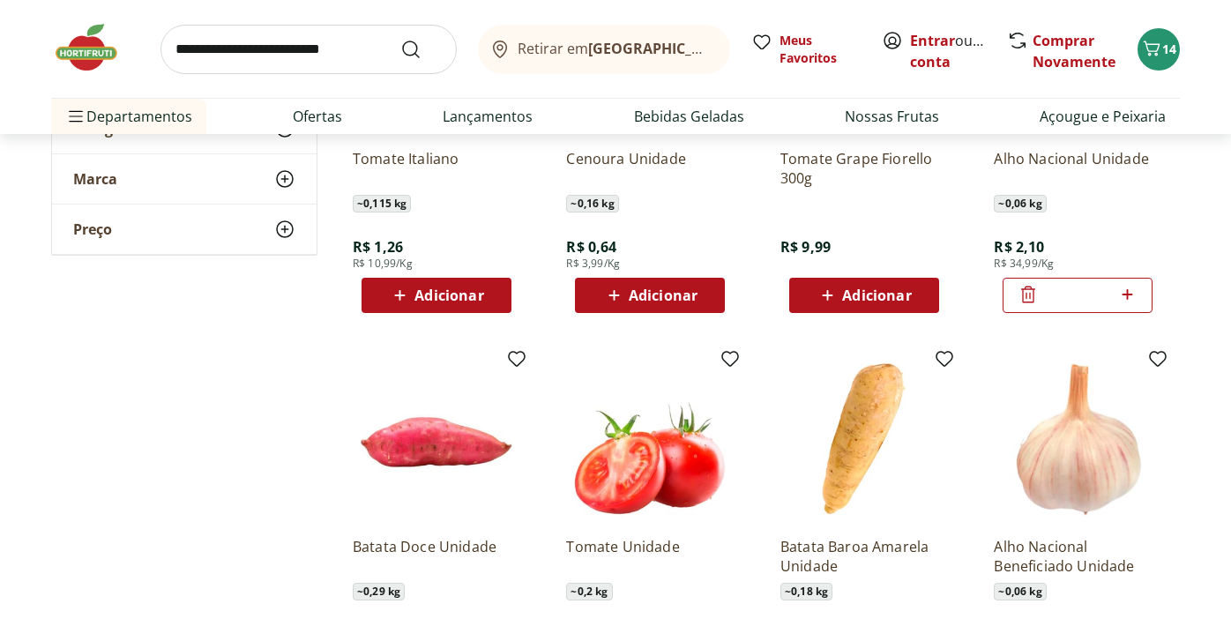
click at [460, 301] on span "Adicionar" at bounding box center [448, 295] width 69 height 14
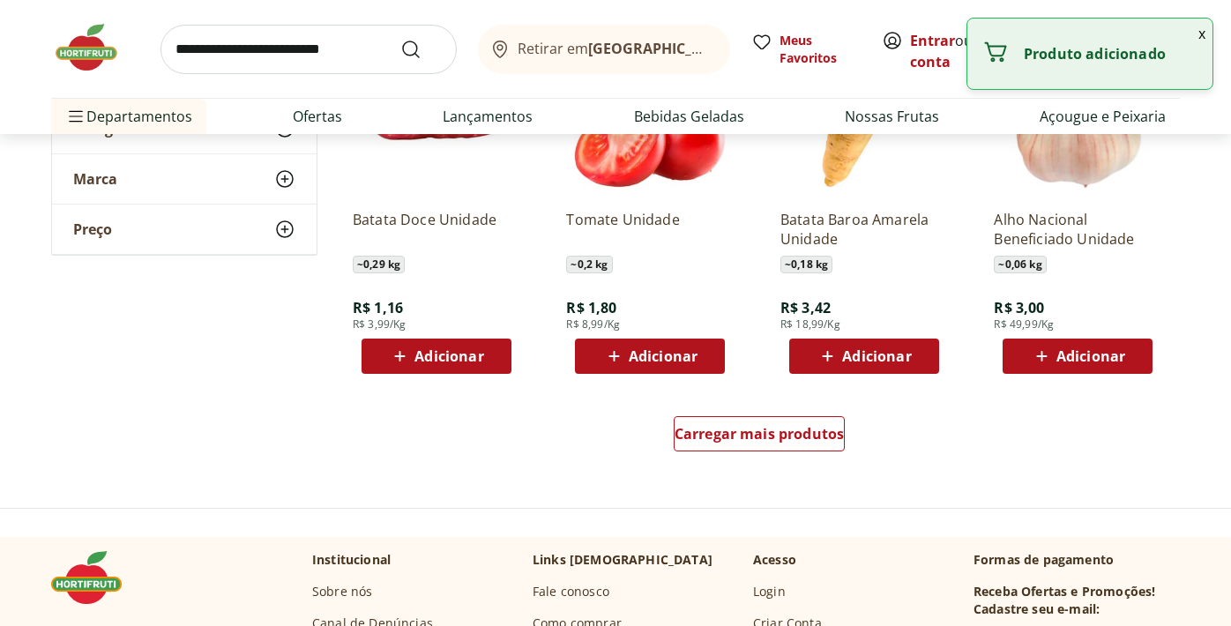
scroll to position [1069, 0]
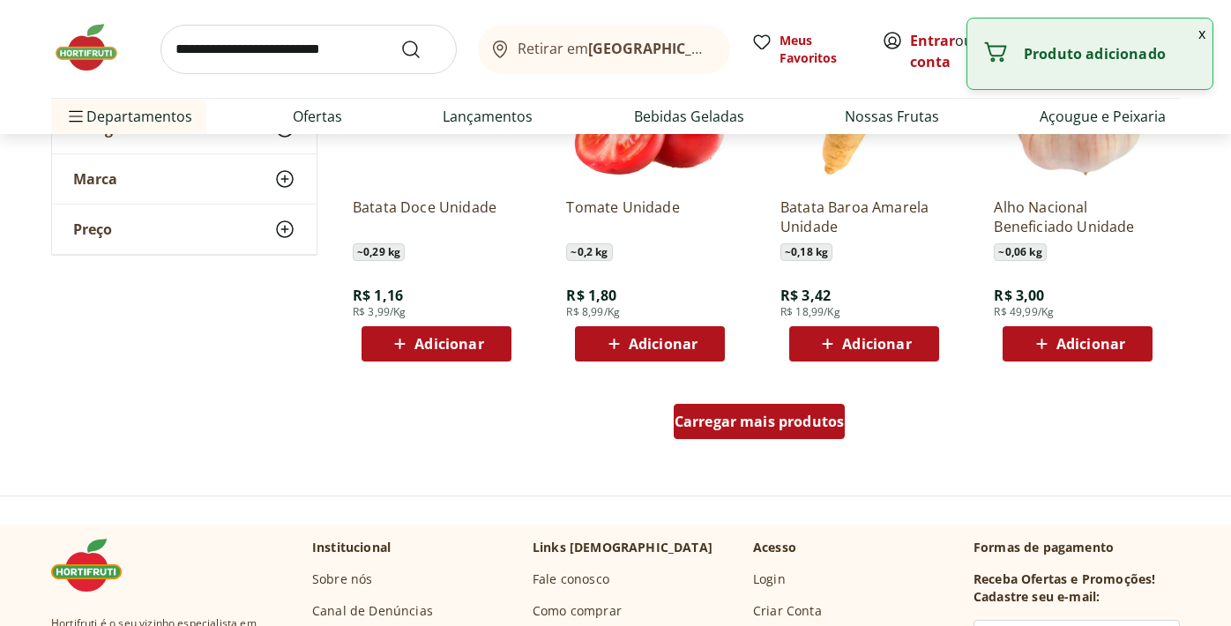
click at [726, 418] on span "Carregar mais produtos" at bounding box center [760, 421] width 170 height 14
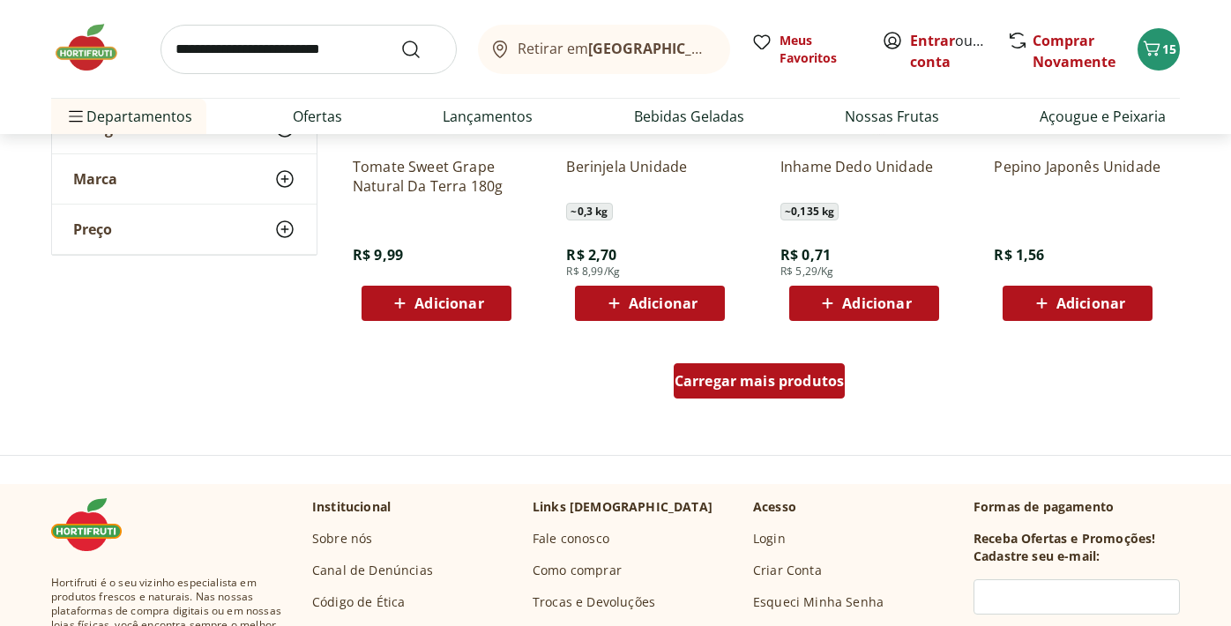
scroll to position [2302, 0]
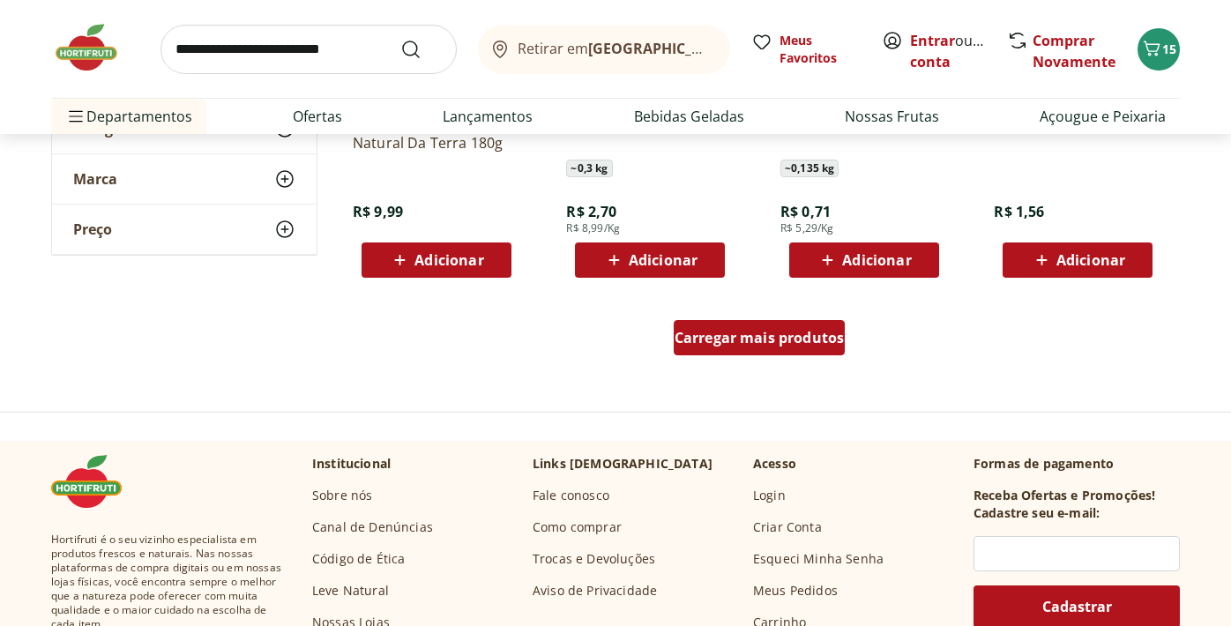
click at [756, 345] on span "Carregar mais produtos" at bounding box center [760, 338] width 170 height 14
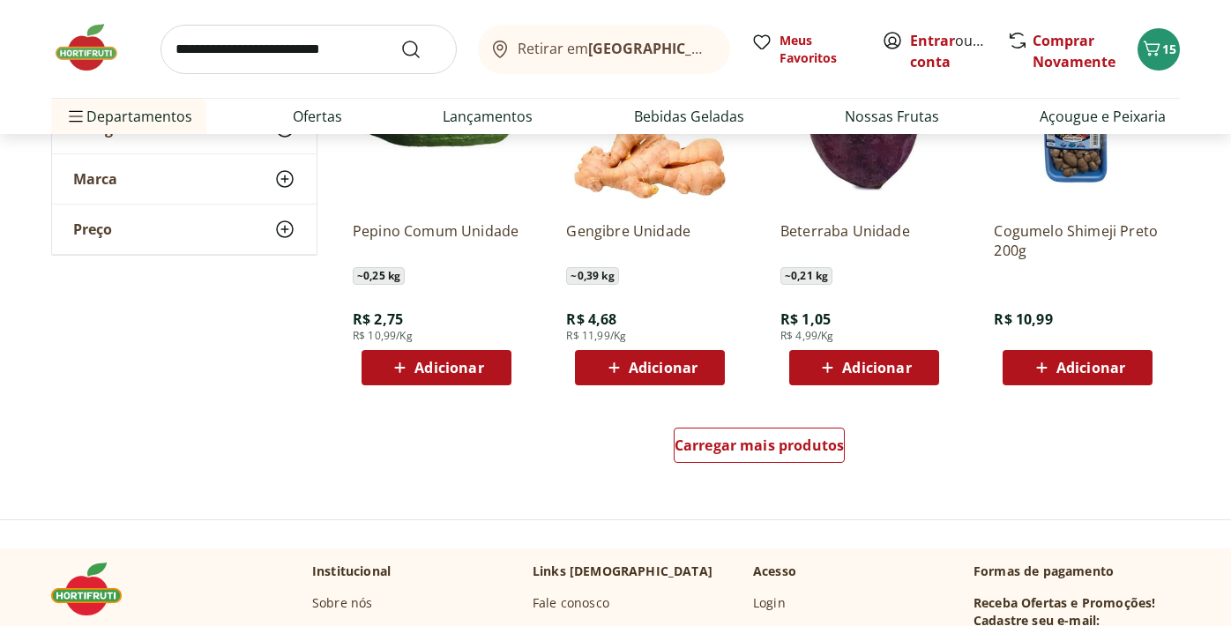
scroll to position [3374, 0]
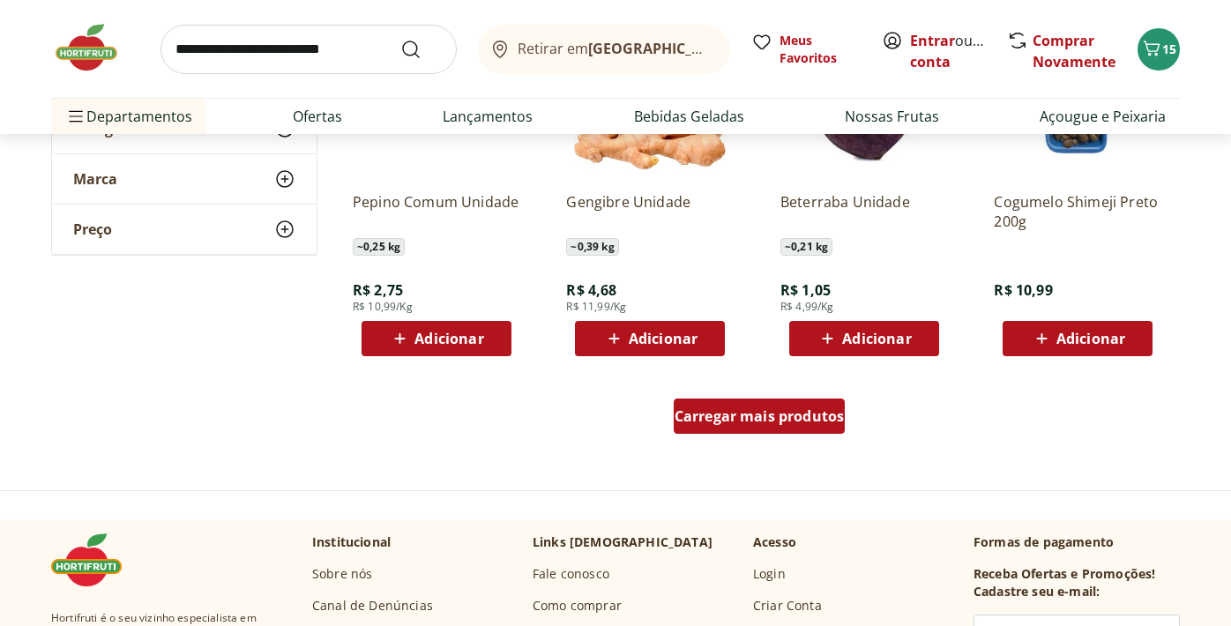
click at [757, 423] on span "Carregar mais produtos" at bounding box center [760, 416] width 170 height 14
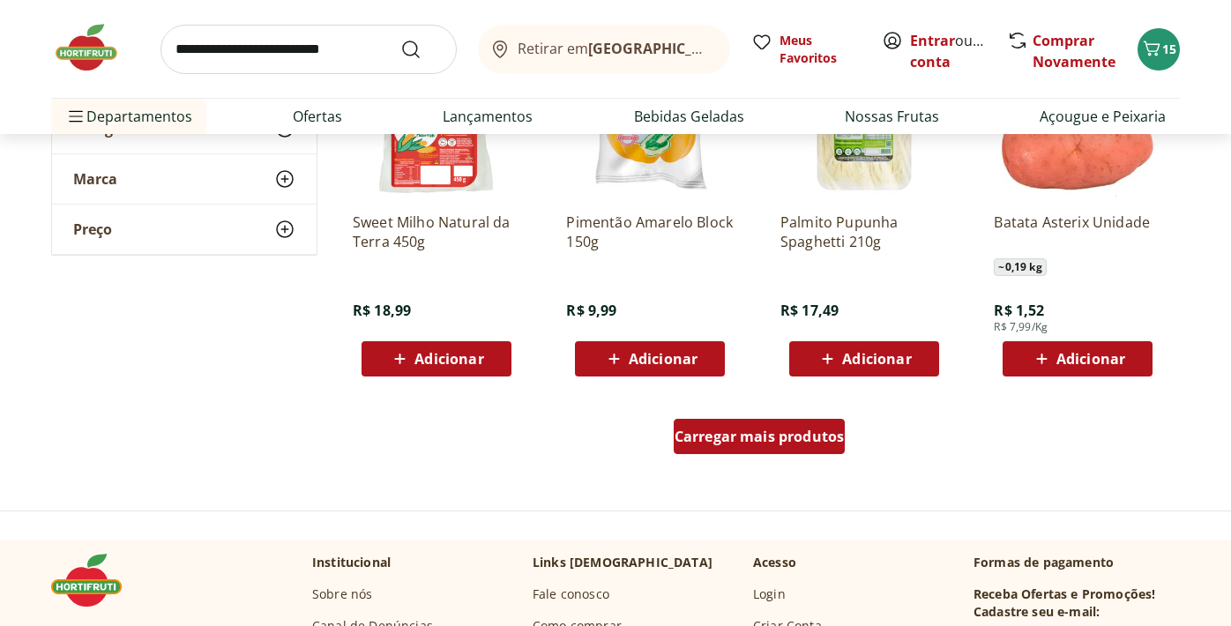
scroll to position [4516, 0]
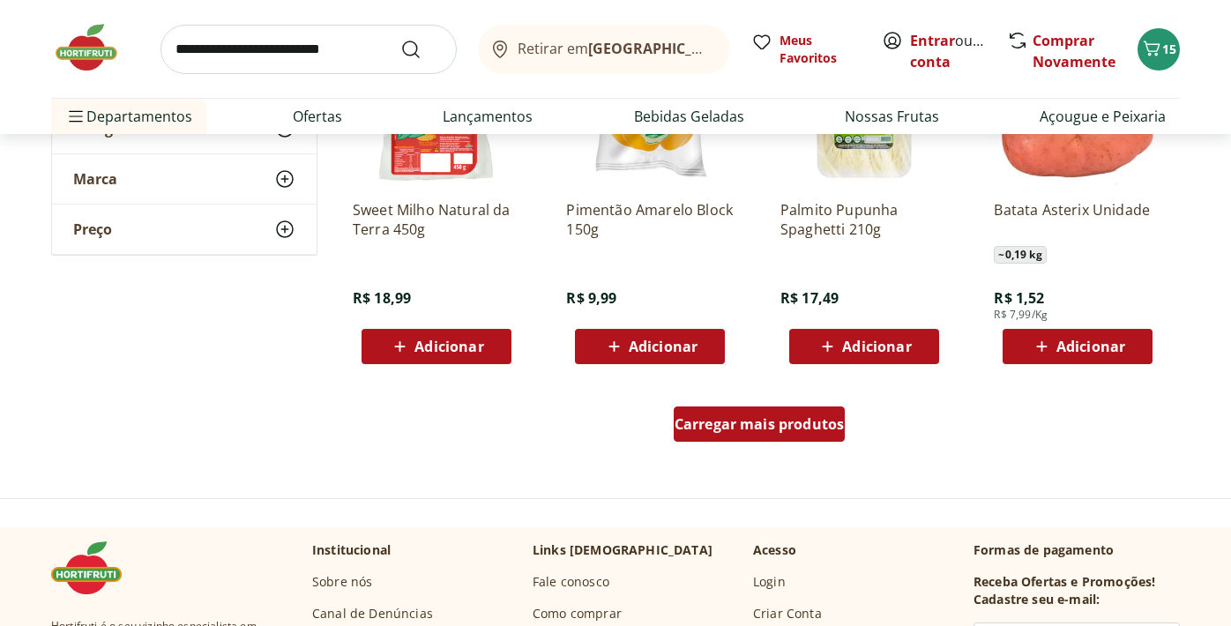
click at [757, 427] on span "Carregar mais produtos" at bounding box center [760, 424] width 170 height 14
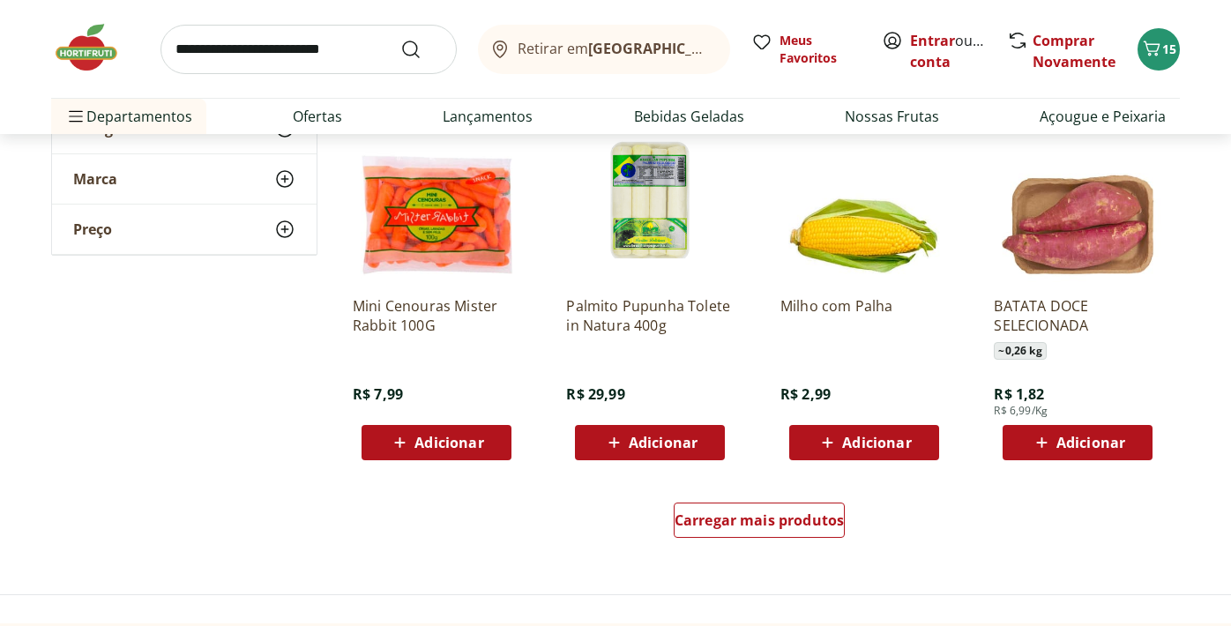
scroll to position [5586, 0]
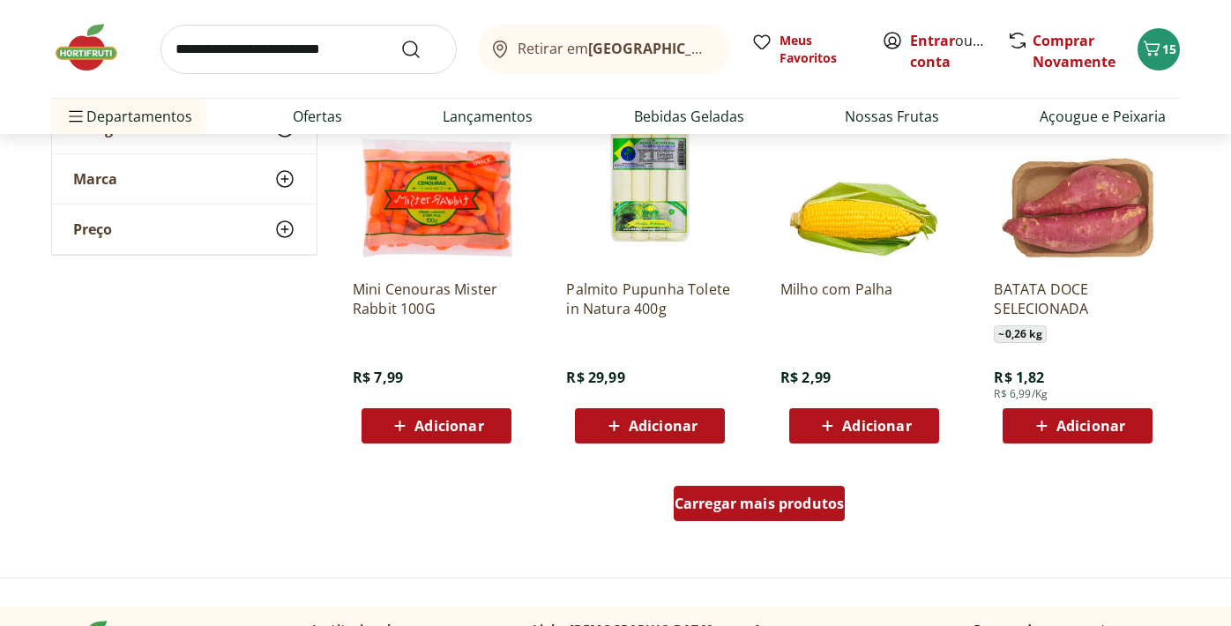
click at [749, 509] on span "Carregar mais produtos" at bounding box center [760, 503] width 170 height 14
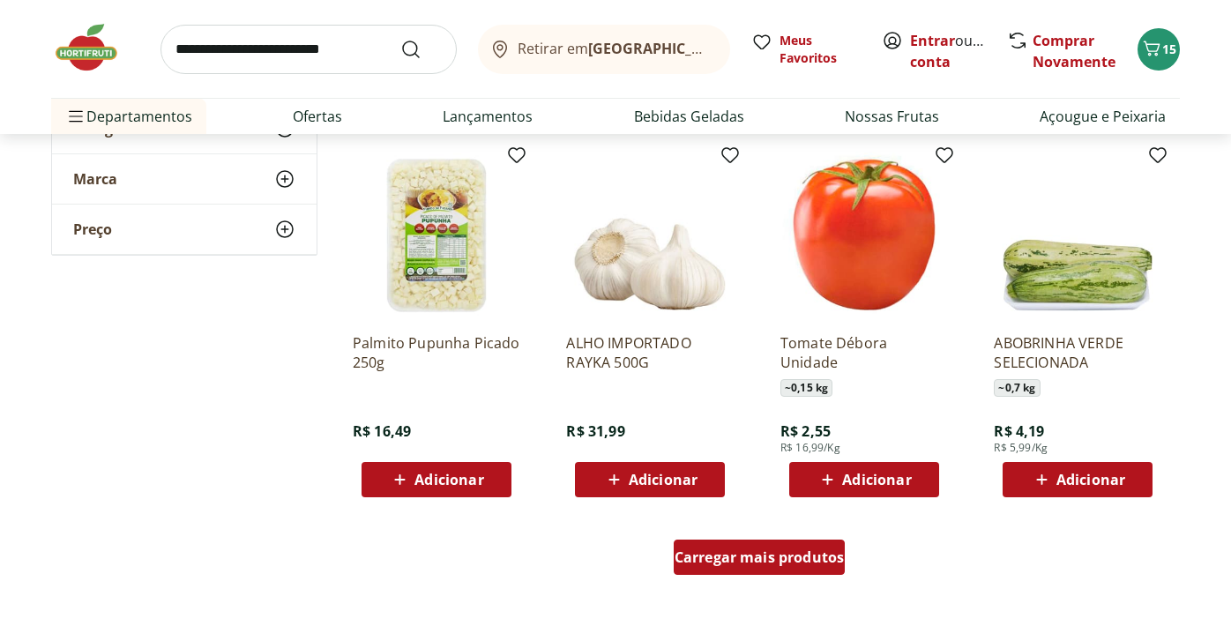
scroll to position [6675, 0]
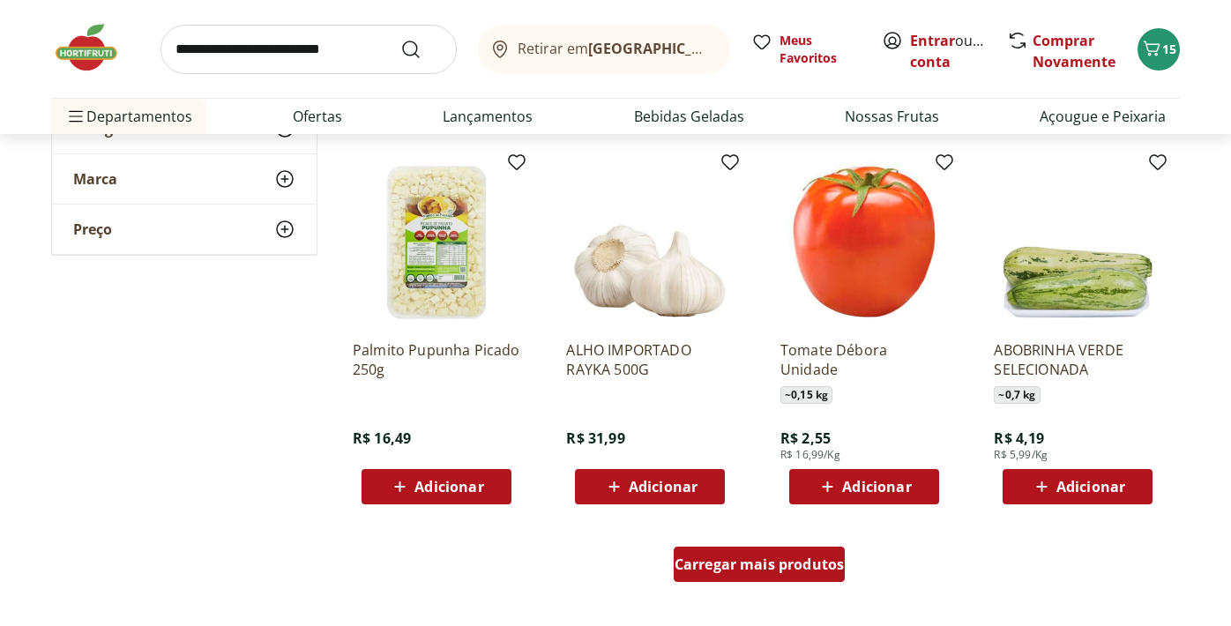
click at [725, 562] on span "Carregar mais produtos" at bounding box center [760, 564] width 170 height 14
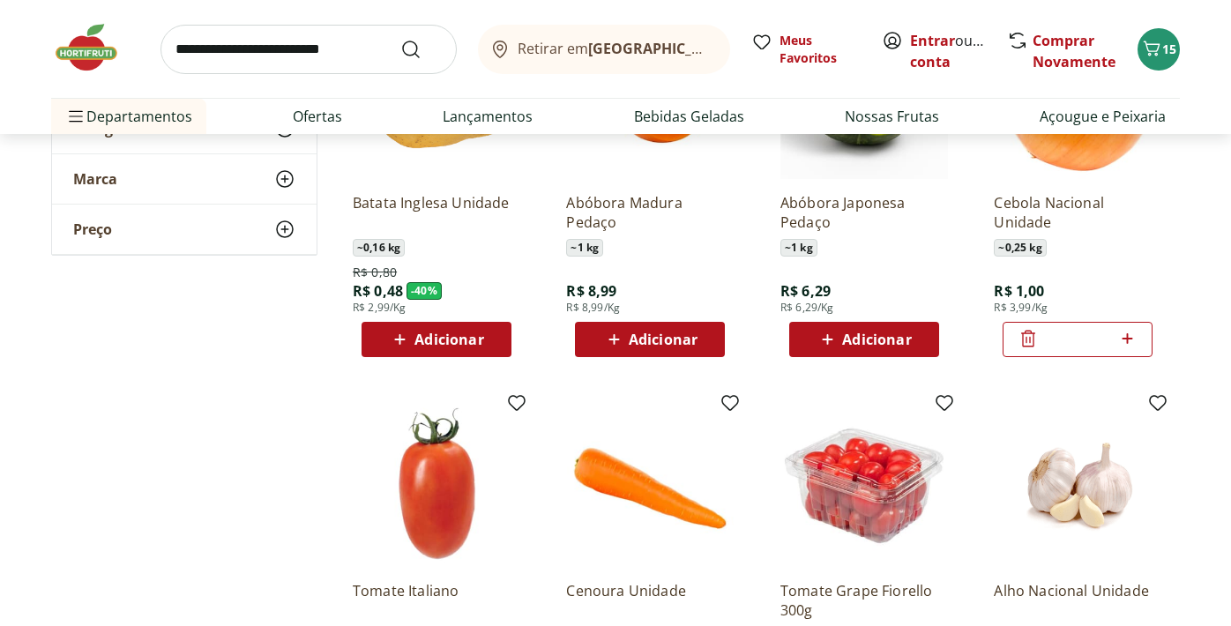
scroll to position [0, 0]
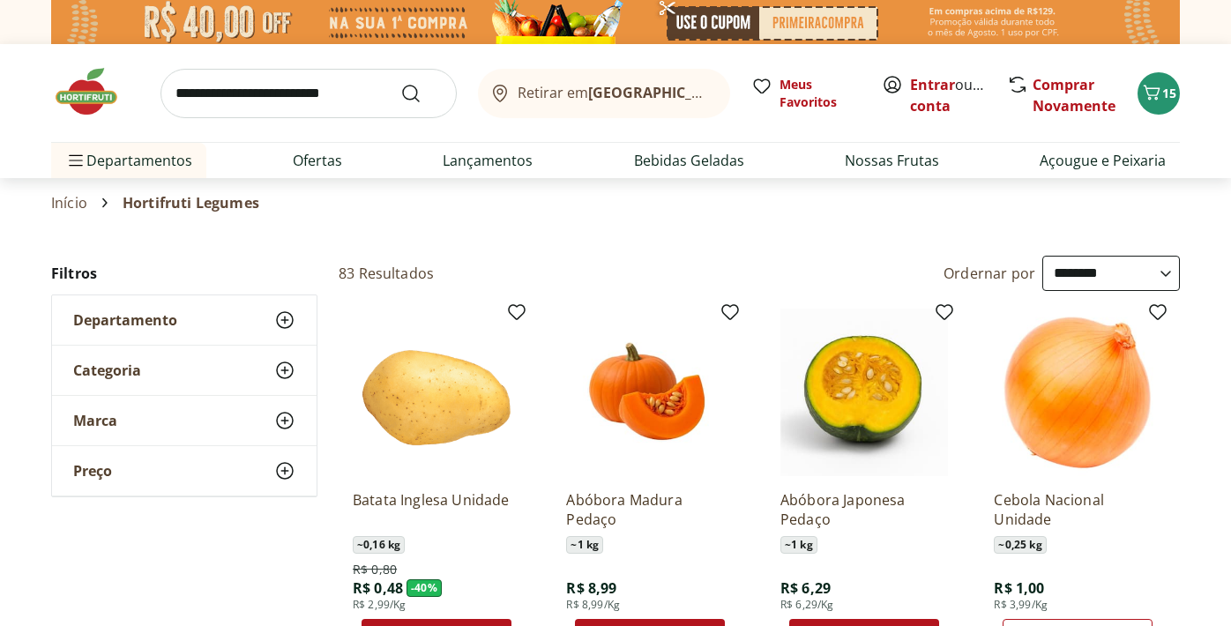
click at [335, 93] on input "search" at bounding box center [308, 93] width 296 height 49
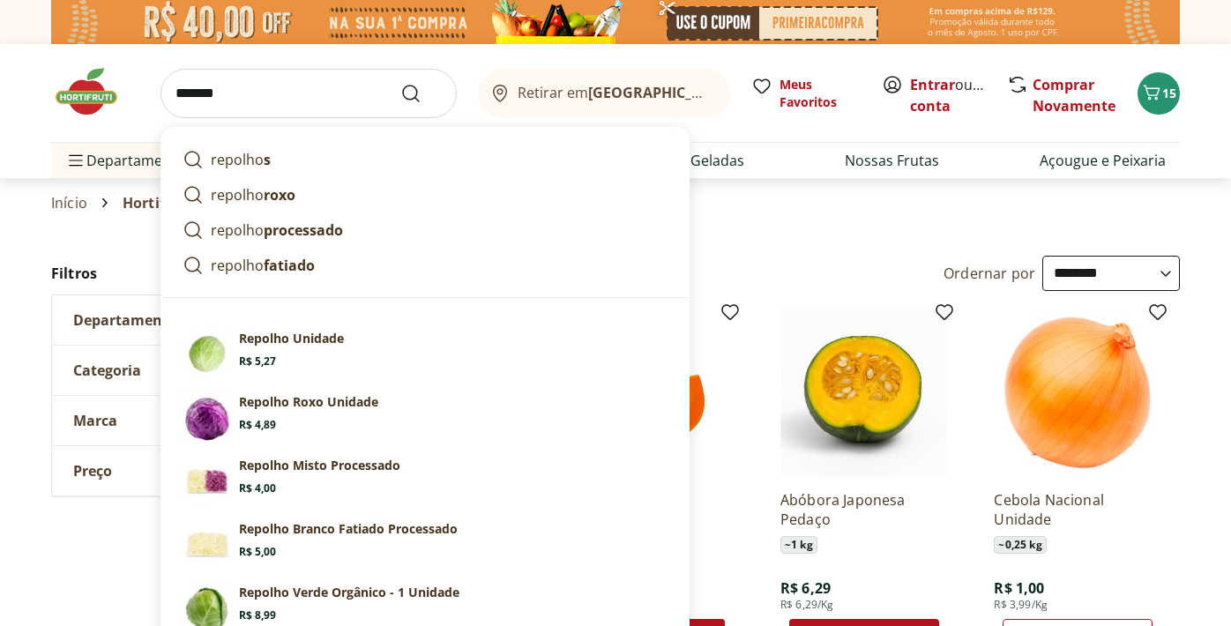
type input "*******"
click at [400, 83] on button "Submit Search" at bounding box center [421, 93] width 42 height 21
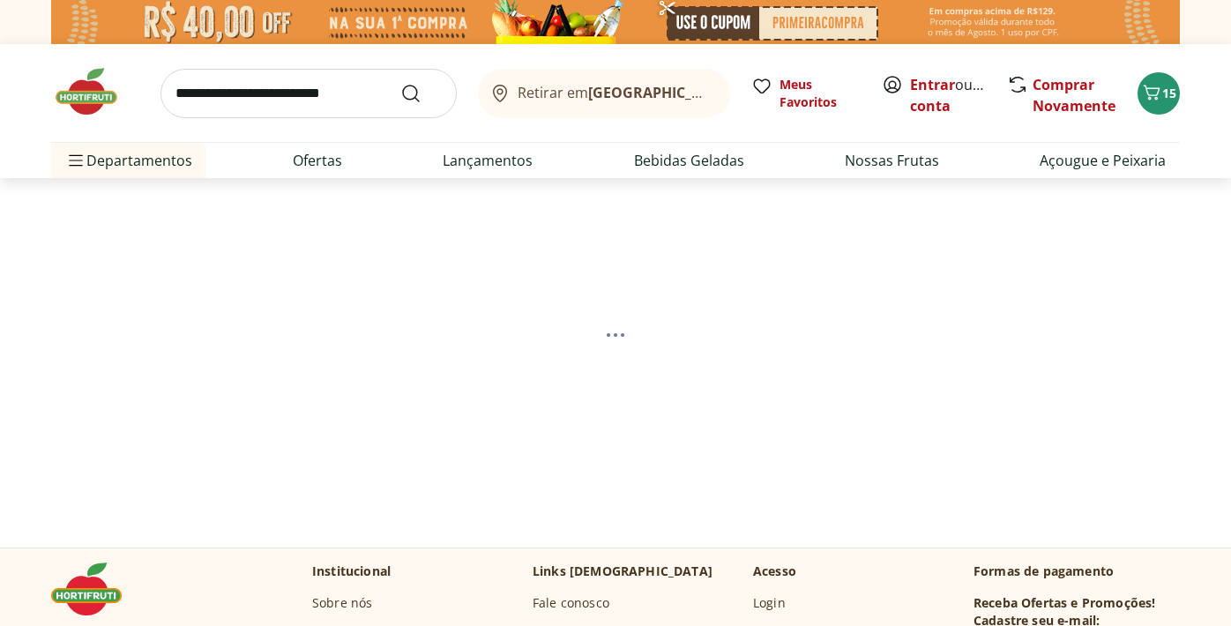
select select "**********"
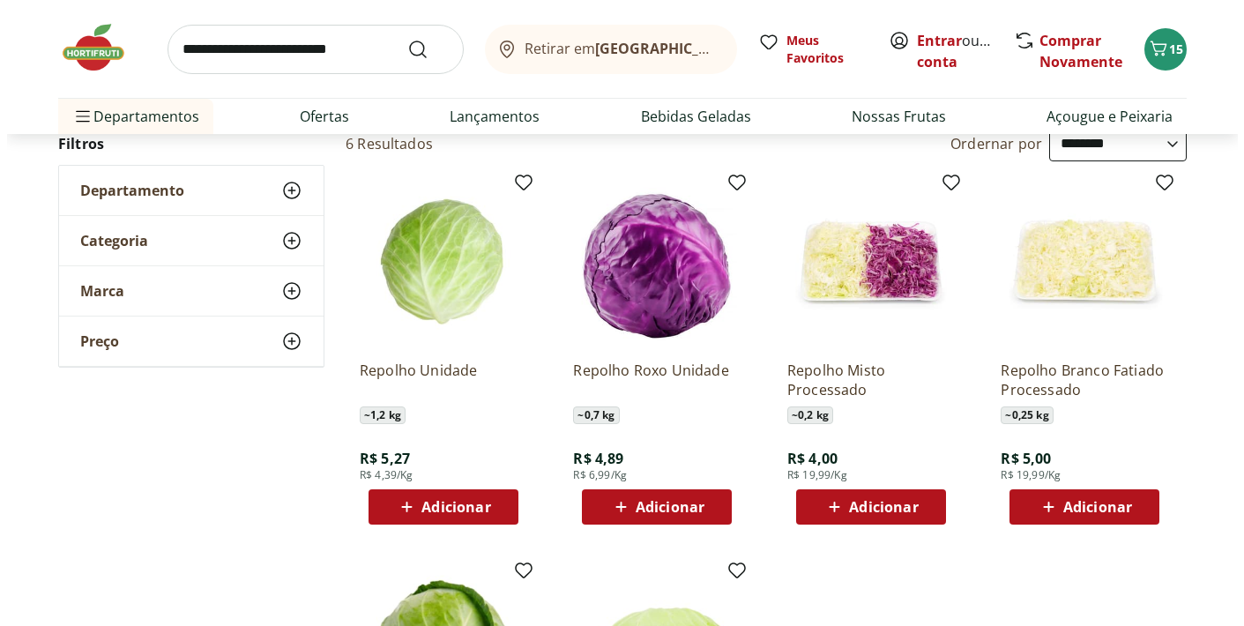
scroll to position [191, 0]
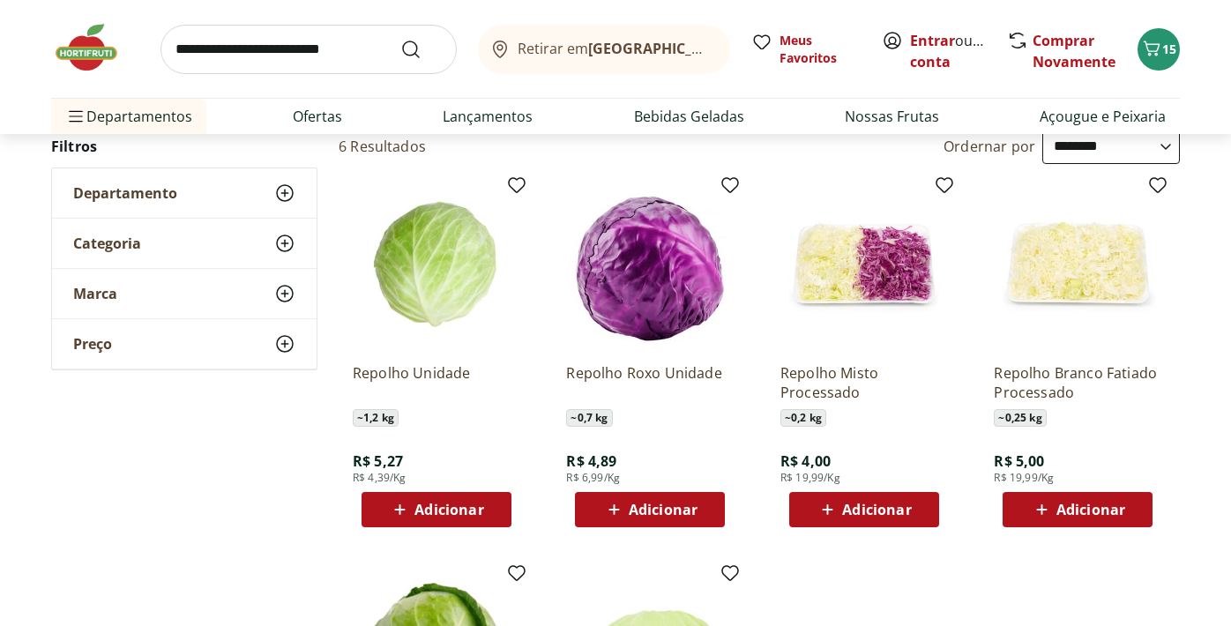
click at [862, 510] on span "Adicionar" at bounding box center [876, 510] width 69 height 14
click at [1160, 47] on icon "Carrinho" at bounding box center [1151, 48] width 21 height 21
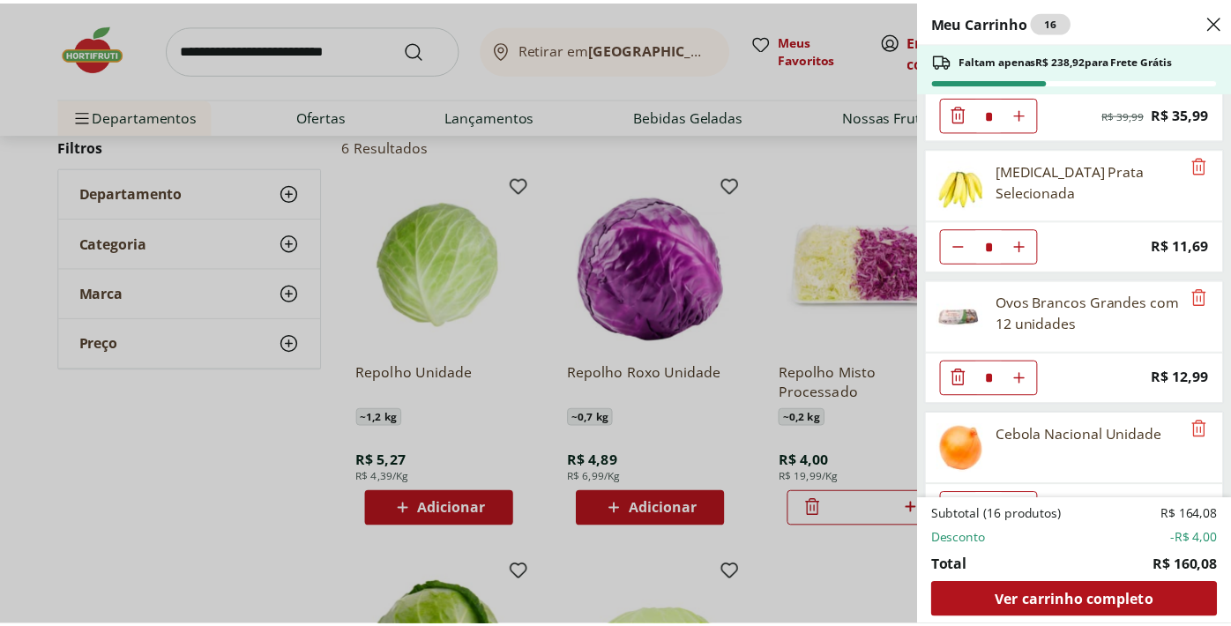
scroll to position [0, 0]
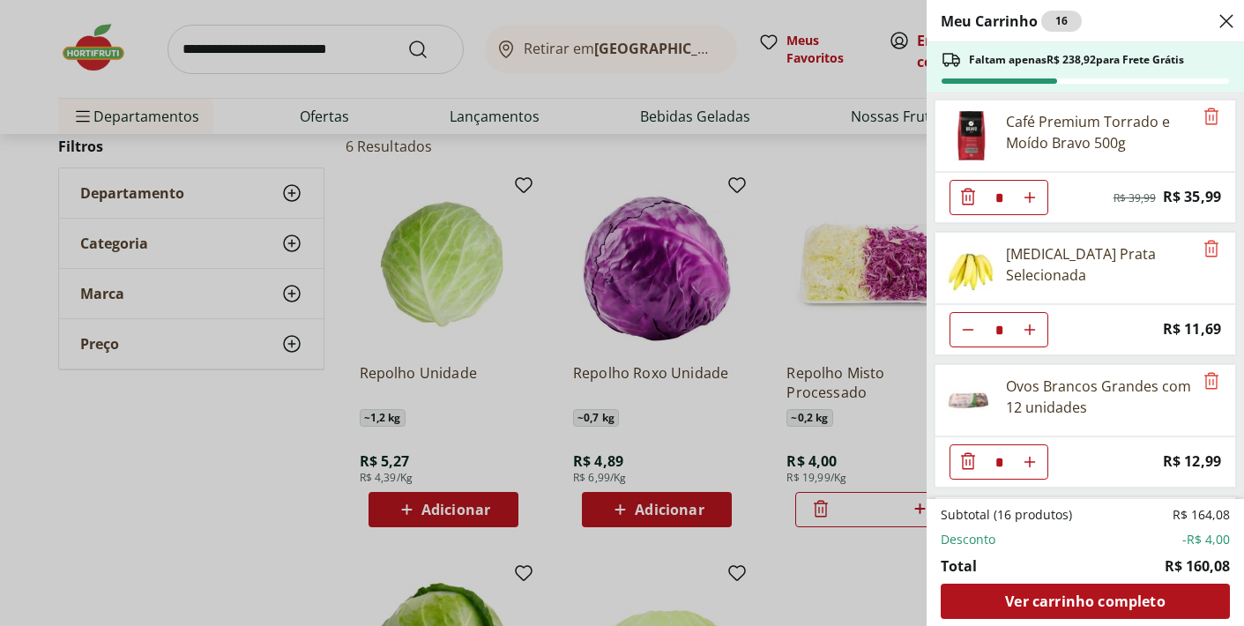
click at [772, 173] on div "Meu Carrinho 16 Faltam apenas R$ 238,92 para Frete Grátis Café Premium Torrado …" at bounding box center [622, 313] width 1244 height 626
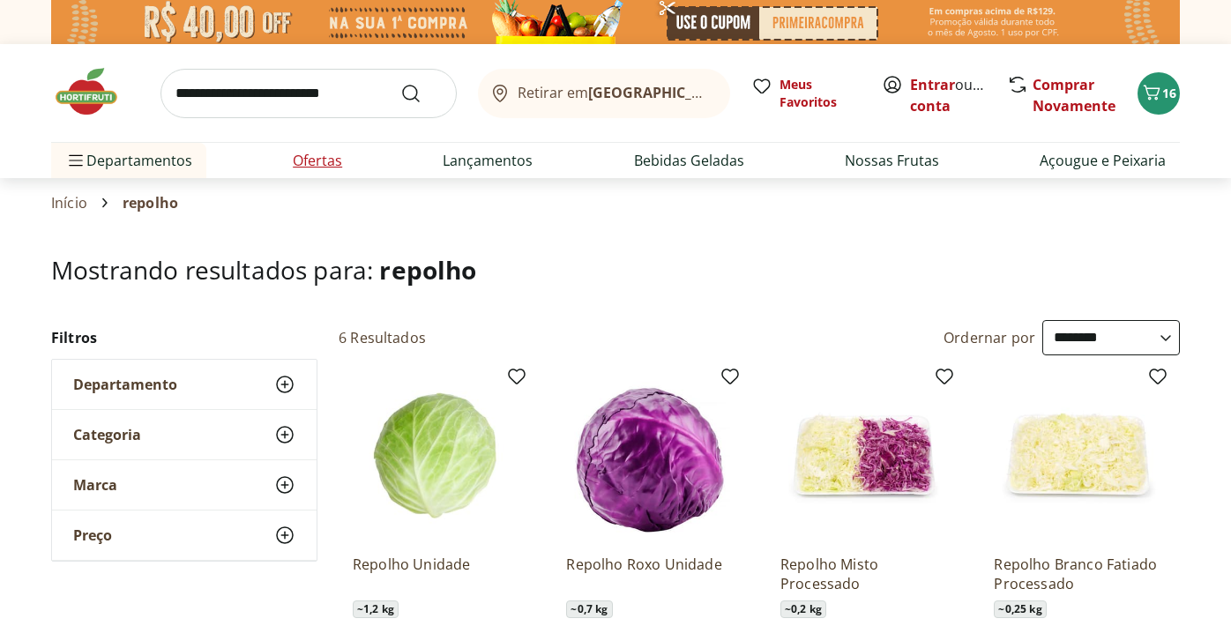
click at [315, 155] on link "Ofertas" at bounding box center [317, 160] width 49 height 21
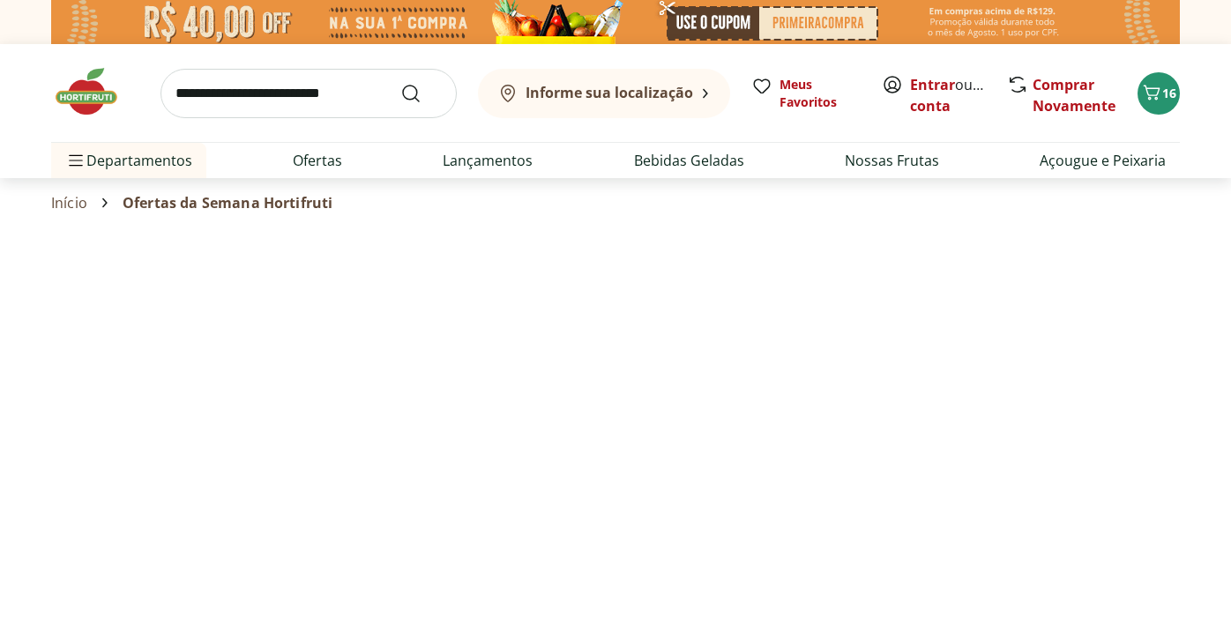
select select "**********"
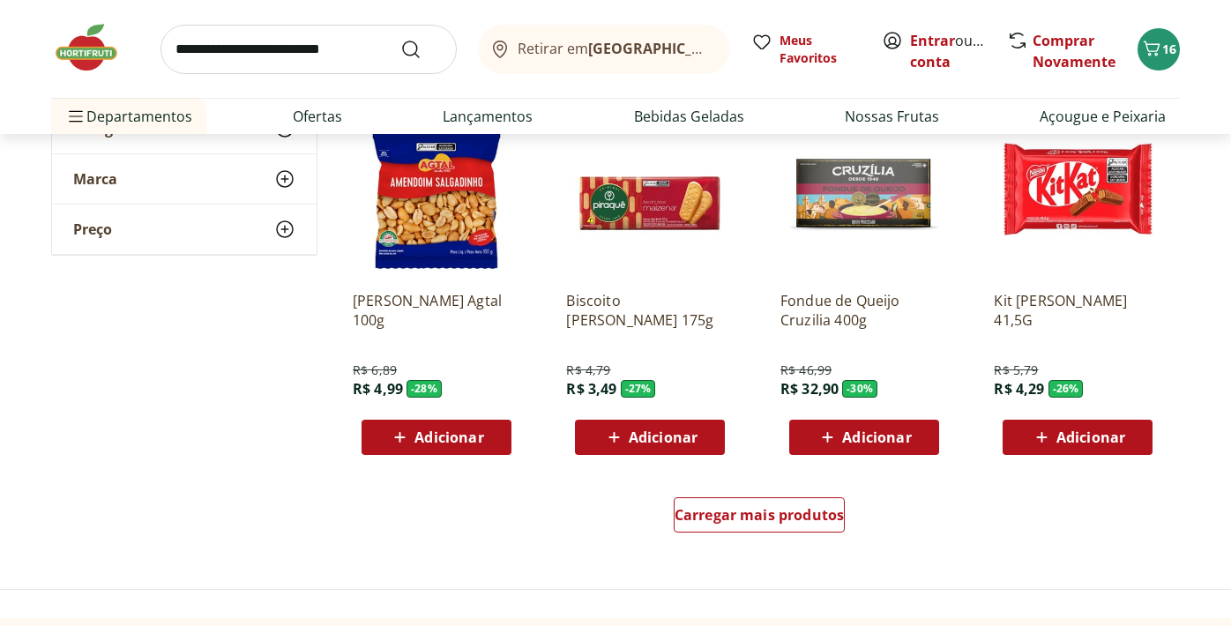
scroll to position [986, 0]
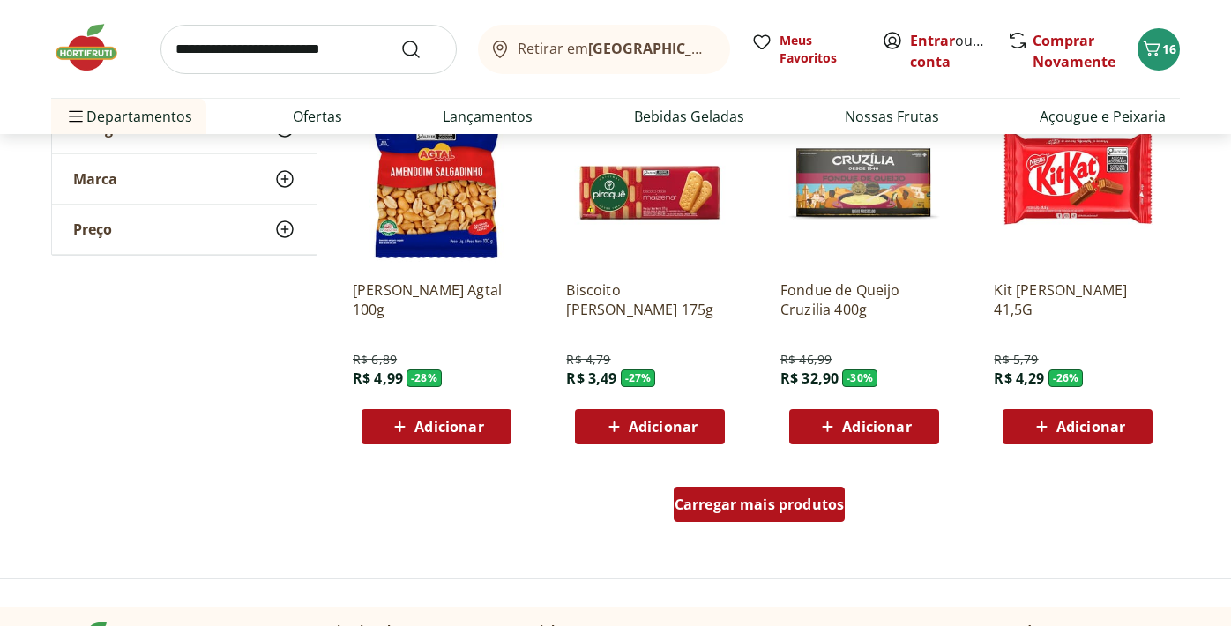
click at [722, 503] on span "Carregar mais produtos" at bounding box center [760, 504] width 170 height 14
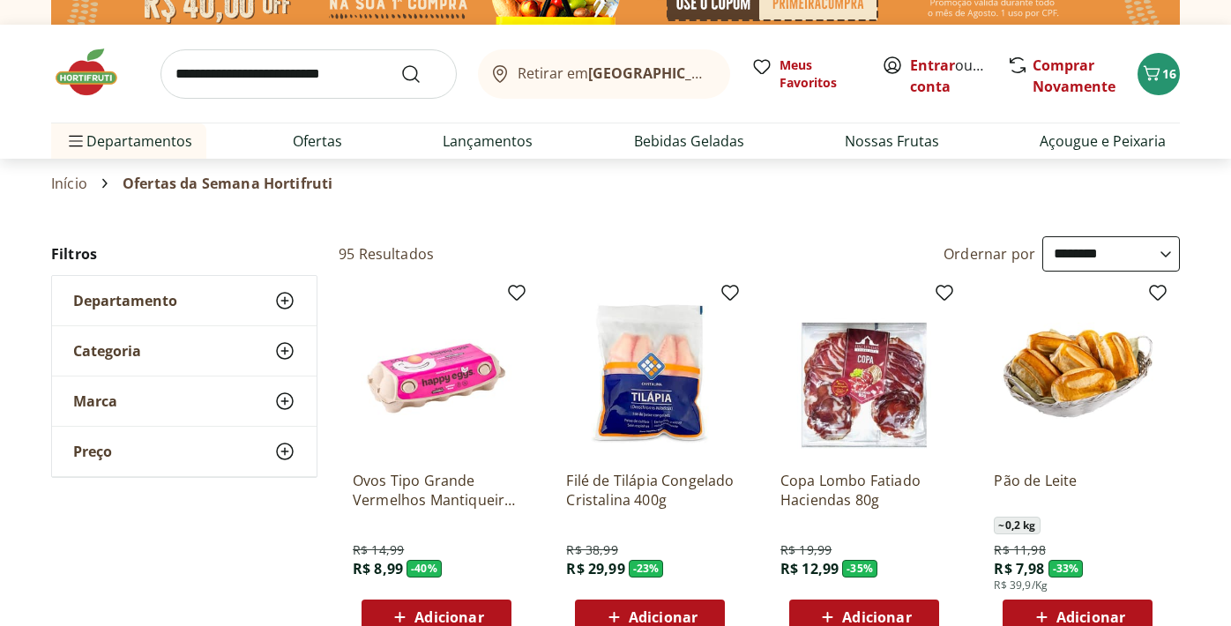
scroll to position [0, 0]
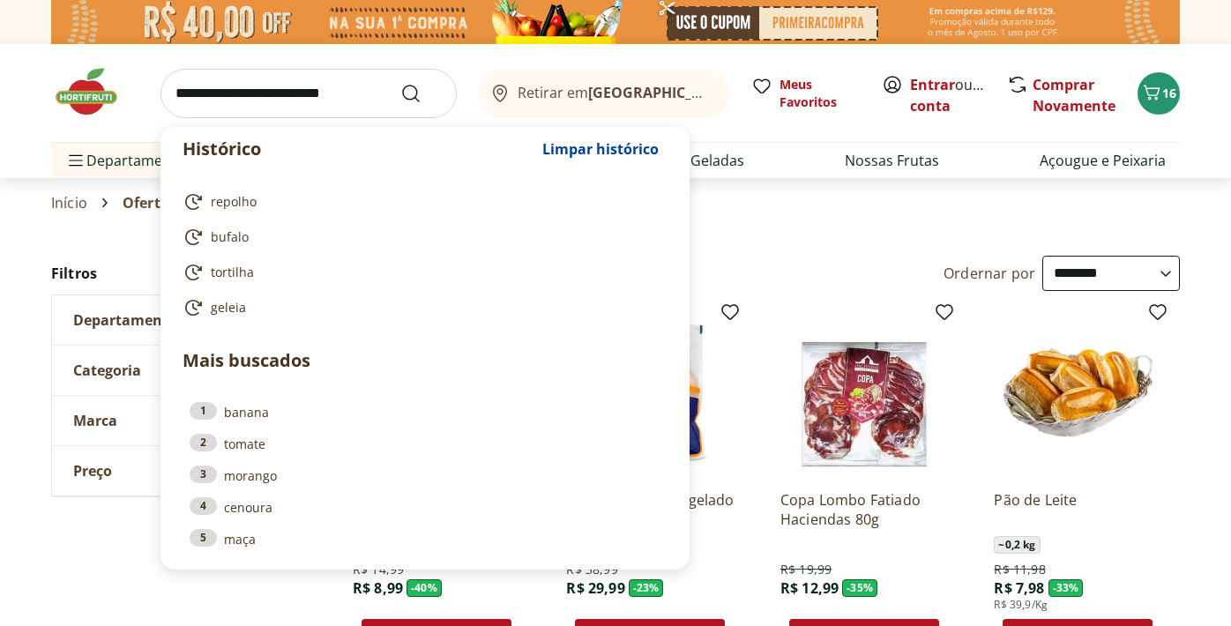
click at [325, 87] on input "search" at bounding box center [308, 93] width 296 height 49
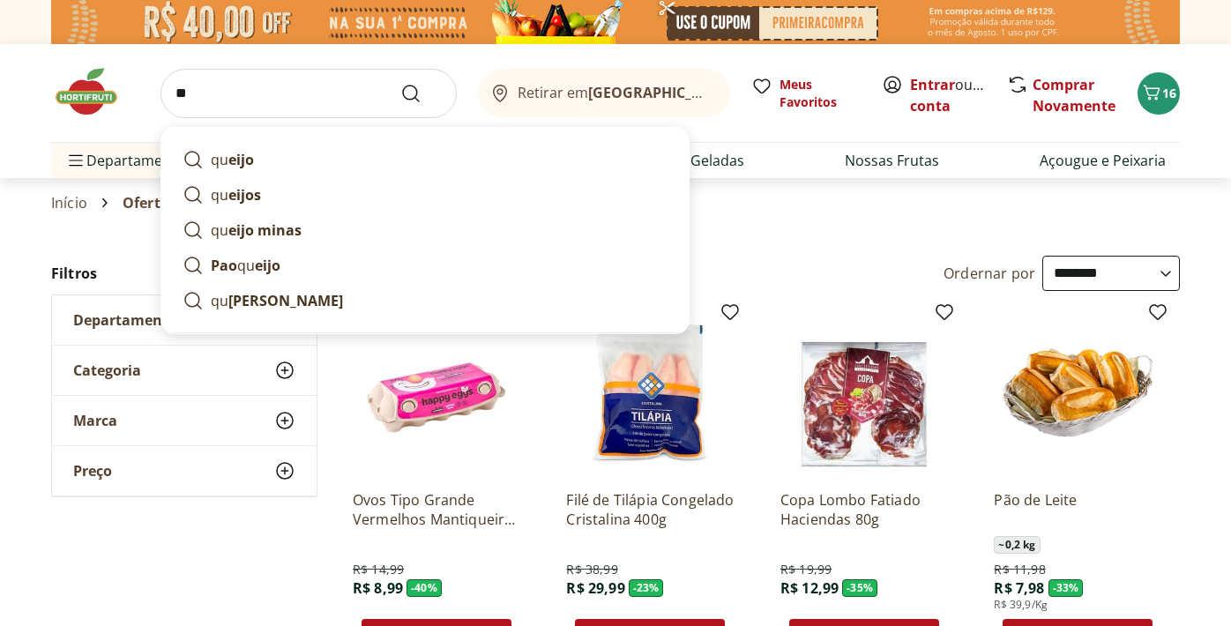
type input "*"
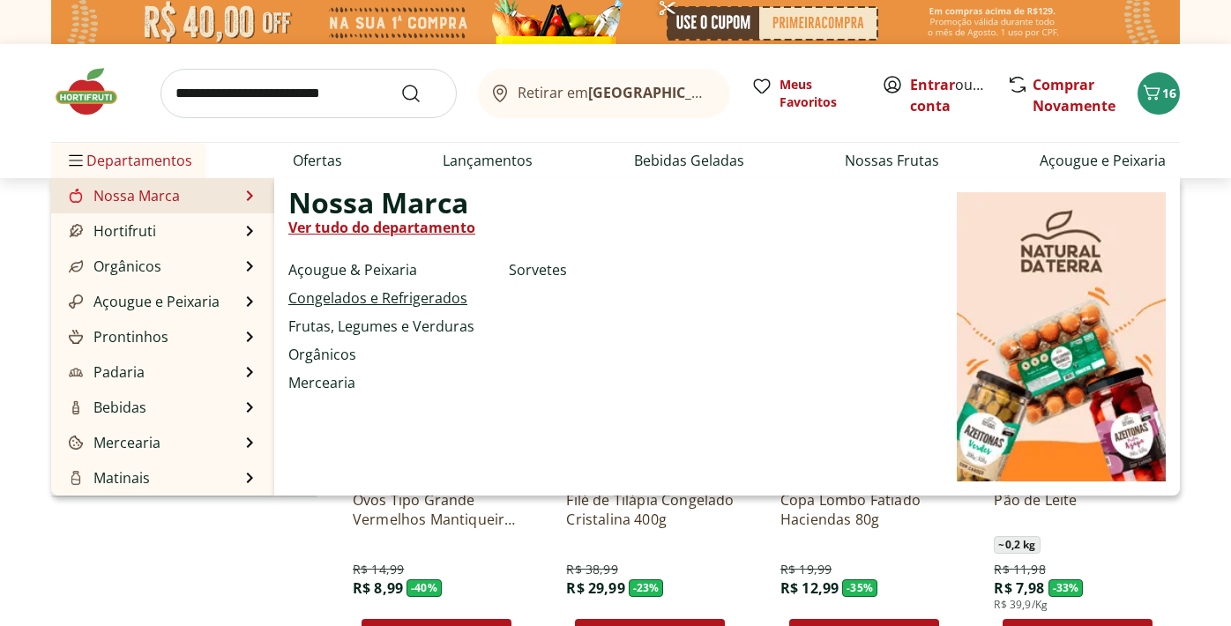
click at [317, 298] on link "Congelados e Refrigerados" at bounding box center [377, 297] width 179 height 21
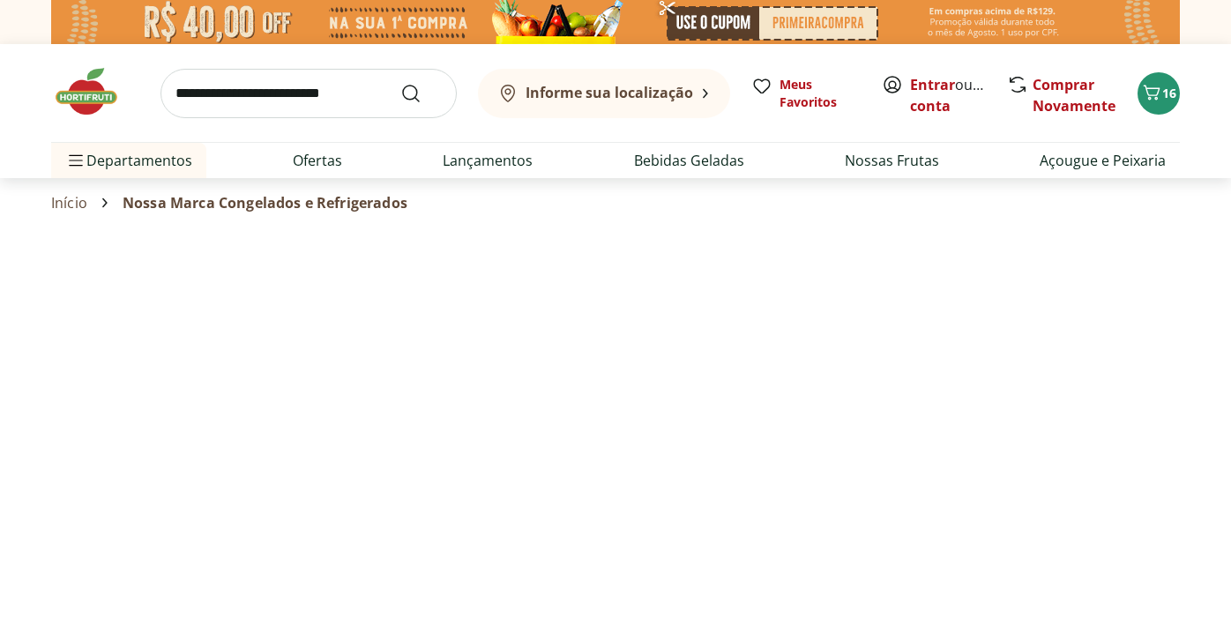
select select "**********"
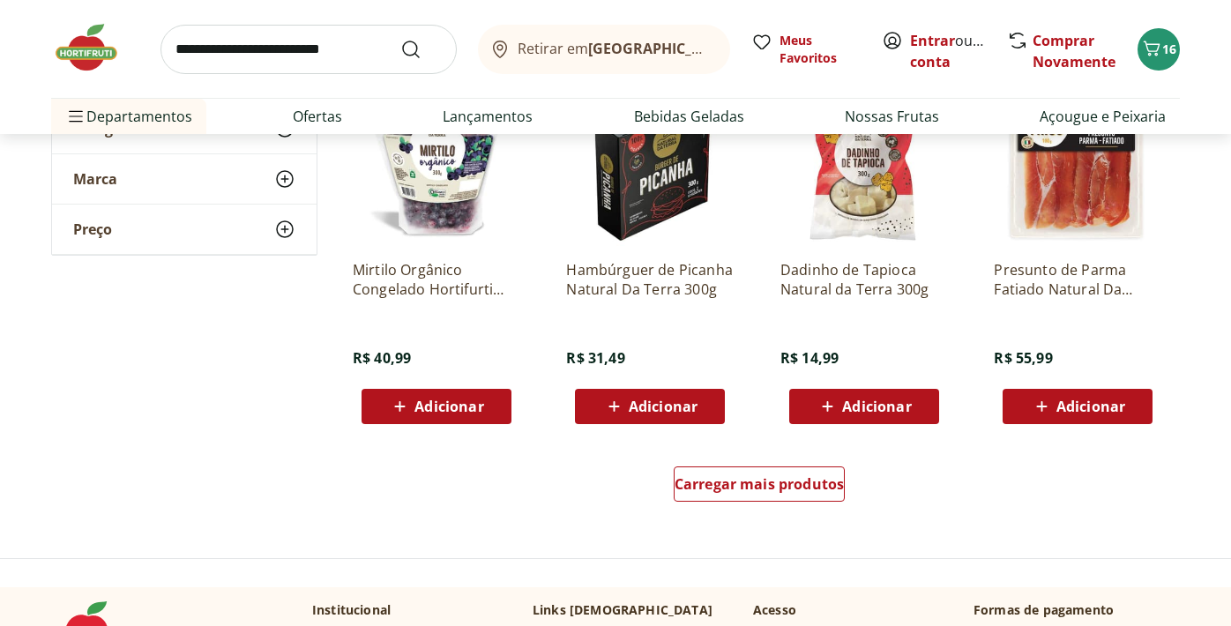
scroll to position [1015, 0]
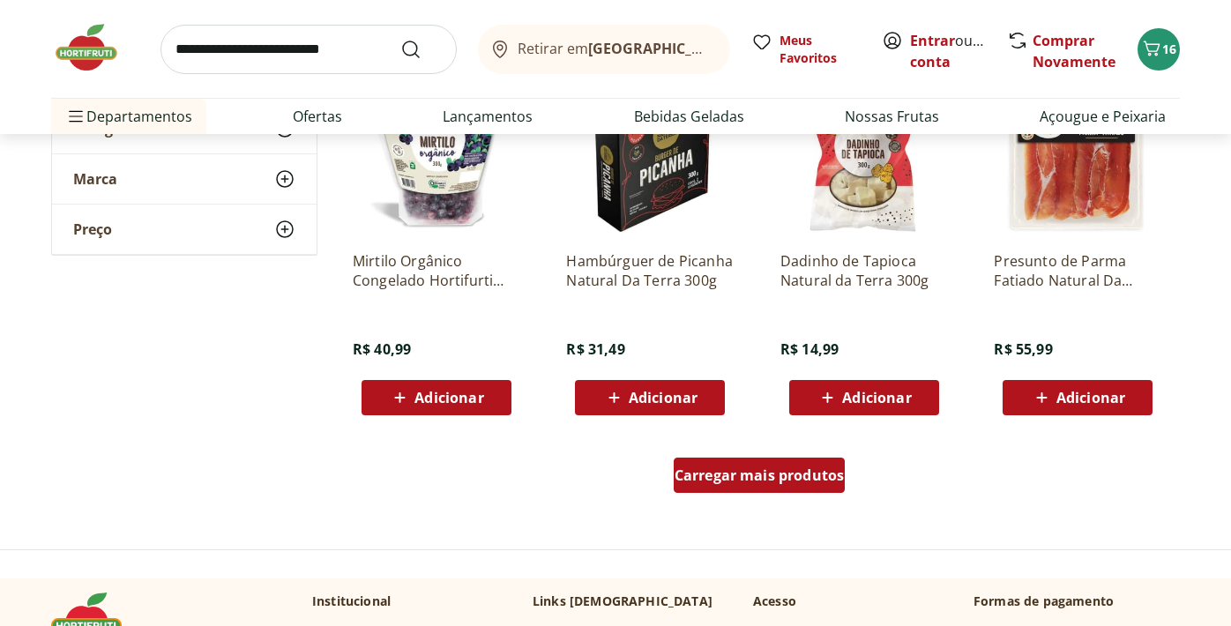
click at [718, 489] on div "Carregar mais produtos" at bounding box center [760, 475] width 172 height 35
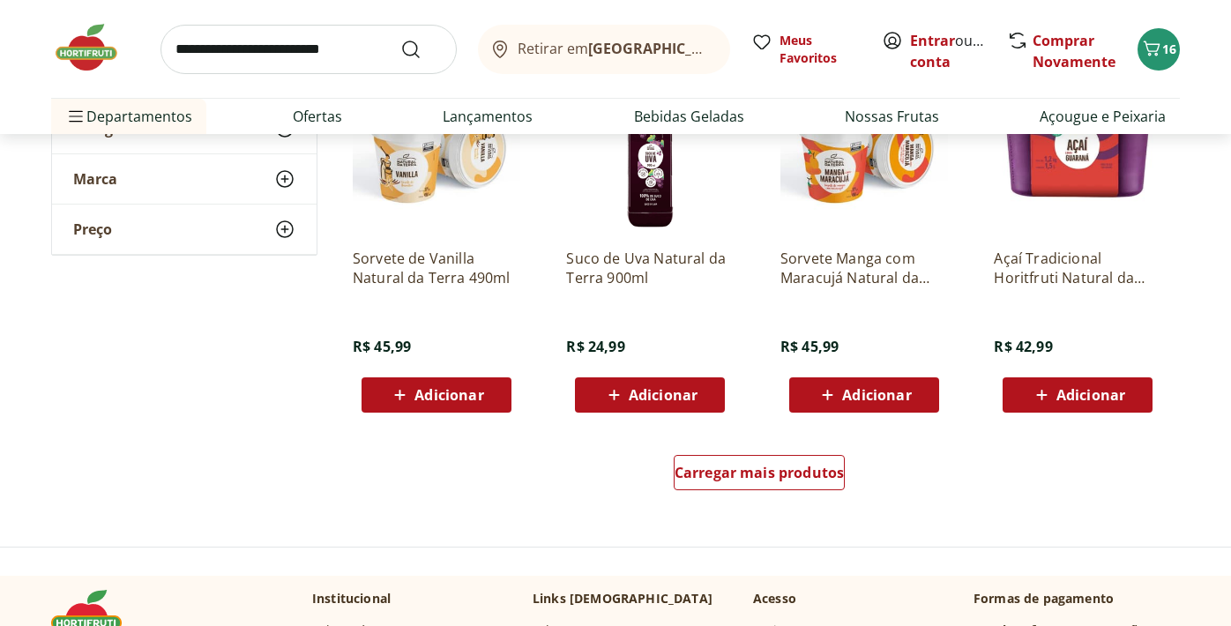
scroll to position [2166, 0]
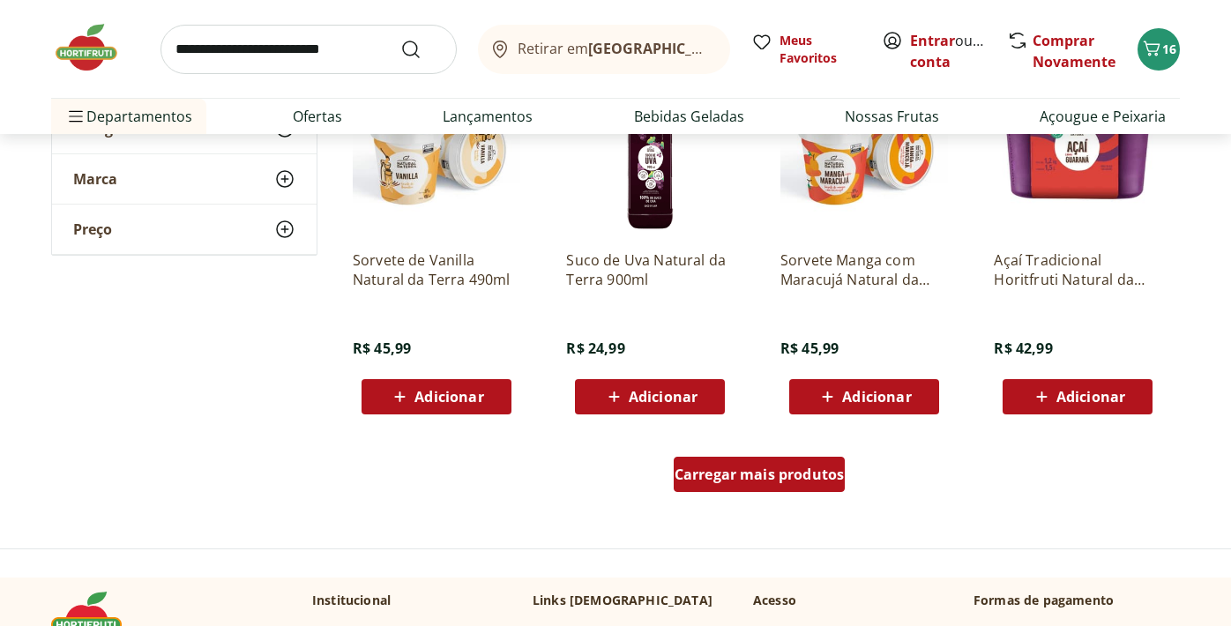
click at [756, 481] on span "Carregar mais produtos" at bounding box center [760, 474] width 170 height 14
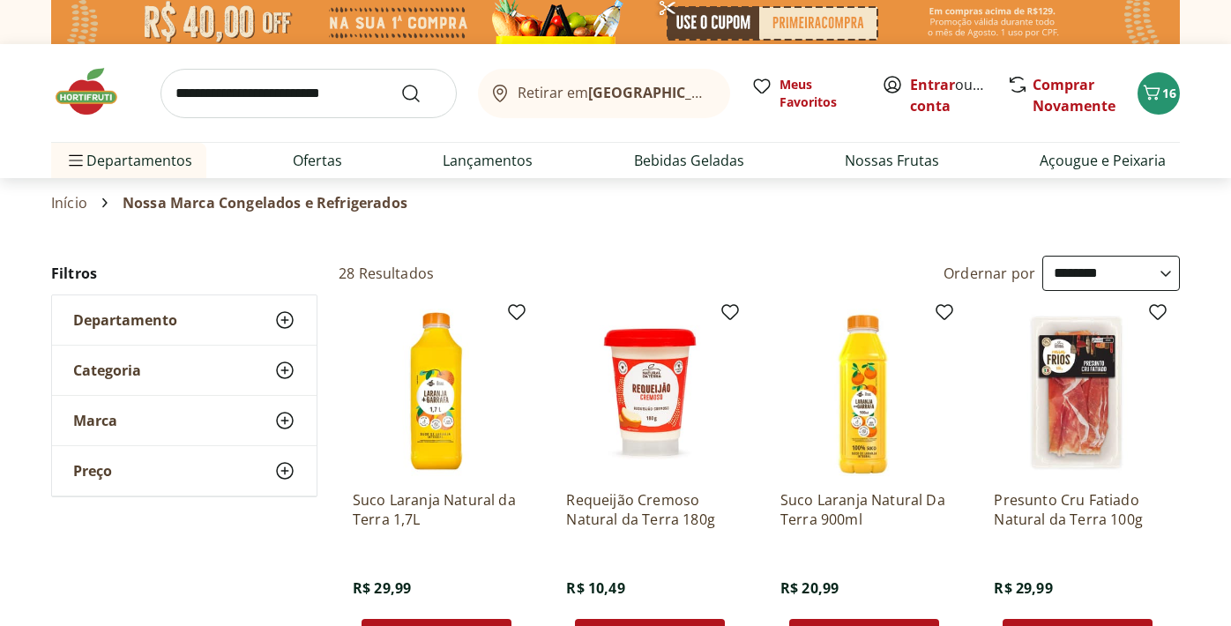
click at [290, 361] on icon at bounding box center [284, 370] width 21 height 21
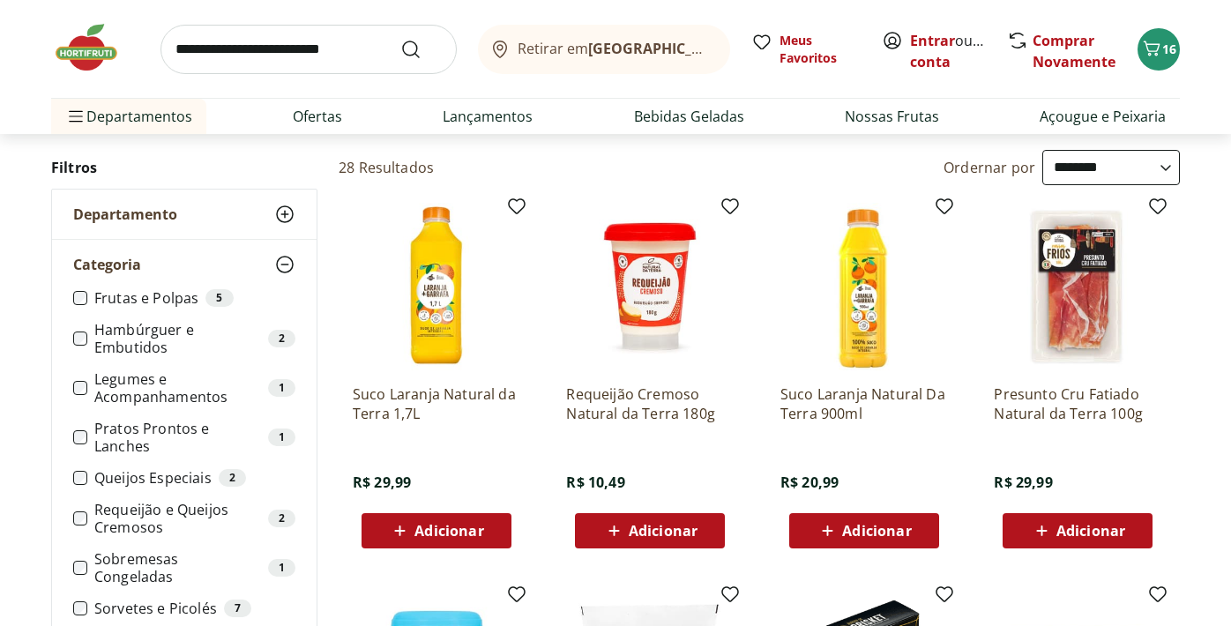
scroll to position [114, 0]
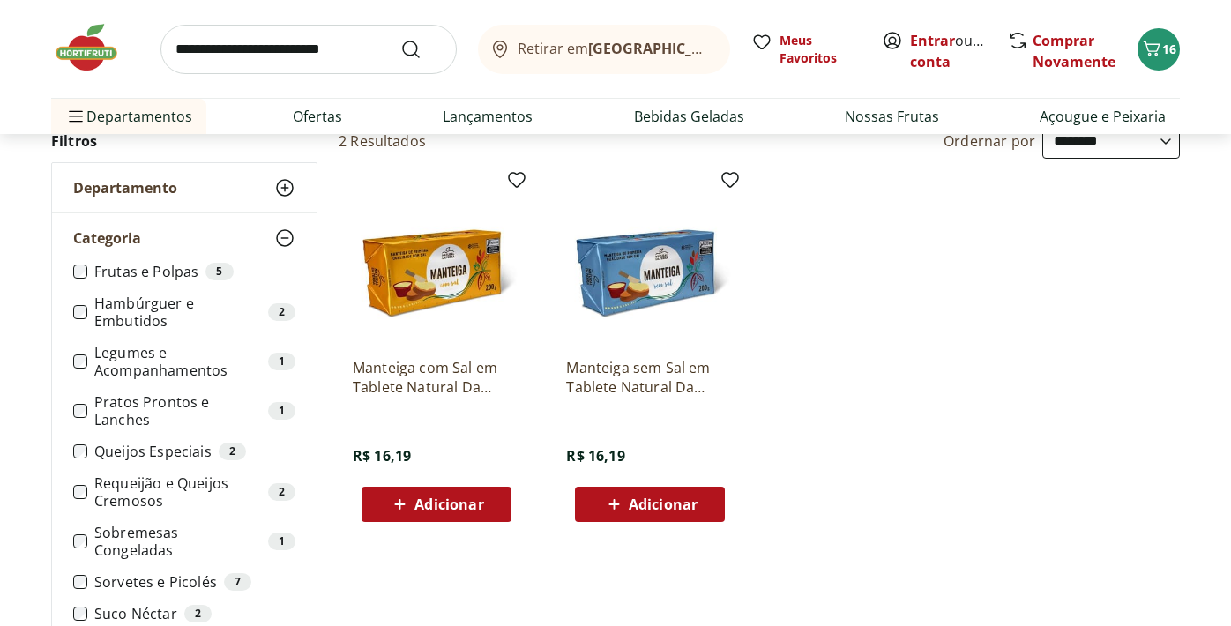
scroll to position [123, 0]
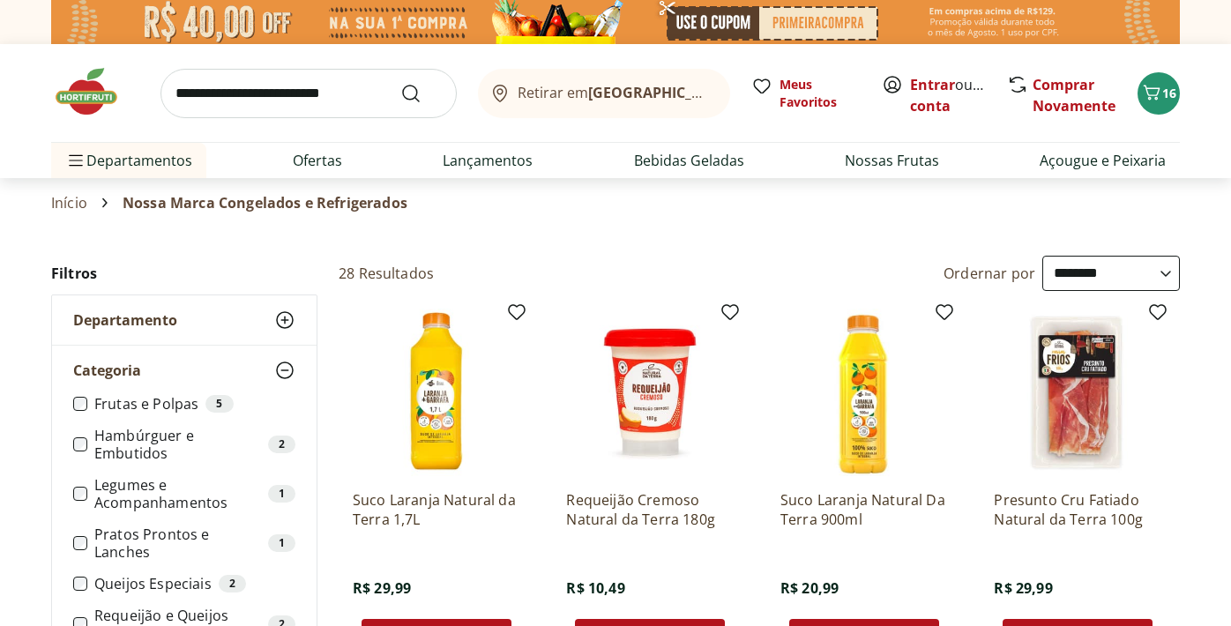
select select "**********"
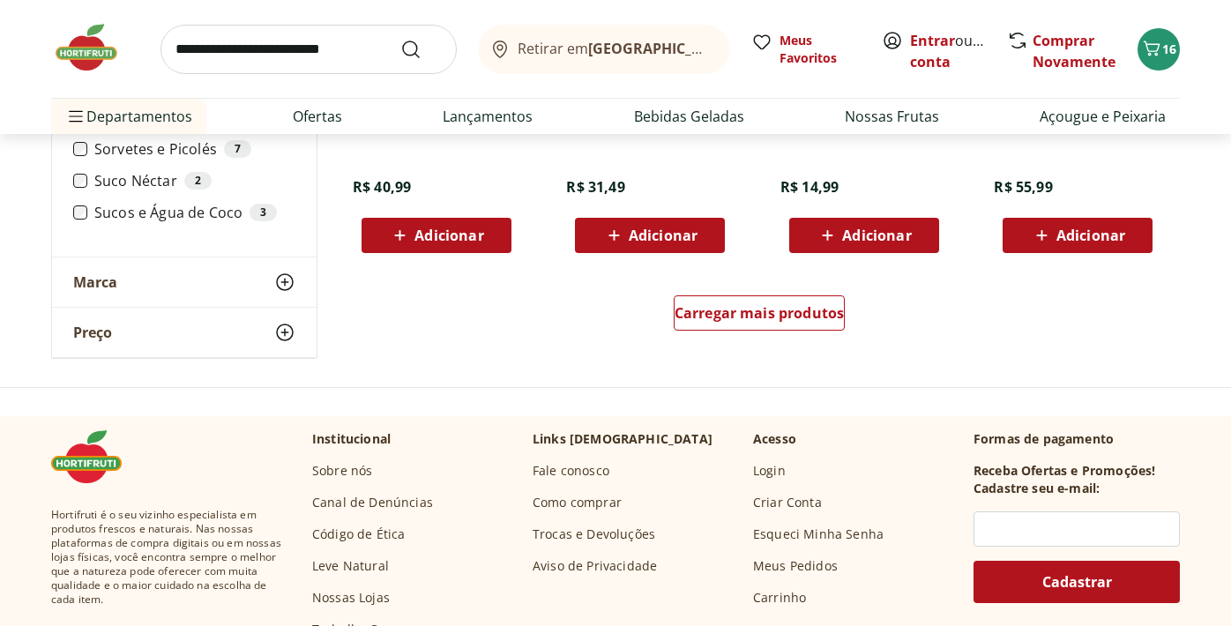
scroll to position [1174, 0]
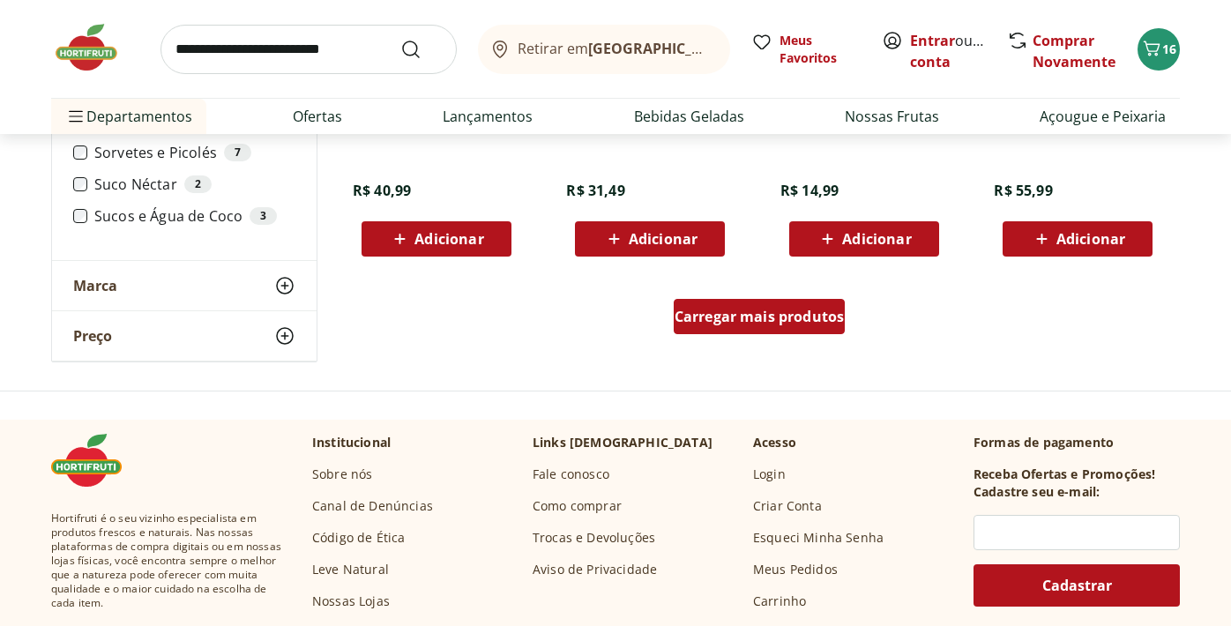
click at [771, 310] on span "Carregar mais produtos" at bounding box center [760, 317] width 170 height 14
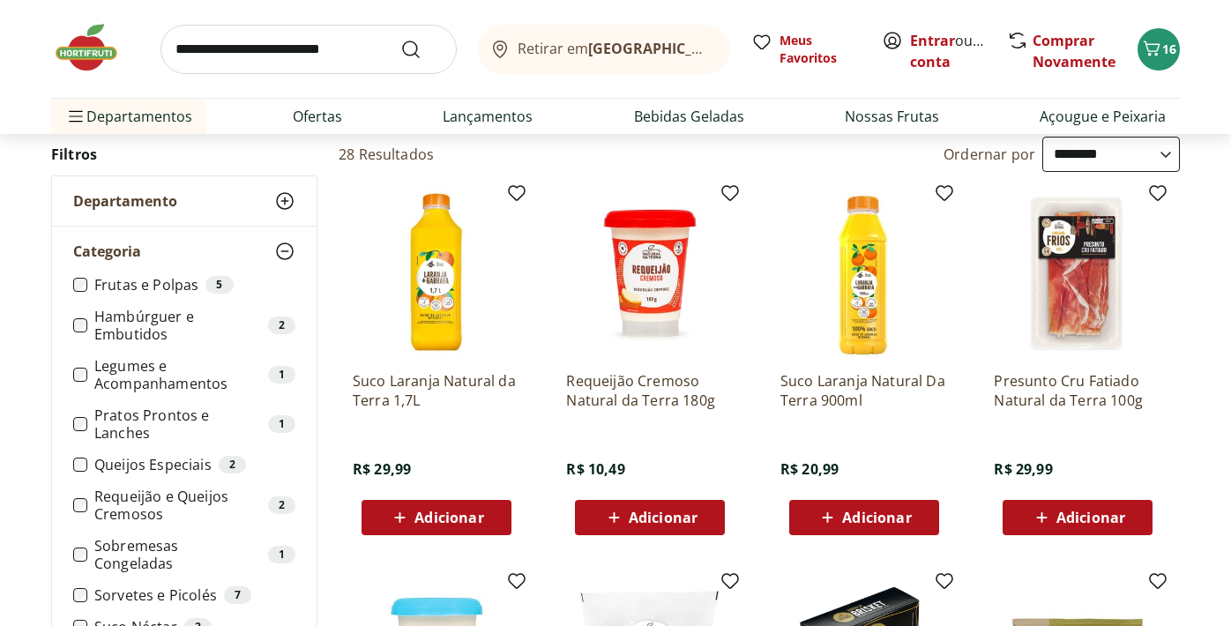
scroll to position [15, 0]
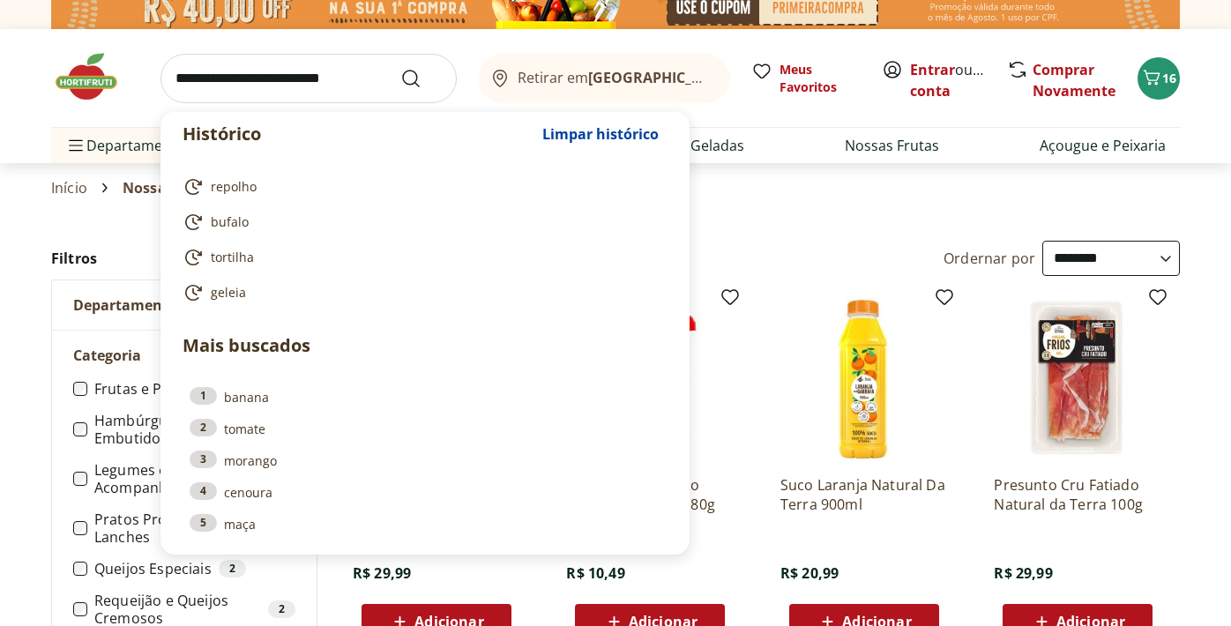
click at [340, 87] on input "search" at bounding box center [308, 78] width 296 height 49
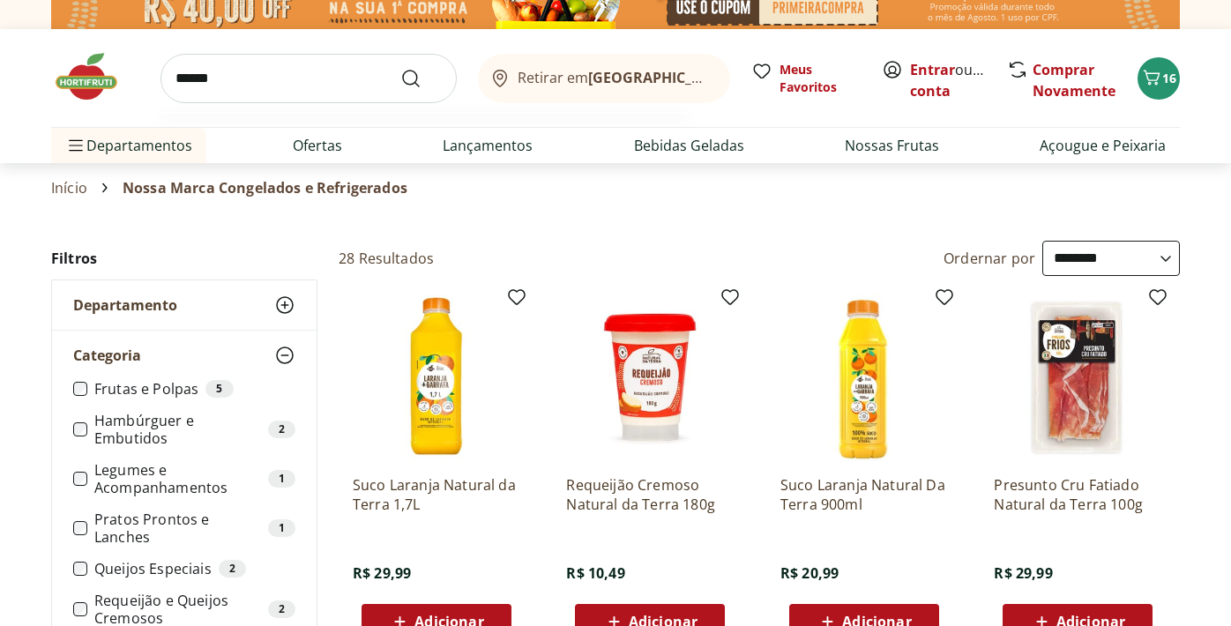
type input "******"
click at [400, 68] on button "Submit Search" at bounding box center [421, 78] width 42 height 21
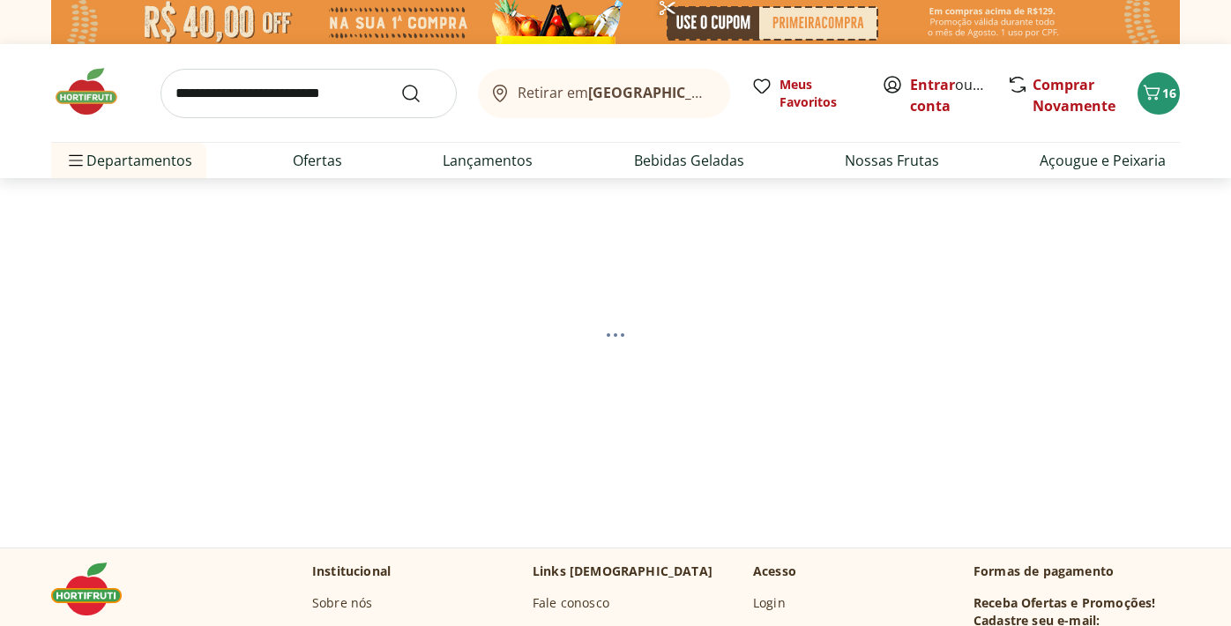
select select "**********"
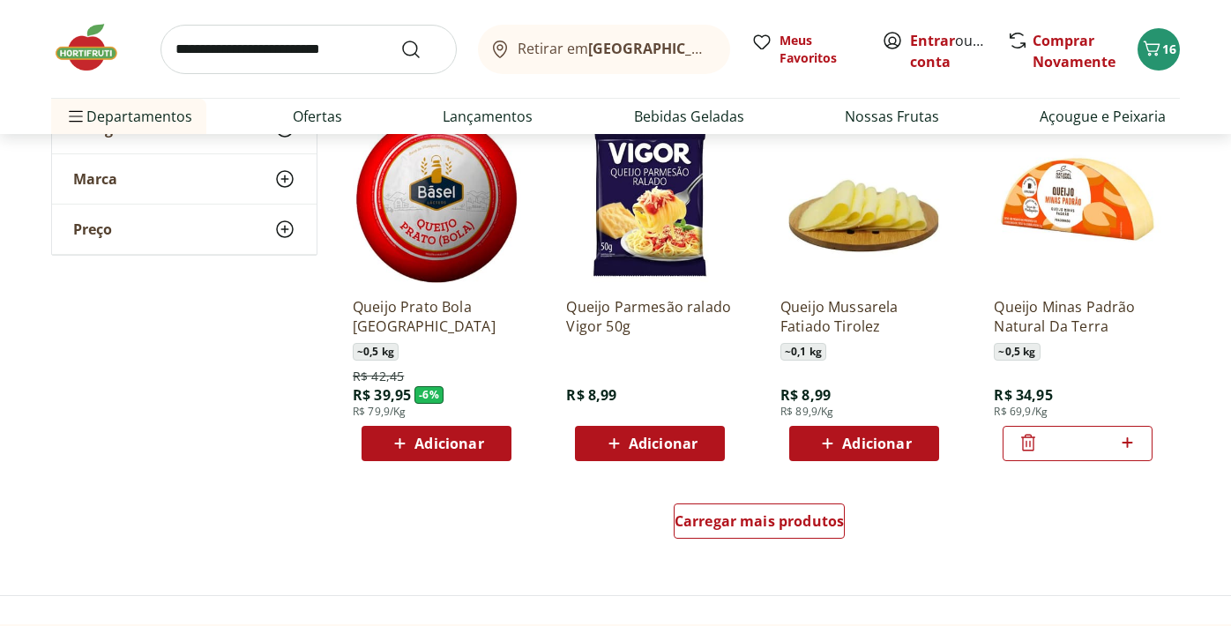
scroll to position [1072, 0]
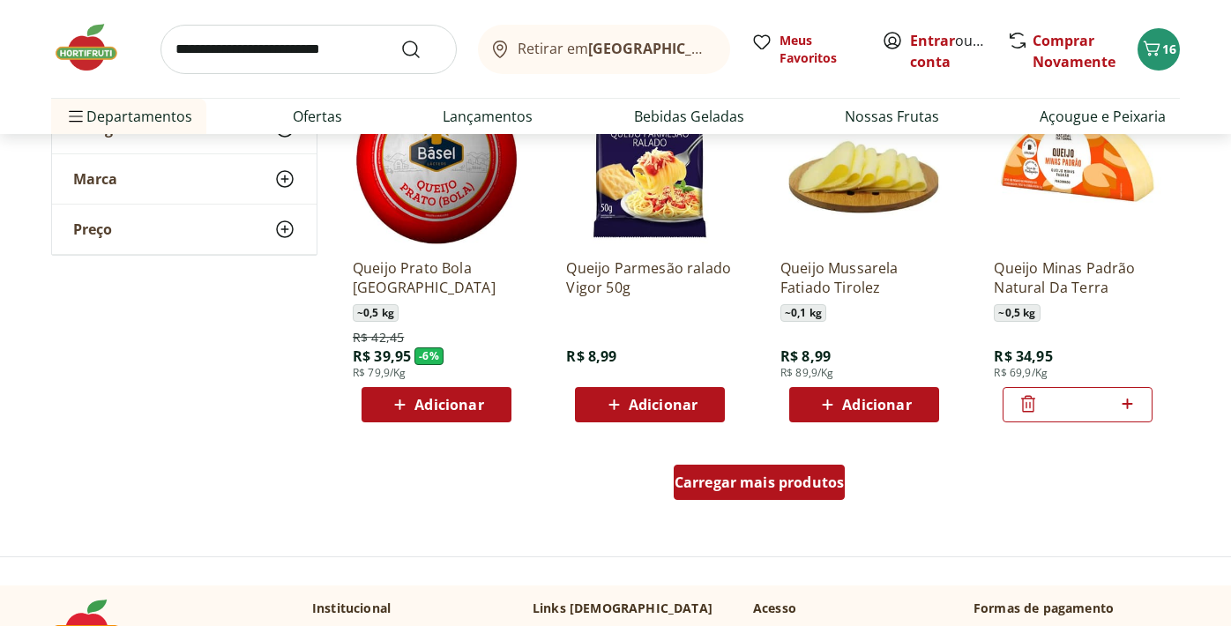
click at [787, 475] on span "Carregar mais produtos" at bounding box center [760, 482] width 170 height 14
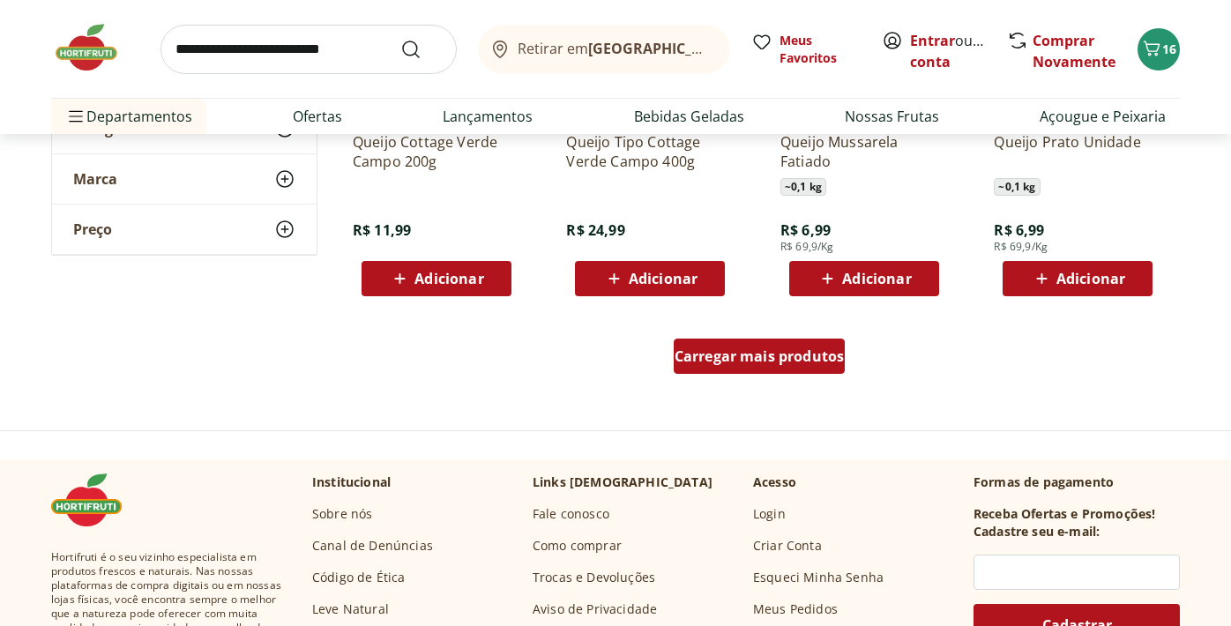
scroll to position [2352, 0]
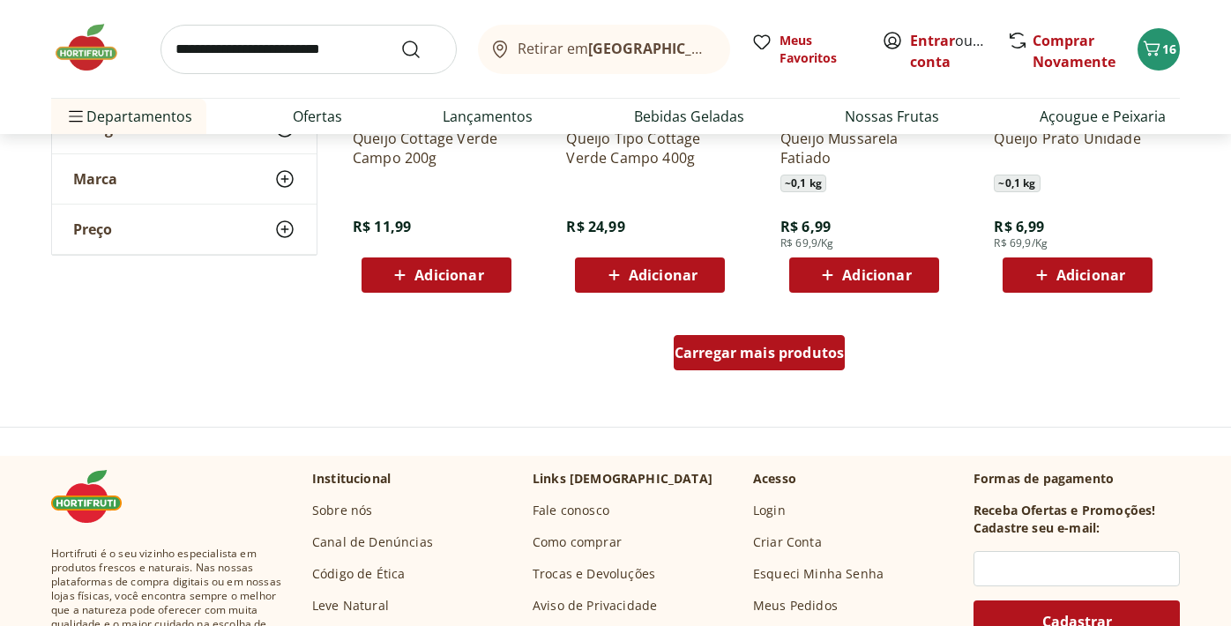
click at [757, 367] on div "Carregar mais produtos" at bounding box center [760, 352] width 172 height 35
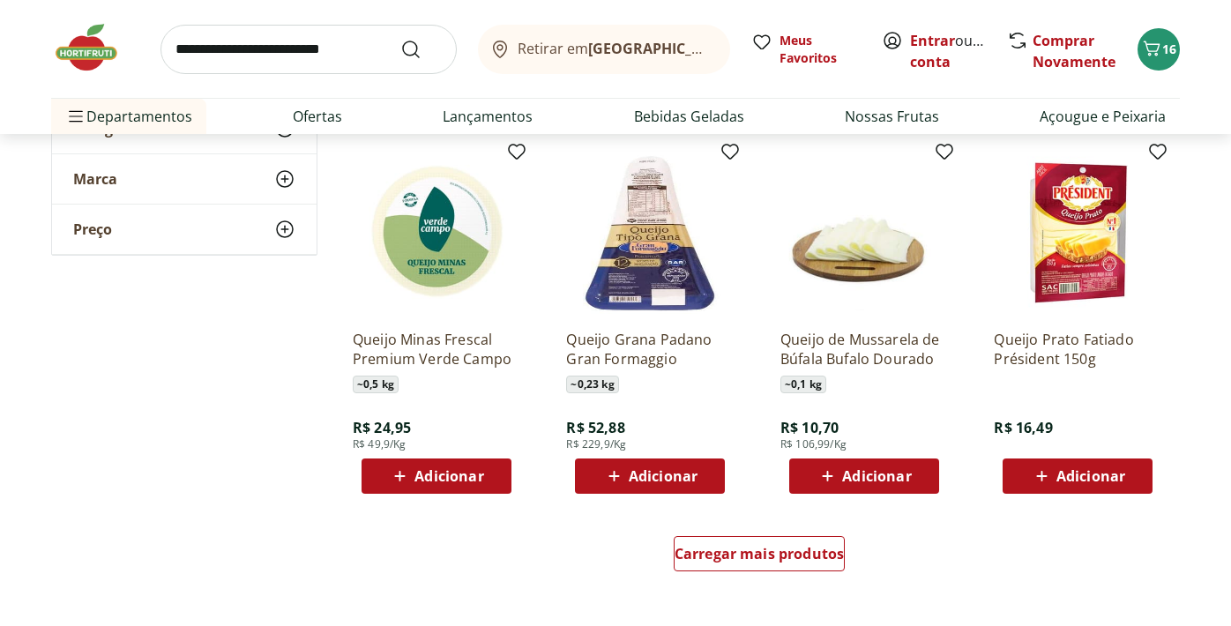
scroll to position [3305, 0]
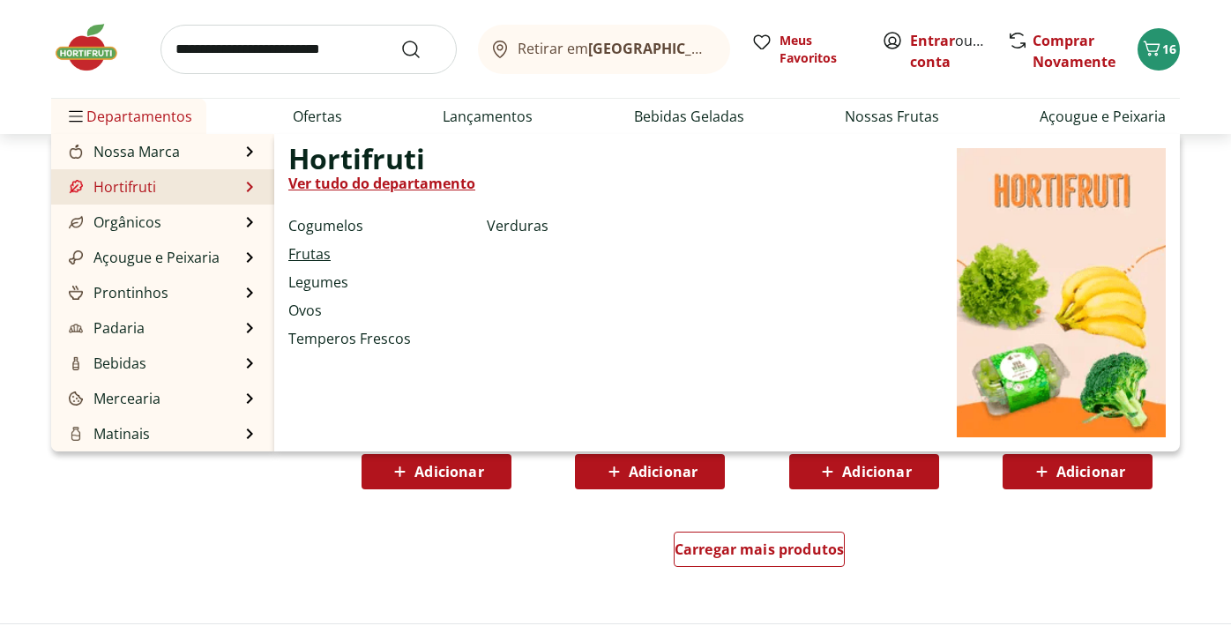
click at [306, 258] on link "Frutas" at bounding box center [309, 253] width 42 height 21
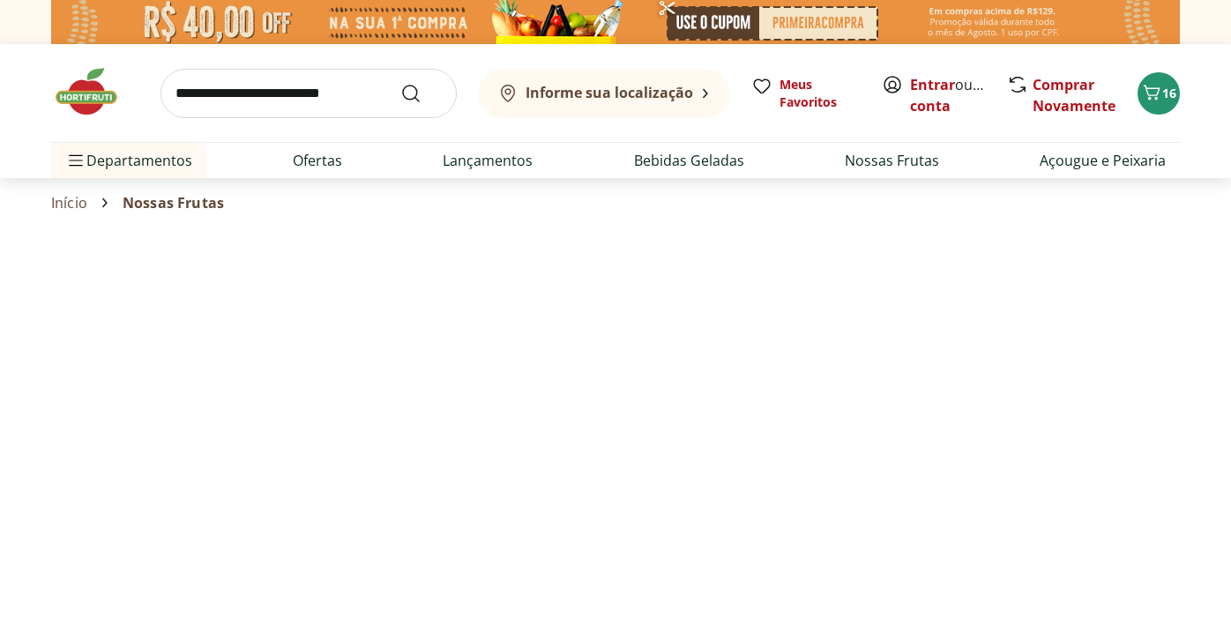
select select "**********"
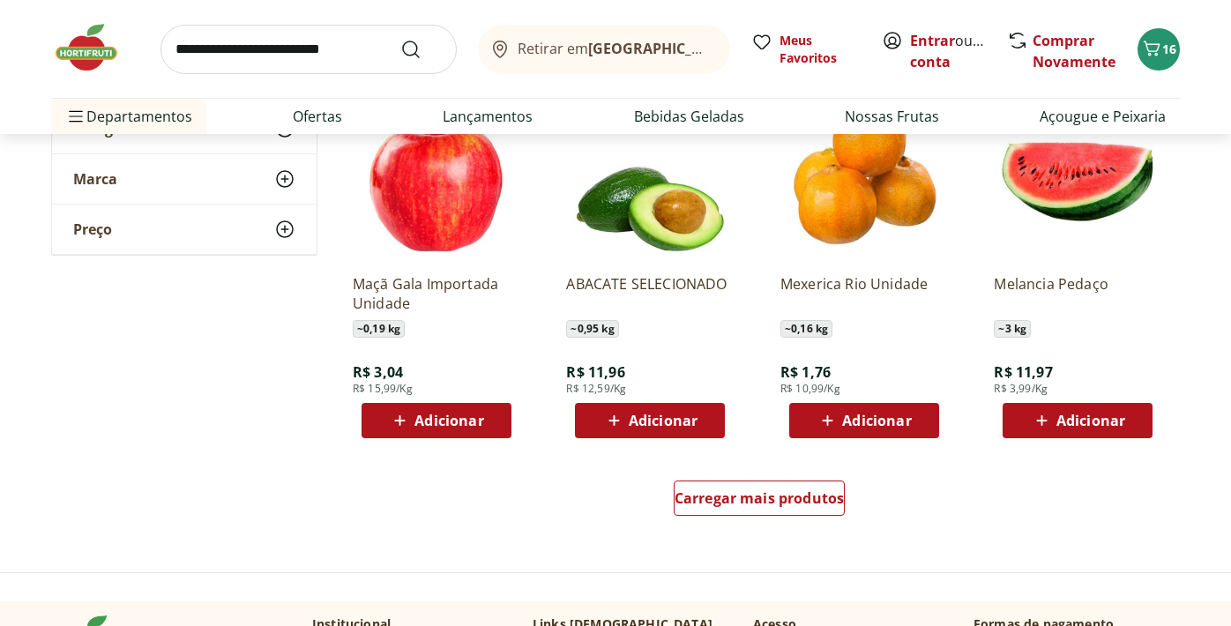
scroll to position [1034, 0]
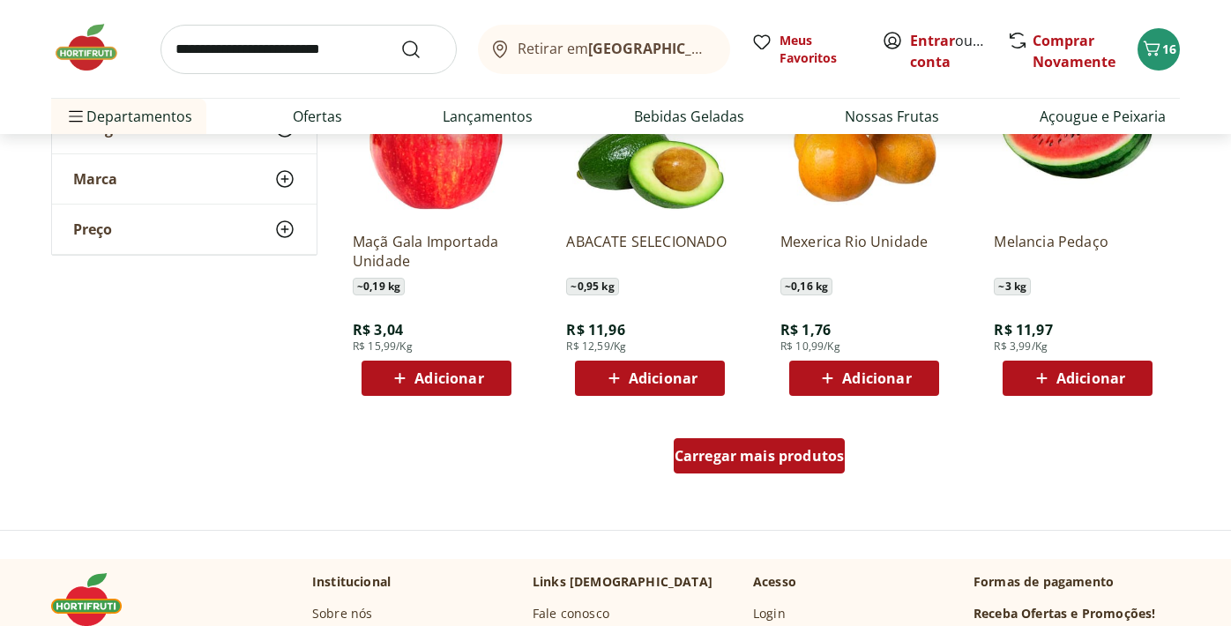
click at [766, 470] on div "Carregar mais produtos" at bounding box center [760, 455] width 172 height 35
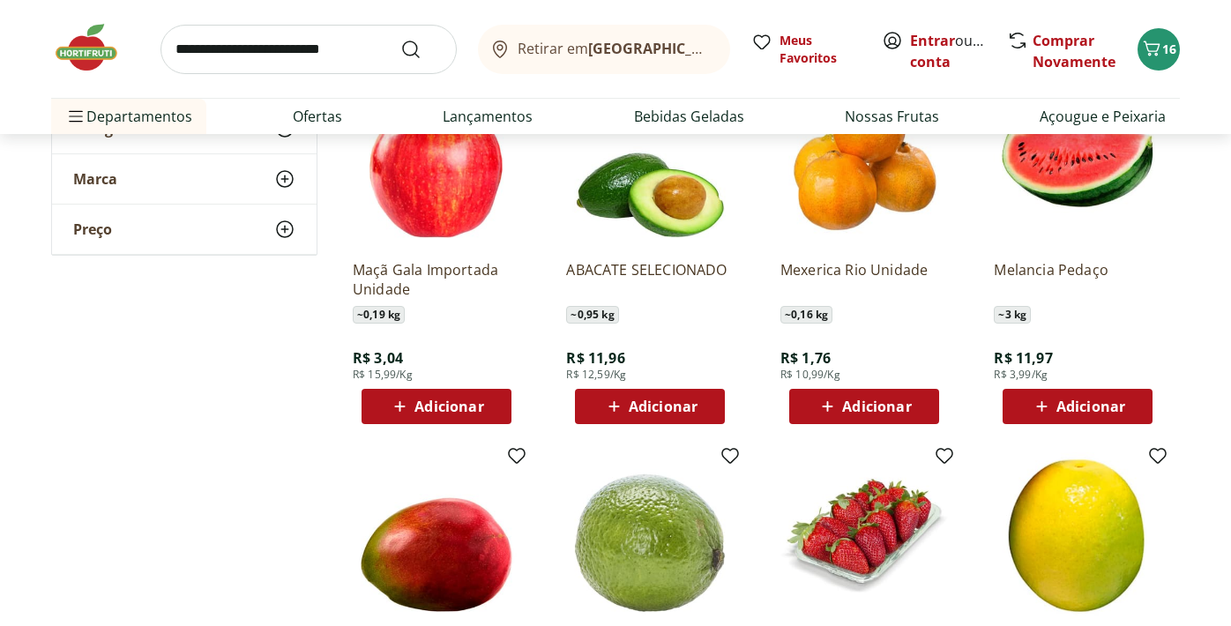
scroll to position [1018, 0]
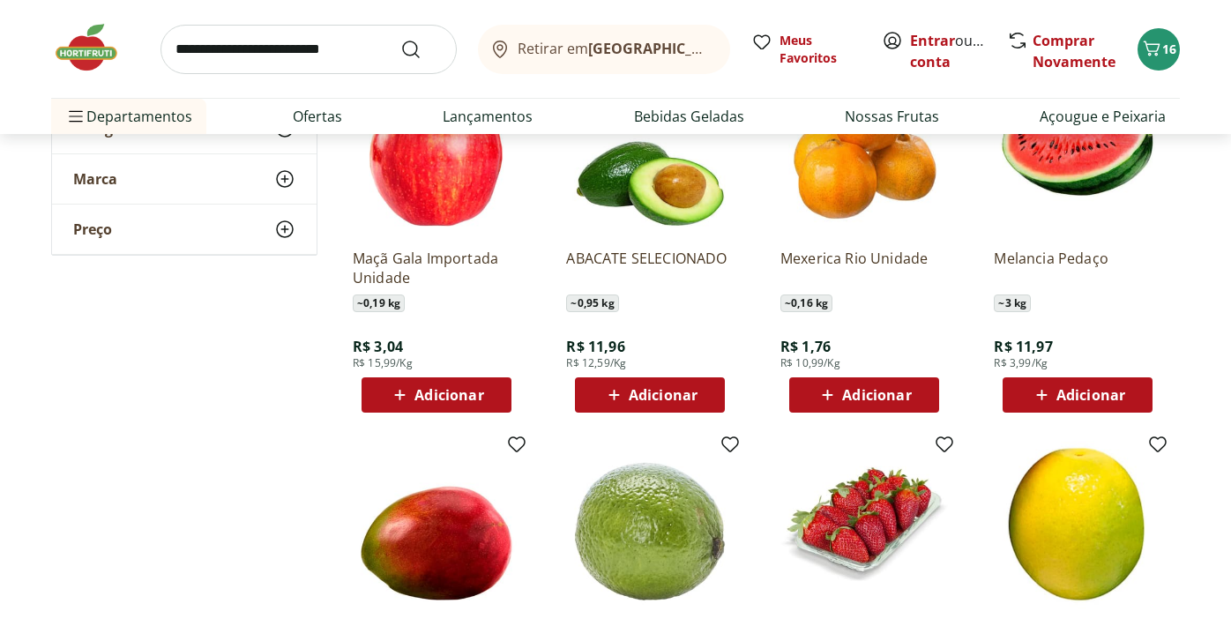
click at [459, 399] on span "Adicionar" at bounding box center [448, 395] width 69 height 14
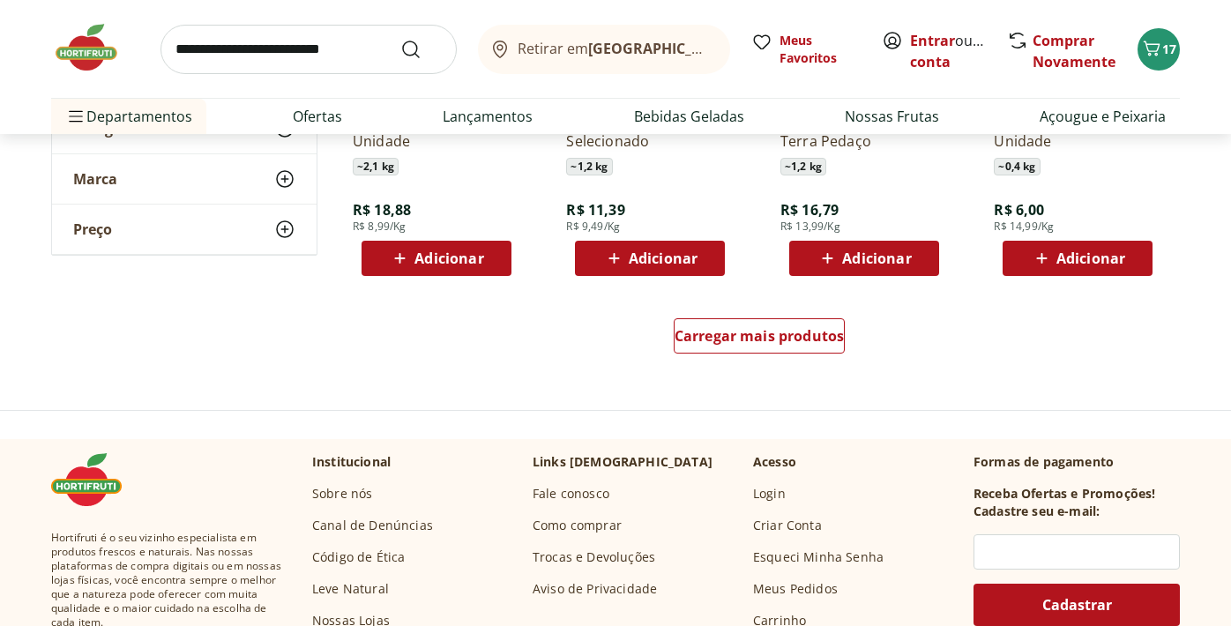
scroll to position [2356, 0]
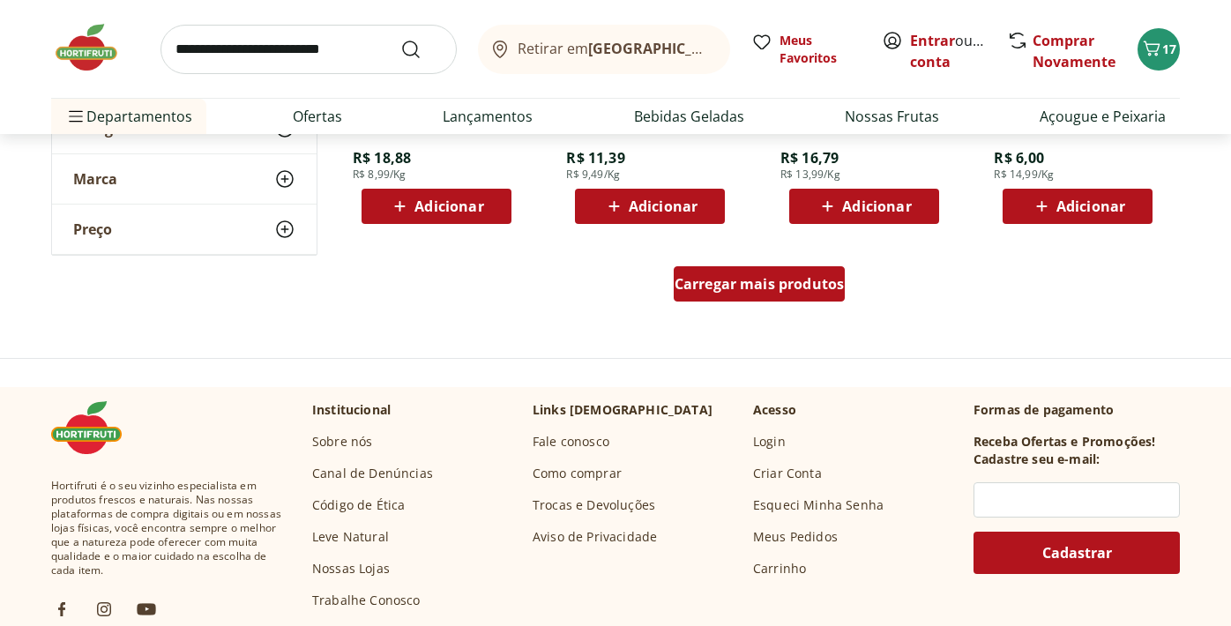
click at [765, 287] on span "Carregar mais produtos" at bounding box center [760, 284] width 170 height 14
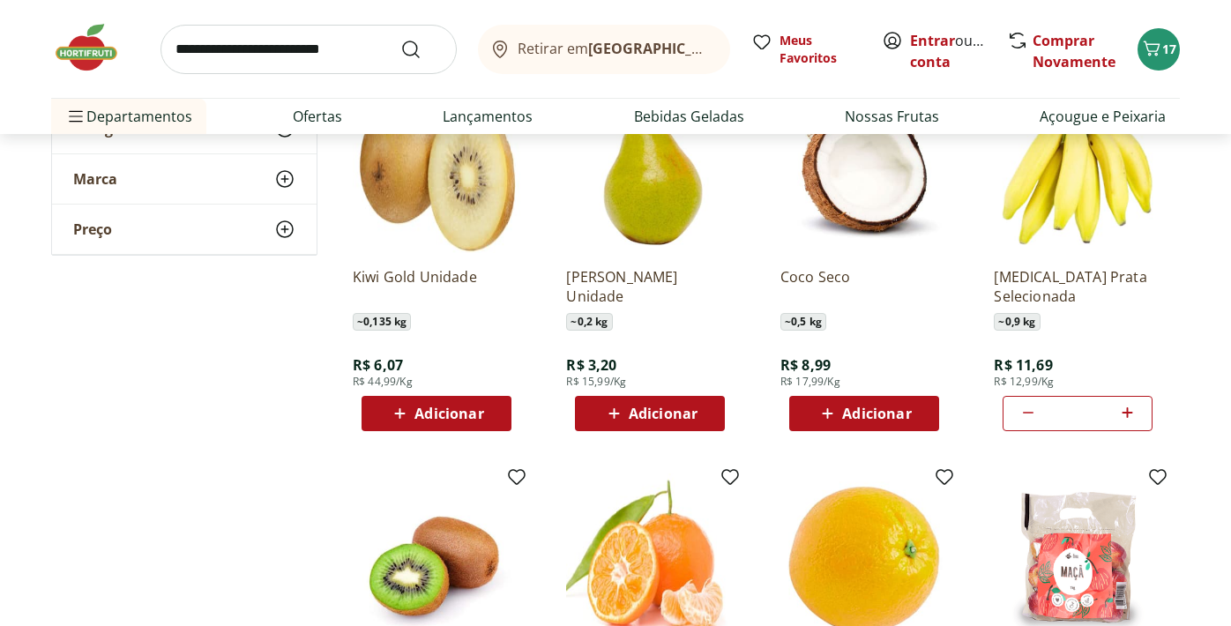
scroll to position [2534, 0]
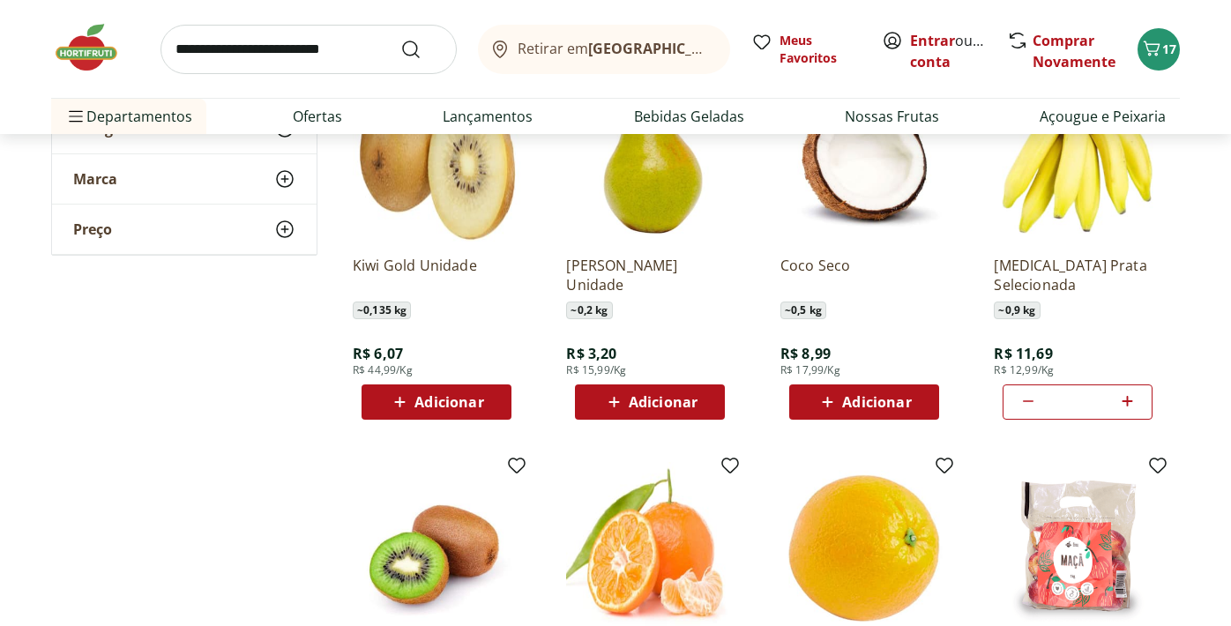
click at [662, 405] on span "Adicionar" at bounding box center [663, 402] width 69 height 14
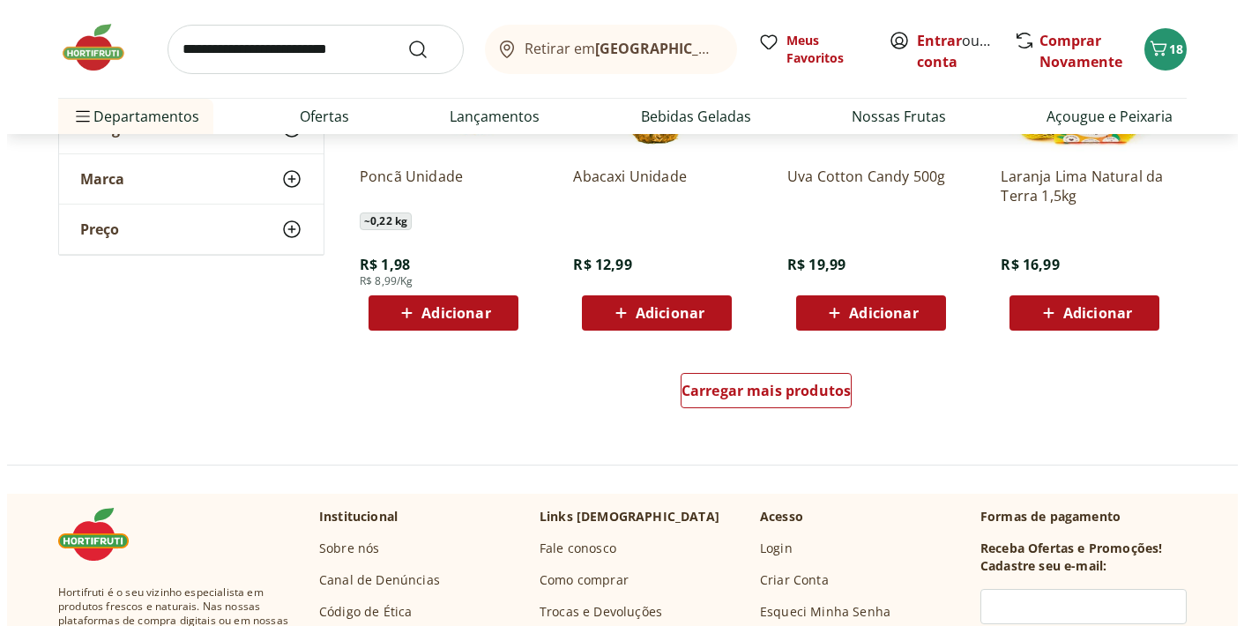
scroll to position [3312, 0]
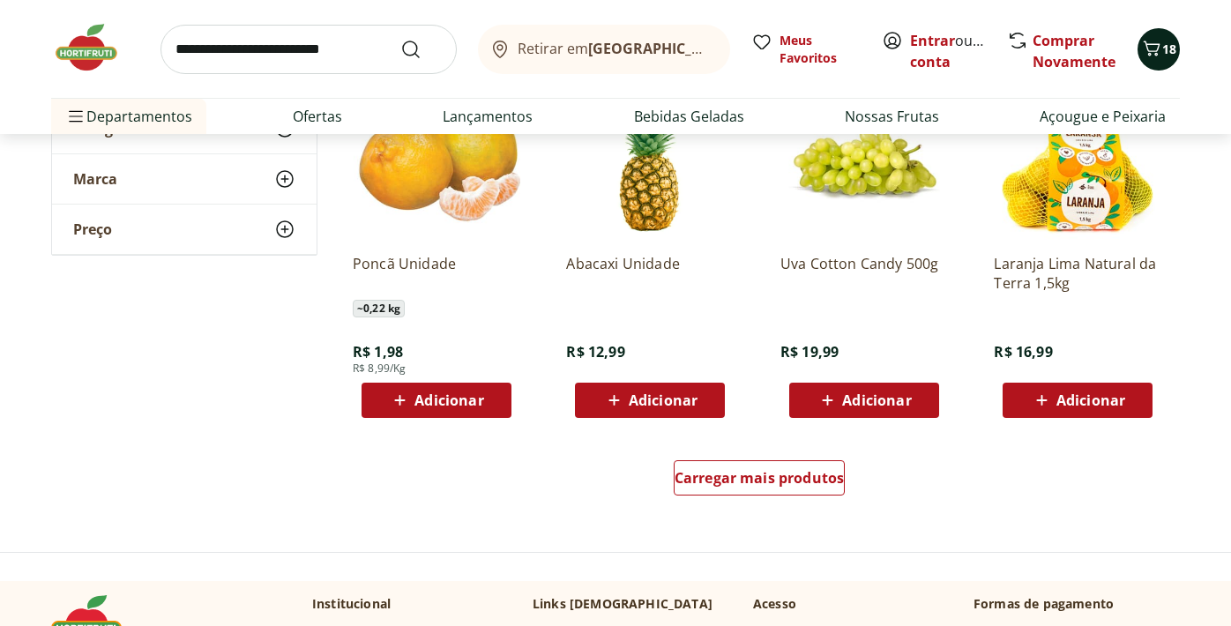
click at [1168, 44] on span "18" at bounding box center [1169, 49] width 14 height 17
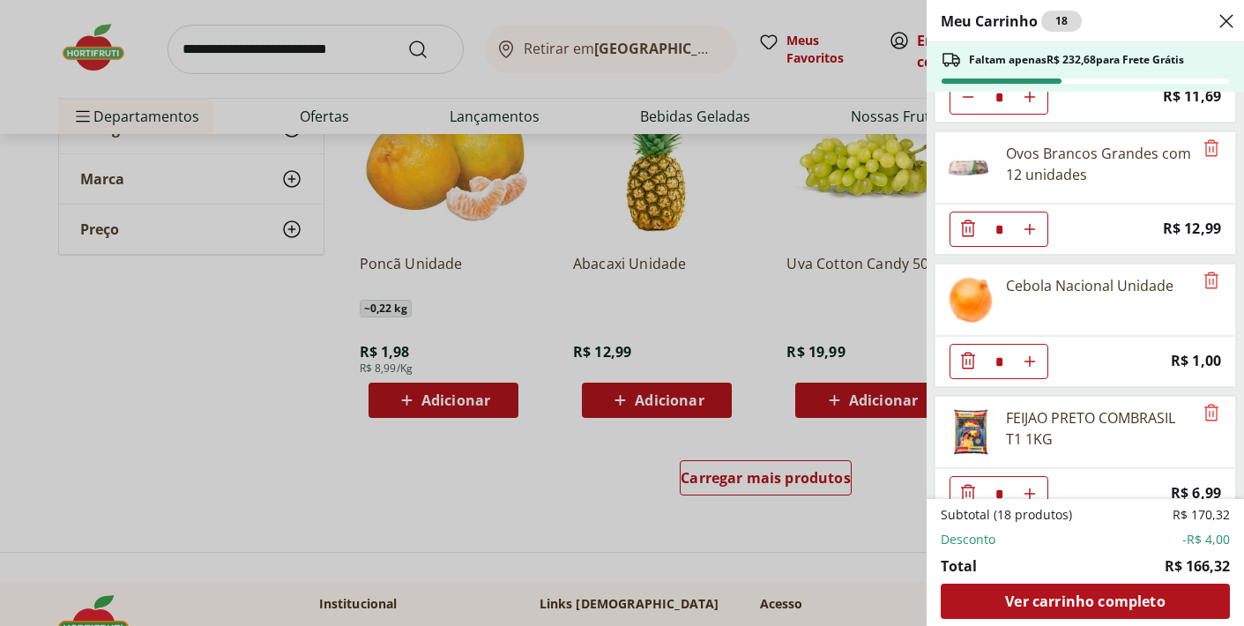
scroll to position [0, 0]
